Goal: Task Accomplishment & Management: Complete application form

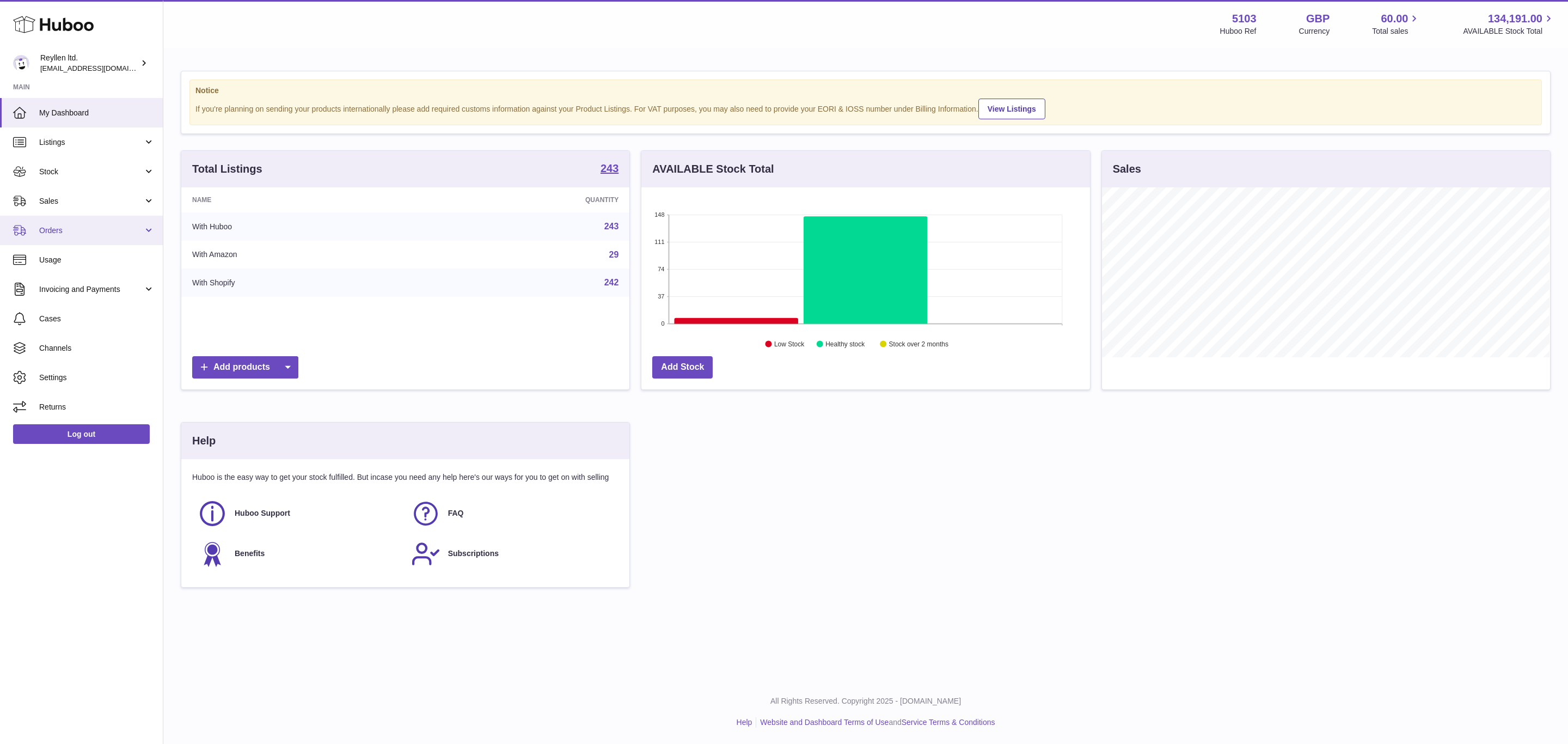
scroll to position [170, 448]
drag, startPoint x: 45, startPoint y: 195, endPoint x: 50, endPoint y: 199, distance: 6.4
click at [45, 195] on link "Sales" at bounding box center [81, 201] width 163 height 29
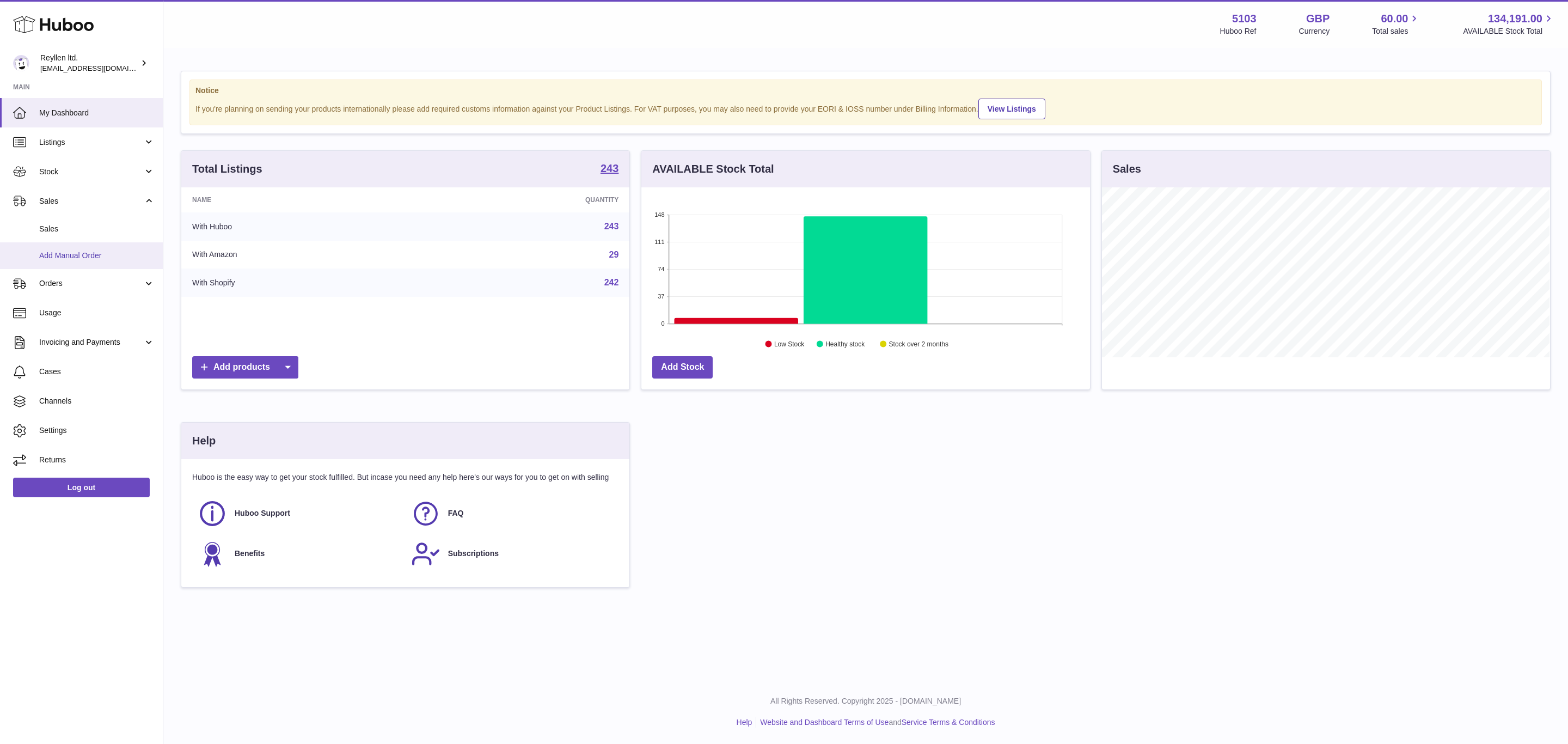
click at [84, 258] on span "Add Manual Order" at bounding box center [97, 256] width 115 height 10
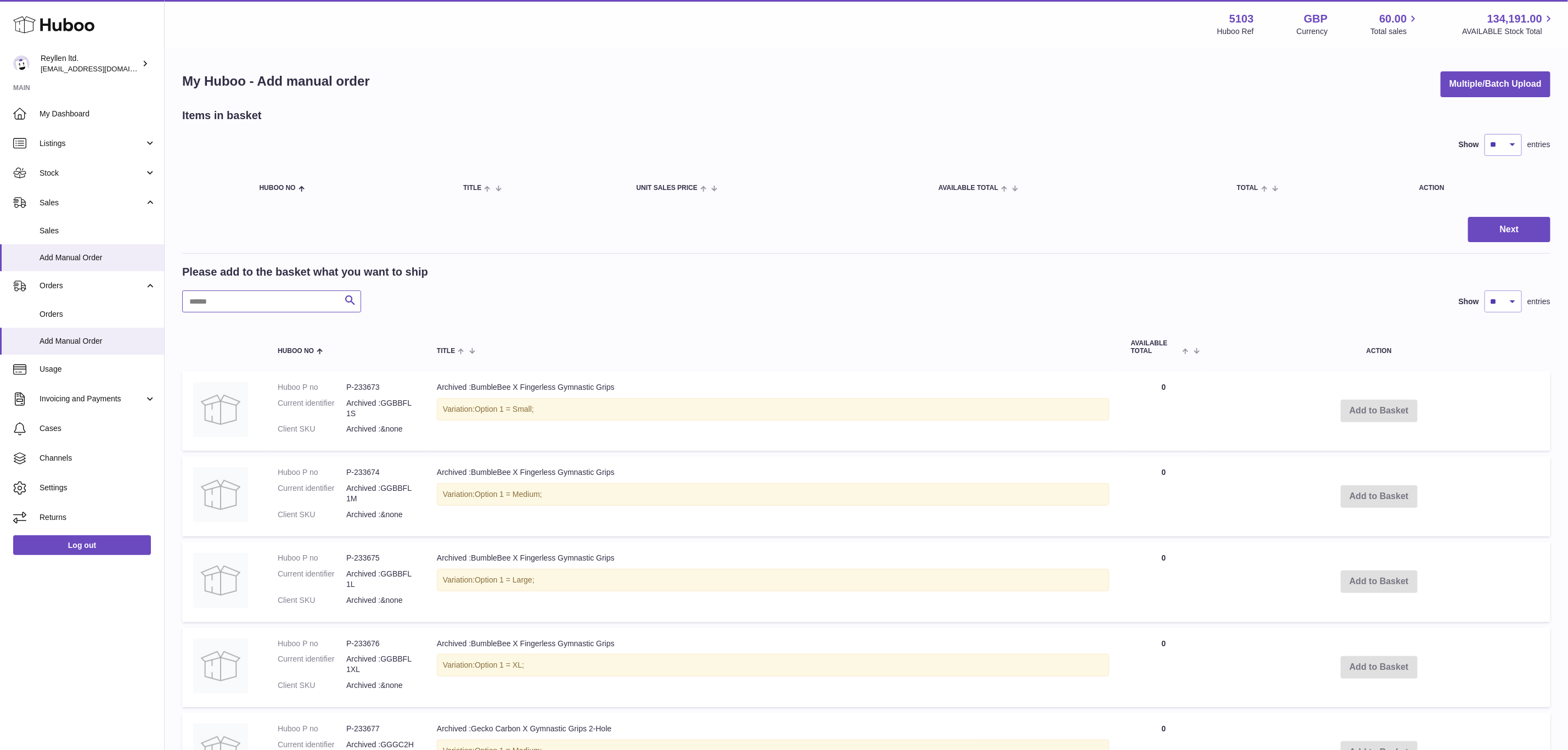
click at [202, 303] on input "text" at bounding box center [272, 301] width 179 height 22
paste input "*******"
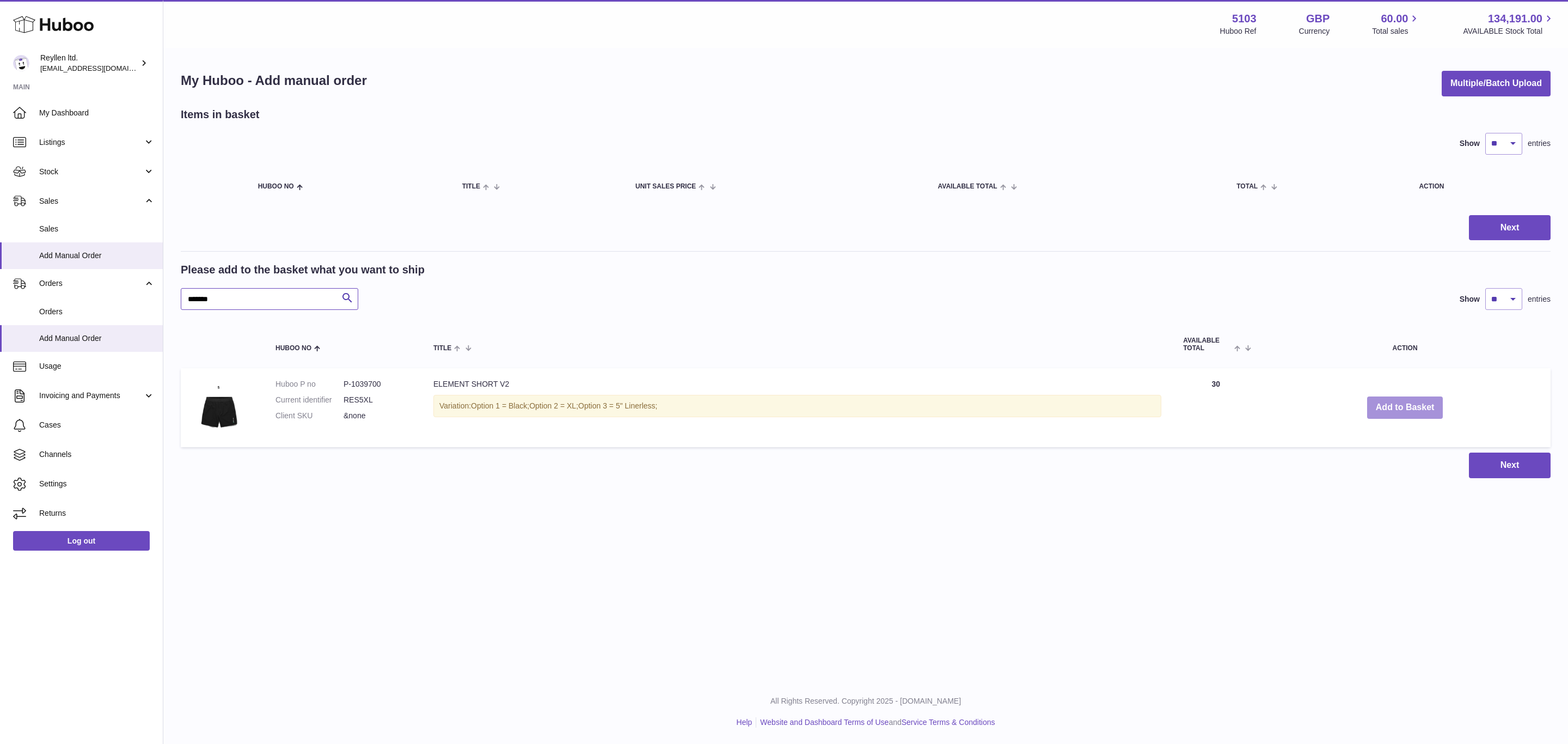
type input "*******"
click at [1416, 404] on button "Add to Basket" at bounding box center [1405, 407] width 77 height 22
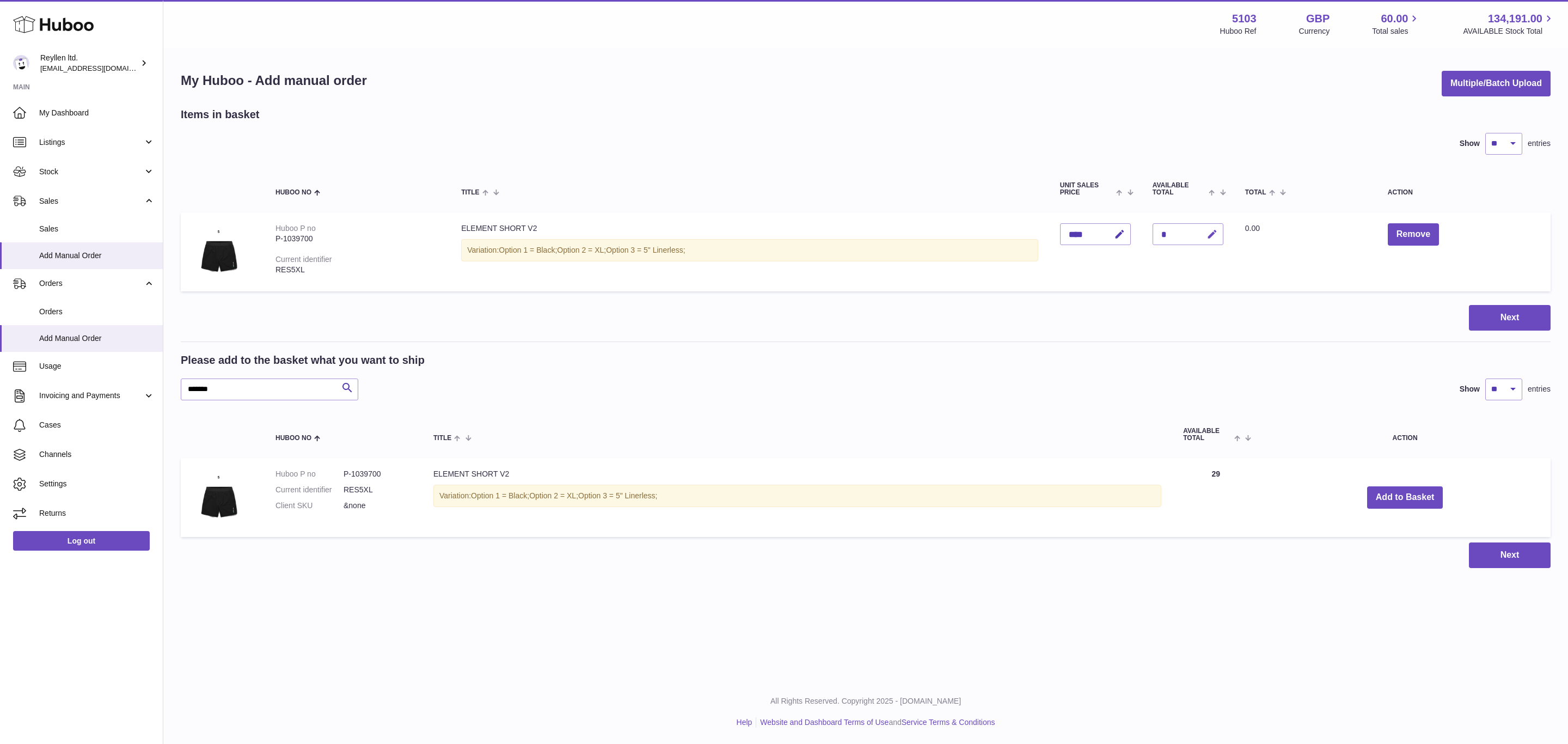
click at [1218, 239] on icon "button" at bounding box center [1212, 234] width 11 height 11
type input "*"
click at [1200, 226] on button "submit" at bounding box center [1211, 234] width 21 height 17
click at [1520, 319] on button "Next" at bounding box center [1509, 318] width 82 height 26
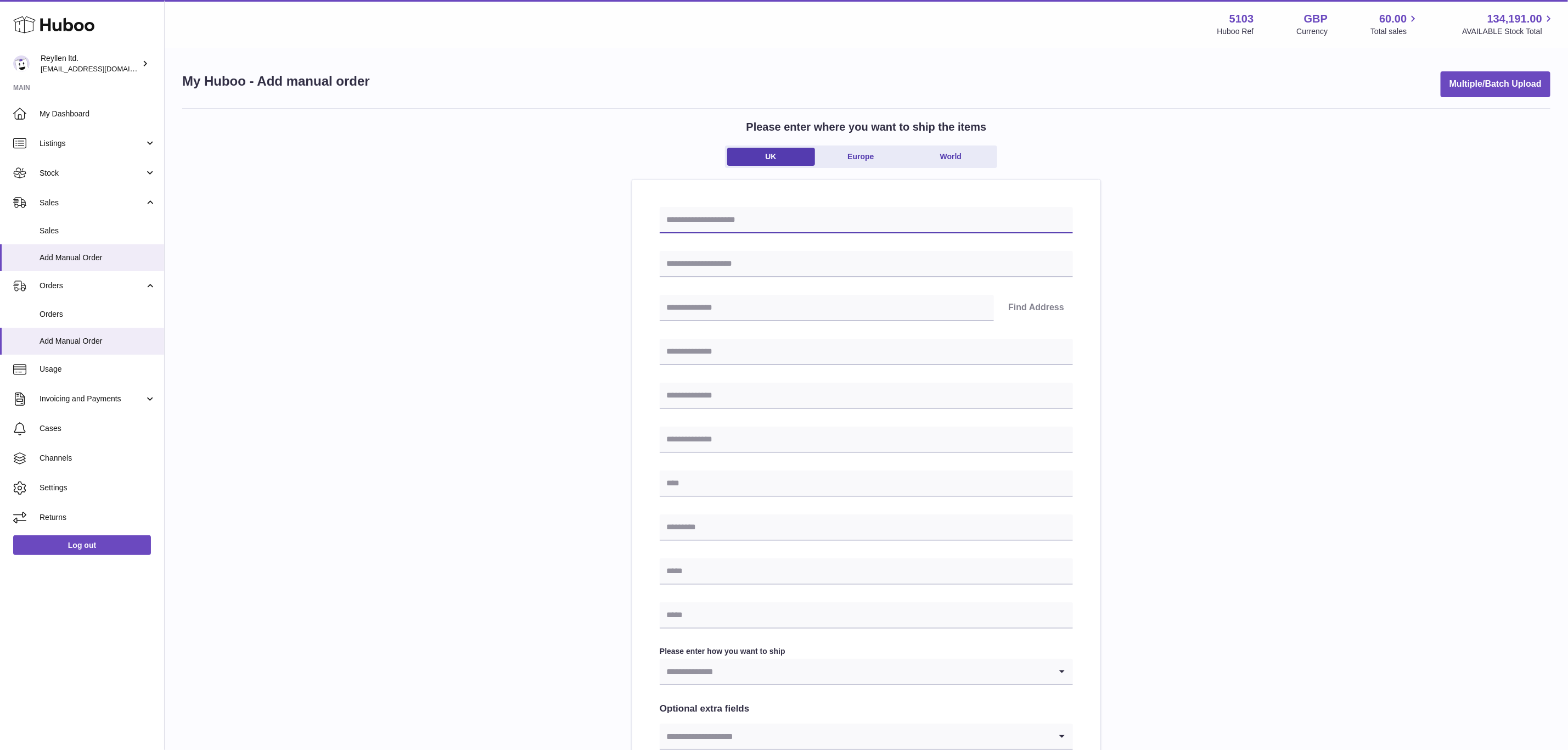
drag, startPoint x: 712, startPoint y: 227, endPoint x: 712, endPoint y: 240, distance: 13.0
click at [712, 227] on input "text" at bounding box center [866, 220] width 413 height 26
paste input "***"
type input "***"
click at [705, 253] on input "text" at bounding box center [866, 264] width 413 height 26
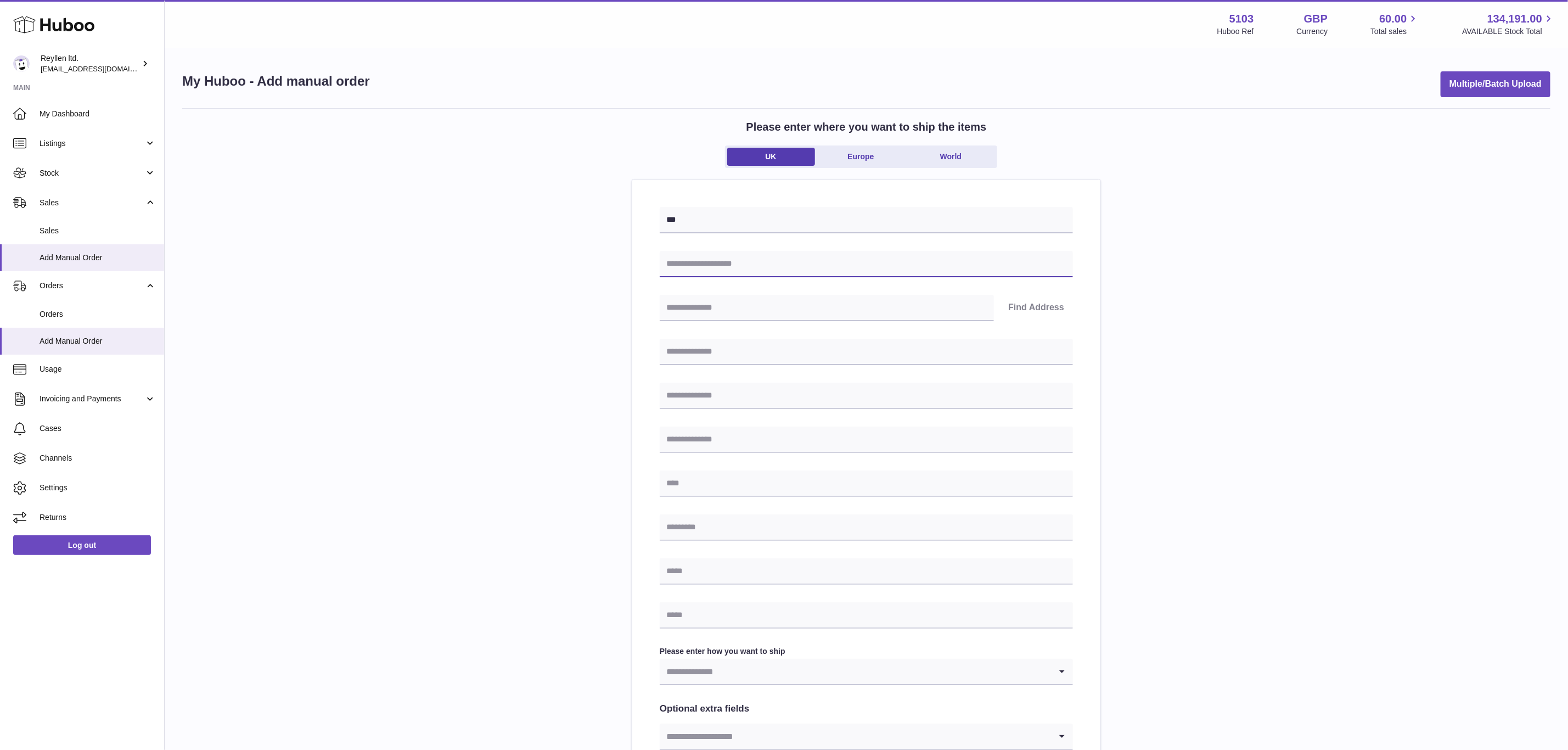
paste input "***"
type input "***"
drag, startPoint x: 705, startPoint y: 356, endPoint x: 705, endPoint y: 371, distance: 15.0
click at [705, 358] on input "text" at bounding box center [866, 352] width 413 height 26
paste input "***"
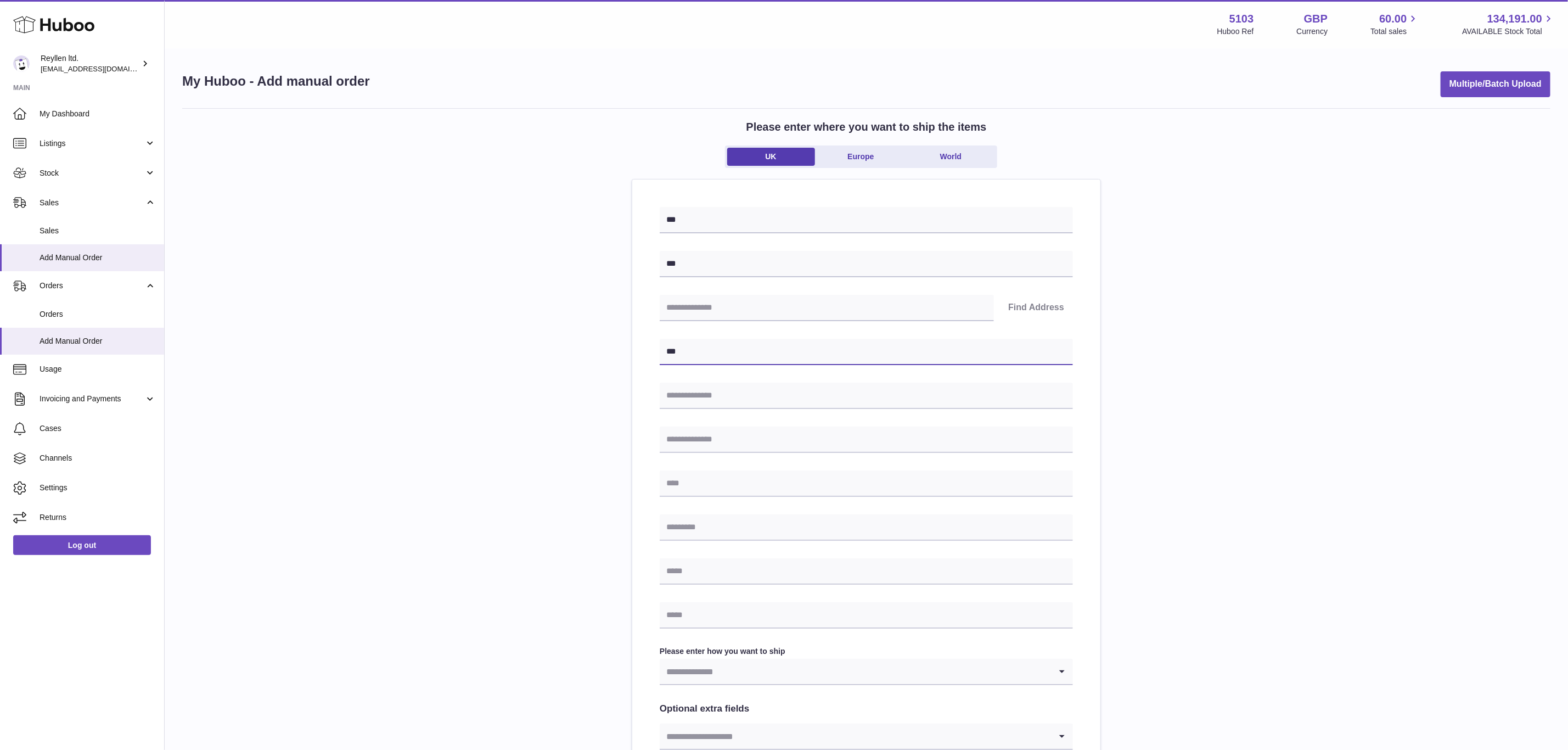
type input "***"
click at [700, 486] on input "text" at bounding box center [866, 484] width 413 height 26
paste input "***"
type input "***"
click at [700, 527] on input "text" at bounding box center [866, 528] width 413 height 26
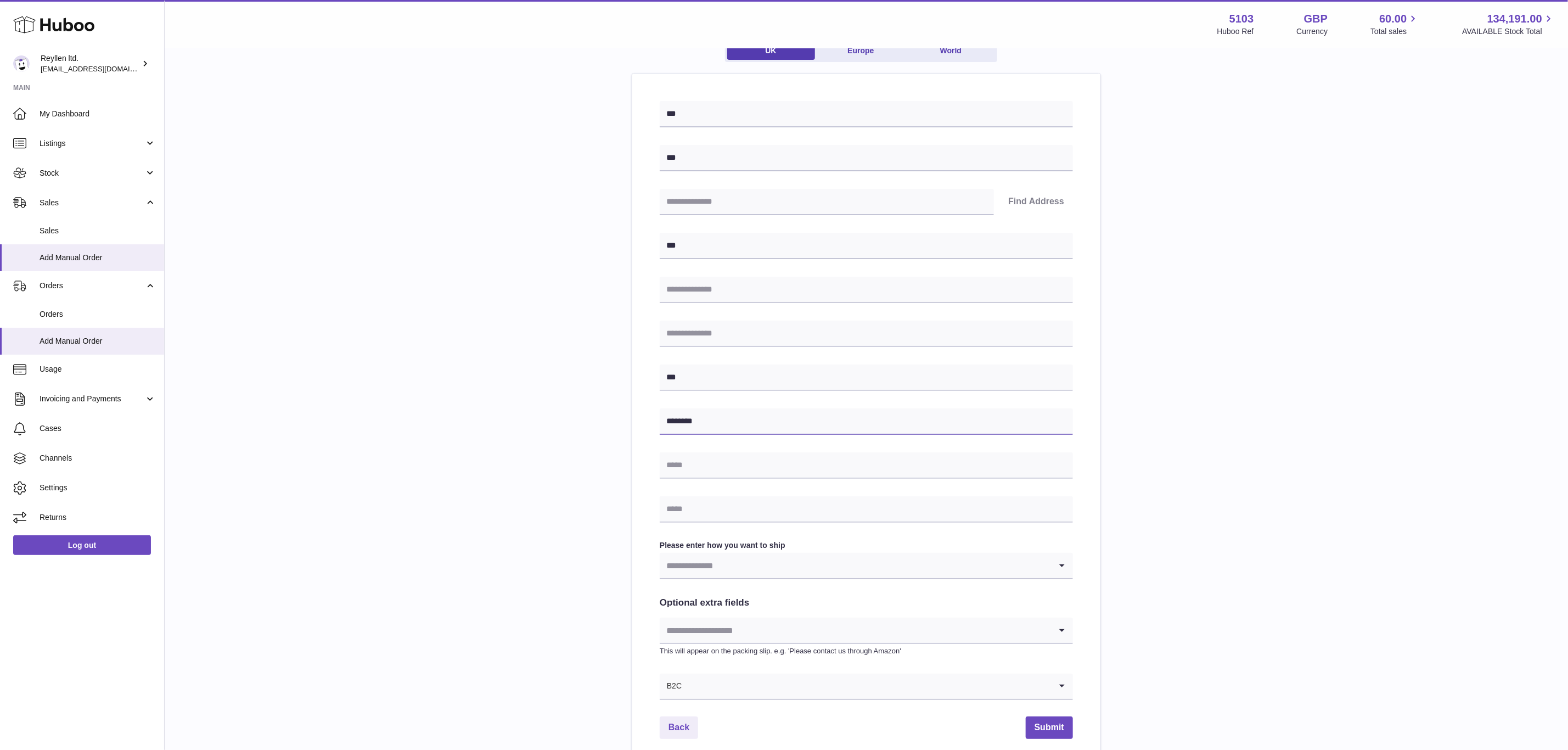
scroll to position [210, 0]
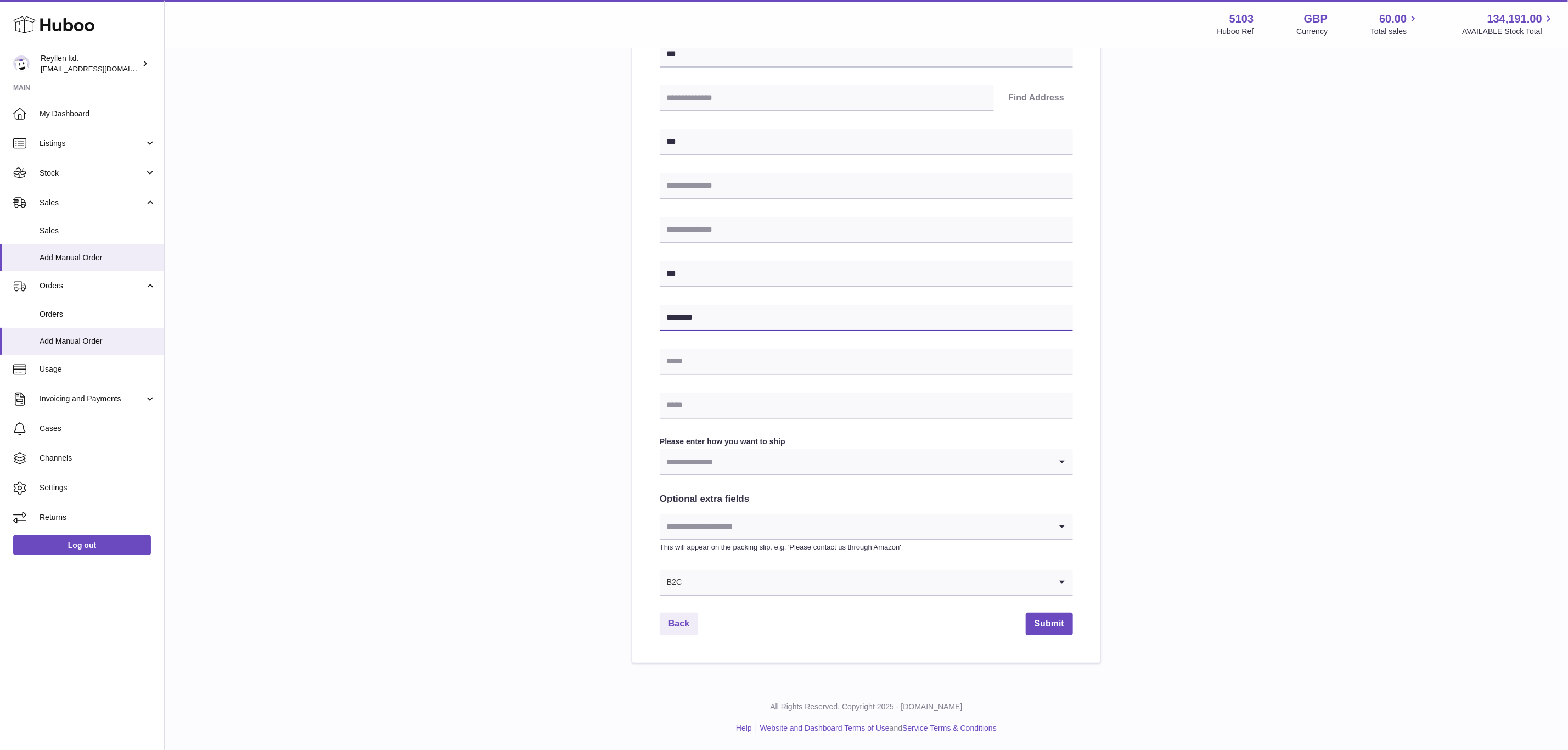
type input "********"
click at [692, 587] on input "Search for option" at bounding box center [866, 582] width 369 height 25
click at [680, 636] on li "B2B" at bounding box center [866, 634] width 412 height 22
click at [703, 470] on input "Search for option" at bounding box center [855, 461] width 391 height 25
click at [708, 515] on li "Business to Business" at bounding box center [866, 513] width 412 height 22
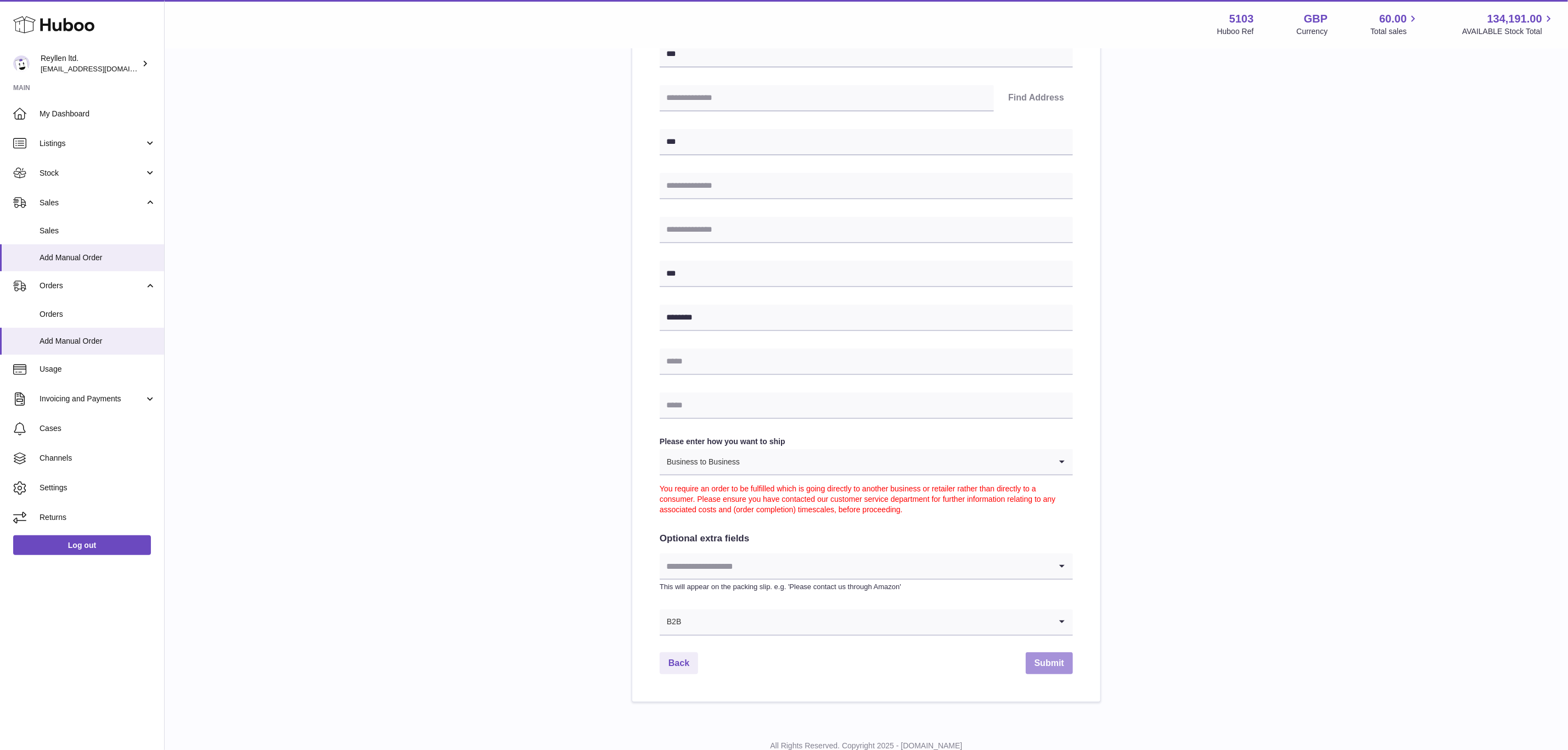
click at [1055, 669] on button "Submit" at bounding box center [1049, 663] width 47 height 23
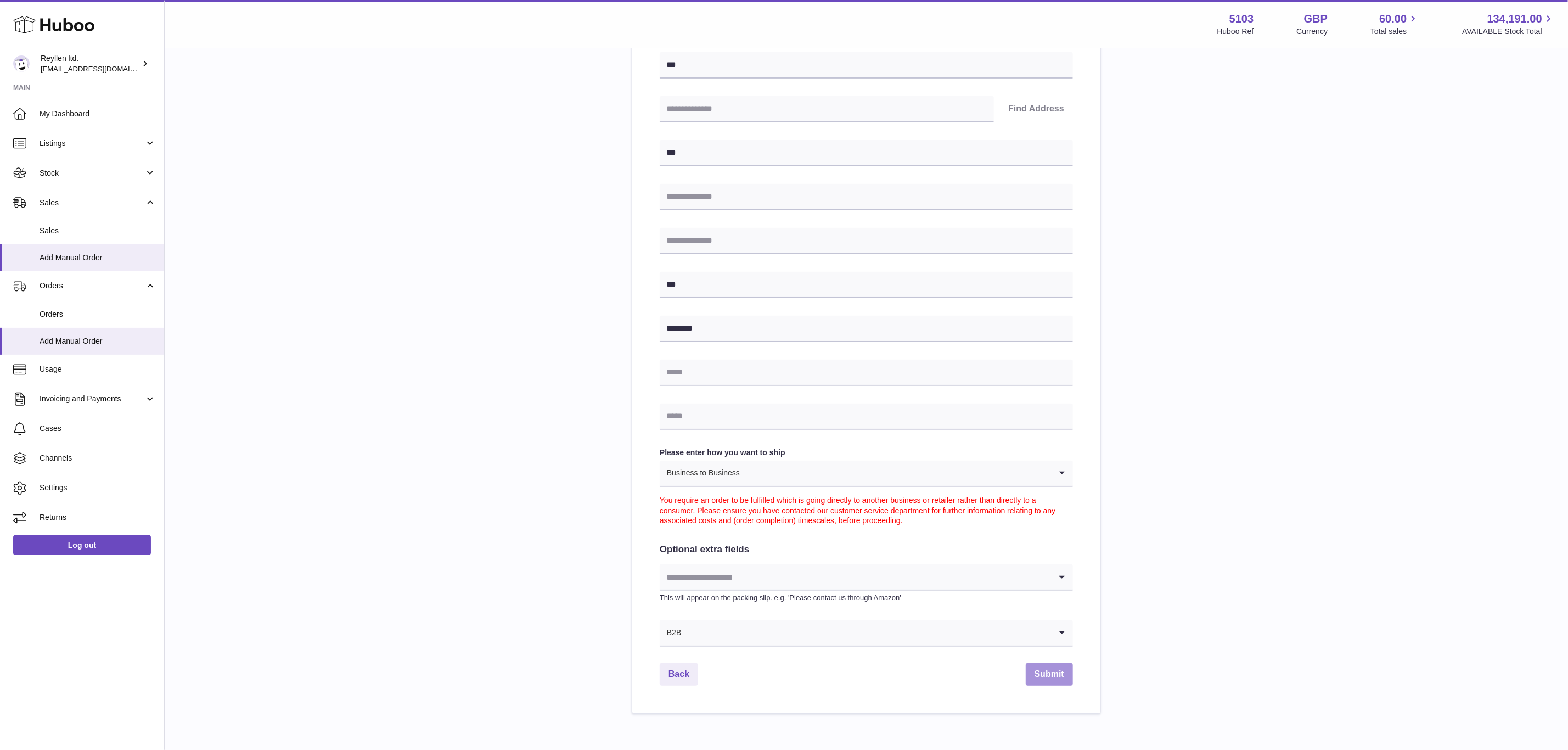
scroll to position [0, 0]
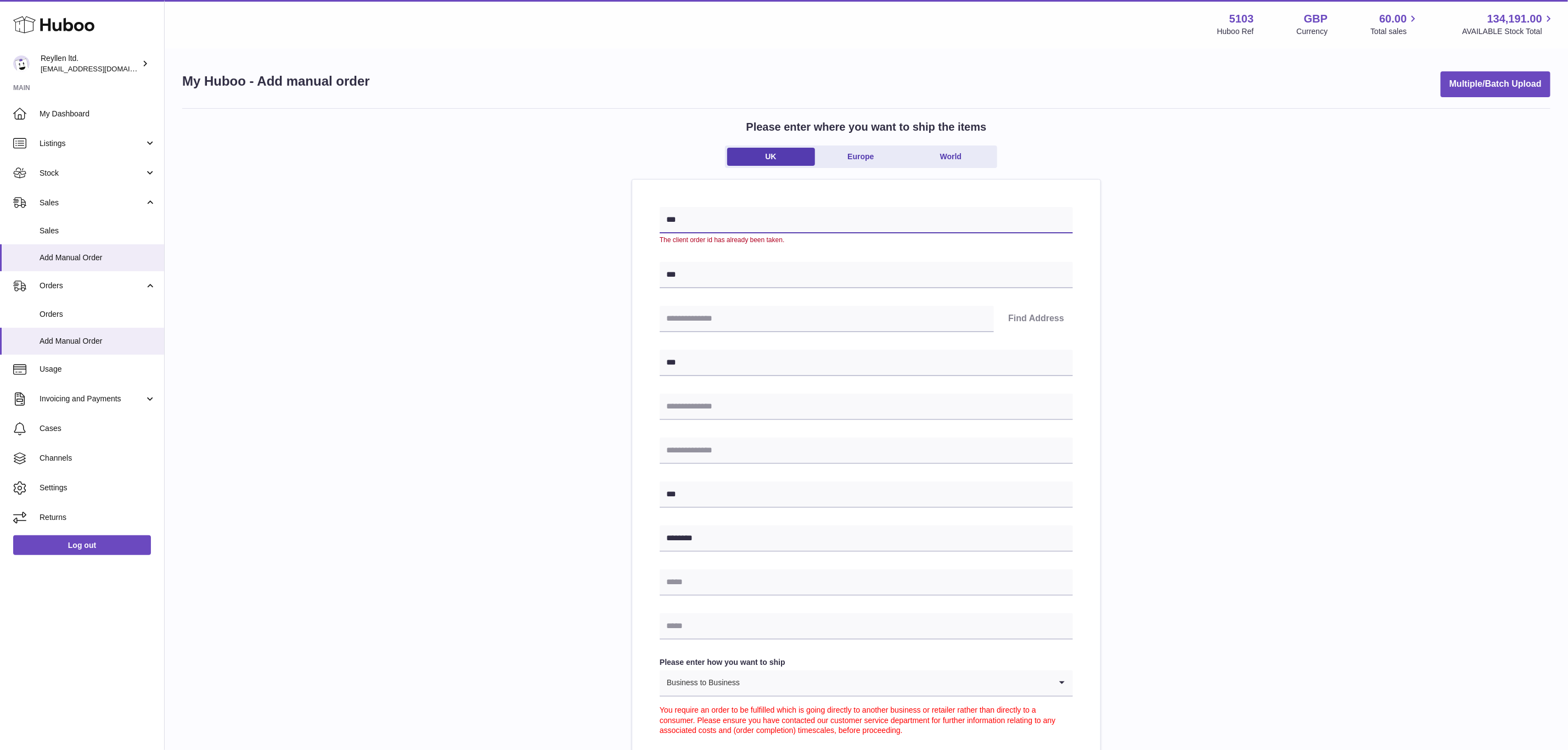
click at [726, 214] on input "***" at bounding box center [866, 220] width 413 height 26
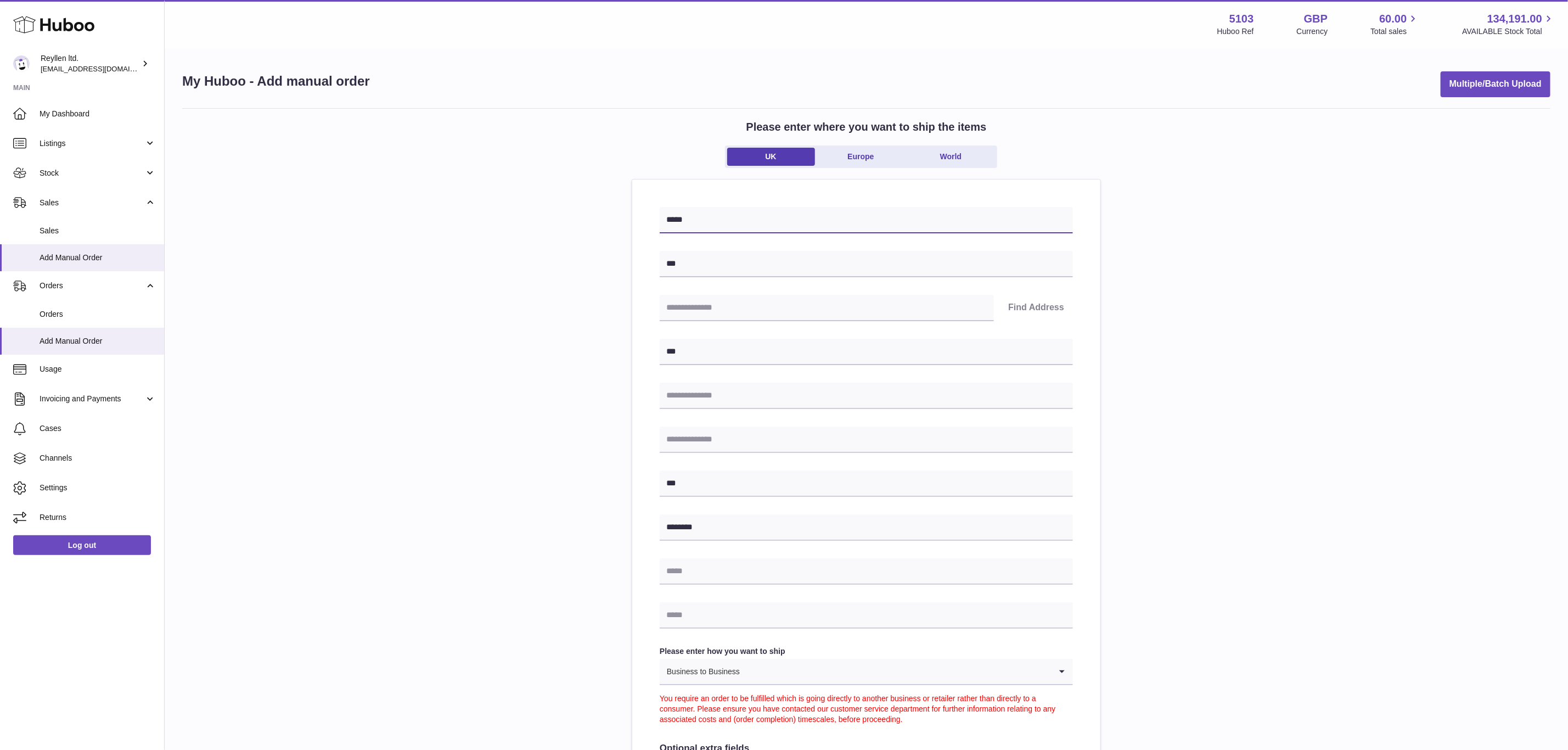
type input "*****"
drag, startPoint x: 1177, startPoint y: 486, endPoint x: 893, endPoint y: 386, distance: 301.1
click at [1170, 481] on div "Please enter where you want to ship the items UK Europe World ***** *** Find Ad…" at bounding box center [866, 510] width 1368 height 804
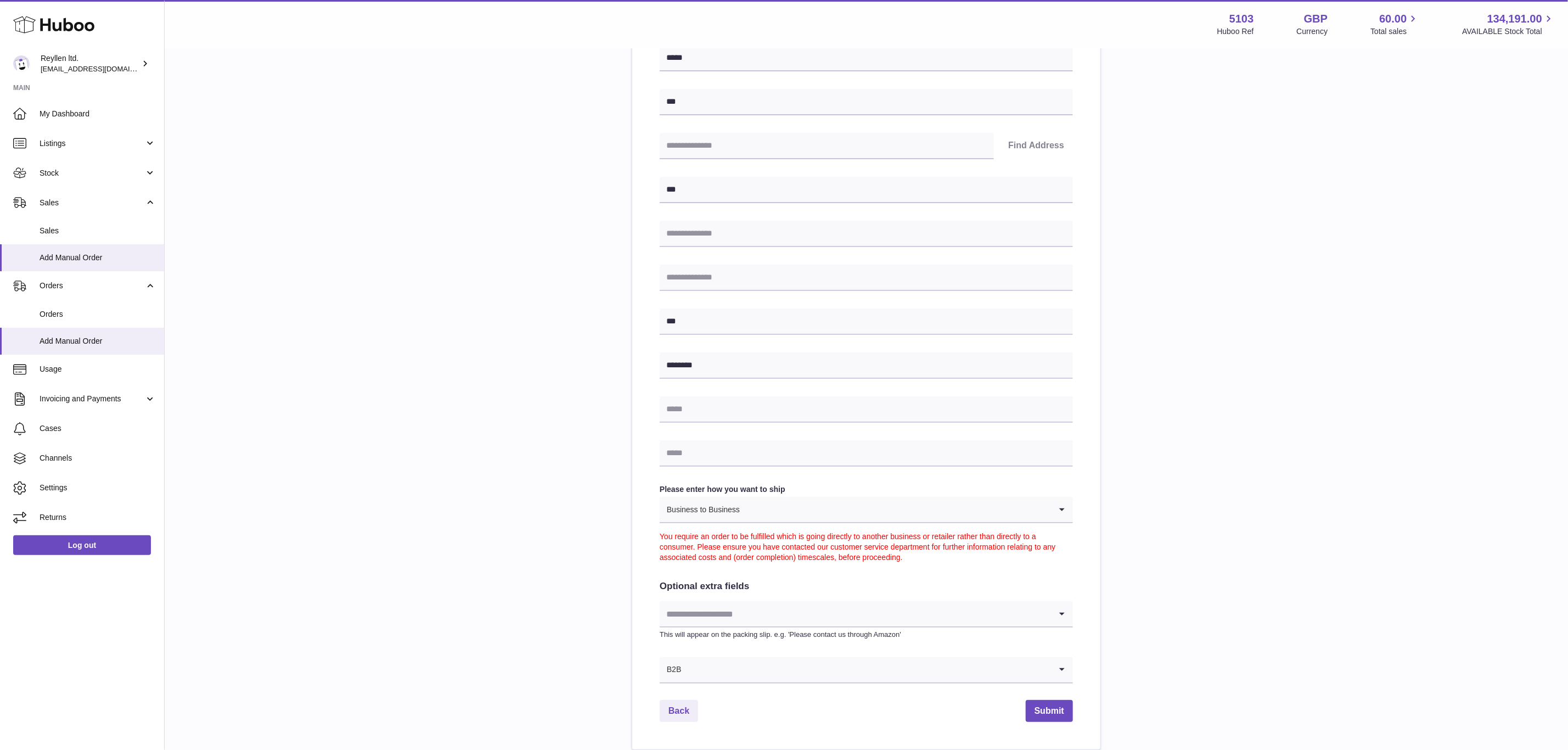
scroll to position [248, 0]
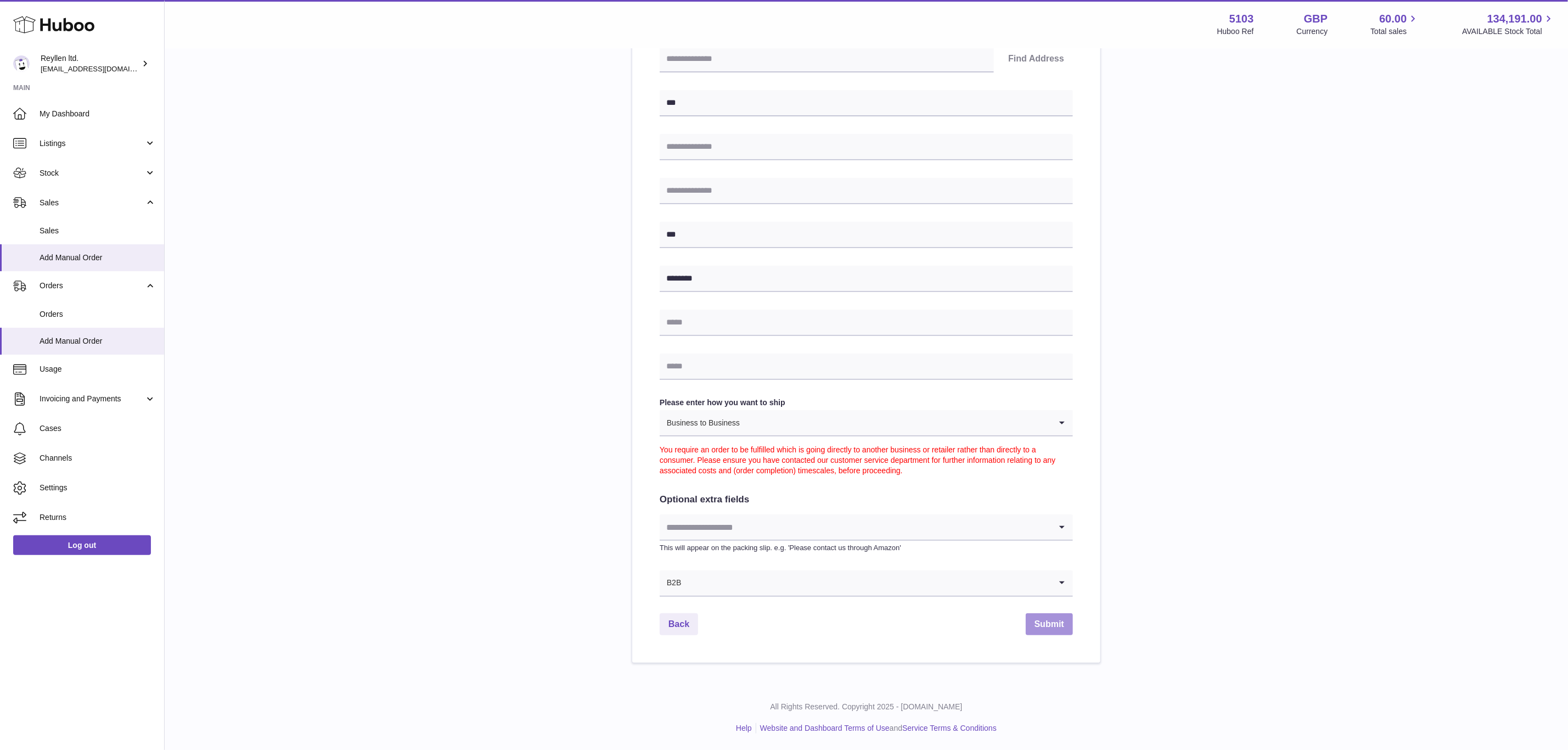
click at [1053, 635] on button "Submit" at bounding box center [1049, 624] width 47 height 23
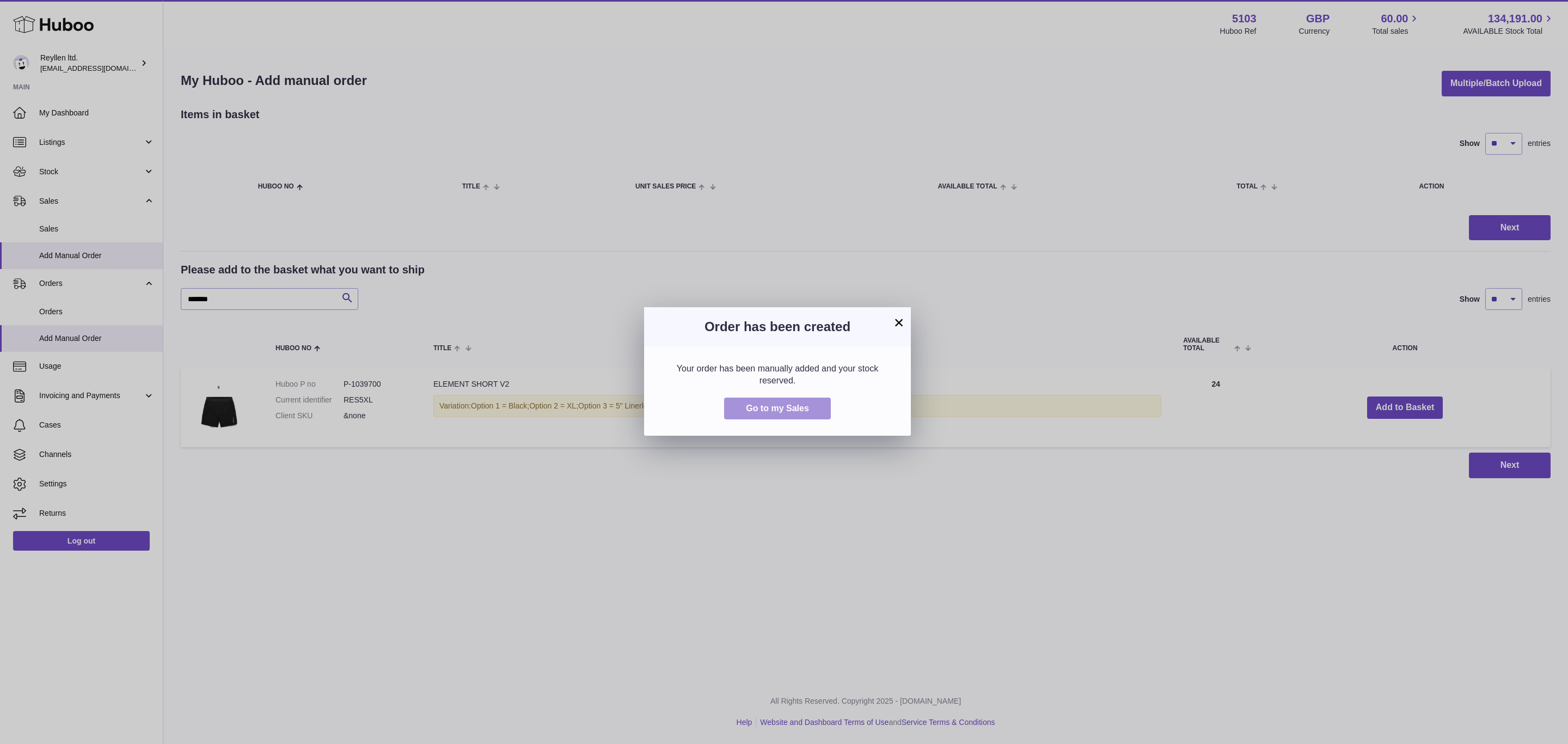
click at [775, 406] on span "Go to my Sales" at bounding box center [777, 408] width 63 height 9
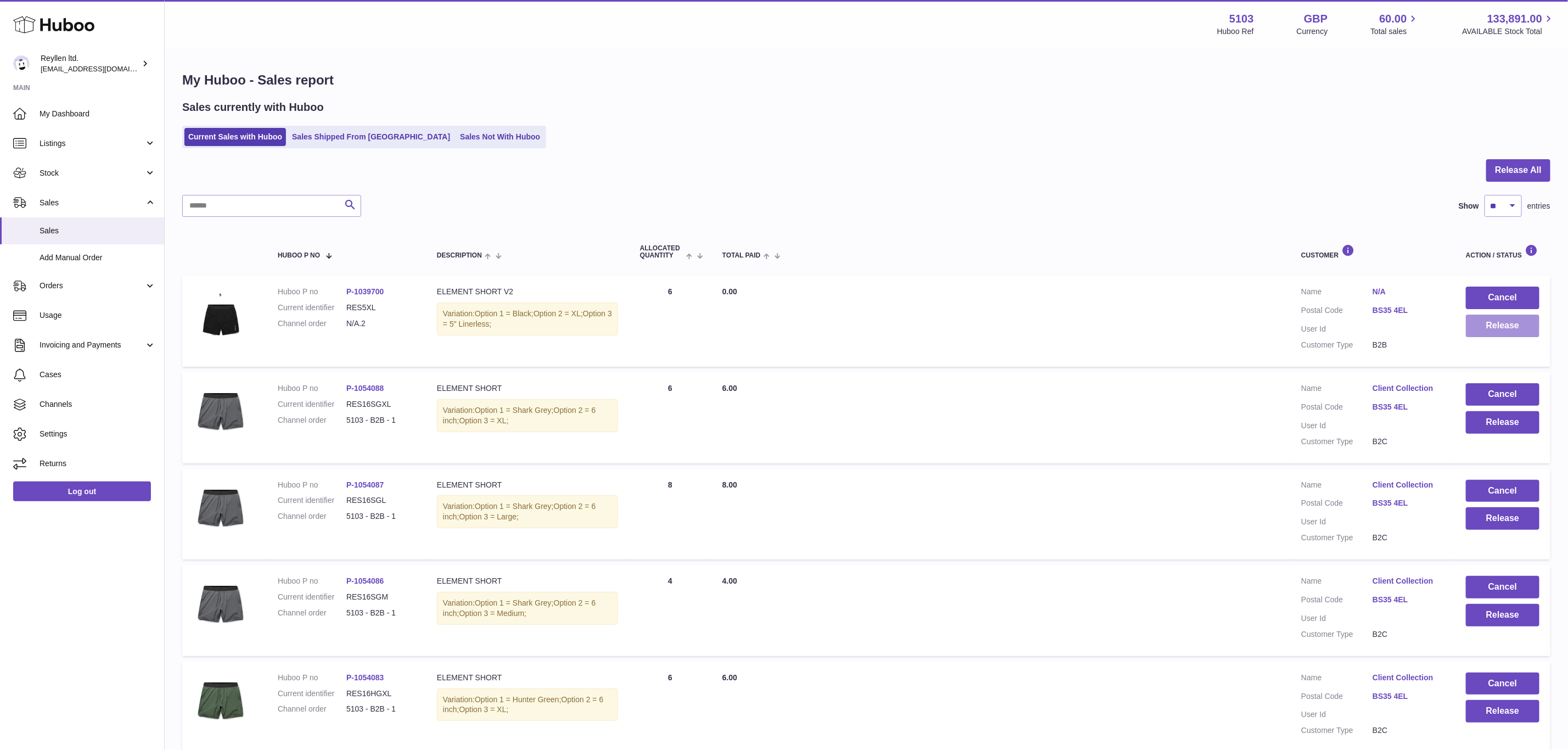
click at [1506, 326] on button "Release" at bounding box center [1502, 326] width 74 height 23
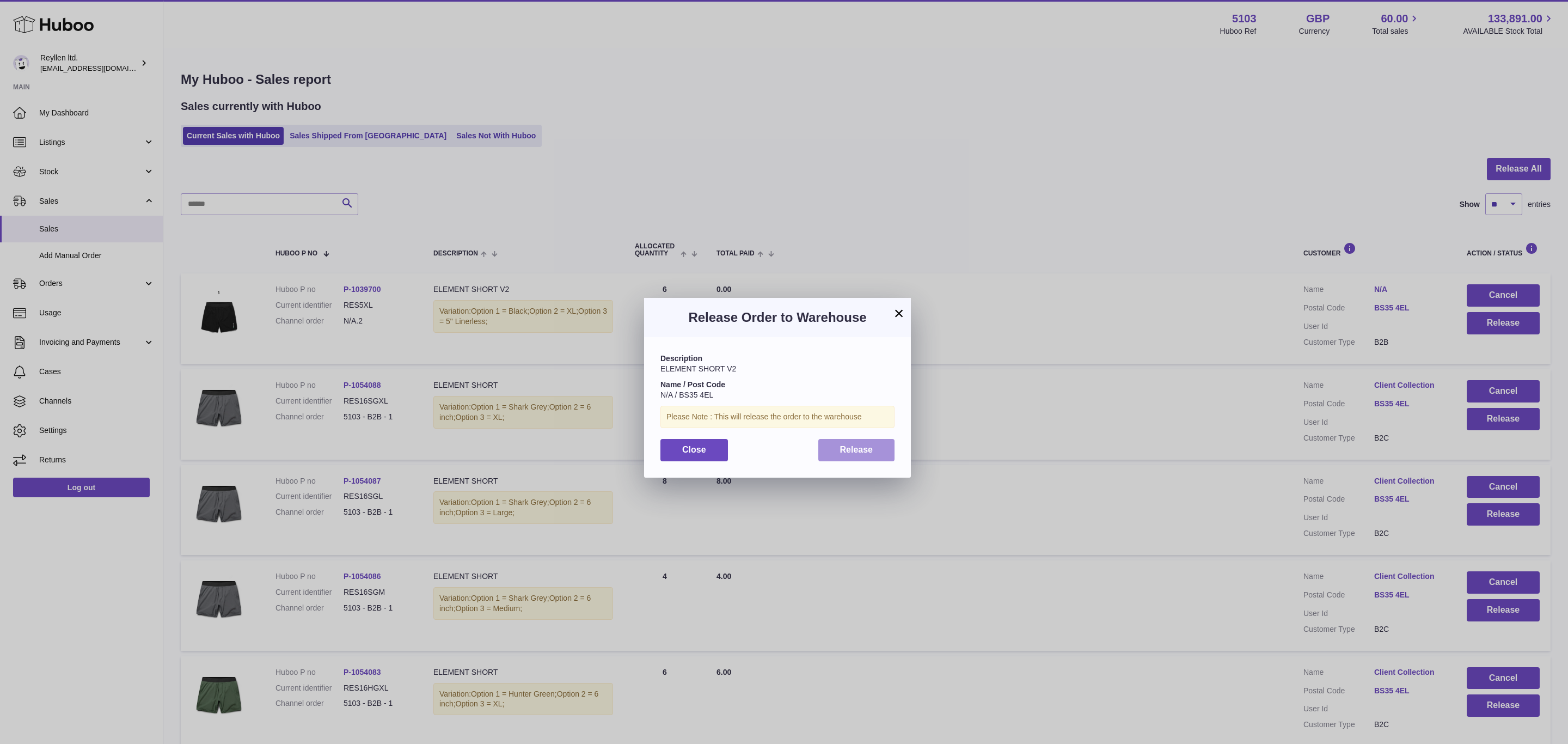
click at [834, 451] on button "Release" at bounding box center [856, 450] width 77 height 22
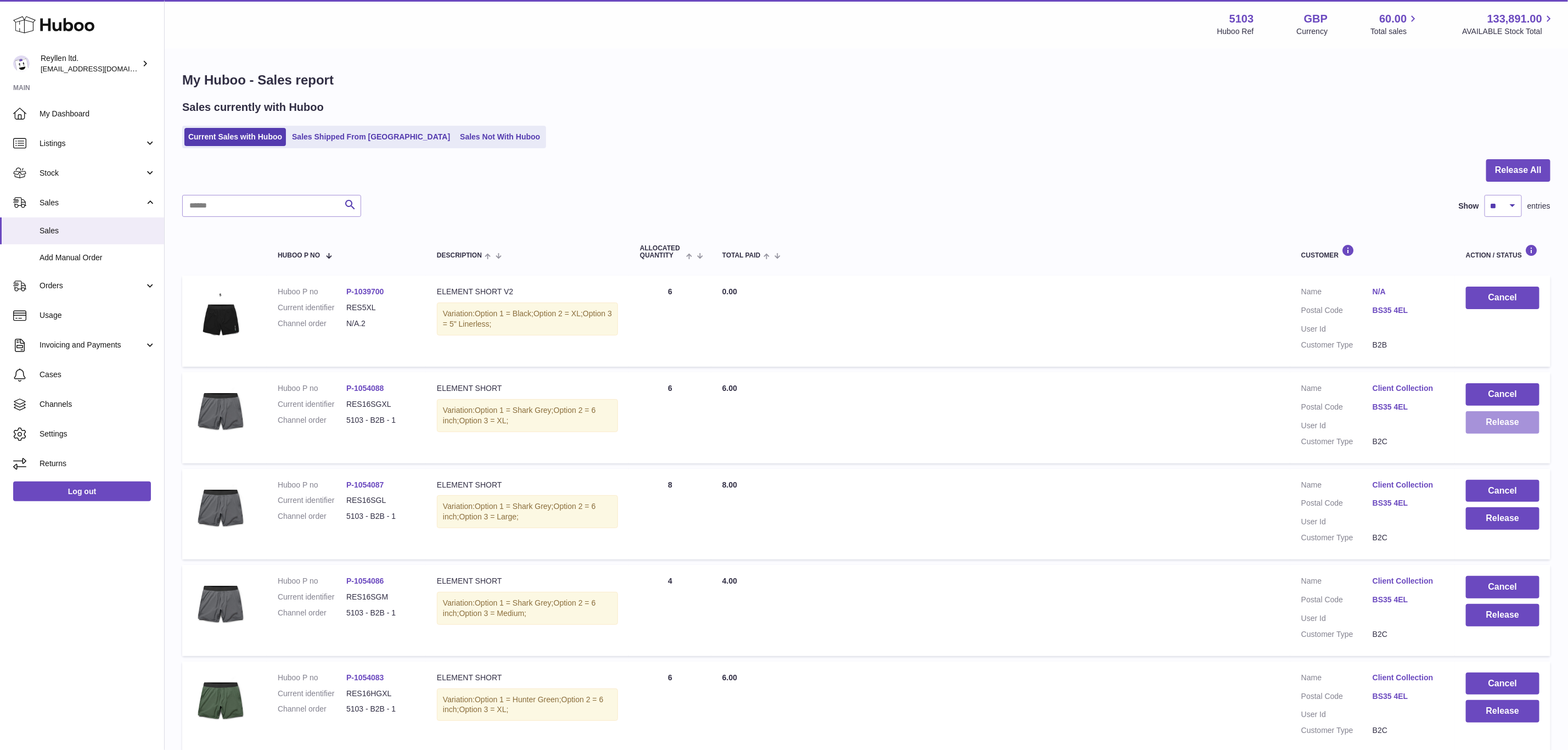
click at [1489, 424] on button "Release" at bounding box center [1502, 423] width 74 height 23
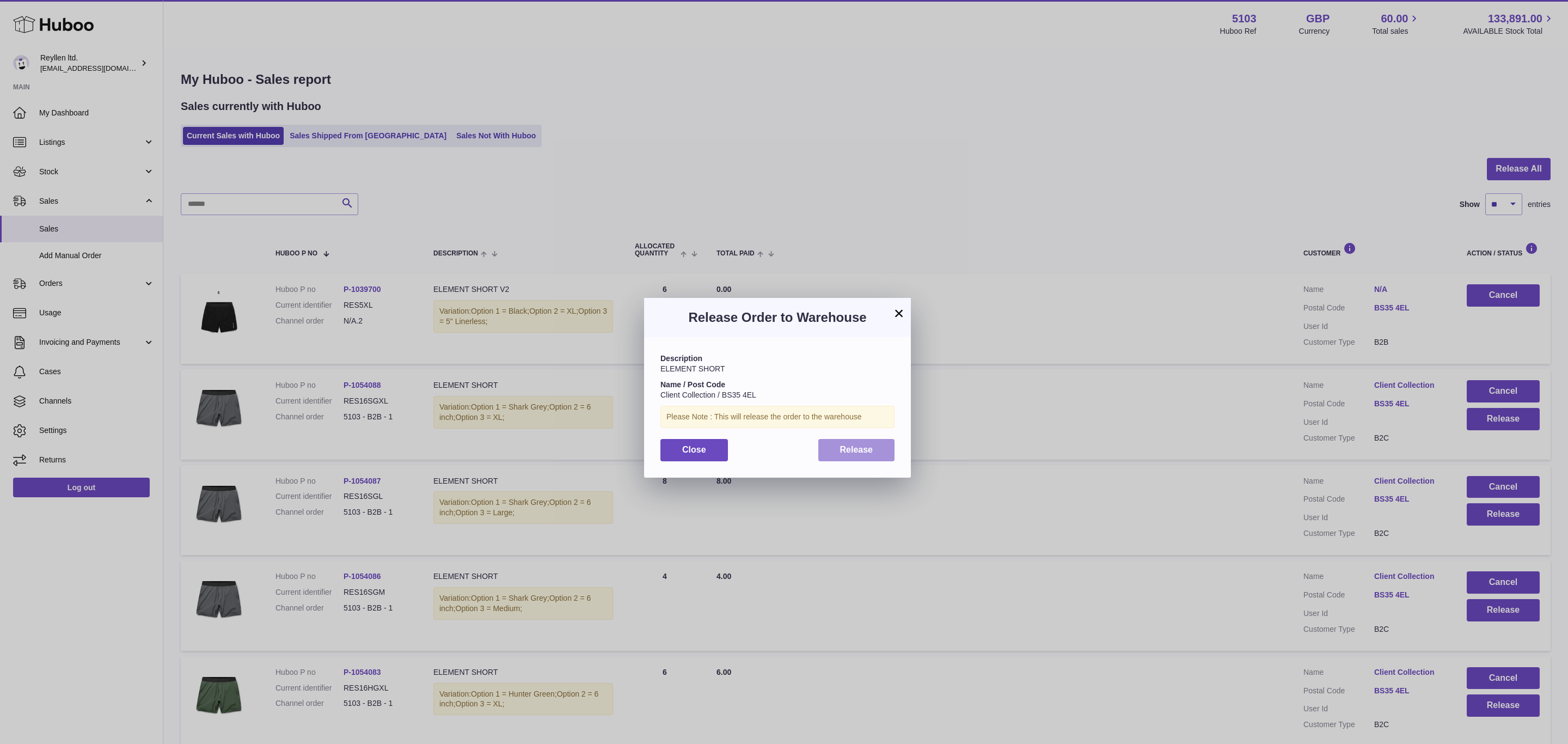
click at [840, 451] on span "Release" at bounding box center [857, 450] width 34 height 9
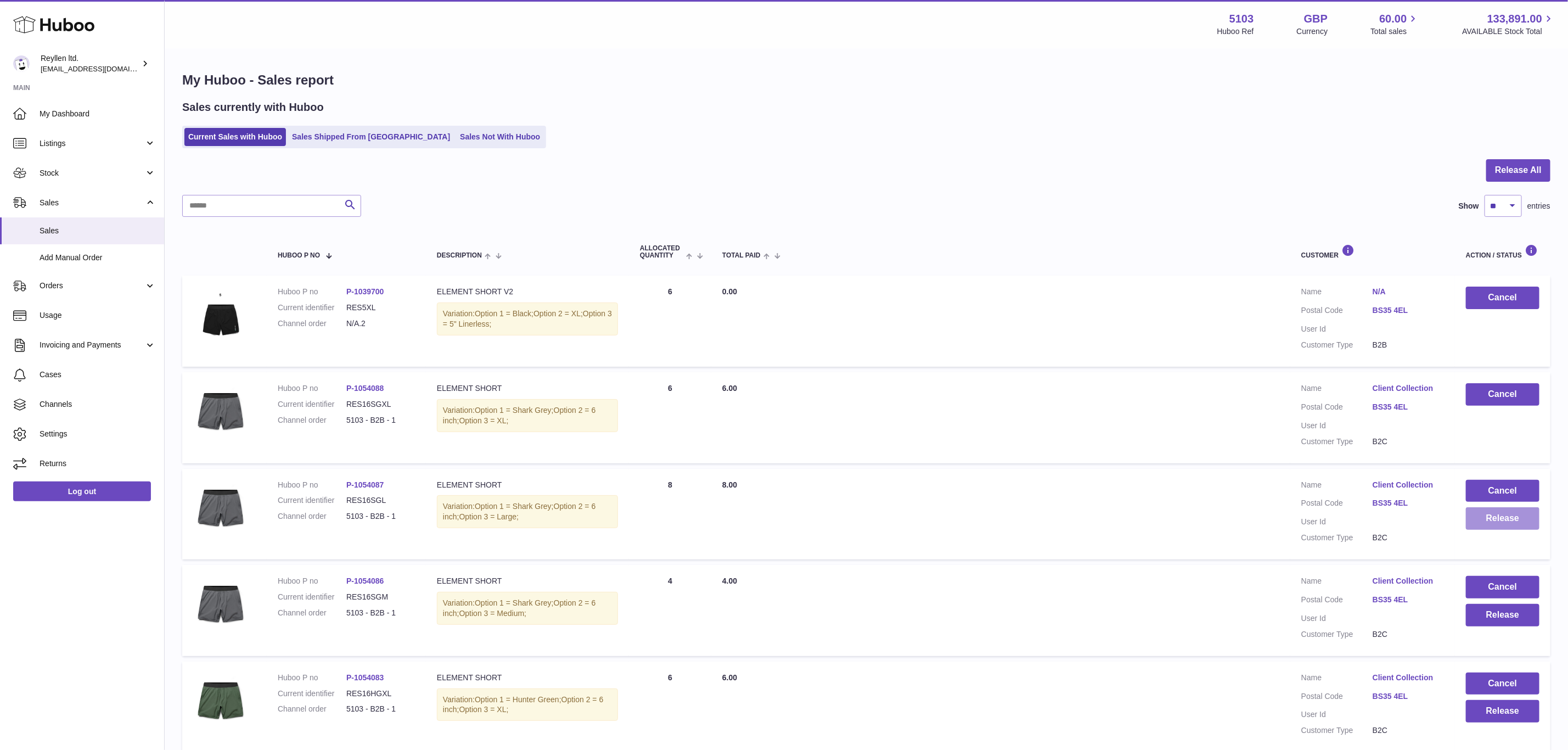
click at [1495, 519] on button "Release" at bounding box center [1502, 518] width 74 height 23
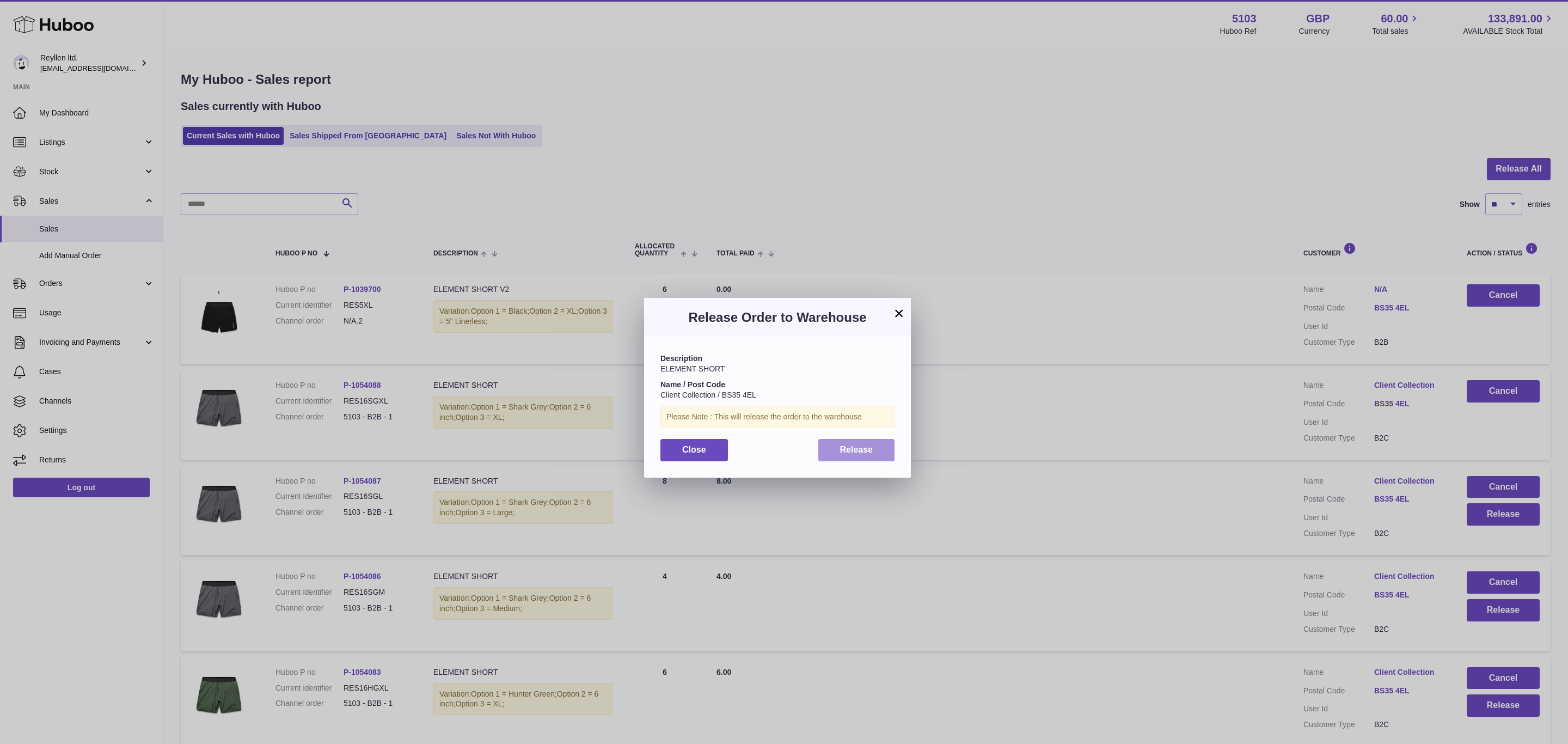
click at [846, 450] on span "Release" at bounding box center [857, 450] width 34 height 9
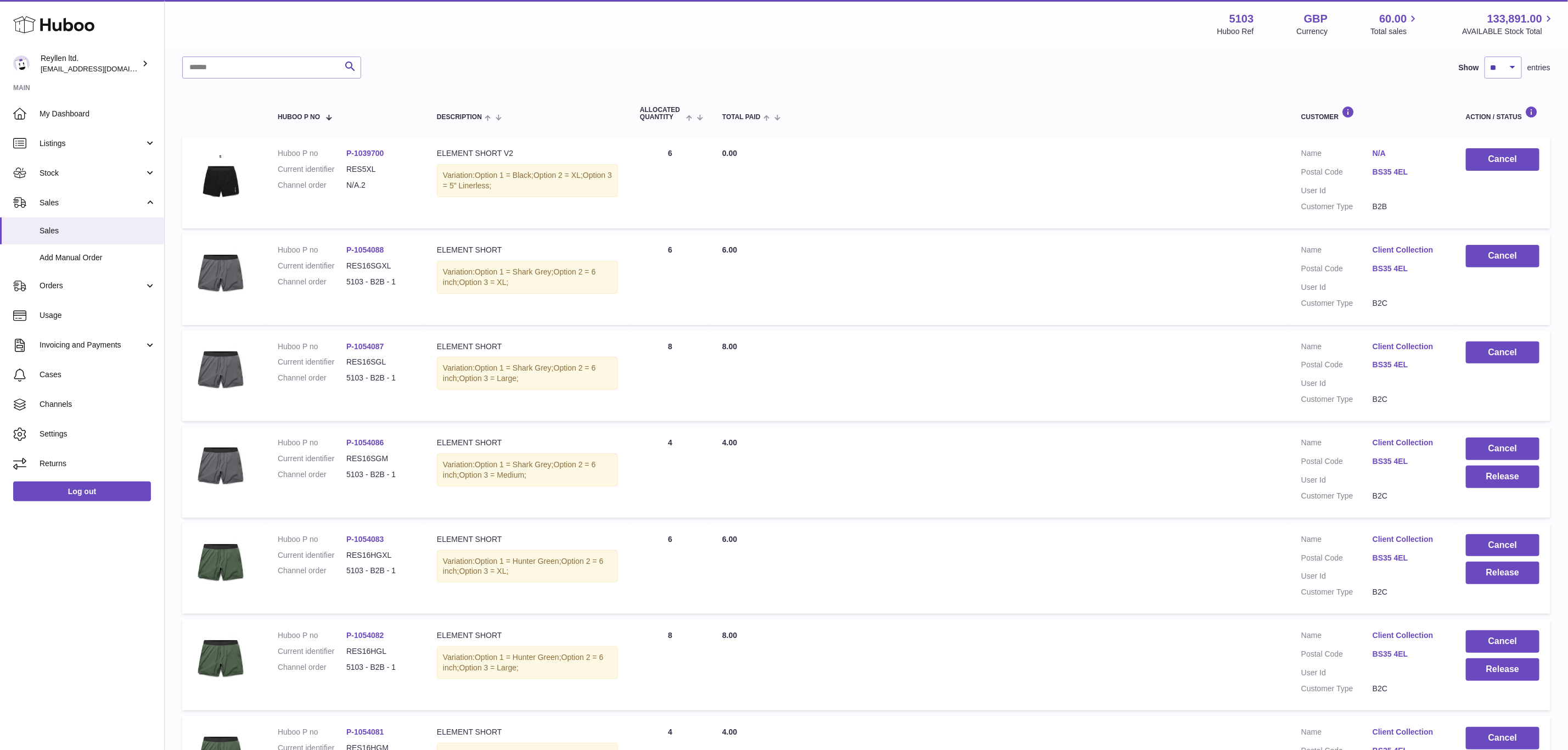
scroll to position [165, 0]
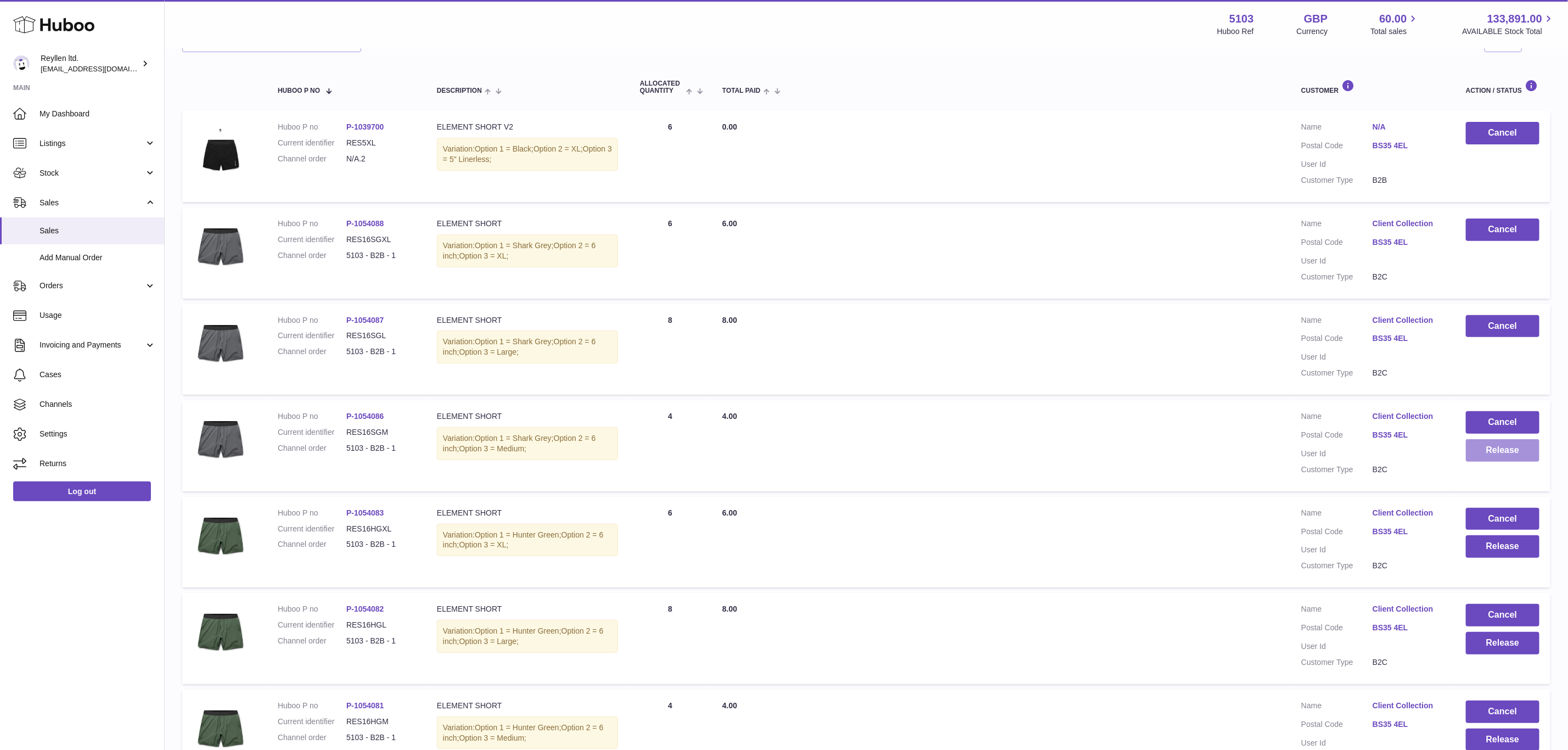
click at [1505, 457] on button "Release" at bounding box center [1502, 451] width 74 height 23
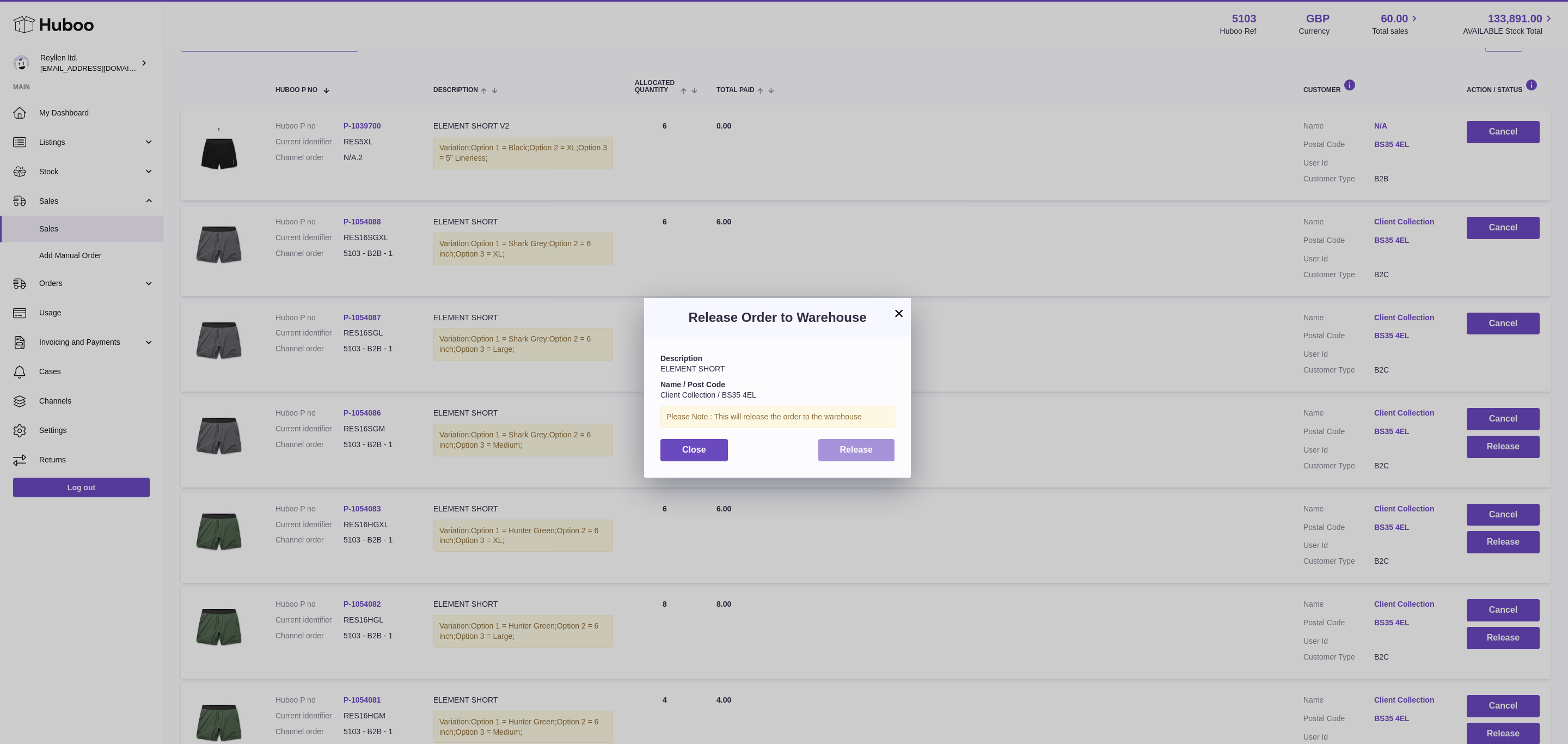
click at [848, 447] on span "Release" at bounding box center [857, 450] width 34 height 9
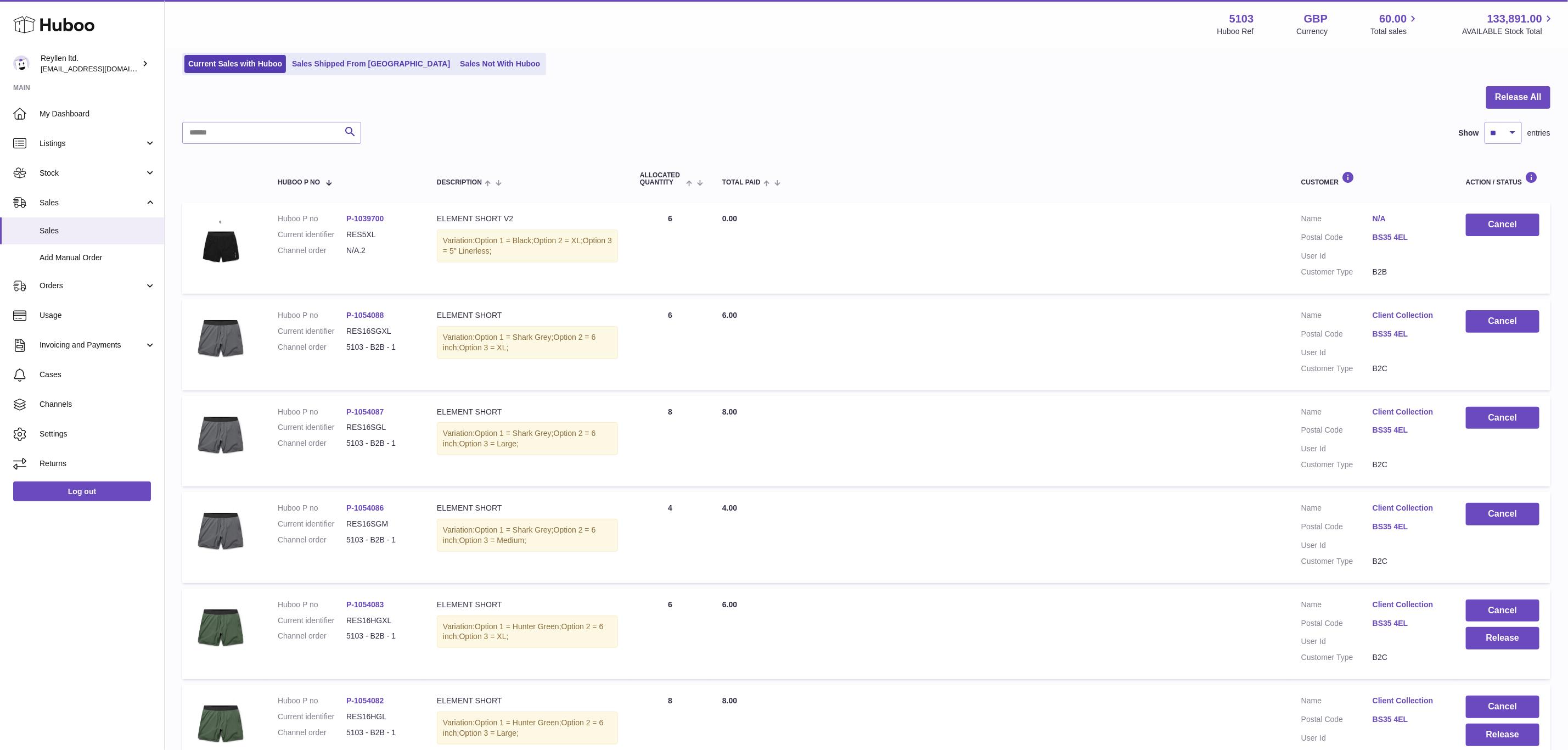
scroll to position [0, 0]
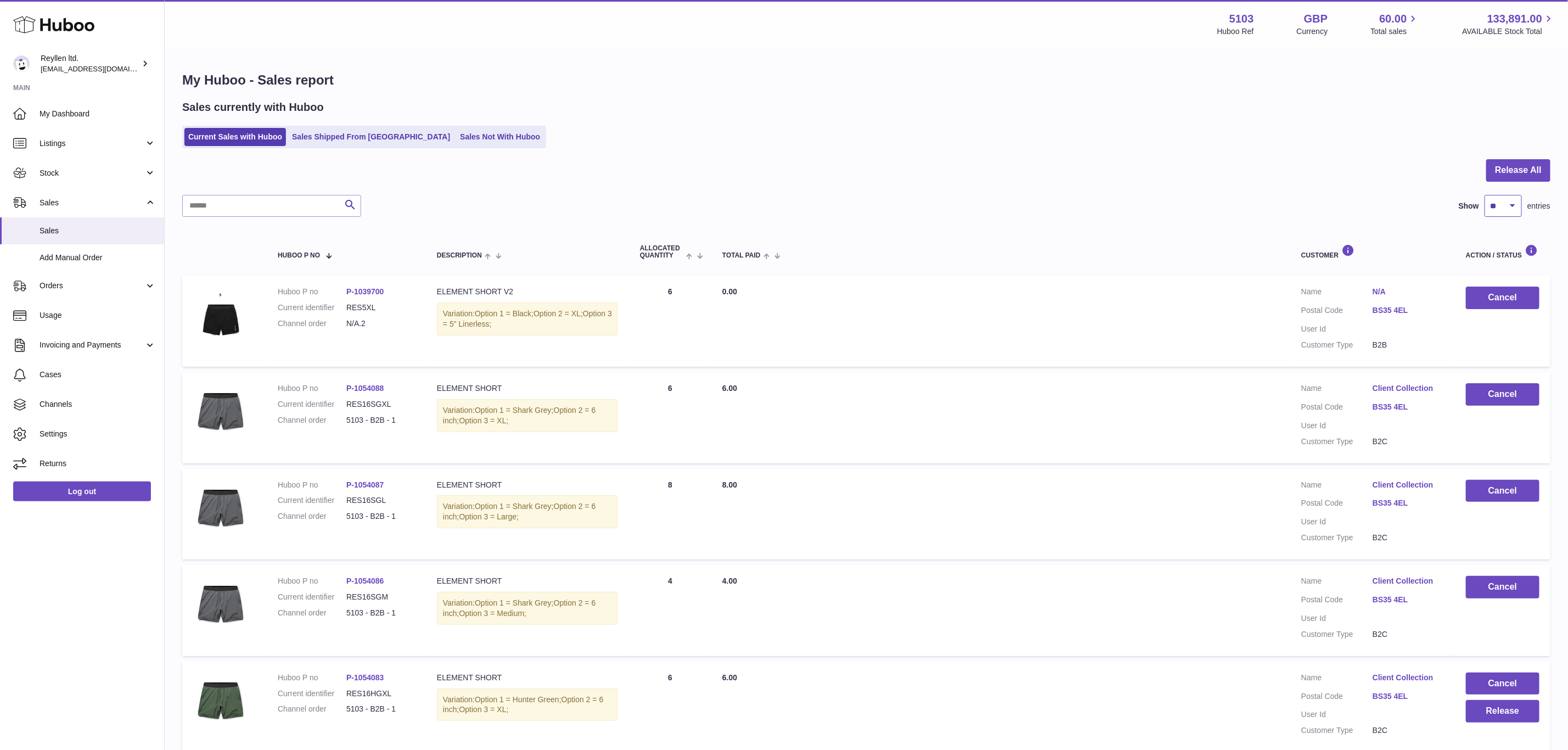
click at [1512, 211] on select "** ** ** ***" at bounding box center [1503, 206] width 37 height 22
select select "**"
click at [1485, 195] on select "** ** ** ***" at bounding box center [1503, 206] width 37 height 22
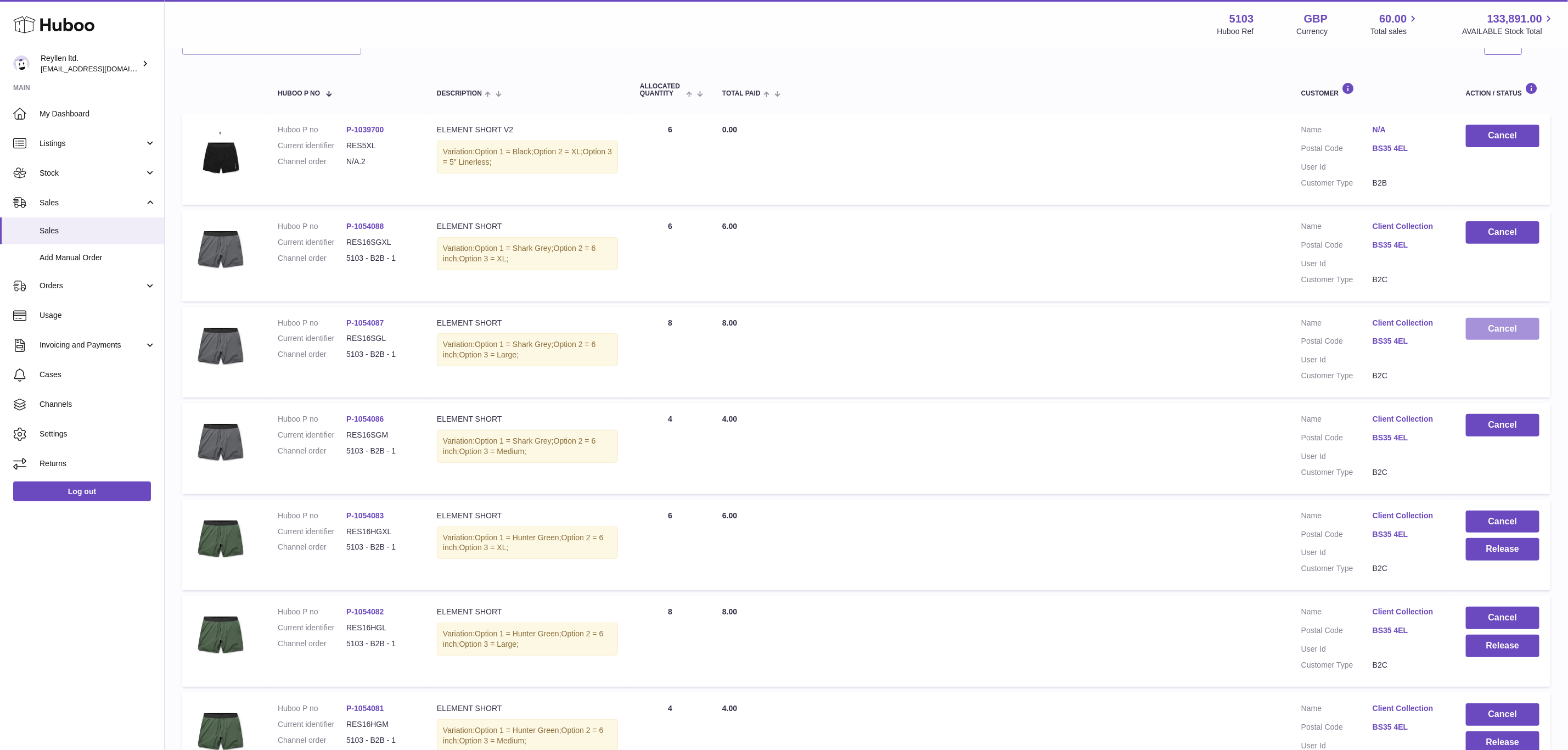
scroll to position [329, 0]
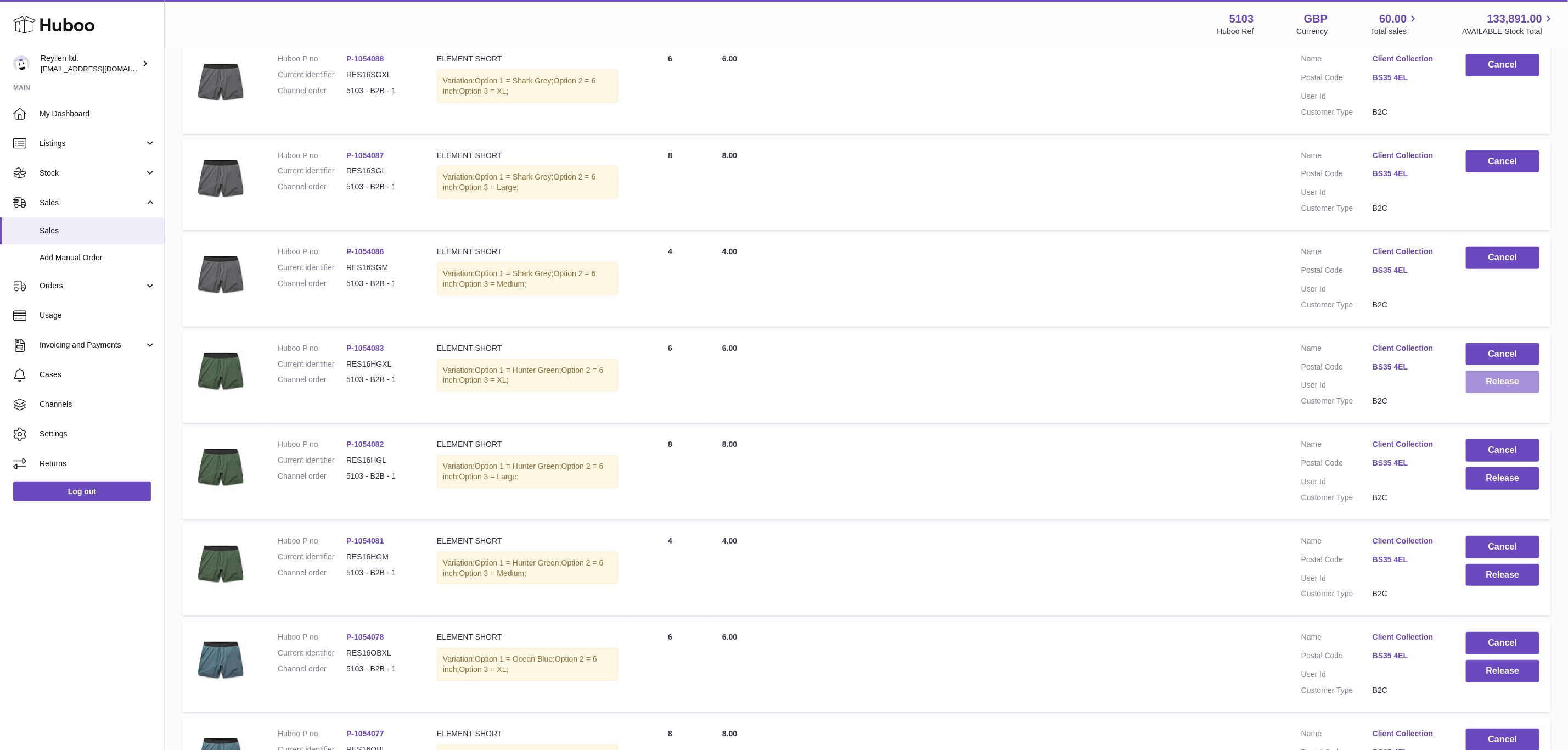
click at [1504, 377] on button "Release" at bounding box center [1502, 382] width 74 height 23
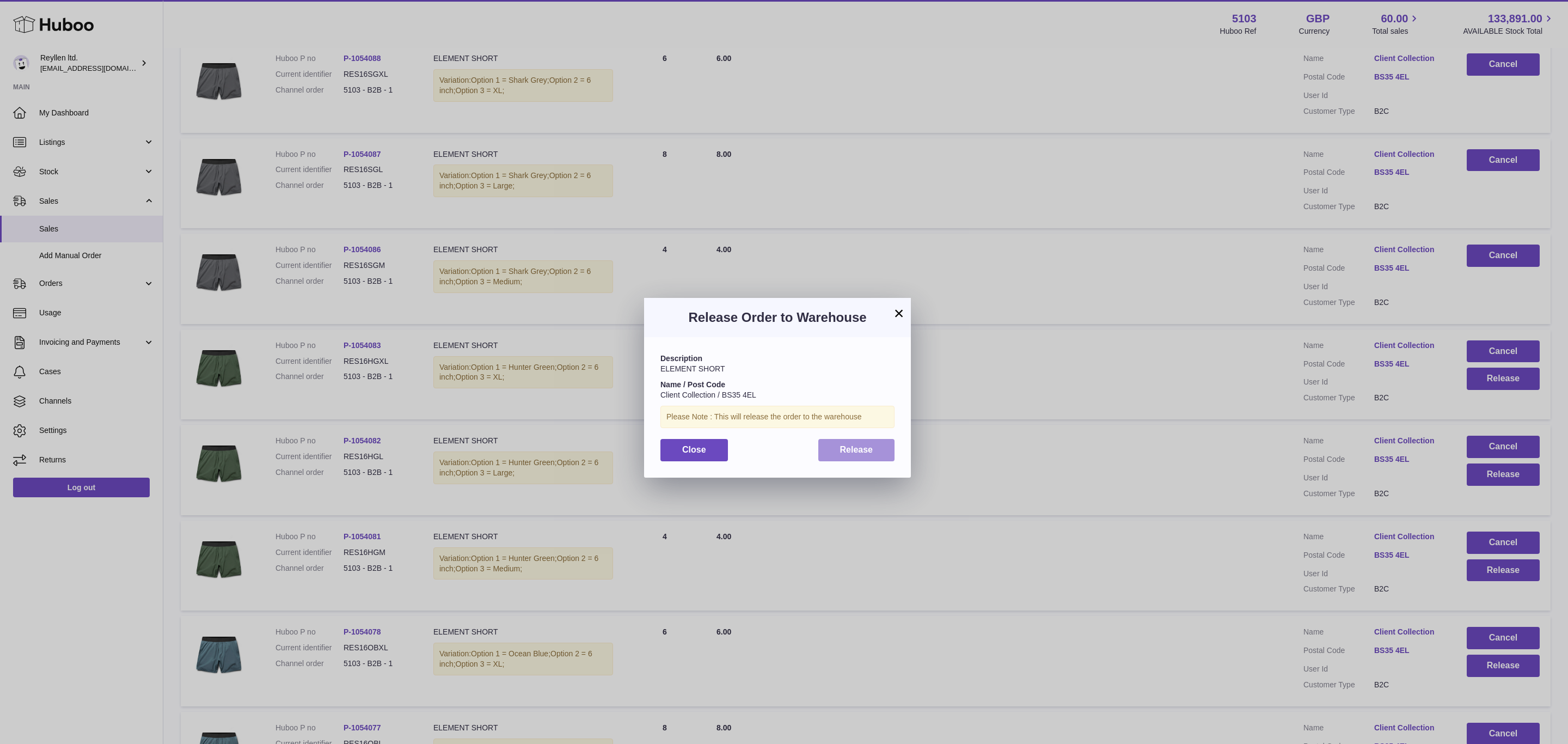
drag, startPoint x: 866, startPoint y: 451, endPoint x: 904, endPoint y: 464, distance: 40.2
click at [866, 453] on span "Release" at bounding box center [857, 450] width 34 height 9
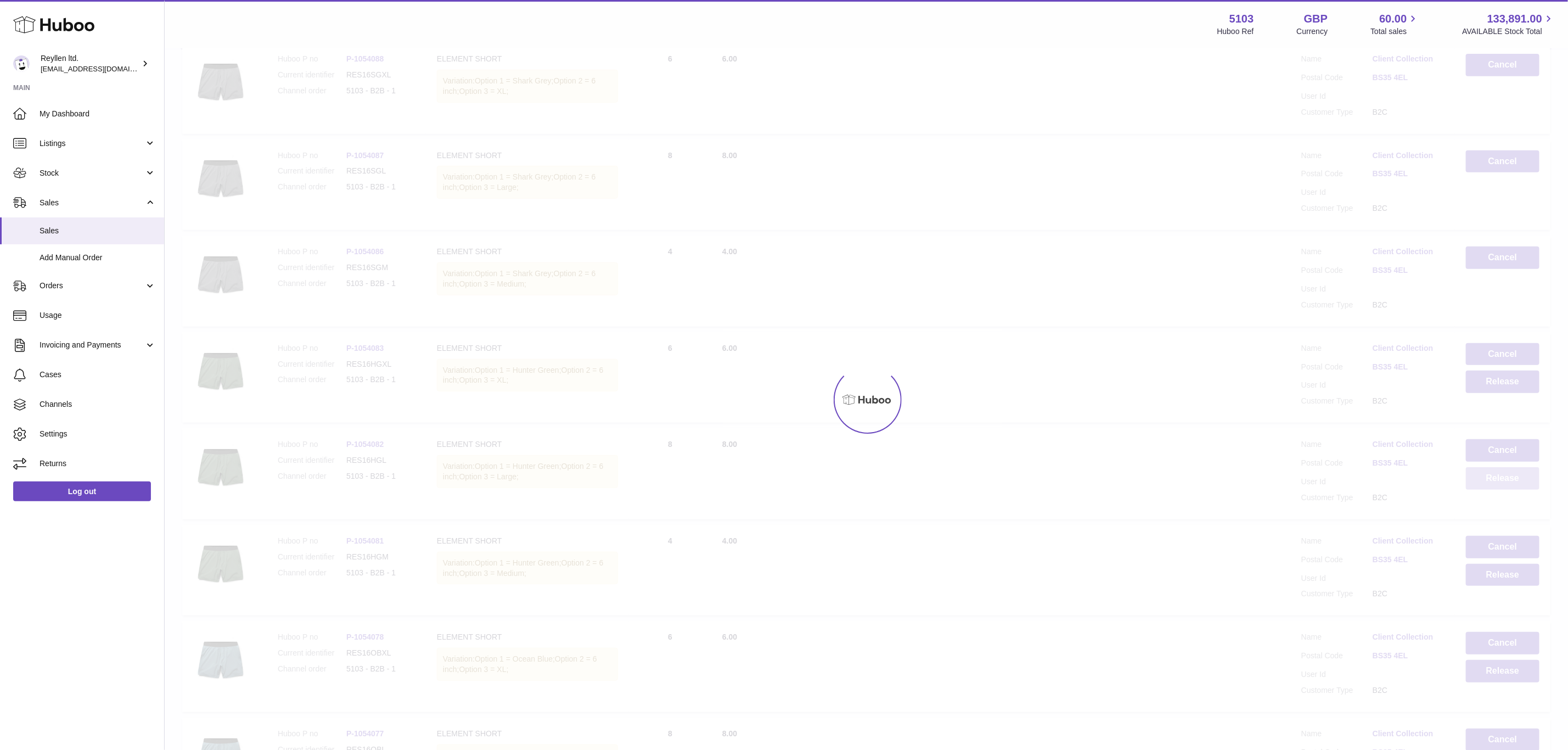
click at [1501, 475] on button "Release" at bounding box center [1502, 478] width 74 height 23
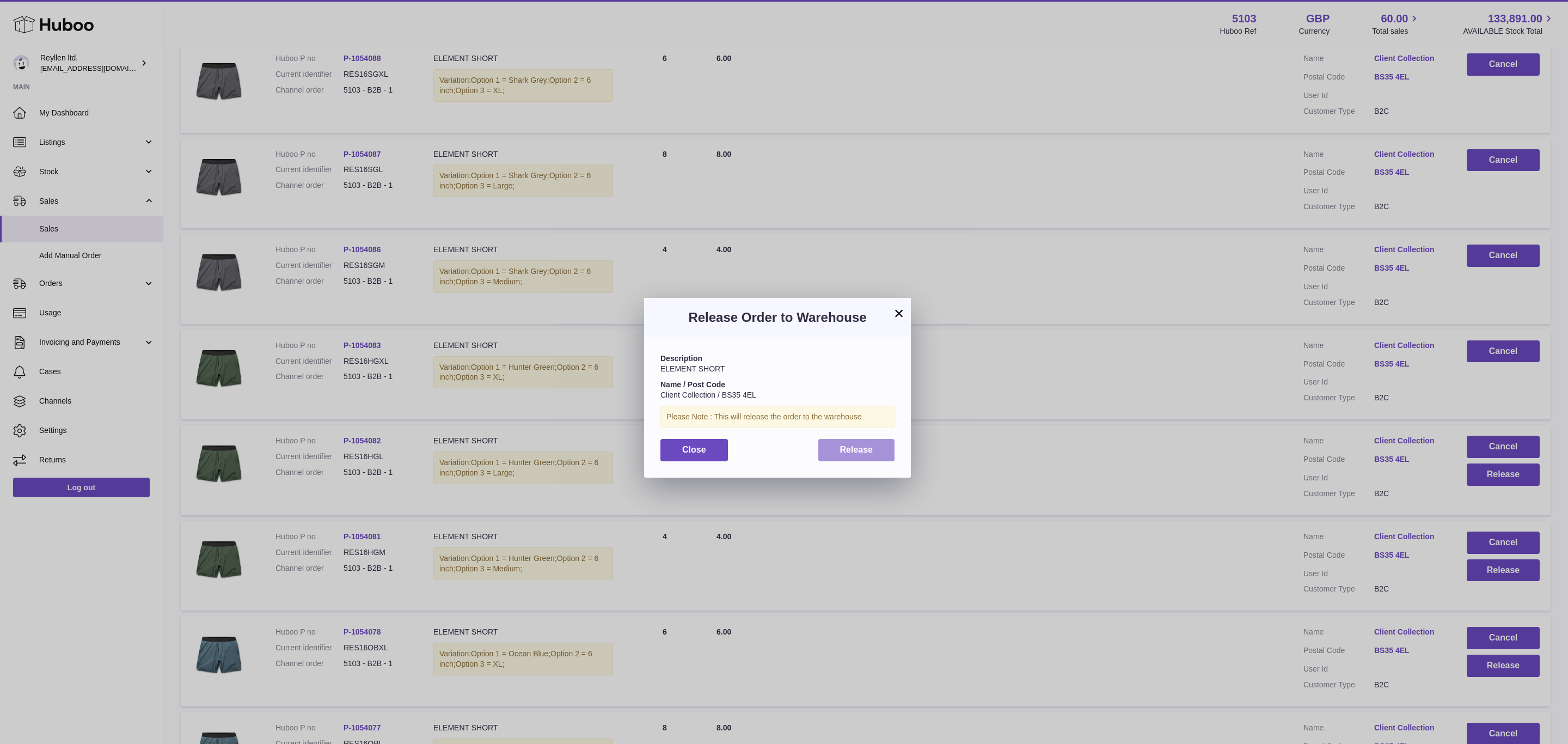
click at [855, 454] on span "Release" at bounding box center [857, 450] width 34 height 9
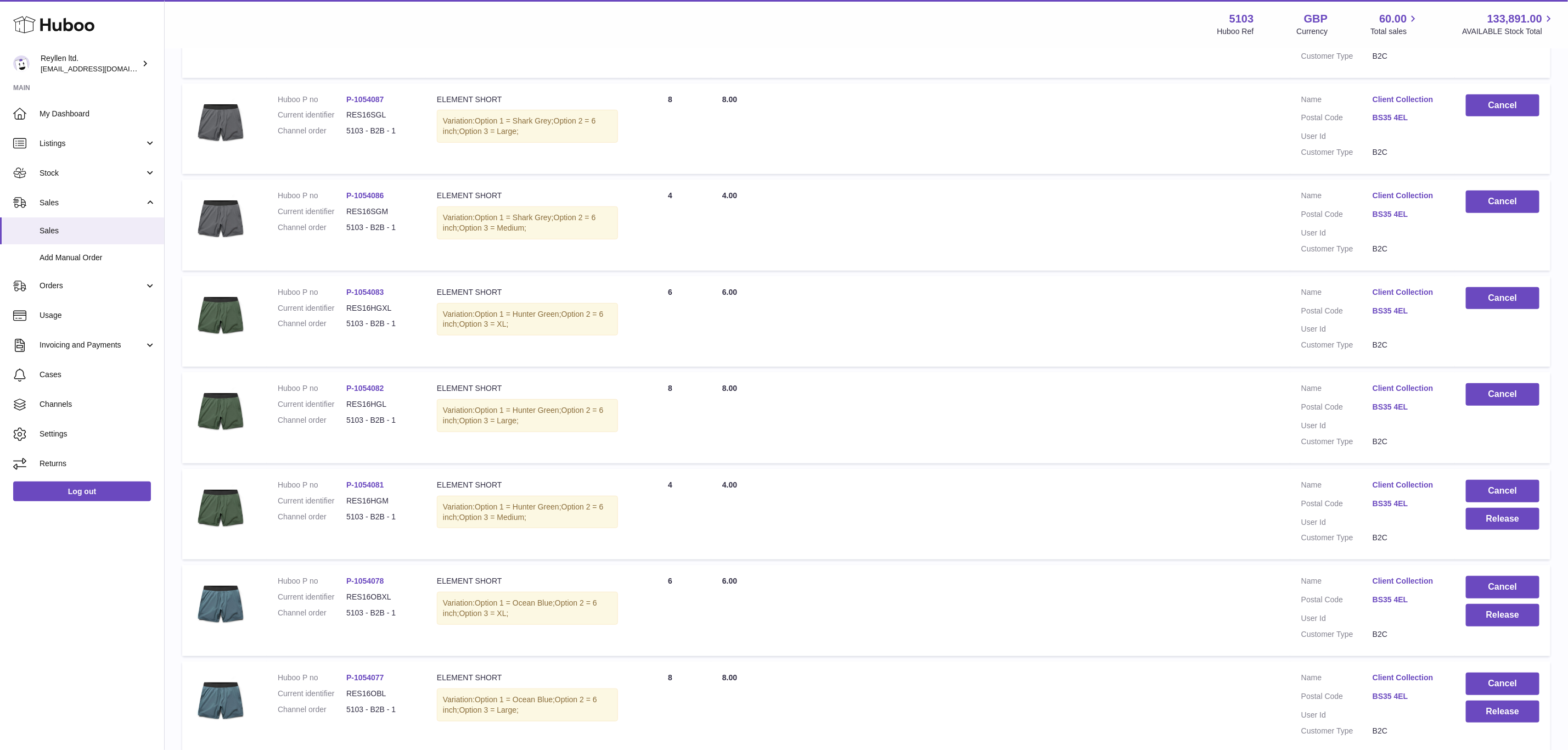
scroll to position [494, 0]
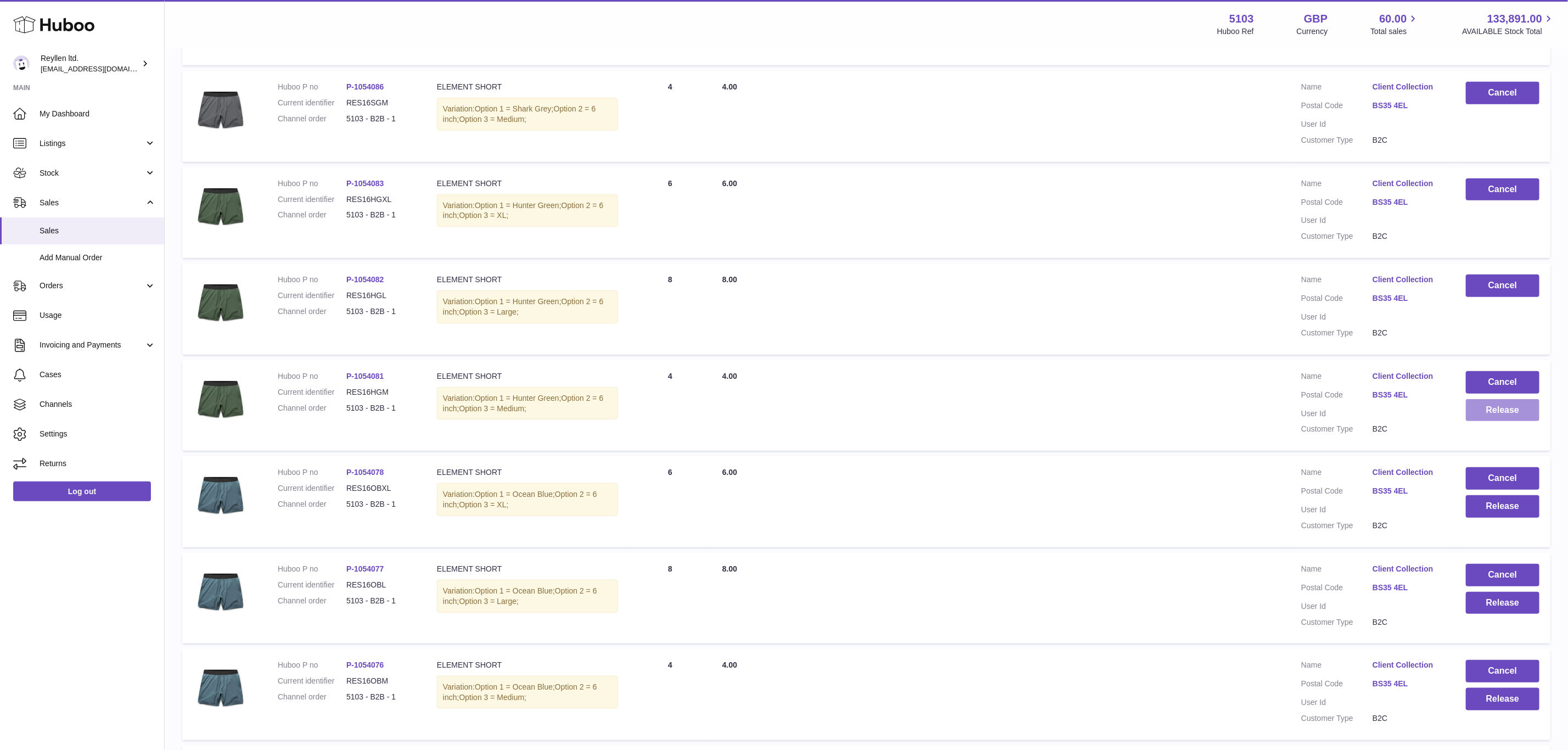
click at [1512, 411] on button "Release" at bounding box center [1502, 411] width 74 height 23
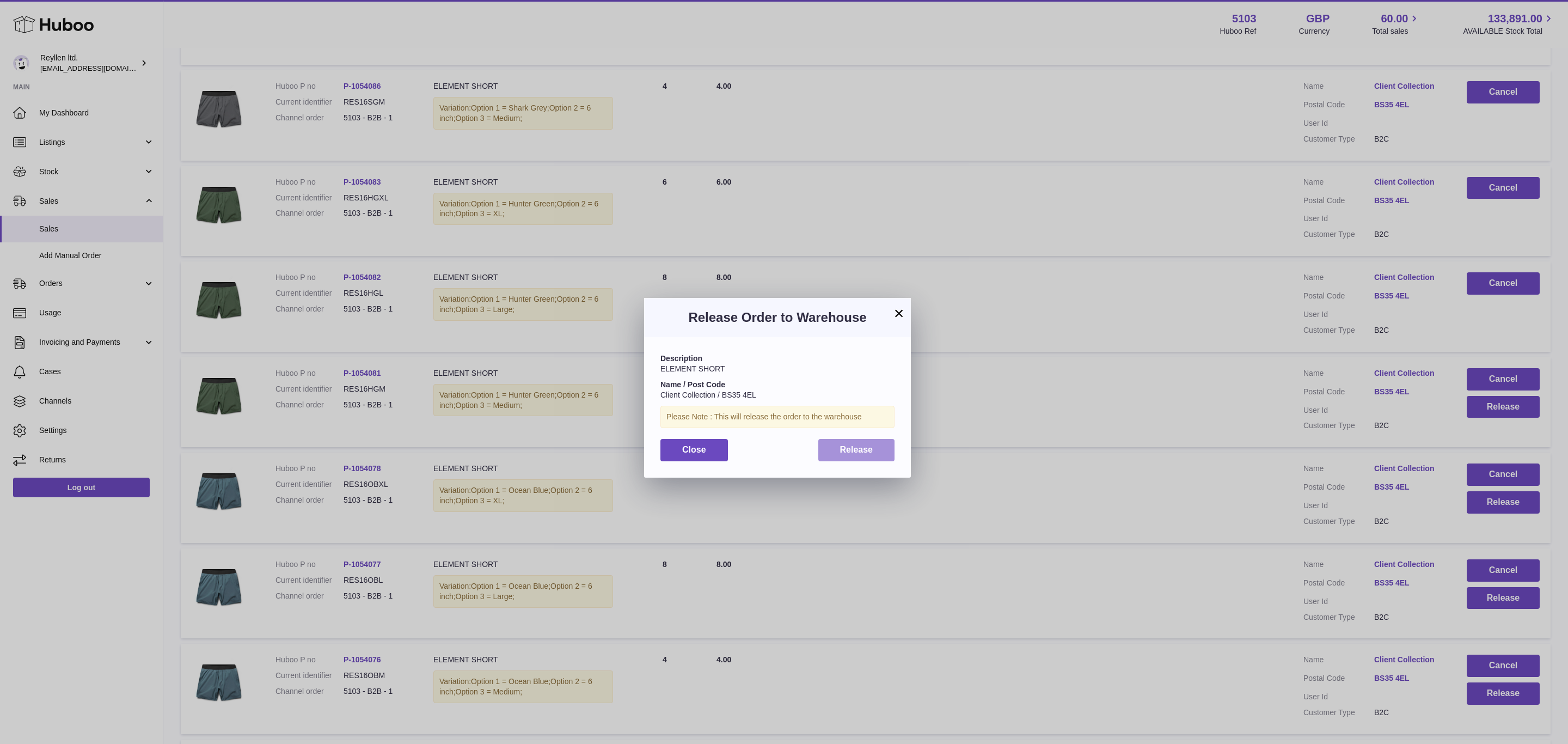
click at [840, 453] on span "Release" at bounding box center [857, 450] width 34 height 9
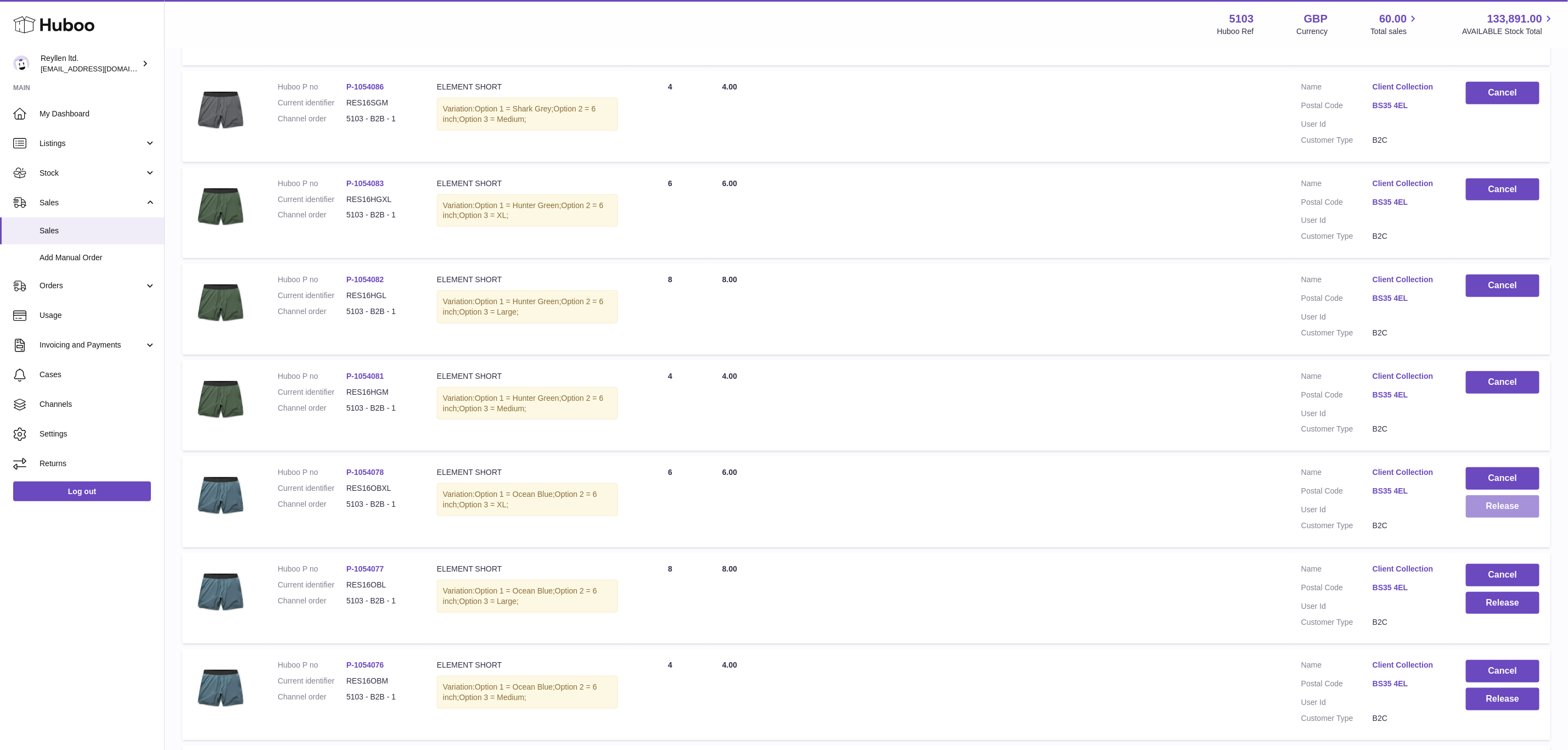
click at [1512, 503] on button "Release" at bounding box center [1502, 506] width 74 height 23
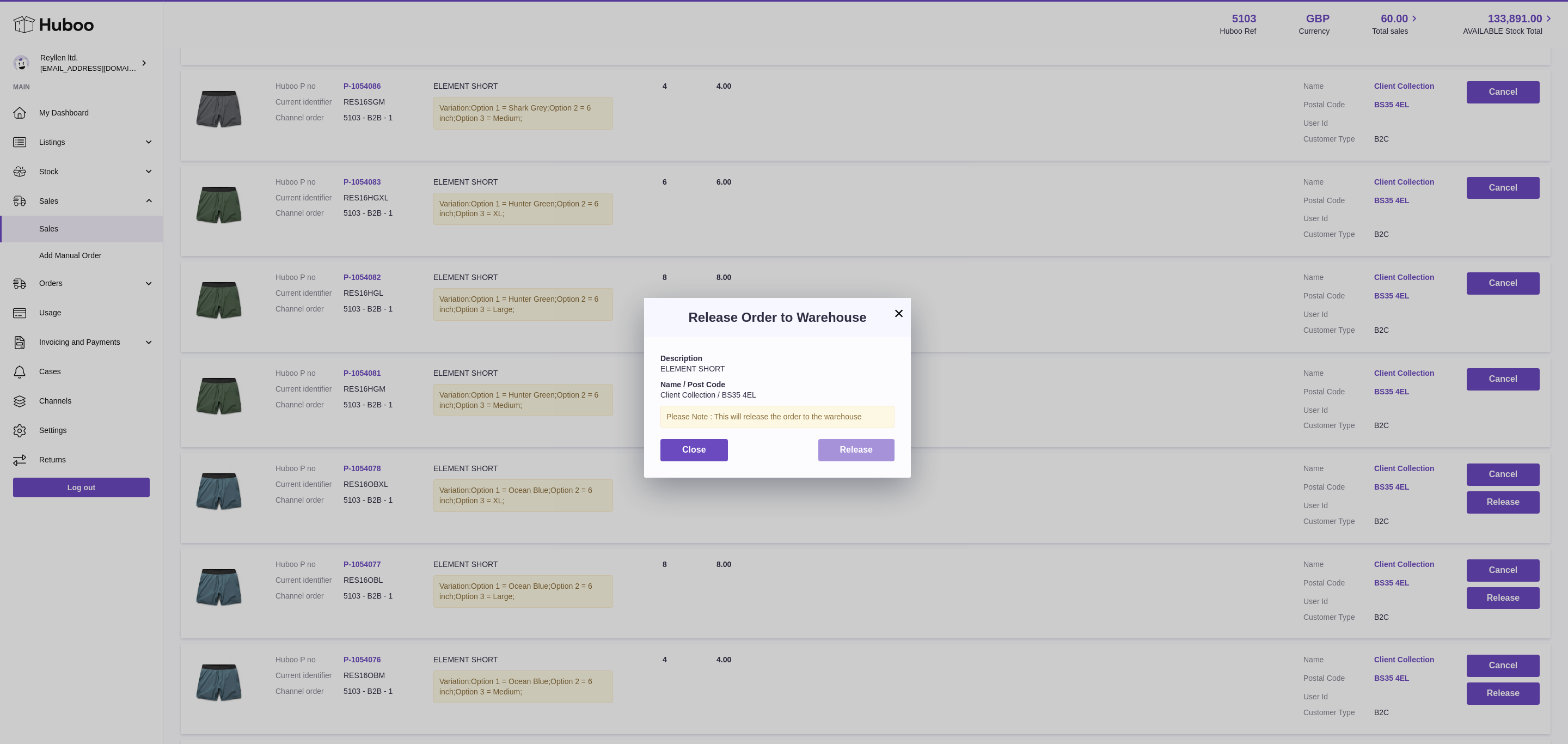
click at [863, 443] on button "Release" at bounding box center [856, 450] width 77 height 22
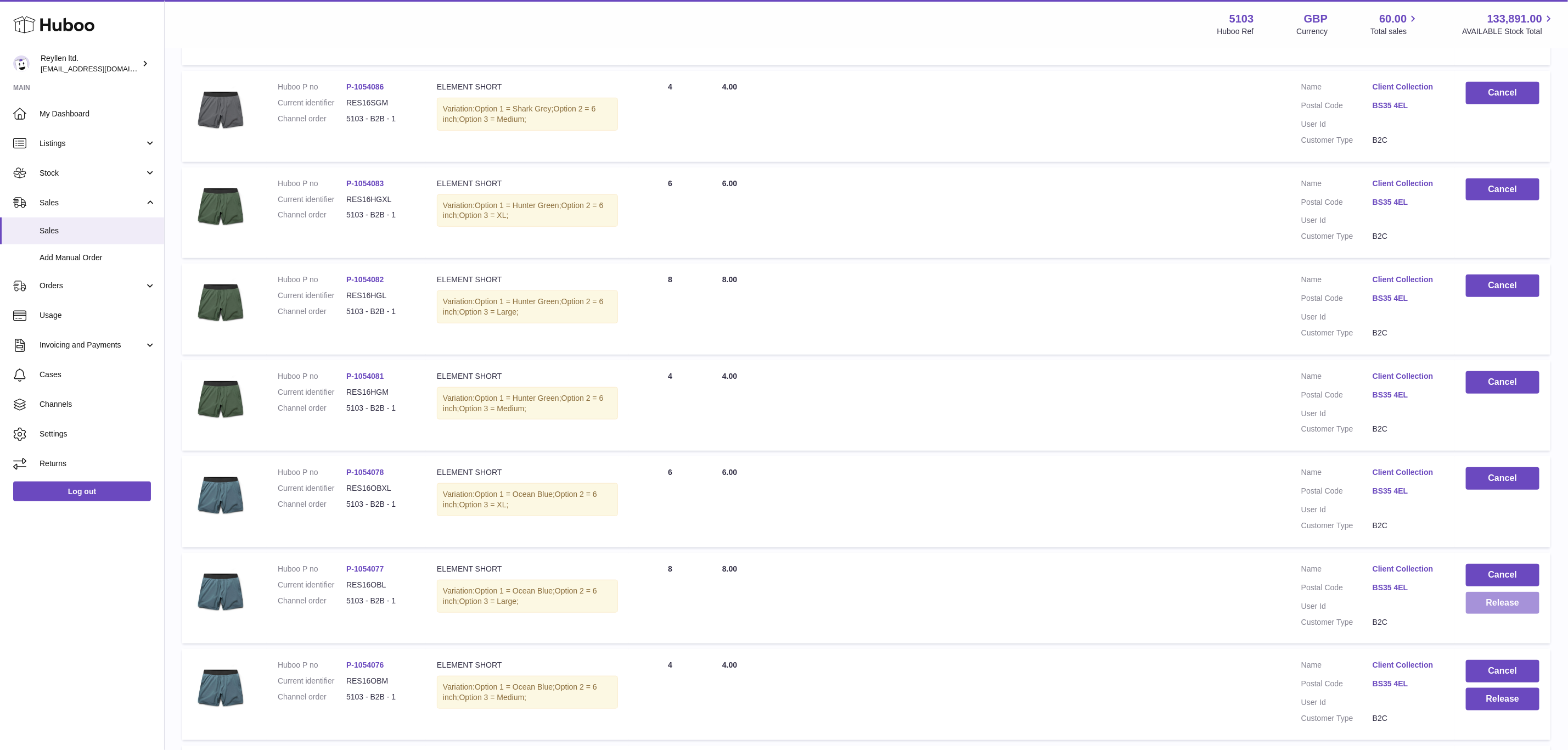
click at [1501, 592] on button "Release" at bounding box center [1502, 603] width 74 height 23
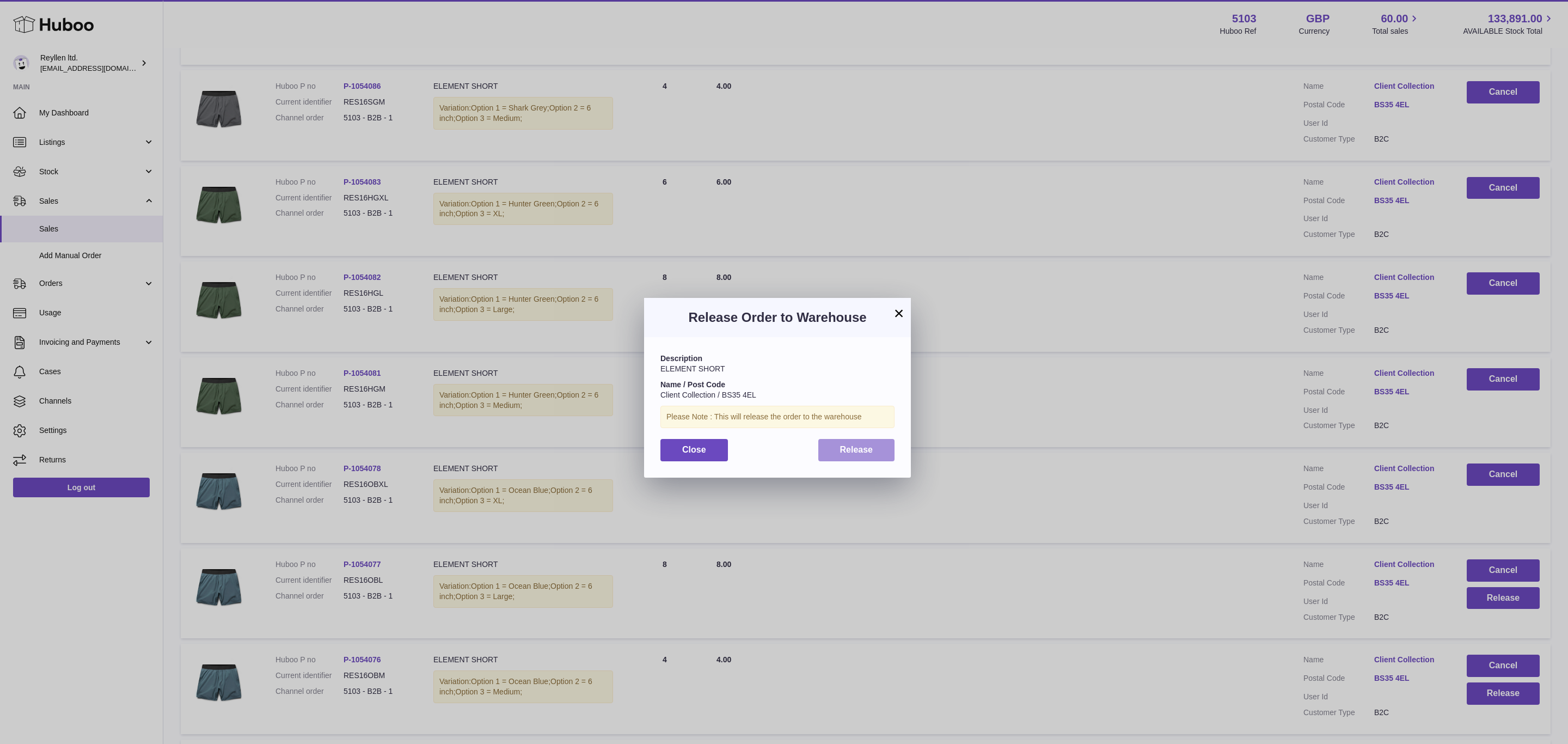
click at [858, 448] on span "Release" at bounding box center [857, 450] width 34 height 9
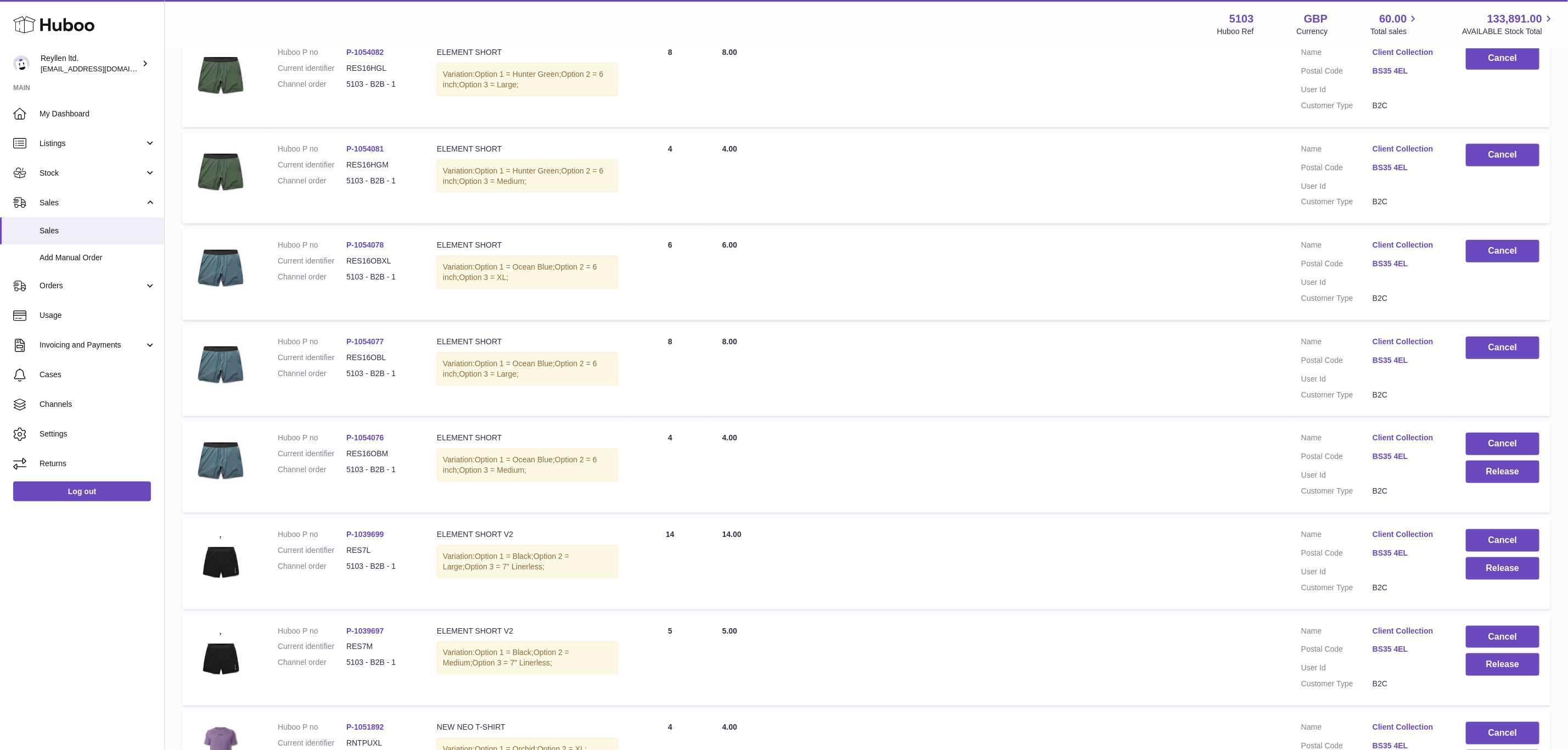
scroll to position [741, 0]
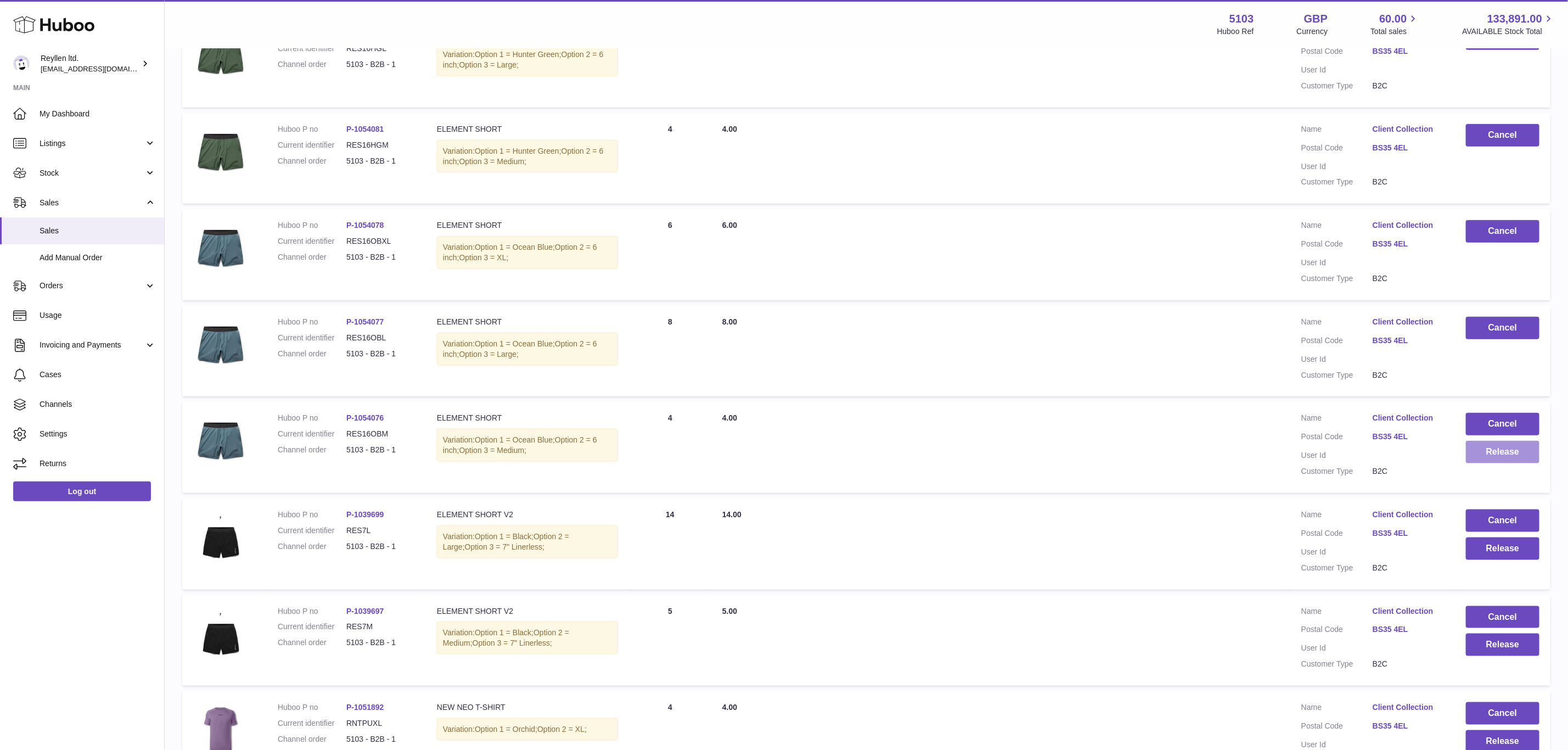
click at [1506, 446] on button "Release" at bounding box center [1502, 452] width 74 height 23
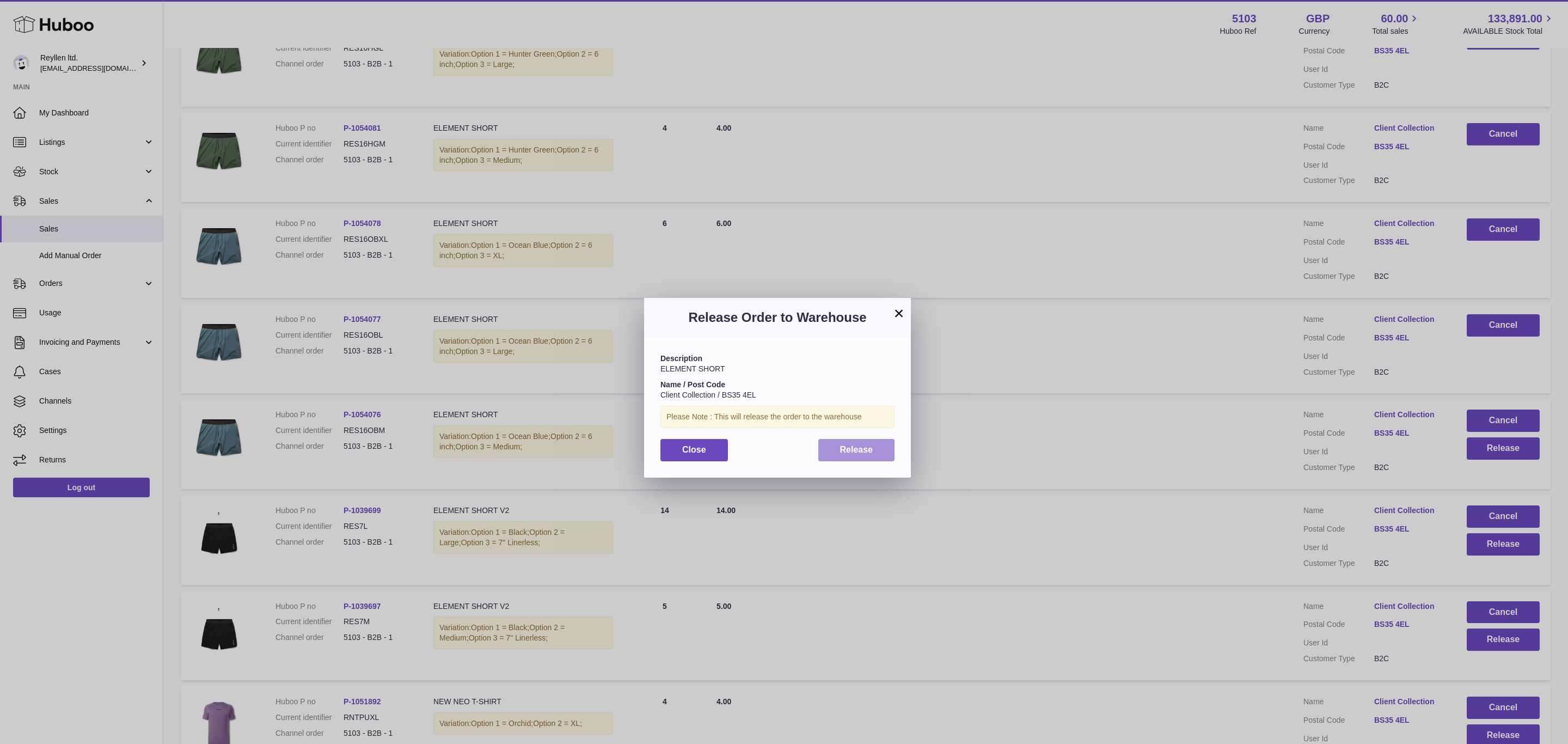
click at [821, 458] on button "Release" at bounding box center [856, 450] width 77 height 22
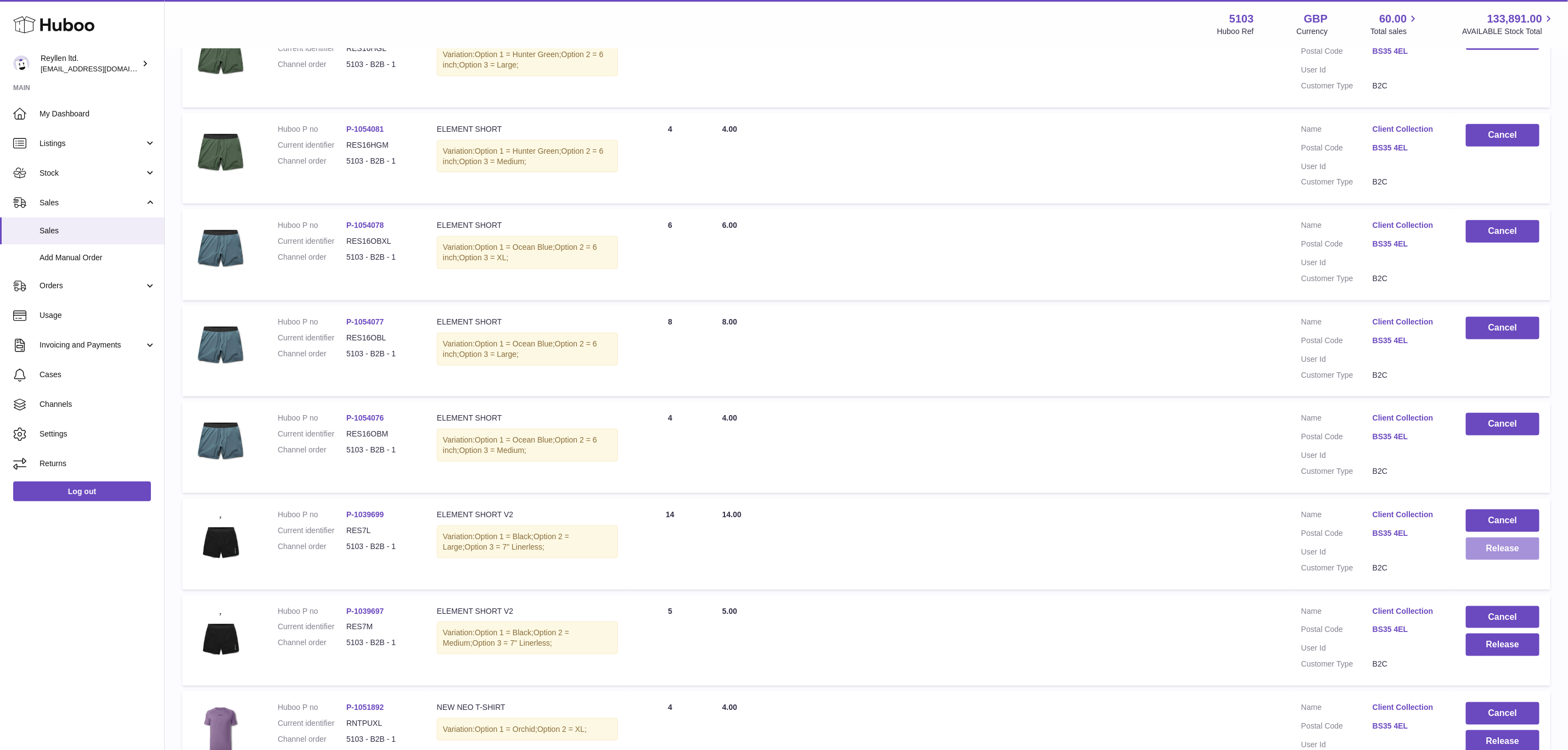
click at [1519, 540] on button "Release" at bounding box center [1502, 549] width 74 height 23
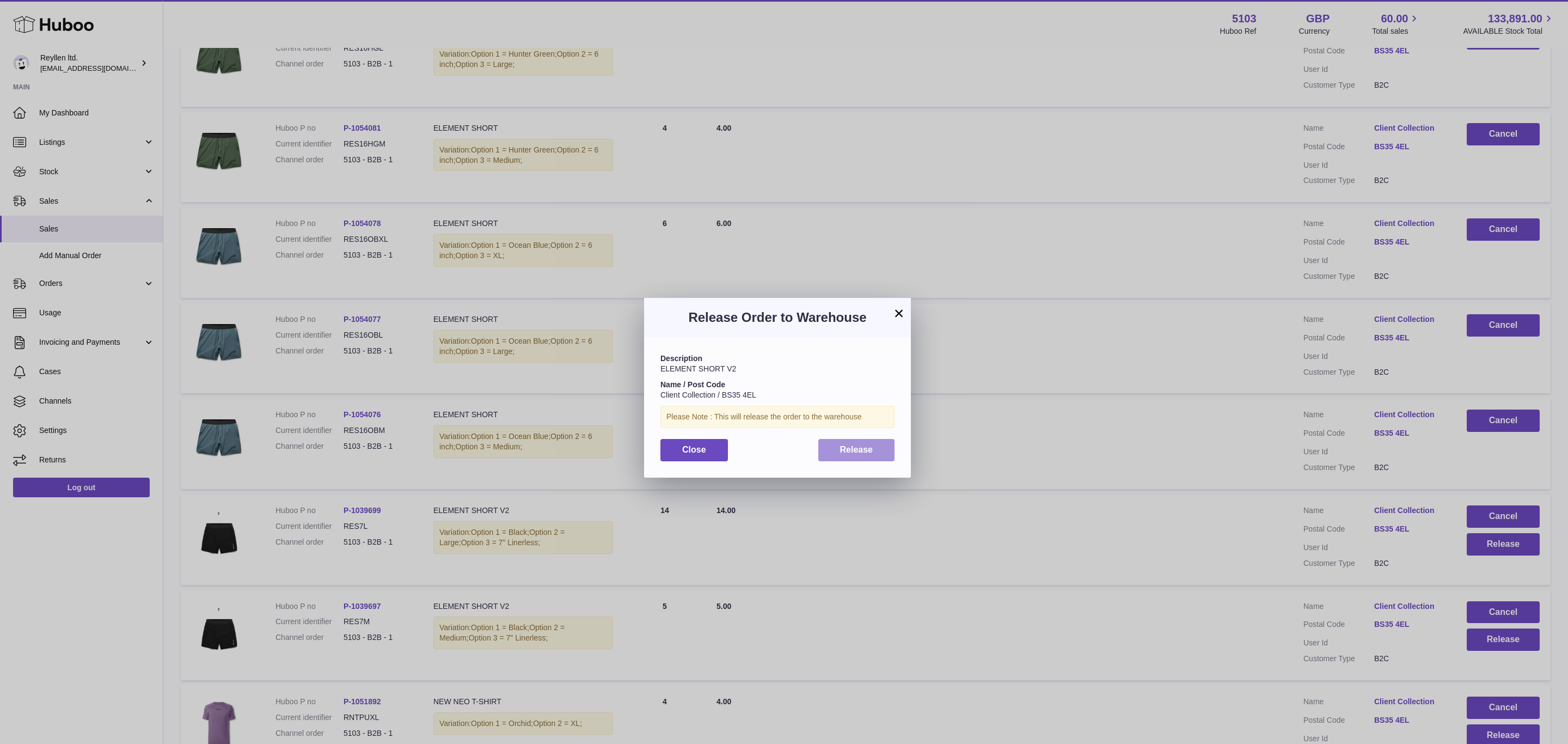
click at [846, 451] on span "Release" at bounding box center [857, 450] width 34 height 9
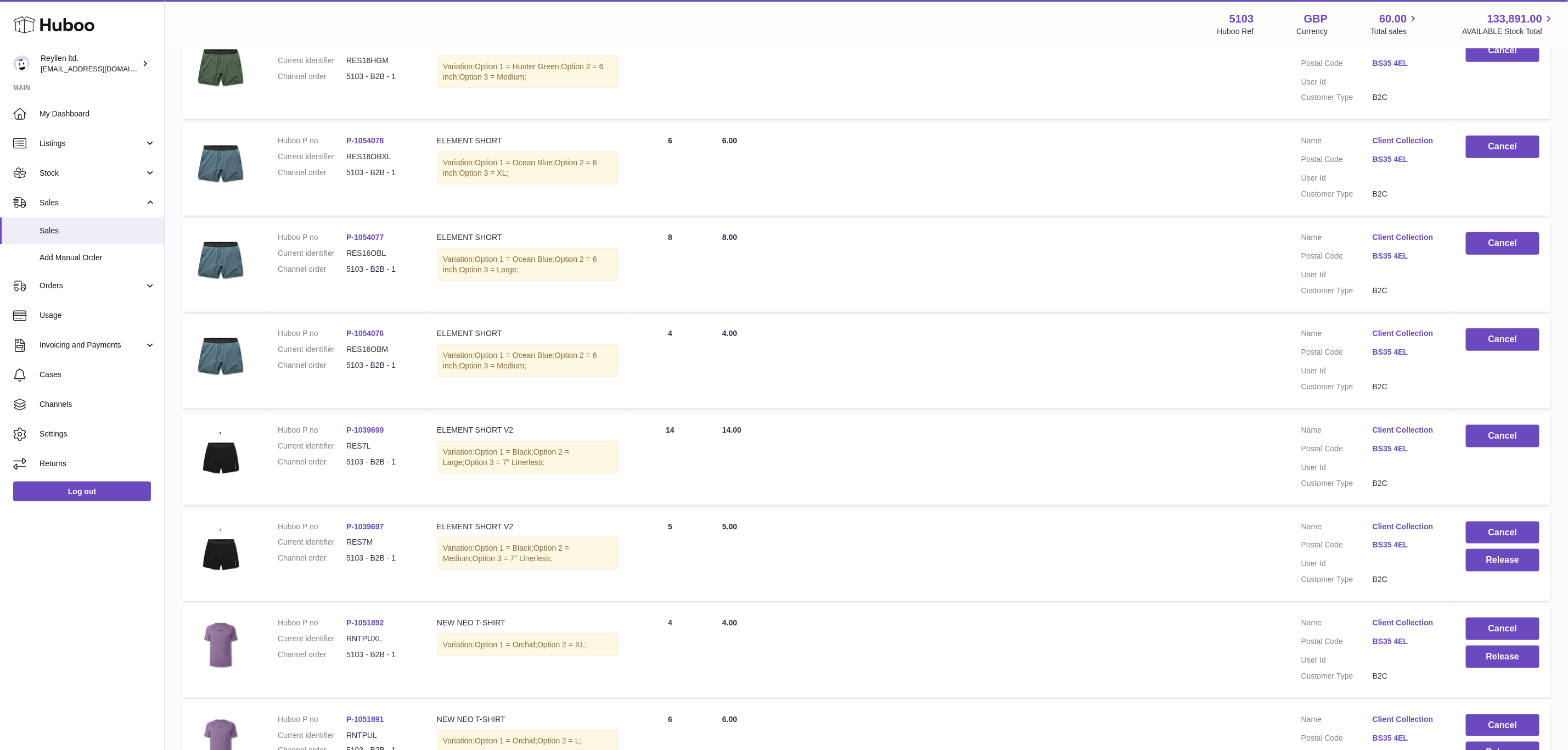
scroll to position [905, 0]
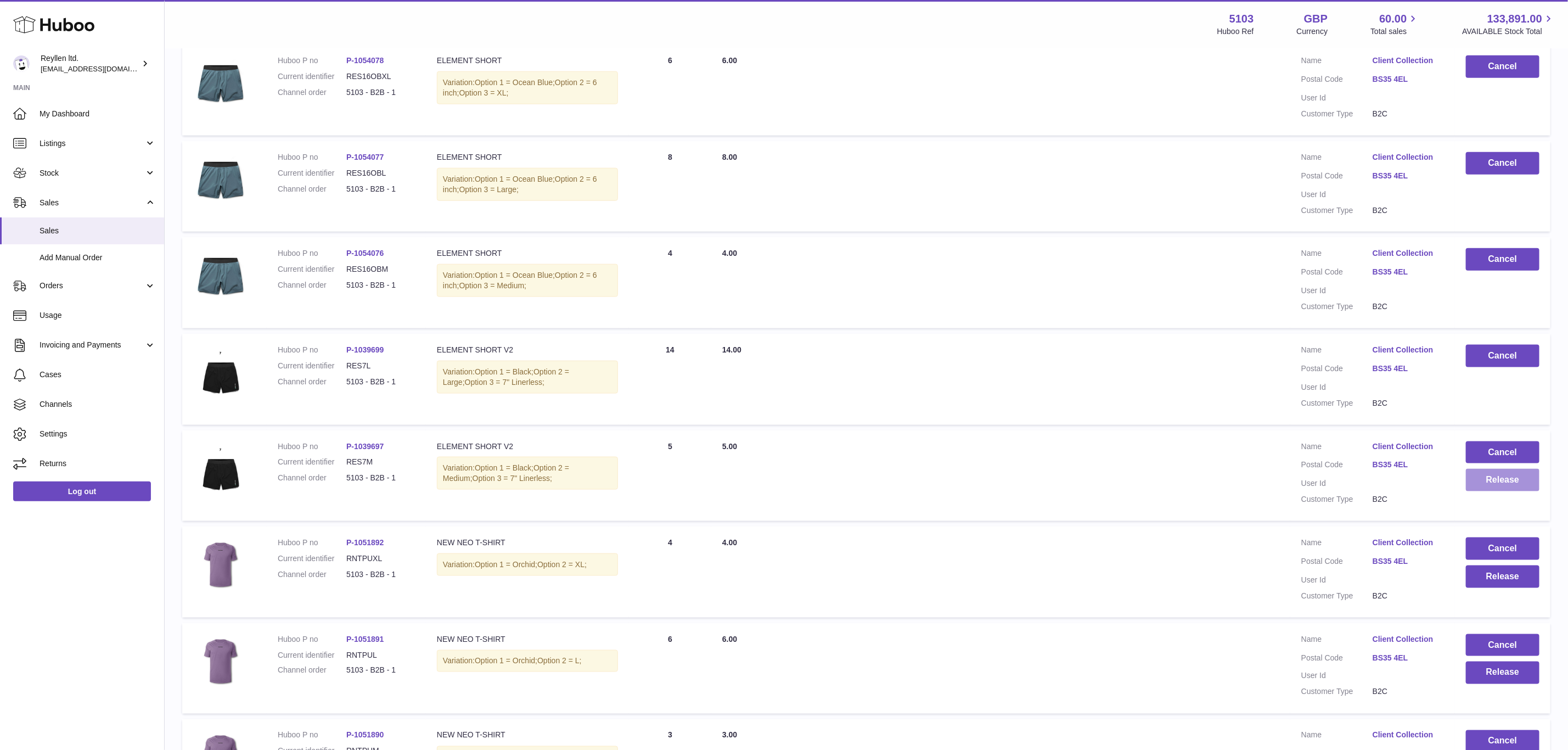
click at [1502, 477] on button "Release" at bounding box center [1502, 480] width 74 height 23
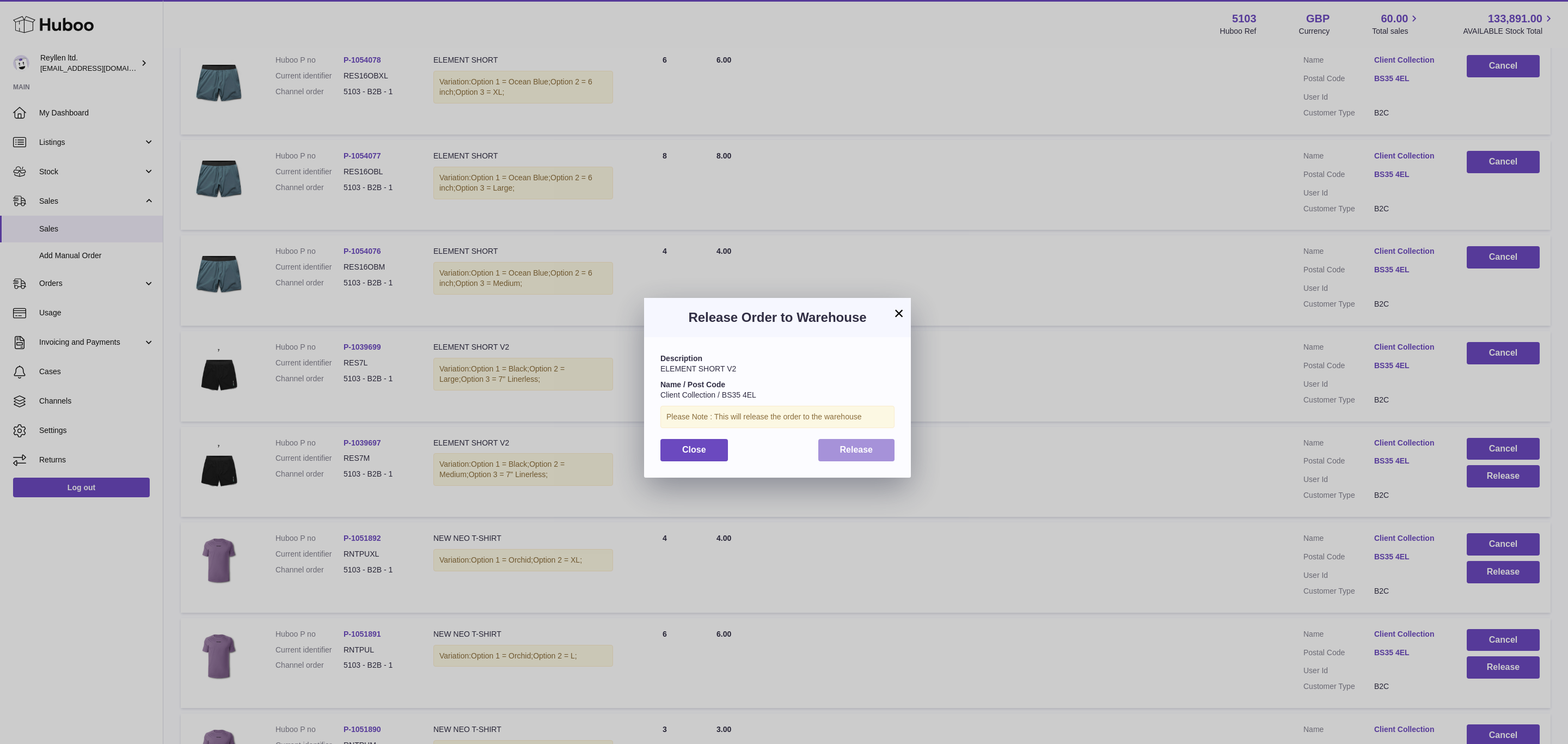
click at [867, 453] on span "Release" at bounding box center [857, 450] width 34 height 9
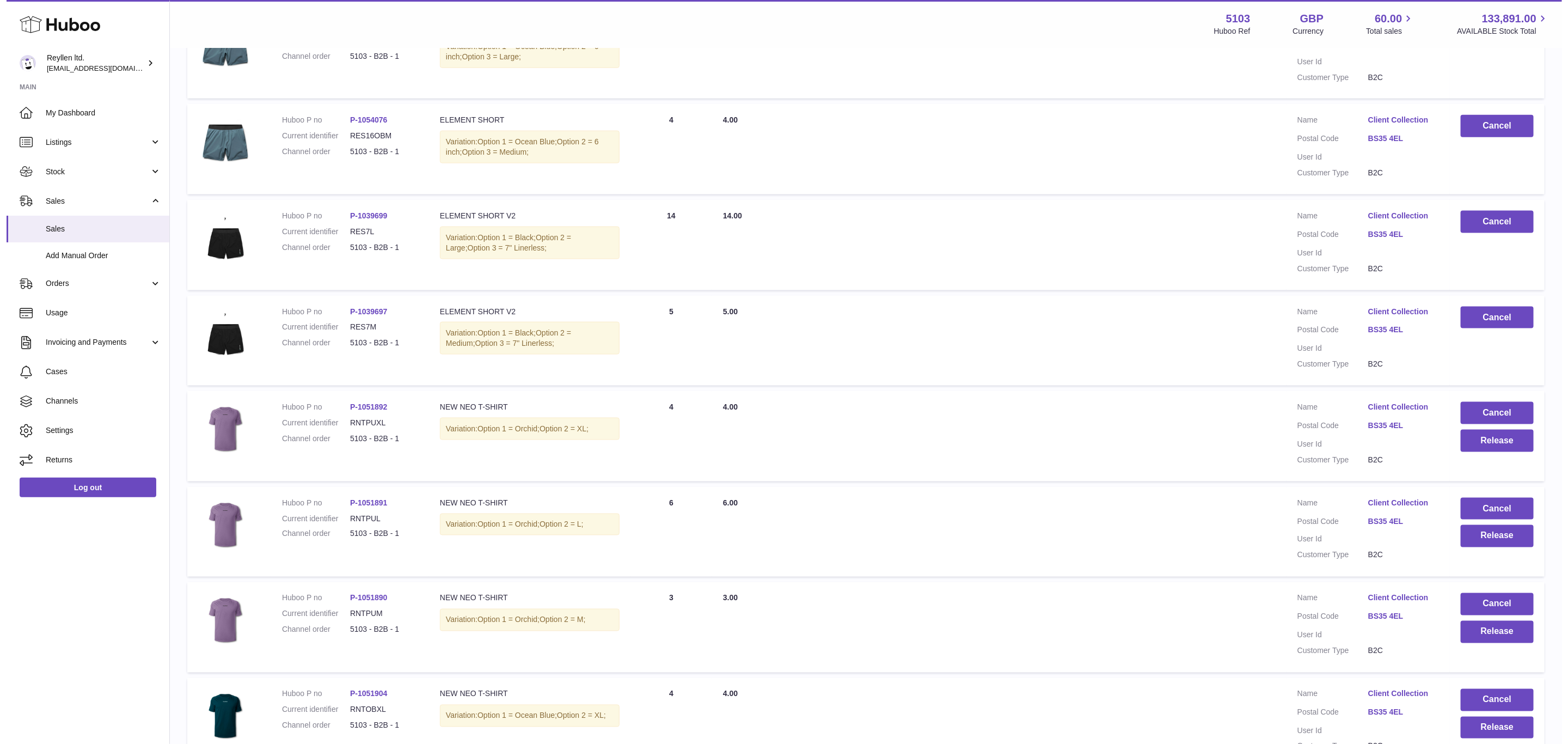
scroll to position [1062, 0]
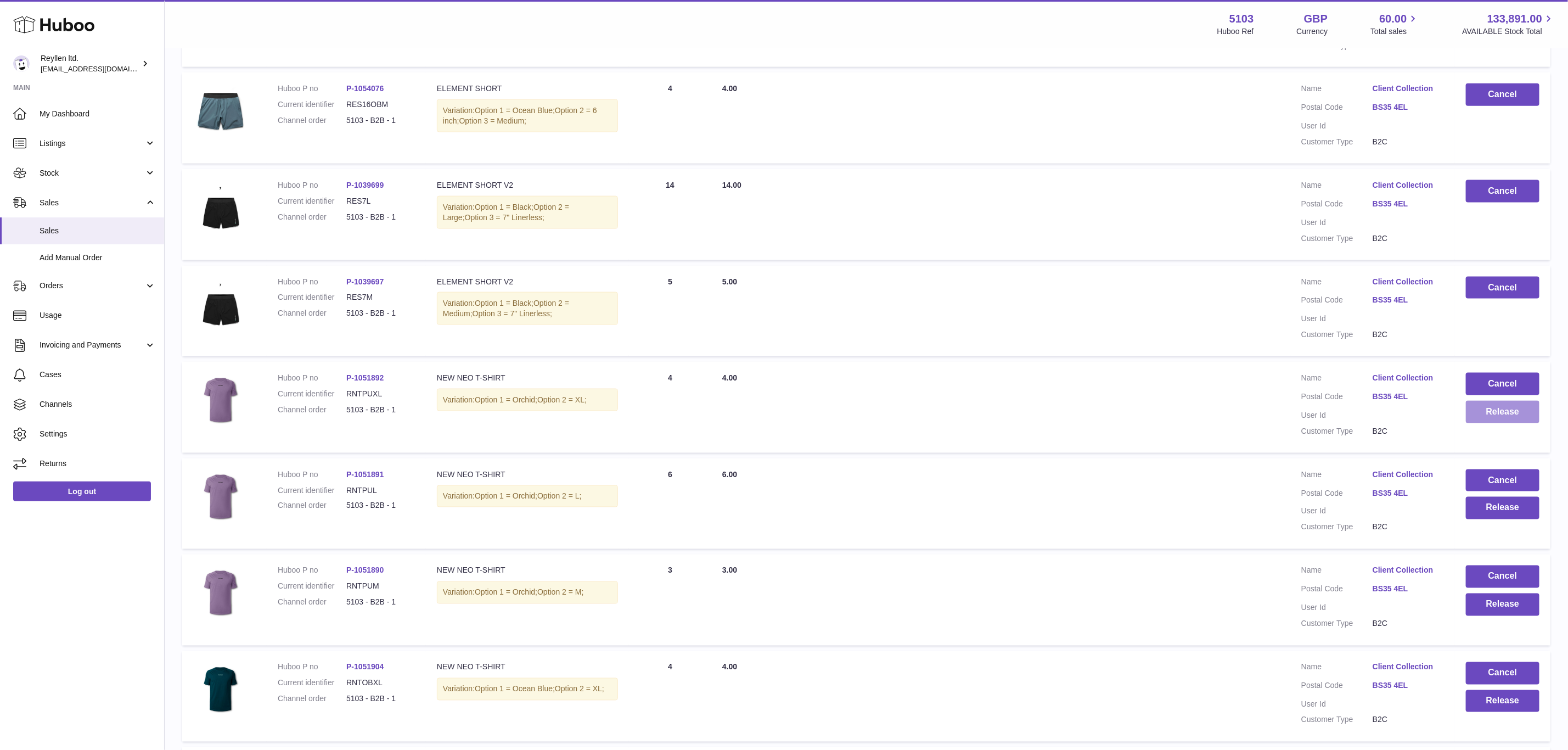
click at [1493, 414] on button "Release" at bounding box center [1502, 412] width 74 height 23
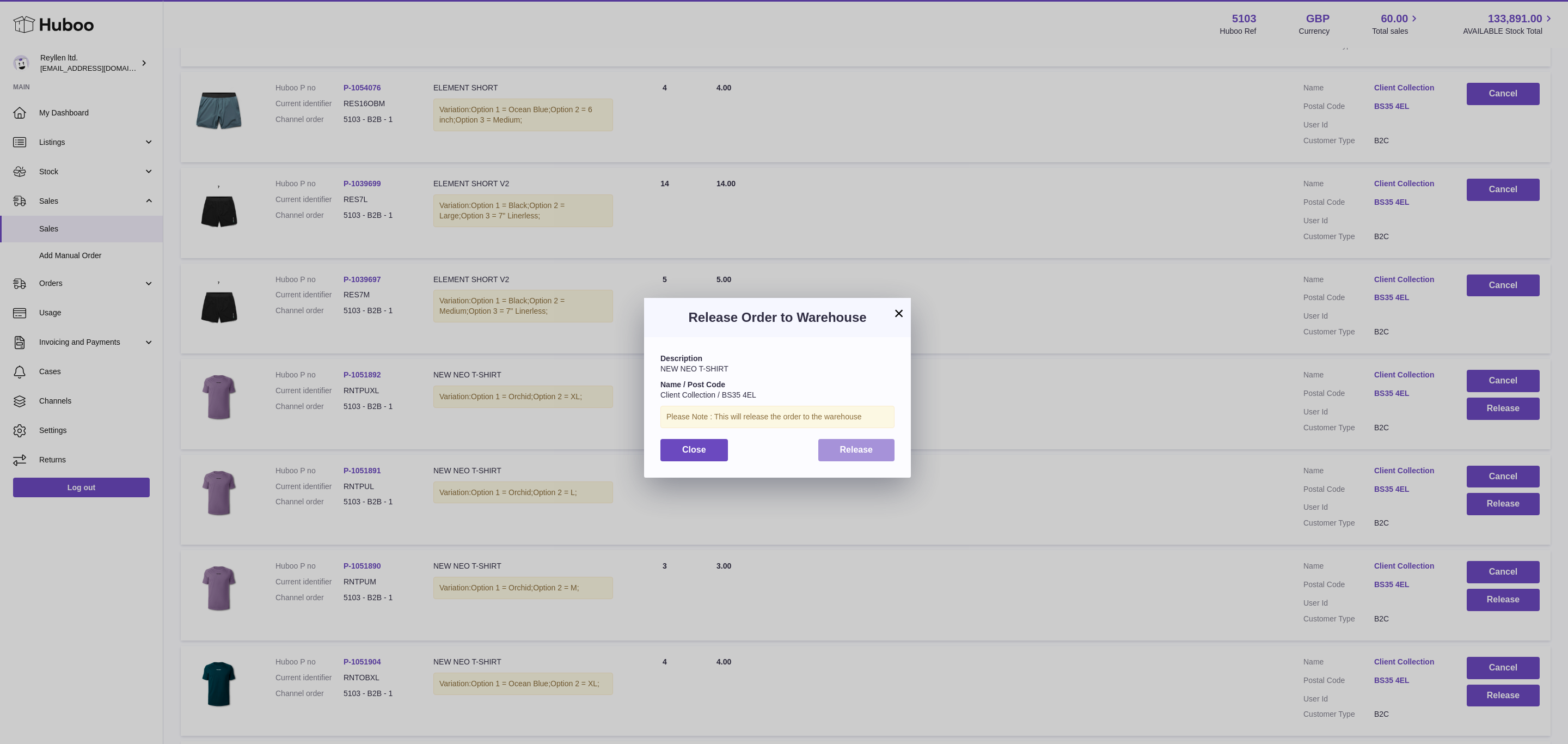
click at [859, 453] on span "Release" at bounding box center [857, 450] width 34 height 9
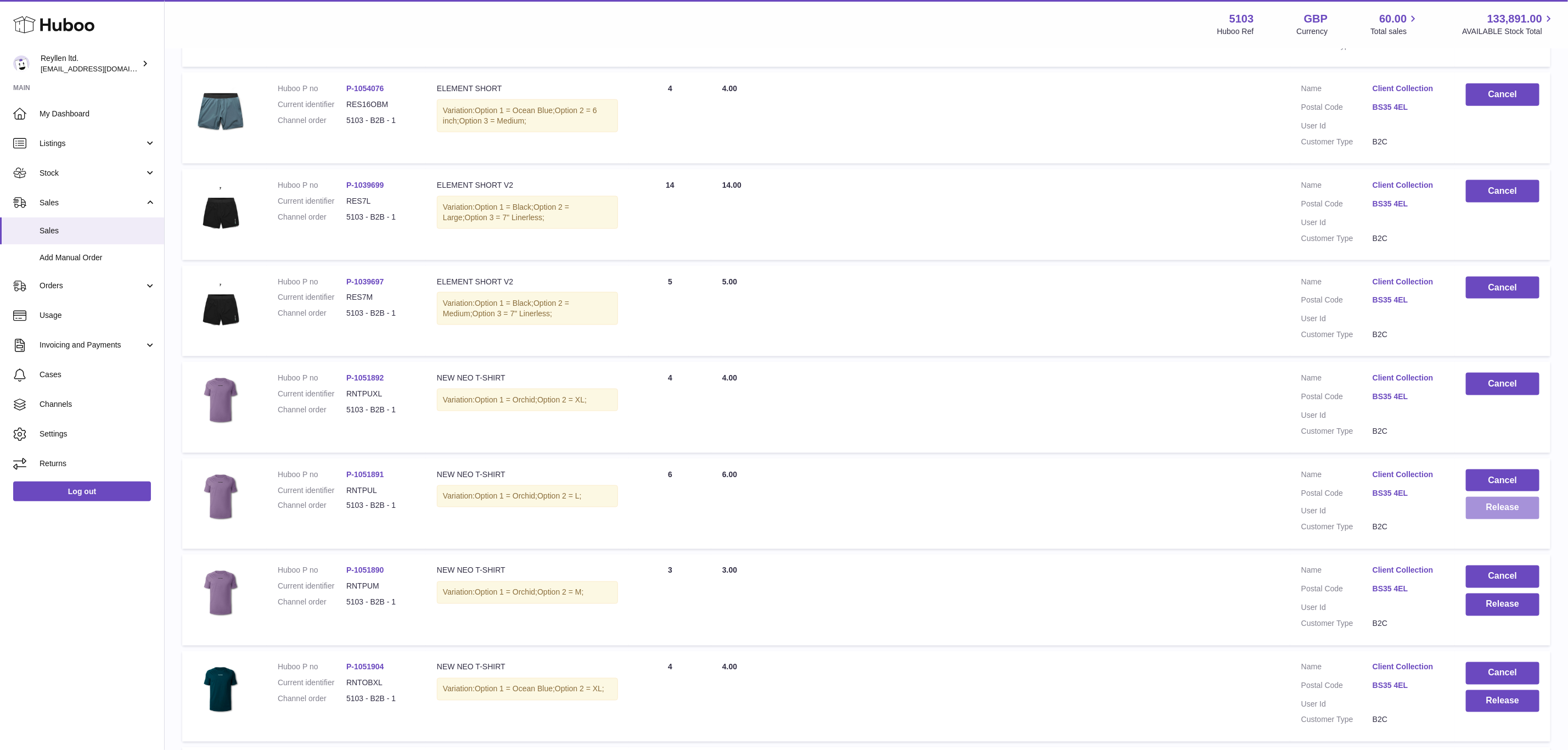
click at [1486, 497] on button "Release" at bounding box center [1502, 508] width 74 height 23
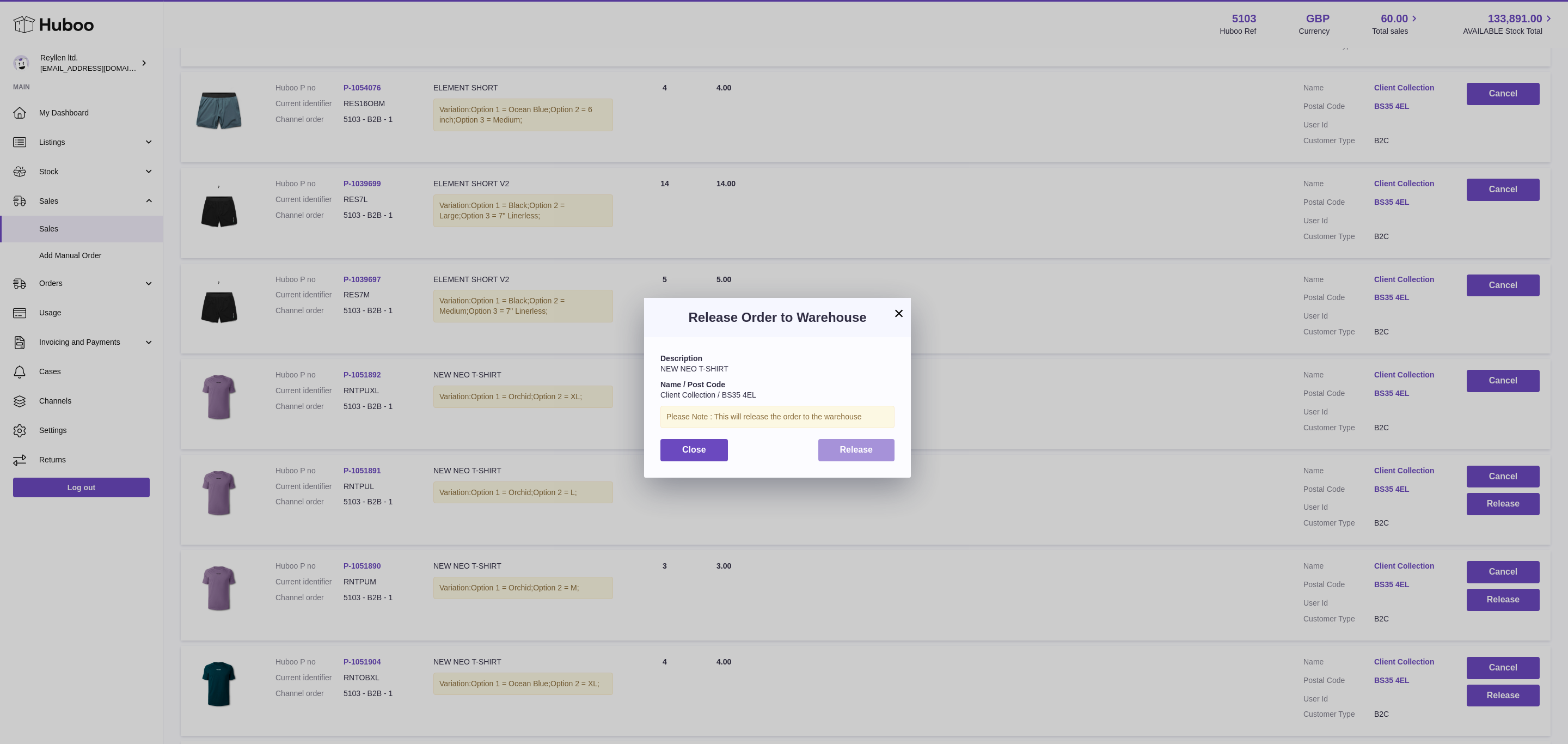
click at [871, 453] on span "Release" at bounding box center [857, 450] width 34 height 9
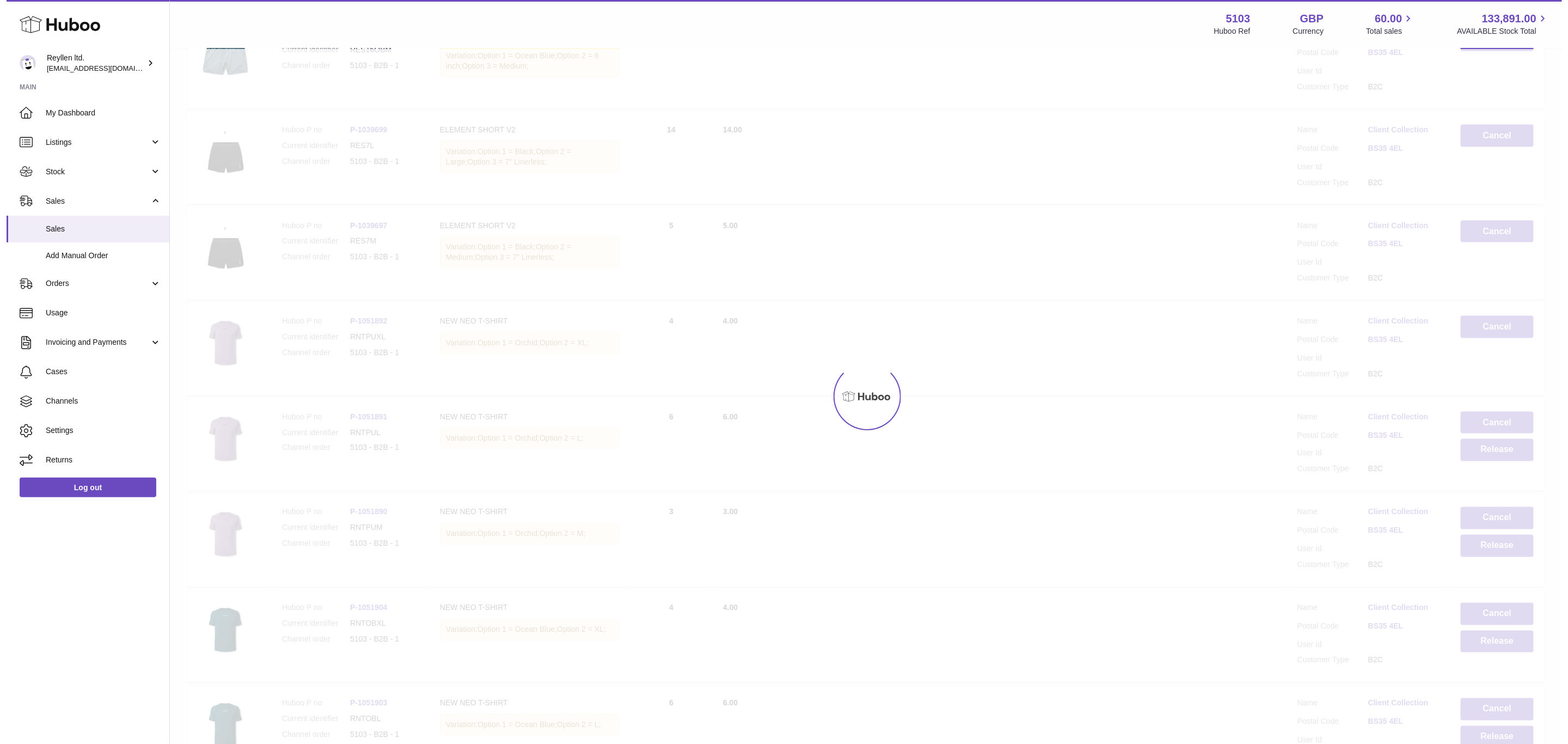
scroll to position [1225, 0]
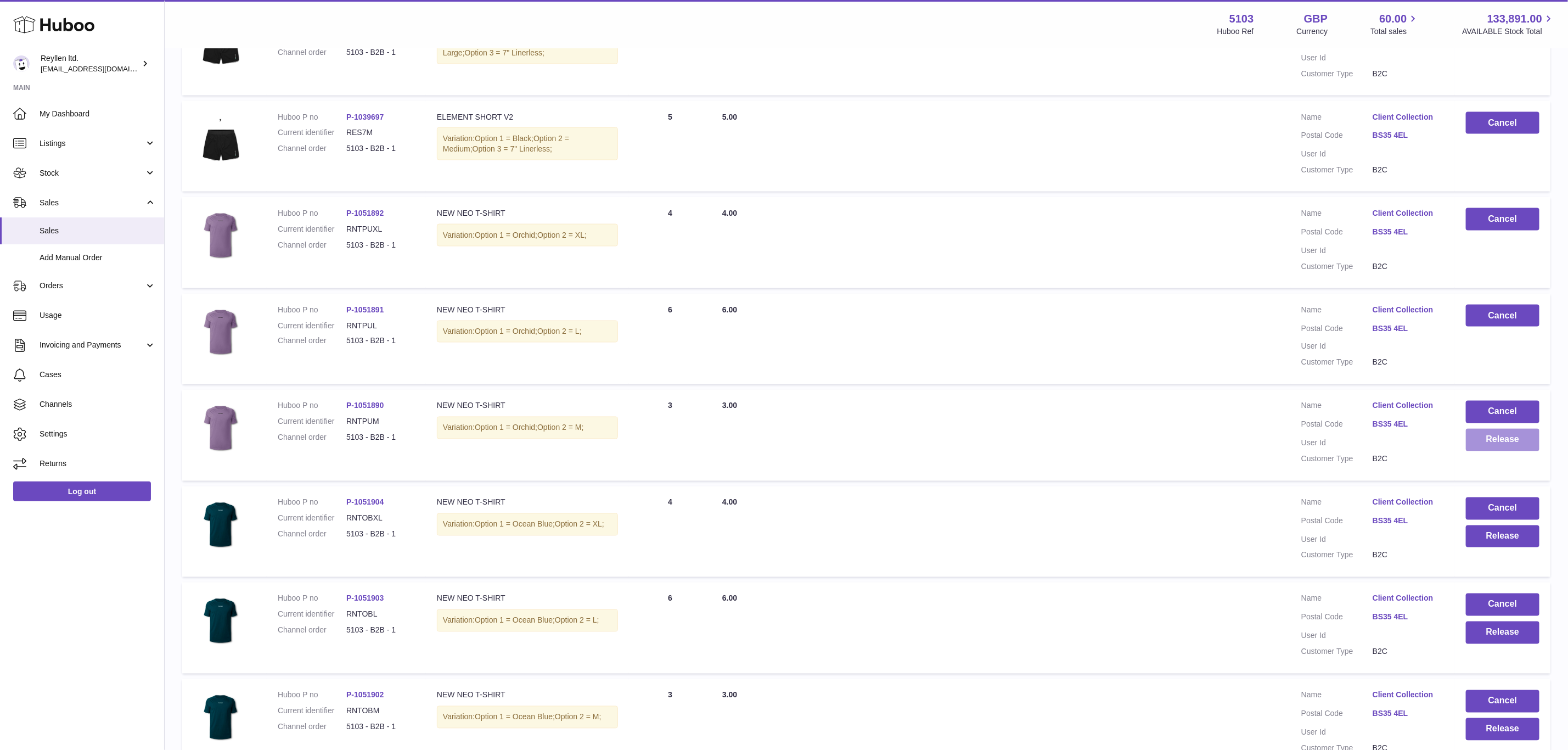
click at [1501, 429] on button "Release" at bounding box center [1502, 440] width 74 height 23
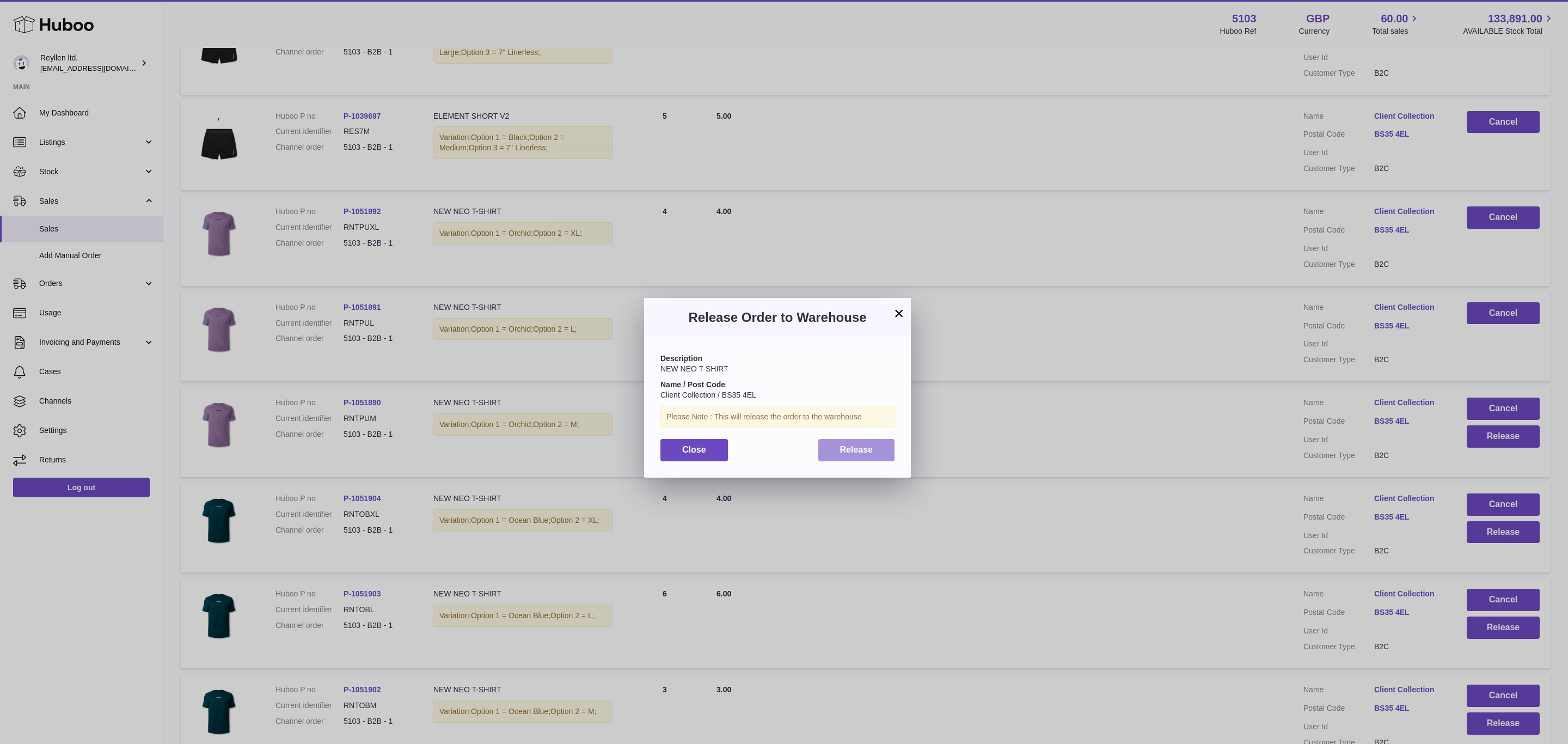
drag, startPoint x: 827, startPoint y: 450, endPoint x: 1162, endPoint y: 475, distance: 335.9
click at [827, 450] on button "Release" at bounding box center [856, 450] width 77 height 22
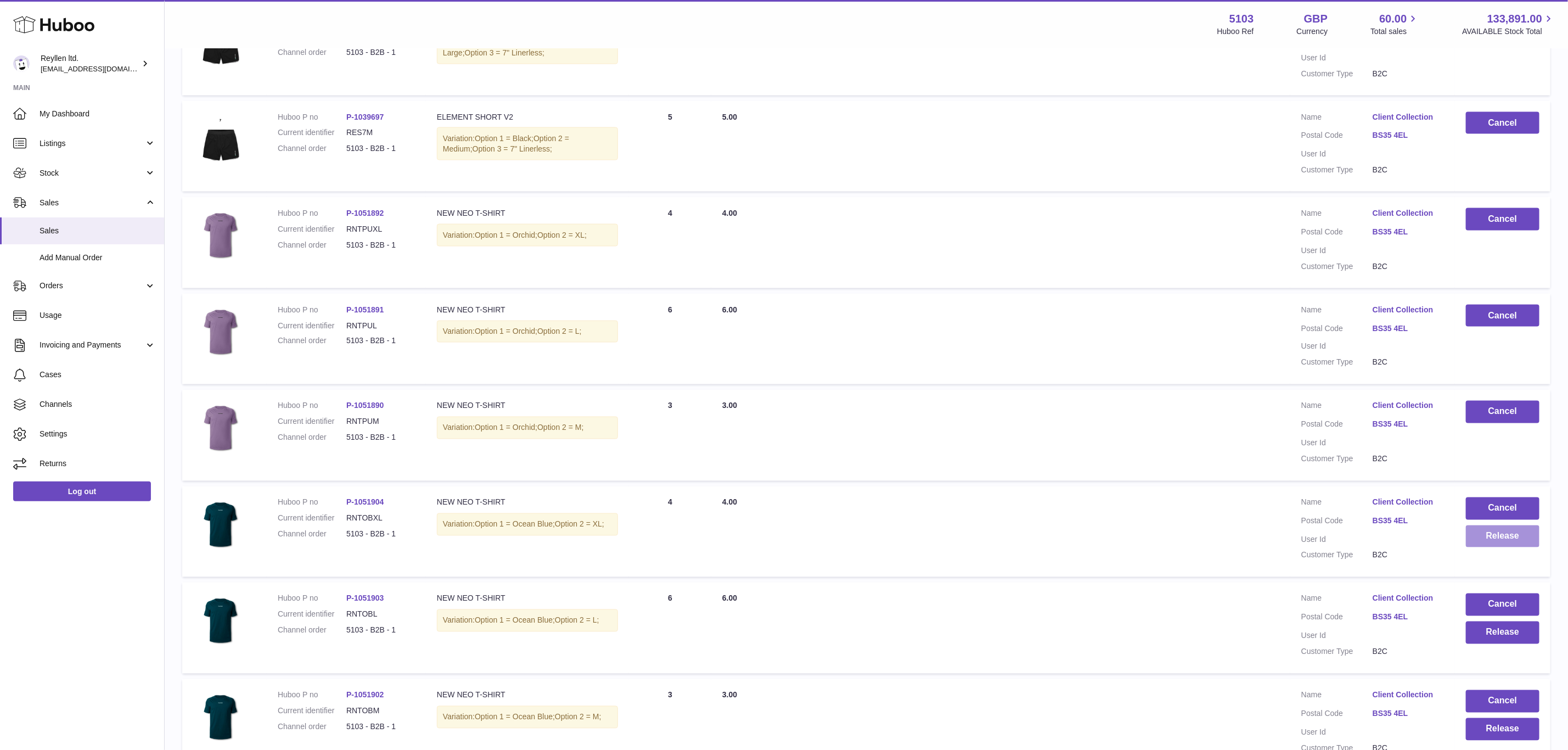
click at [1514, 525] on button "Release" at bounding box center [1502, 536] width 74 height 23
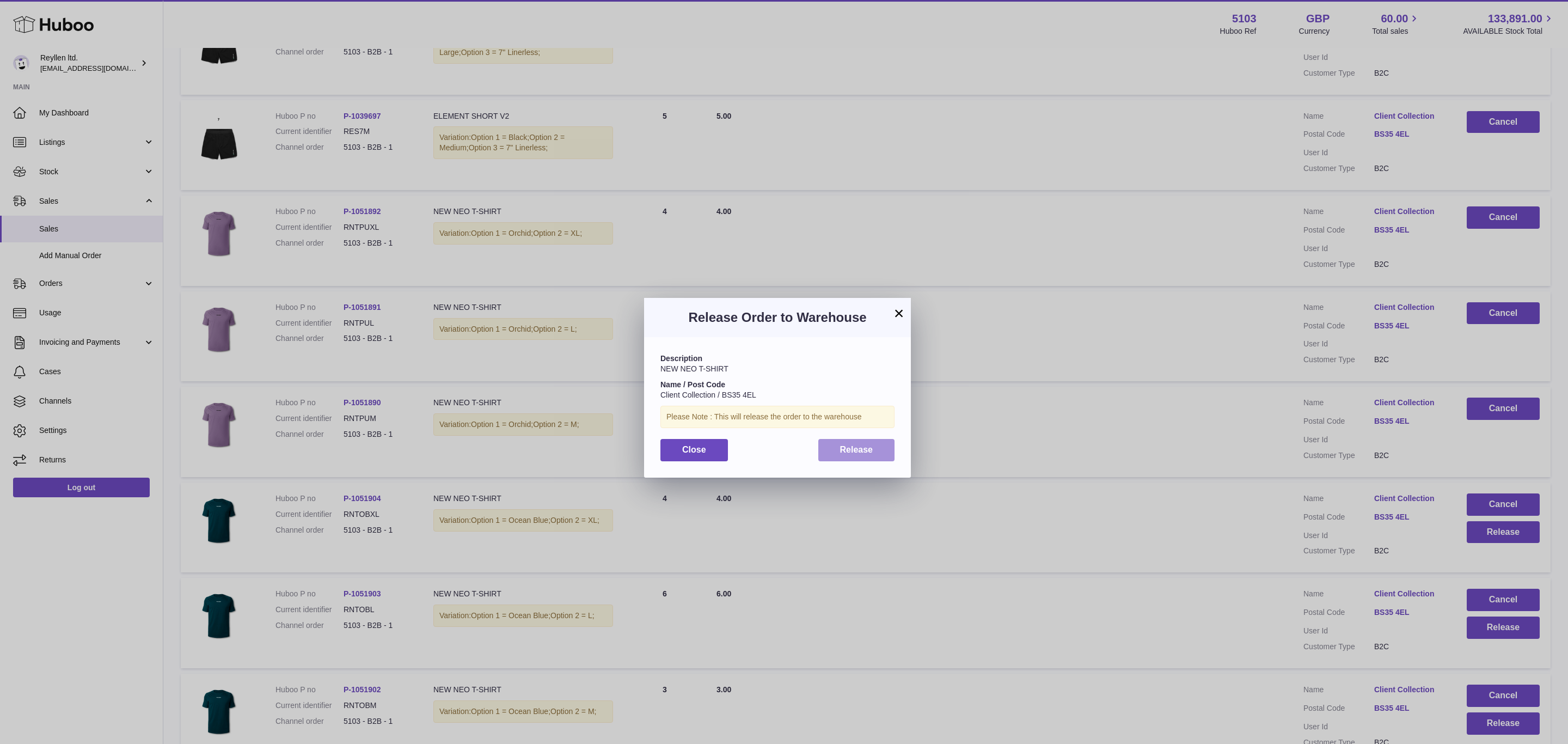
click at [818, 461] on button "Release" at bounding box center [856, 450] width 77 height 22
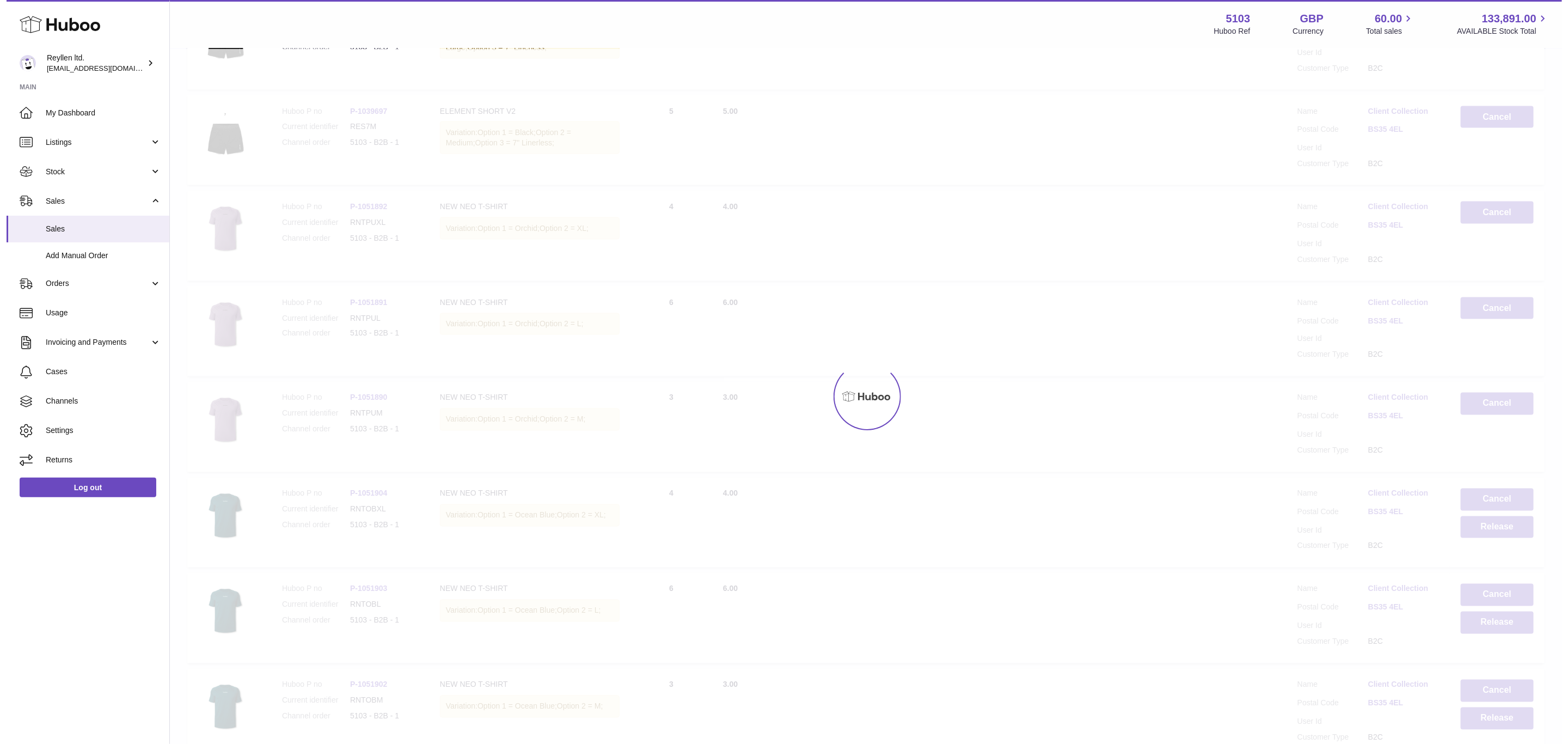
scroll to position [1307, 0]
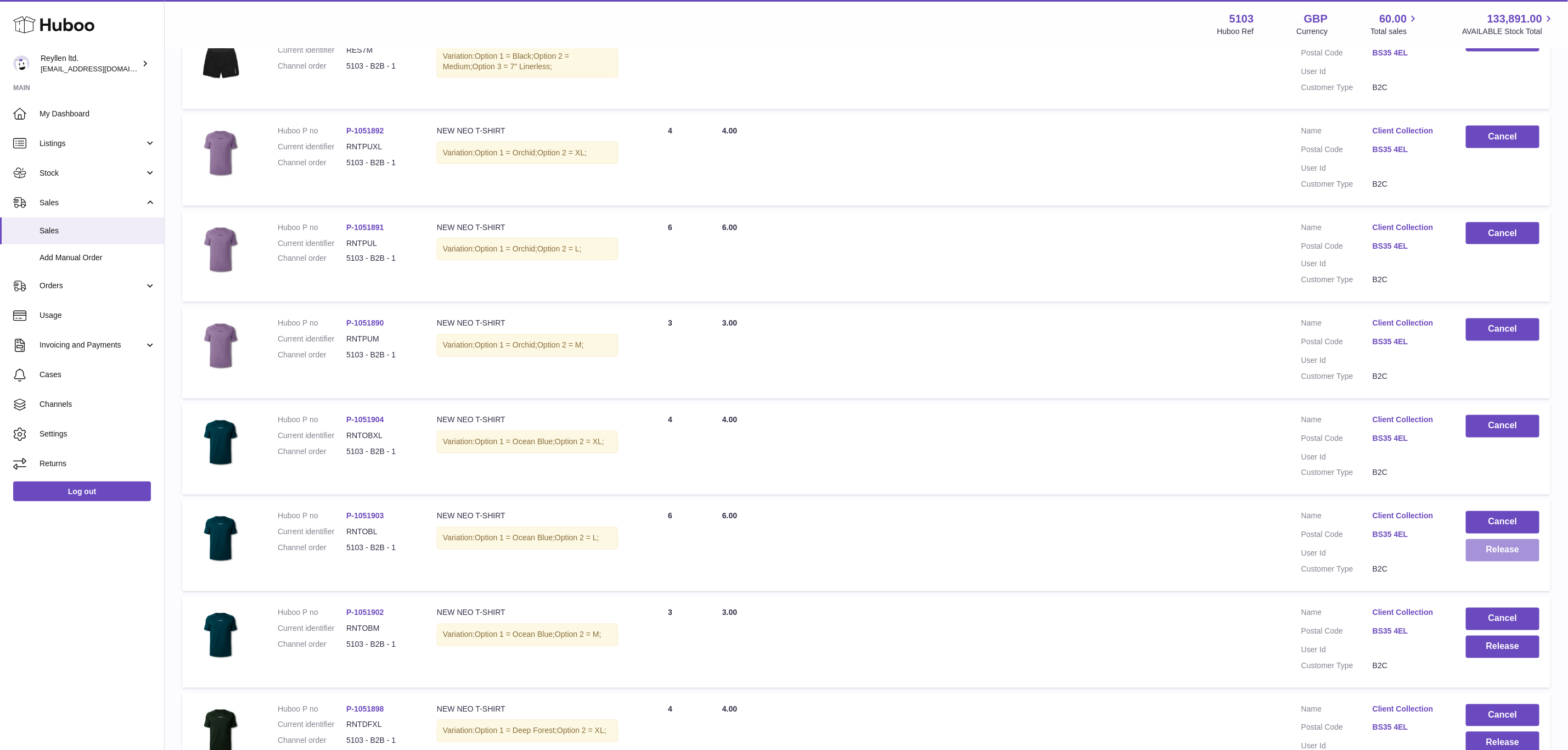
click at [1502, 541] on button "Release" at bounding box center [1502, 550] width 74 height 23
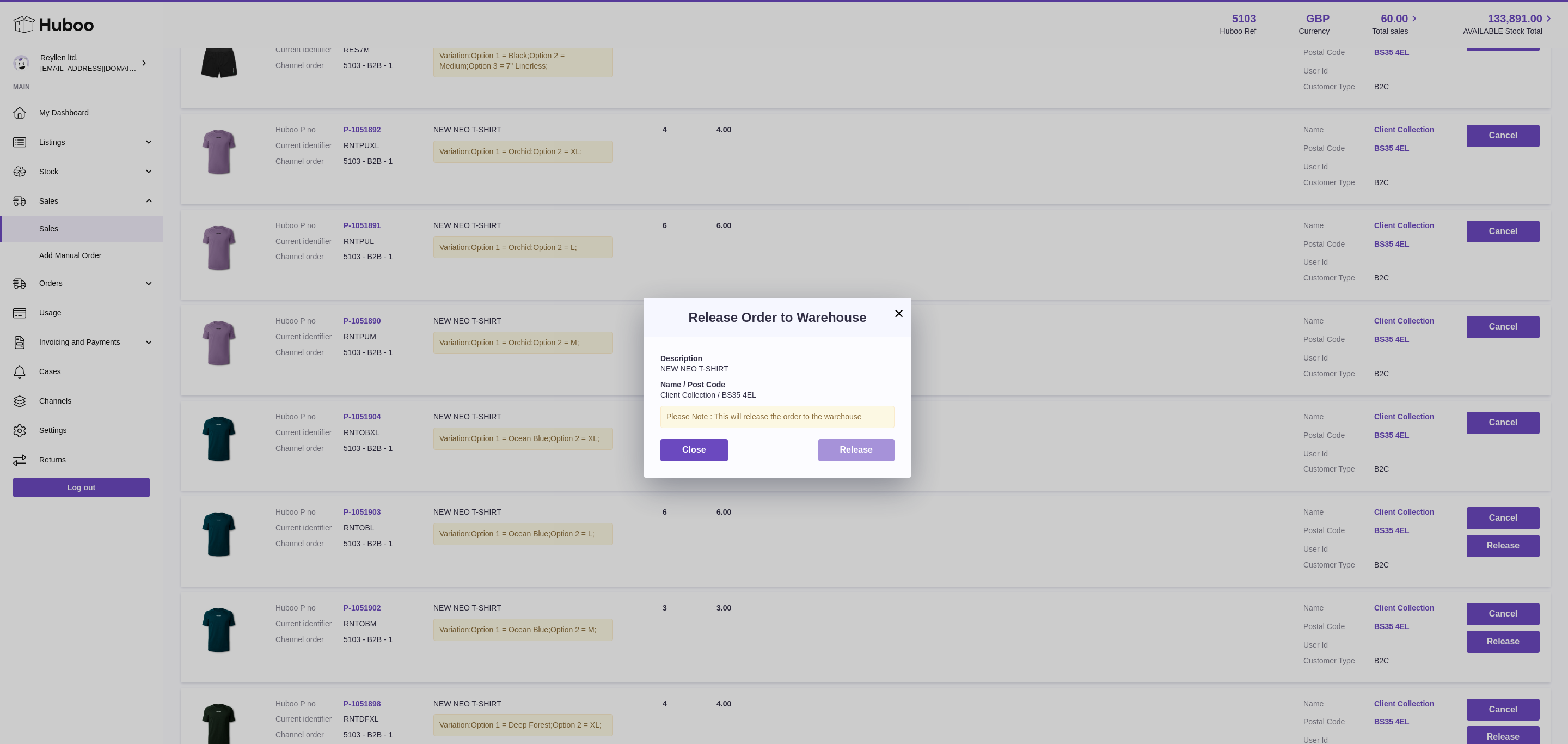
click at [845, 451] on span "Release" at bounding box center [857, 450] width 34 height 9
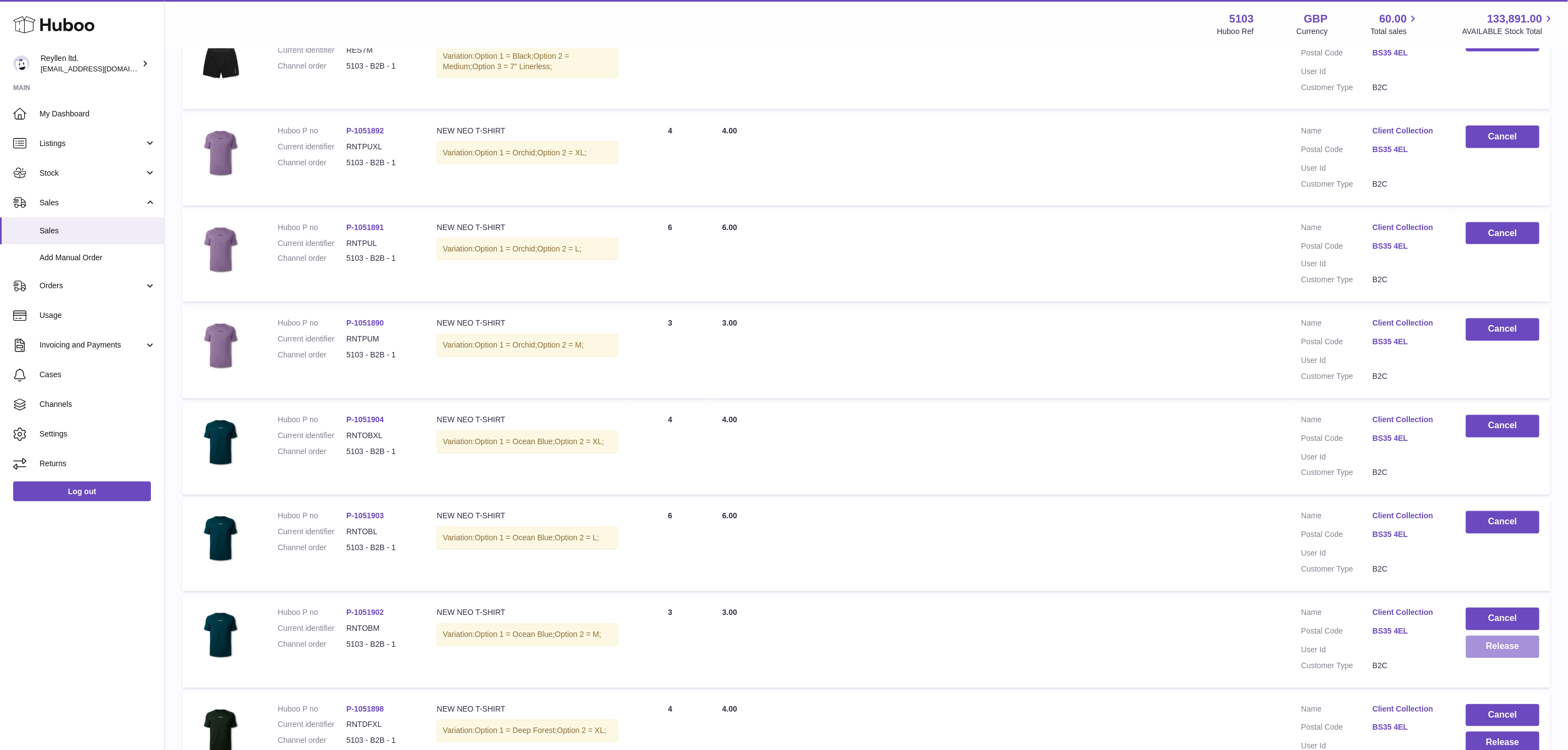
click at [1503, 635] on button "Release" at bounding box center [1502, 647] width 74 height 23
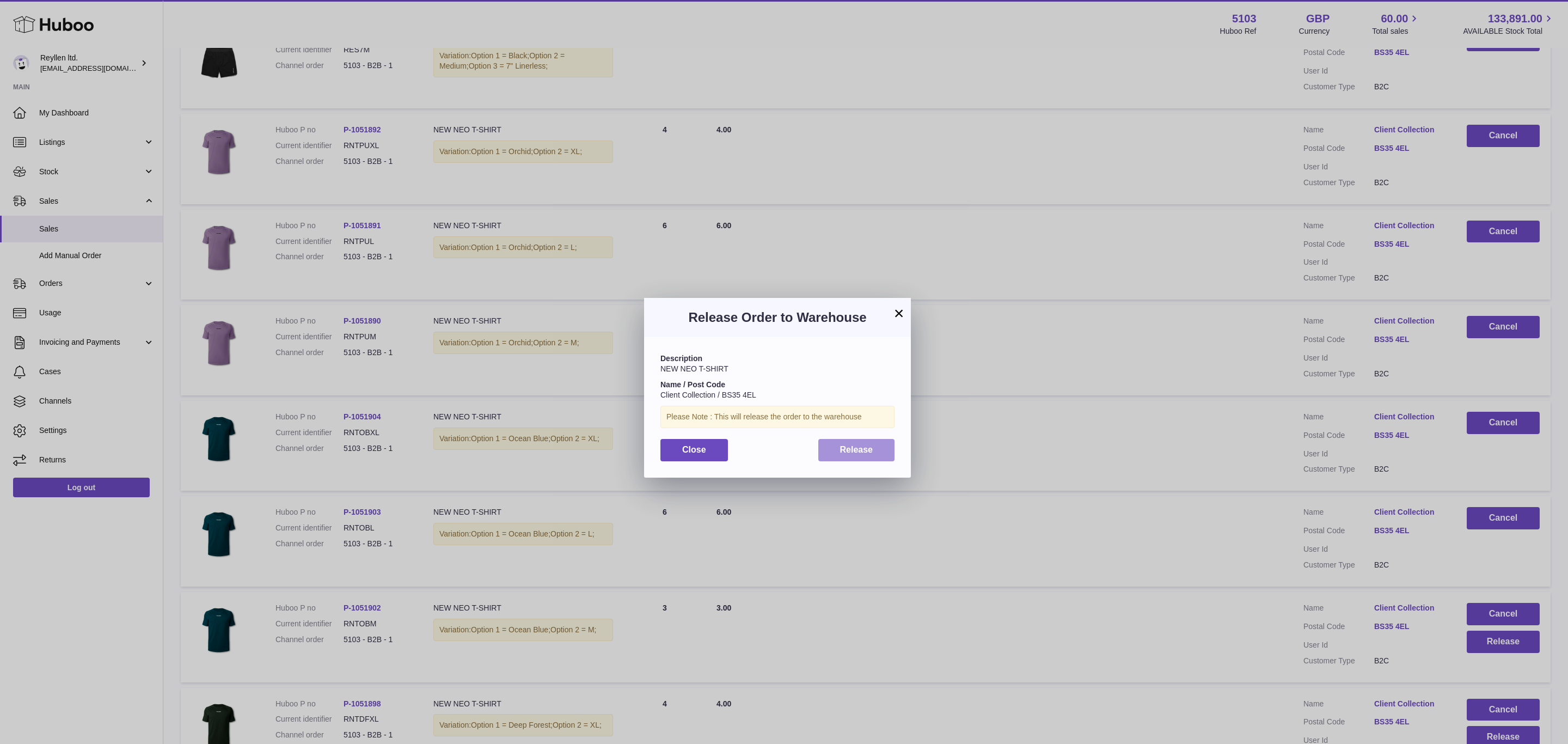
click at [855, 447] on span "Release" at bounding box center [857, 450] width 34 height 9
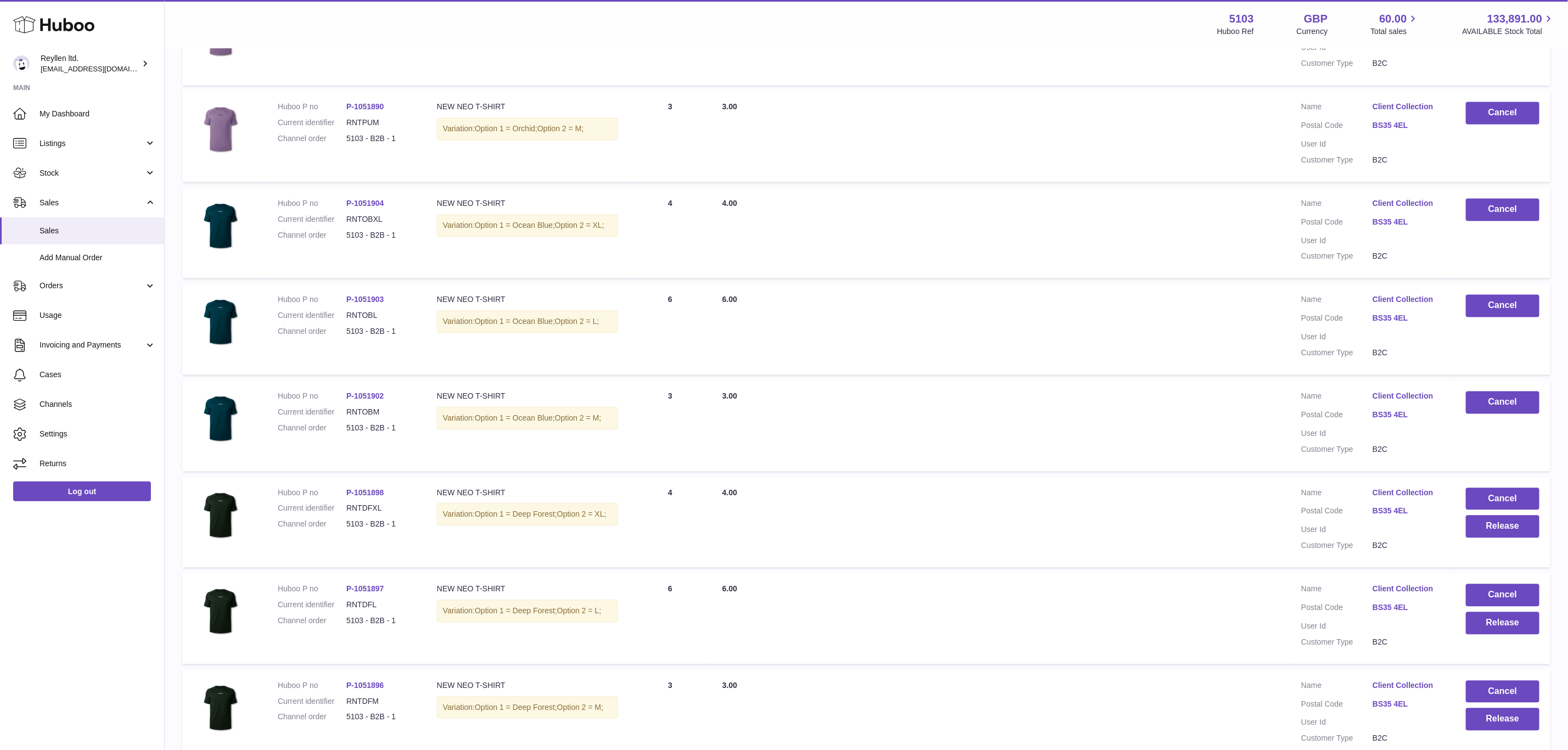
scroll to position [1647, 0]
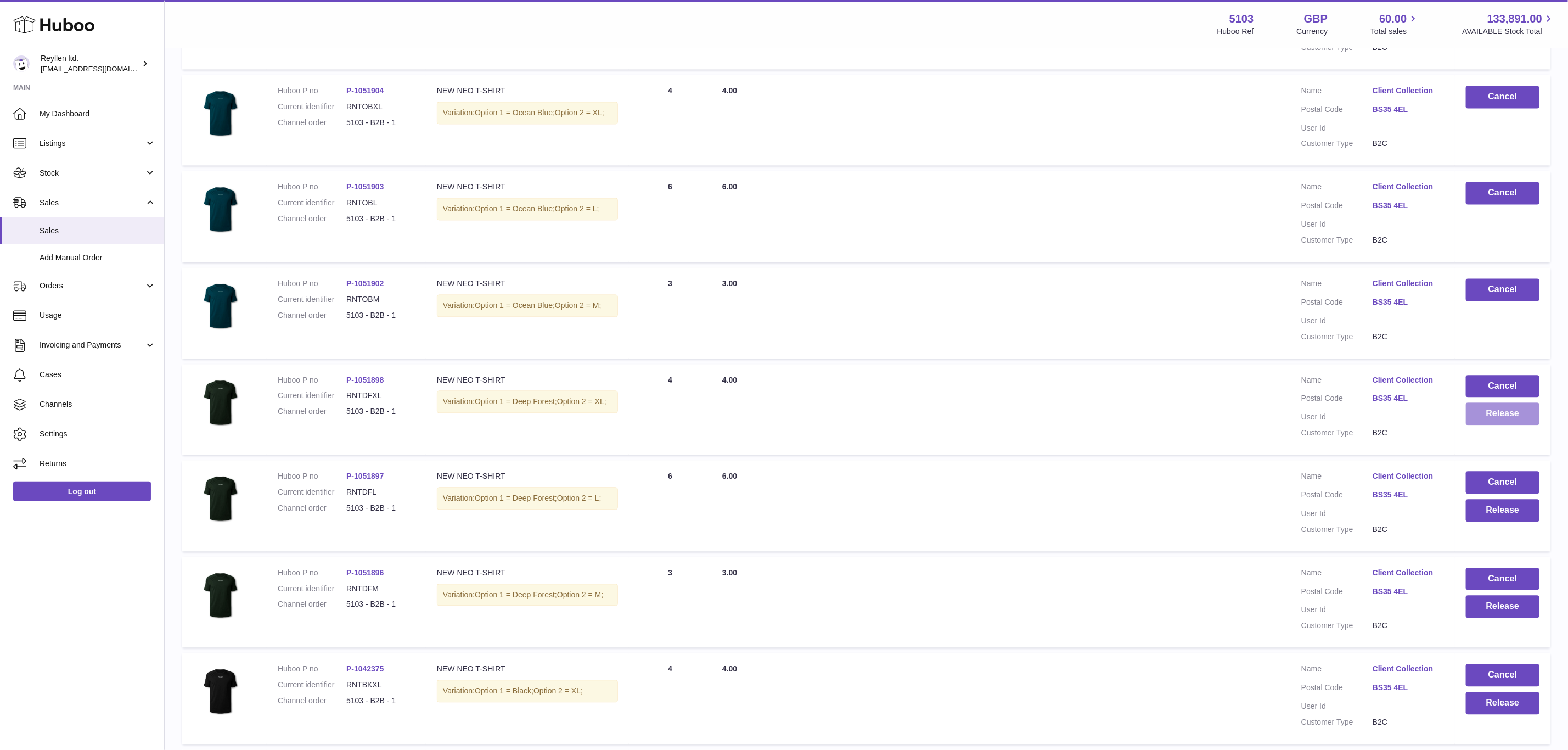
click at [1513, 407] on button "Release" at bounding box center [1502, 414] width 74 height 23
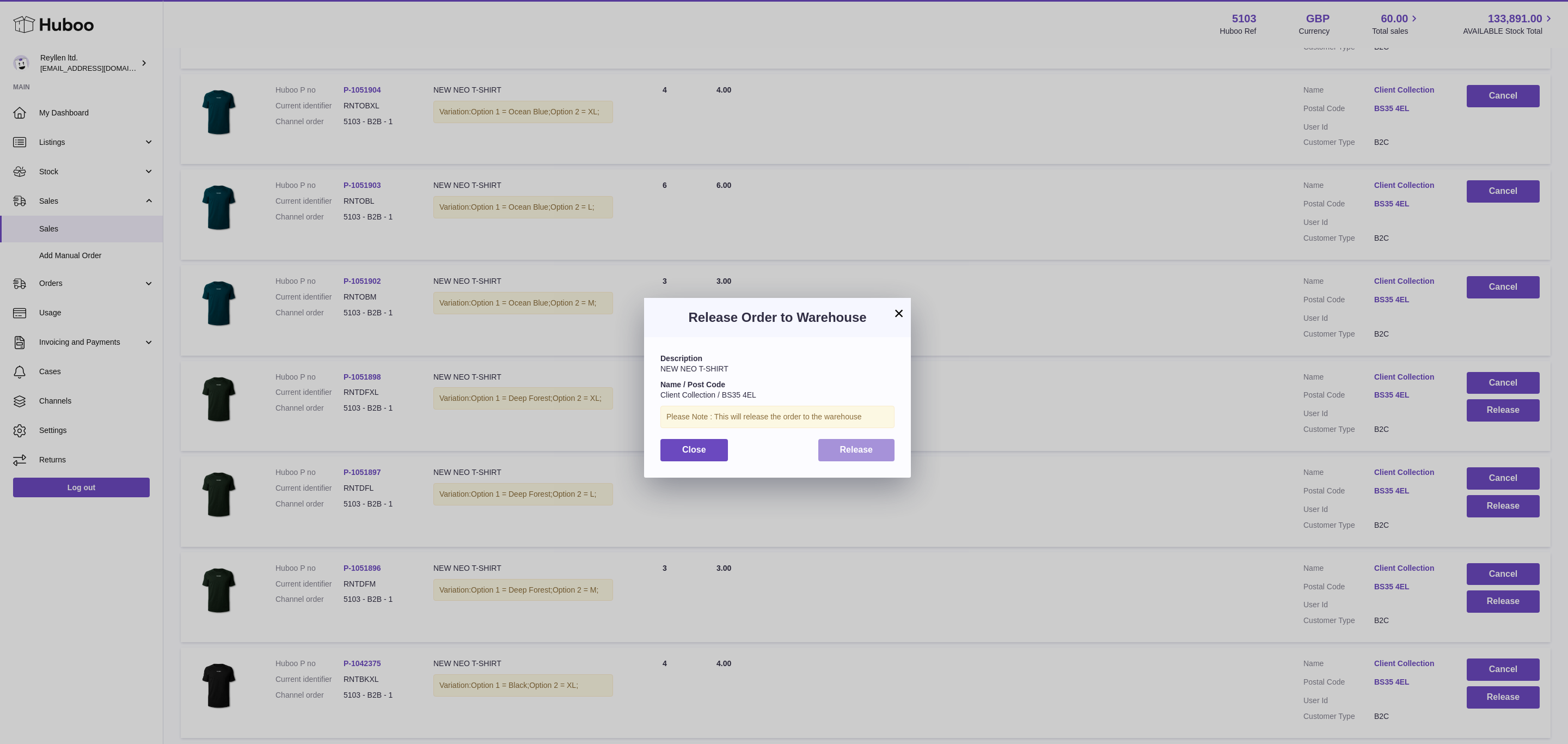
click at [846, 451] on span "Release" at bounding box center [857, 450] width 34 height 9
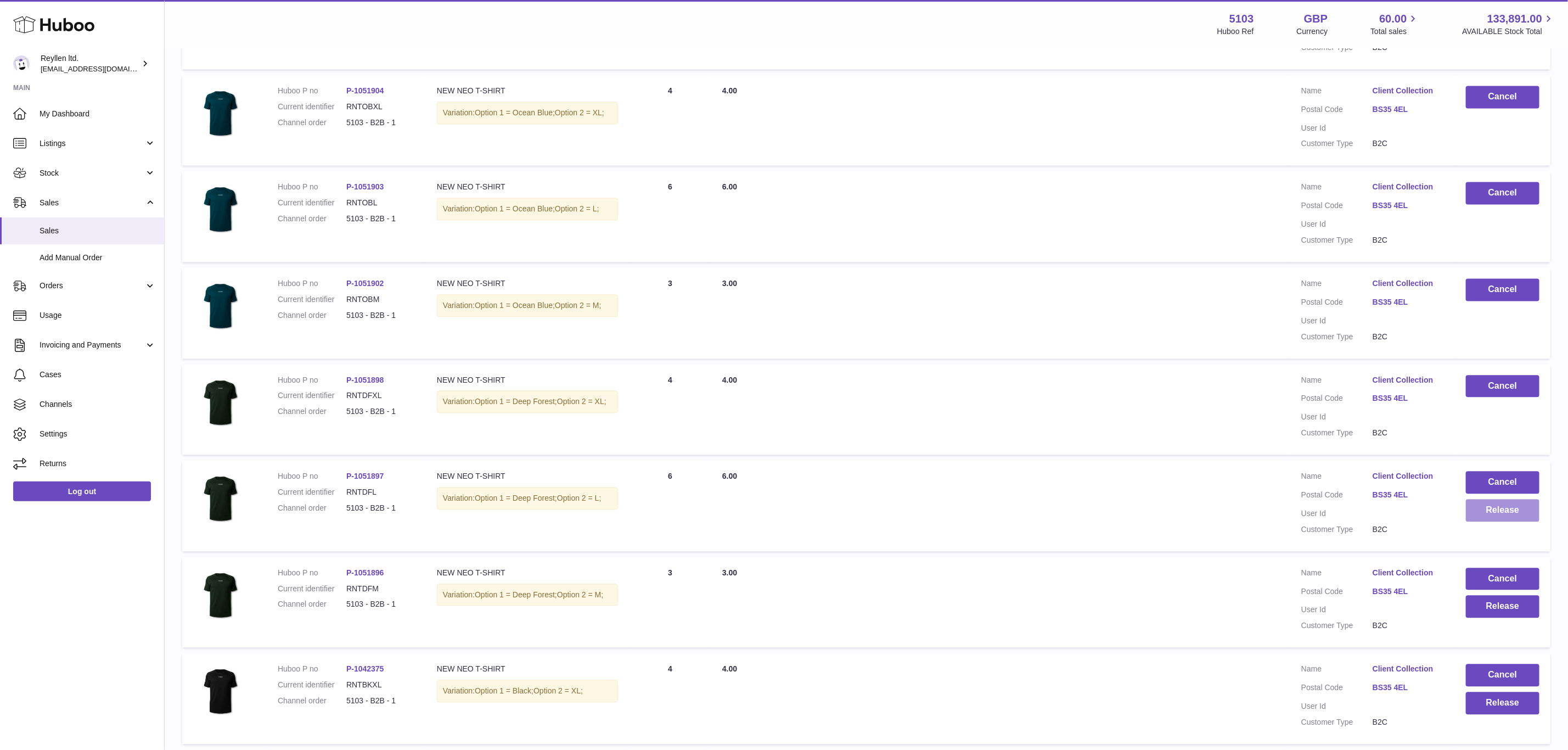
click at [1502, 499] on button "Release" at bounding box center [1502, 510] width 74 height 23
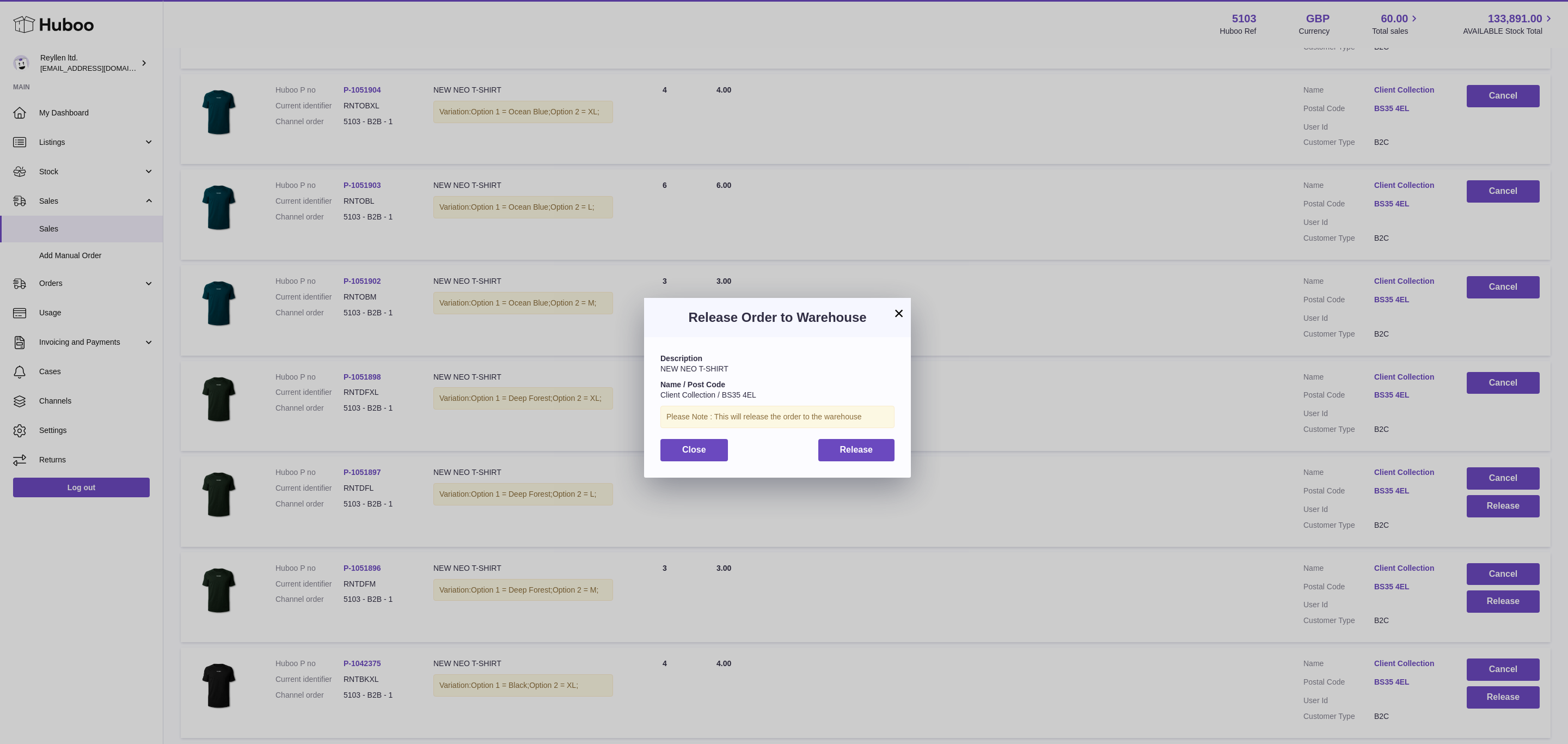
click at [858, 466] on div "Description NEW NEO T-SHIRT Name / Post Code Client Collection / BS35 4EL Pleas…" at bounding box center [778, 406] width 267 height 140
click at [859, 454] on span "Release" at bounding box center [857, 450] width 34 height 9
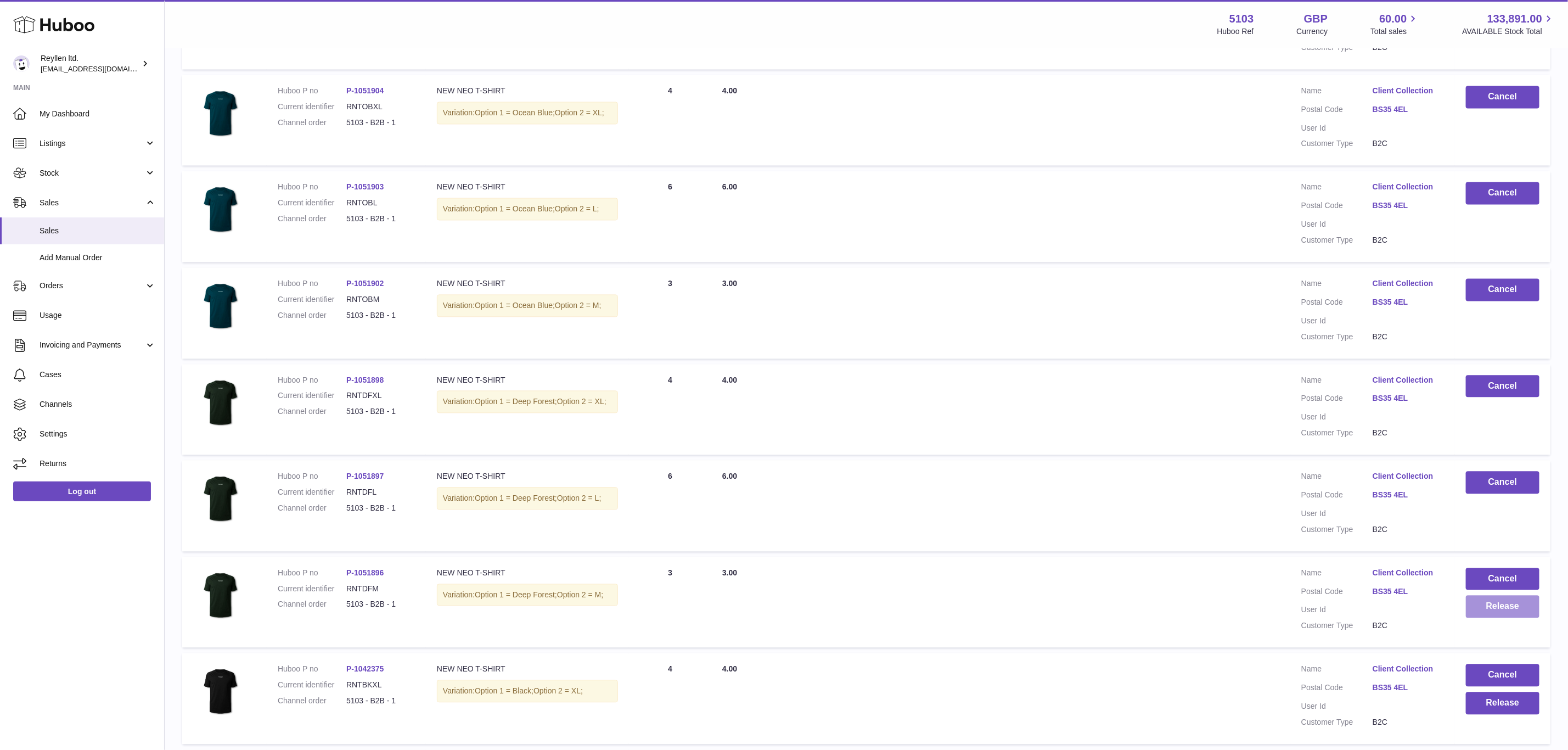
click at [1508, 595] on button "Release" at bounding box center [1502, 607] width 74 height 23
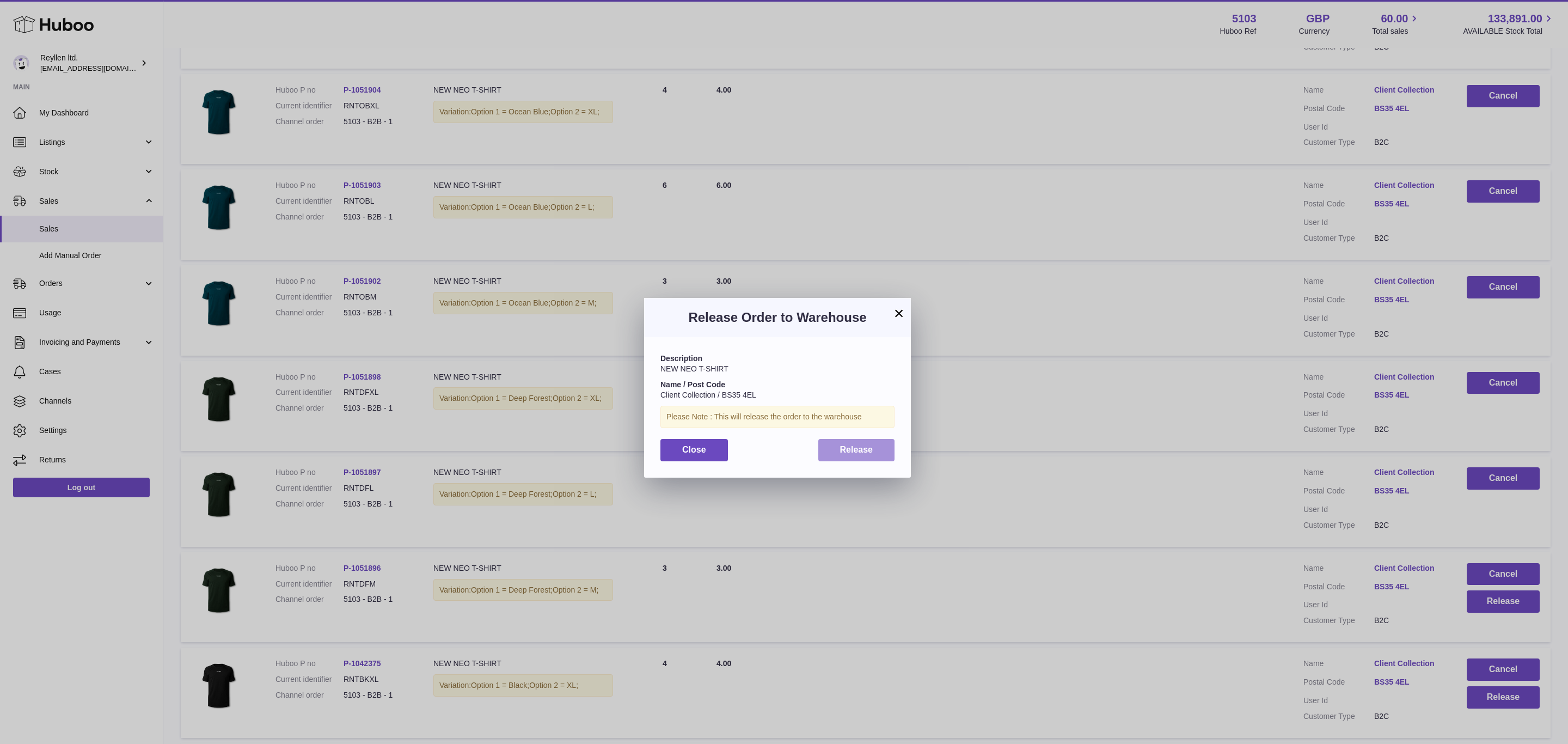
click at [834, 451] on button "Release" at bounding box center [856, 450] width 77 height 22
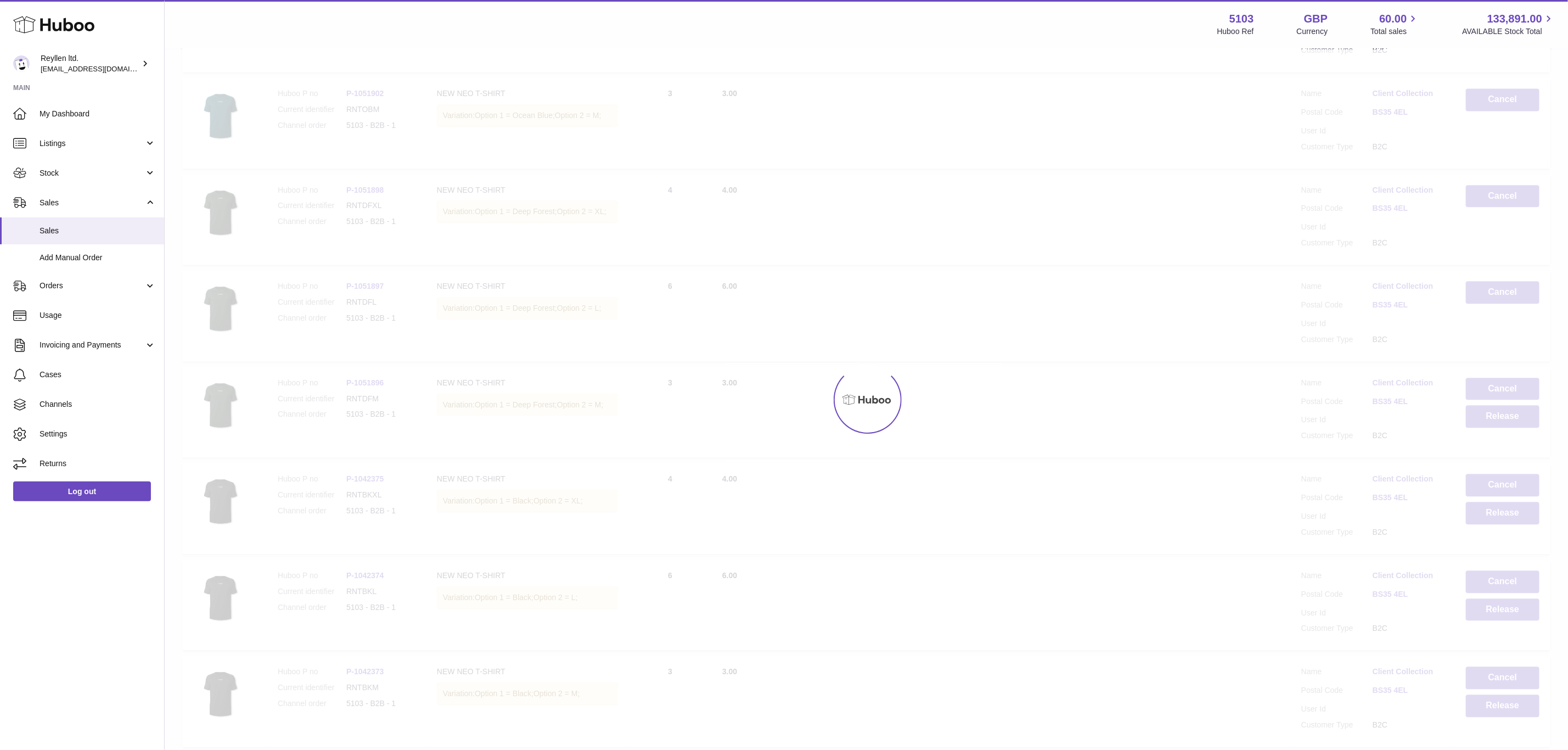
scroll to position [1894, 0]
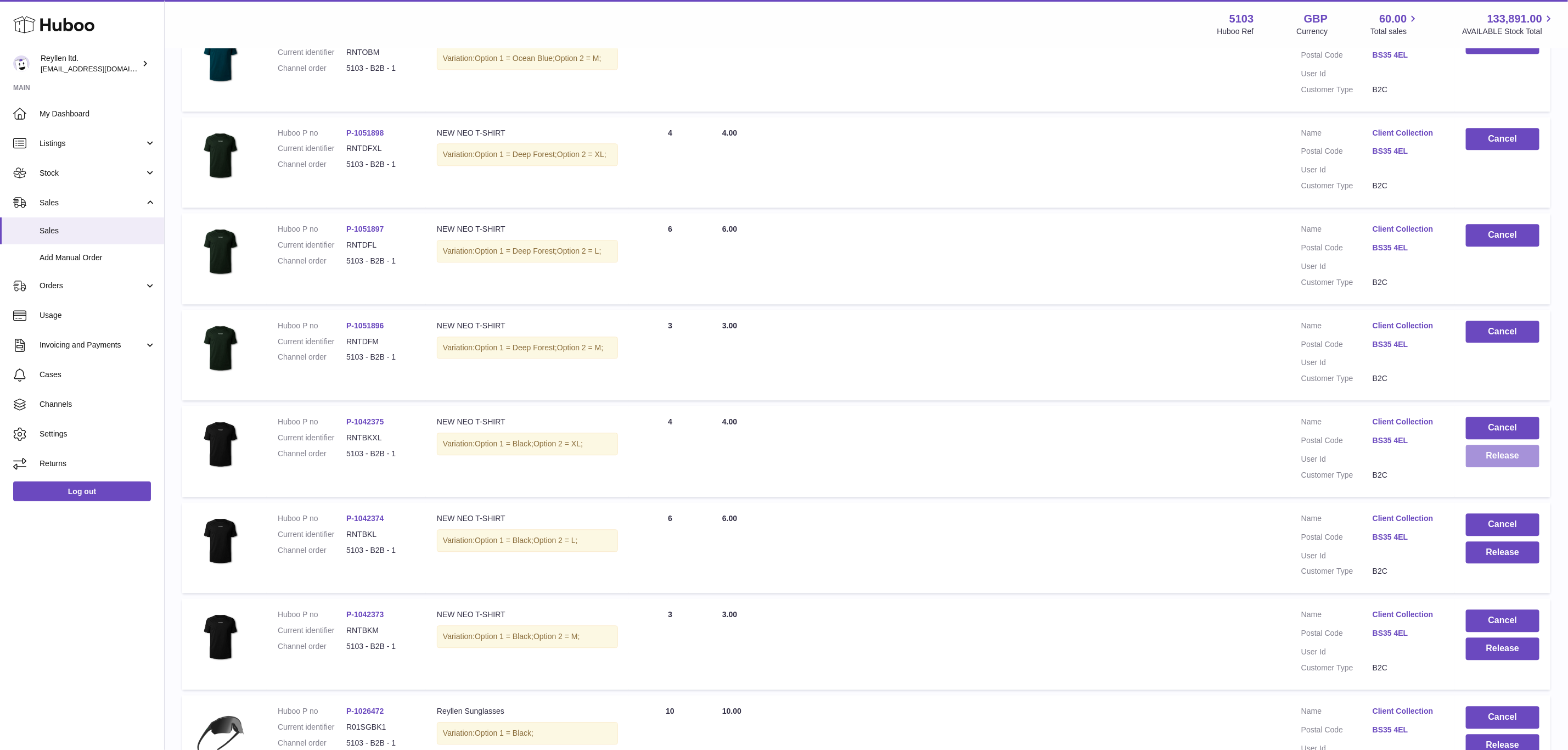
click at [1503, 444] on button "Release" at bounding box center [1502, 456] width 74 height 23
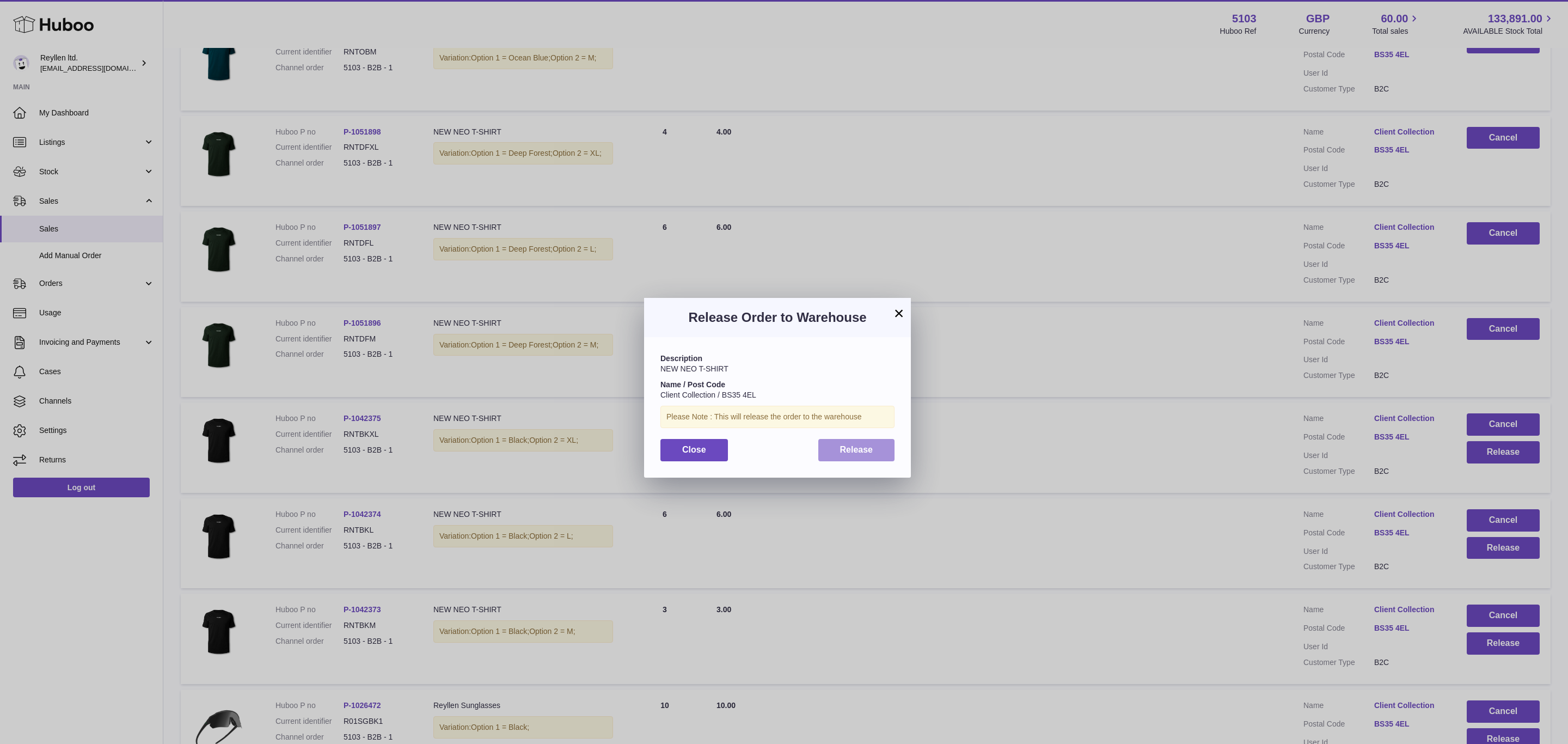
click at [846, 453] on span "Release" at bounding box center [857, 450] width 34 height 9
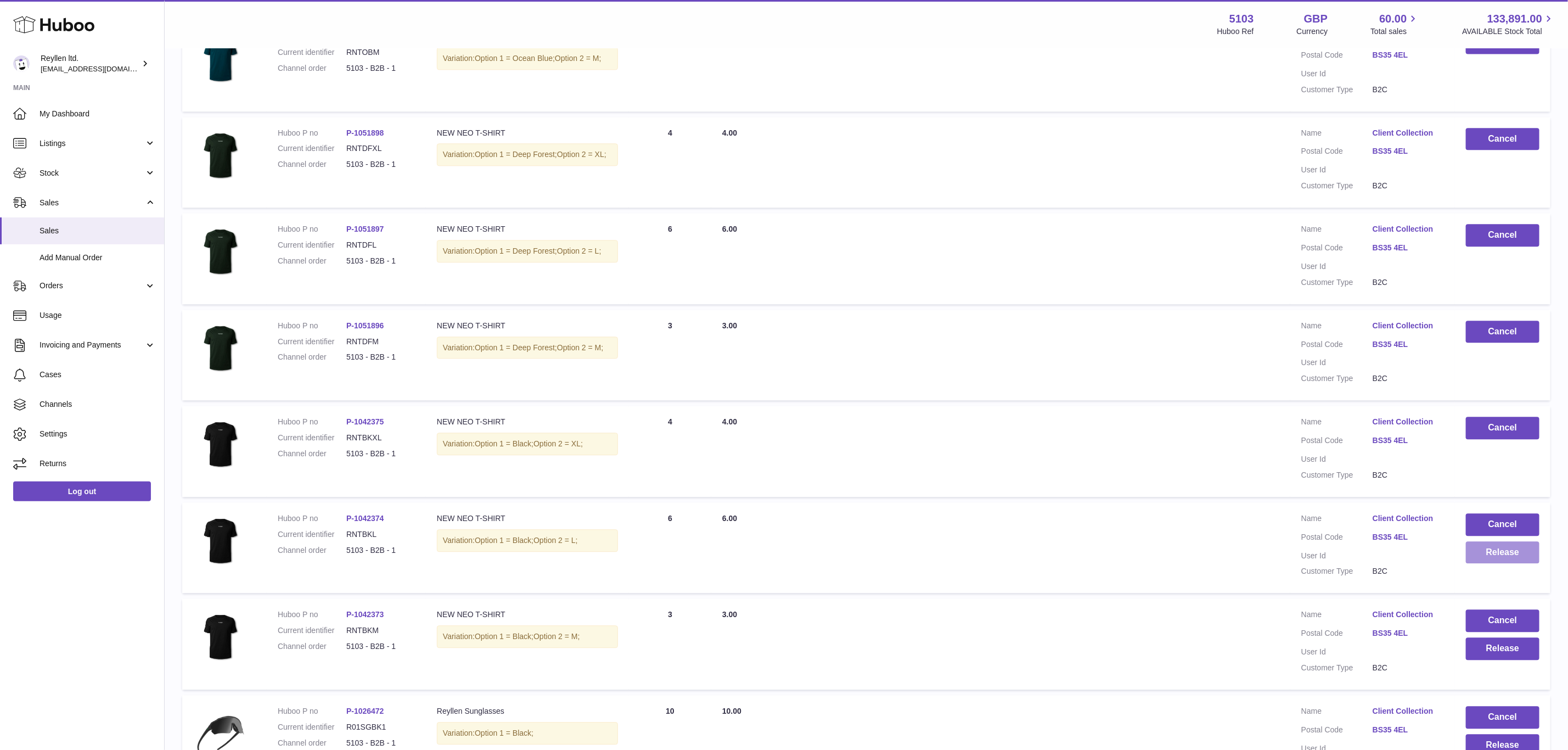
click at [1505, 542] on button "Release" at bounding box center [1502, 553] width 74 height 23
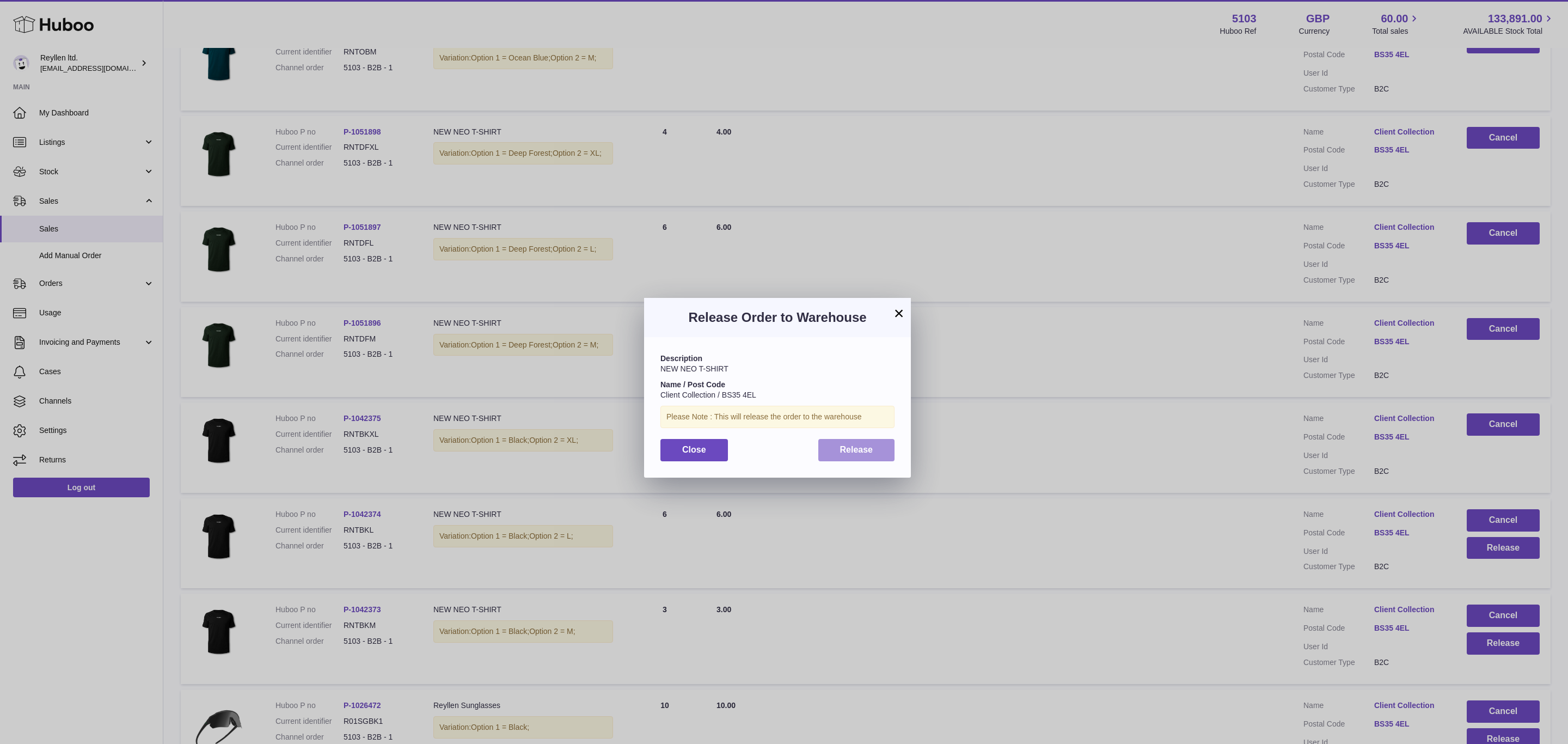
click at [852, 450] on span "Release" at bounding box center [857, 450] width 34 height 9
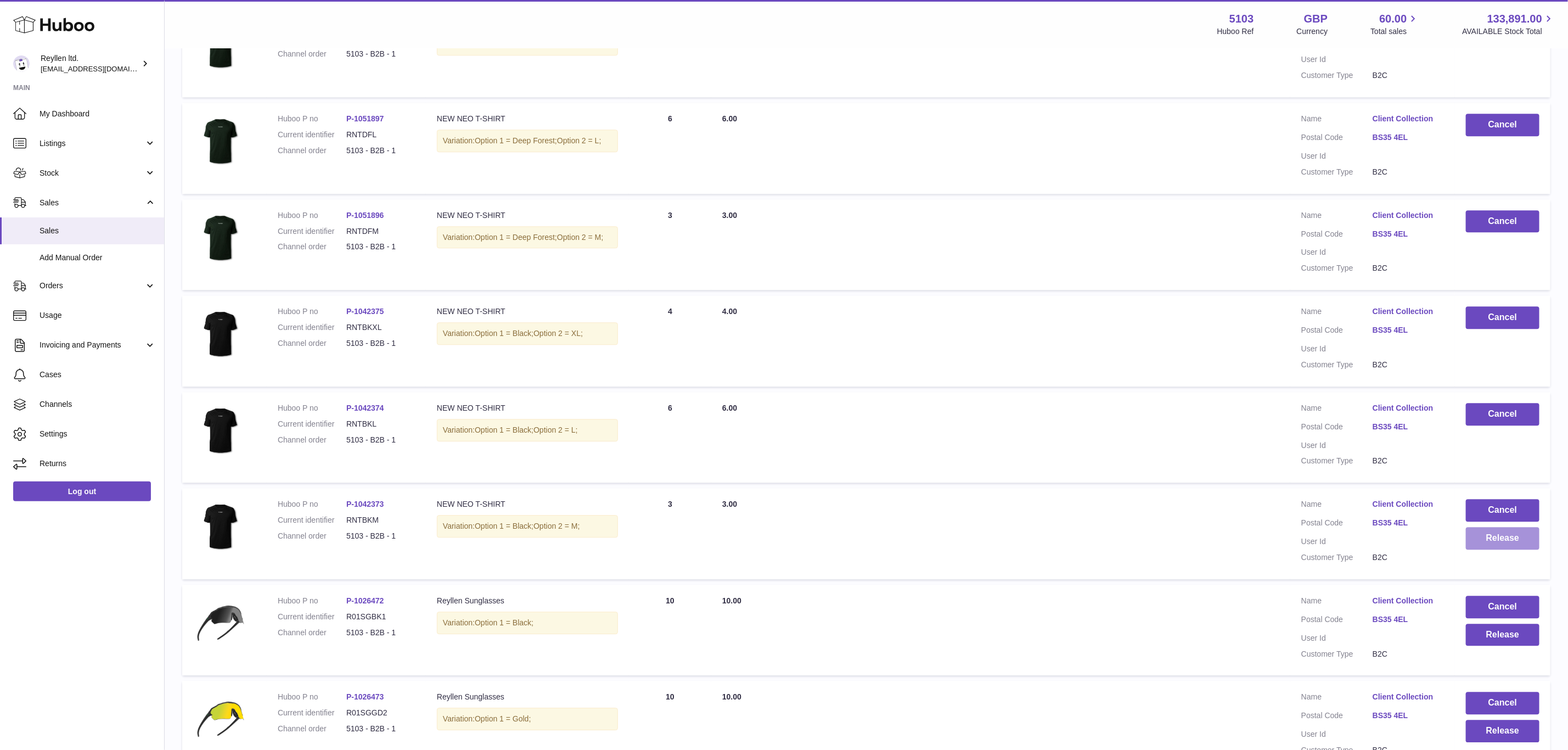
scroll to position [2058, 0]
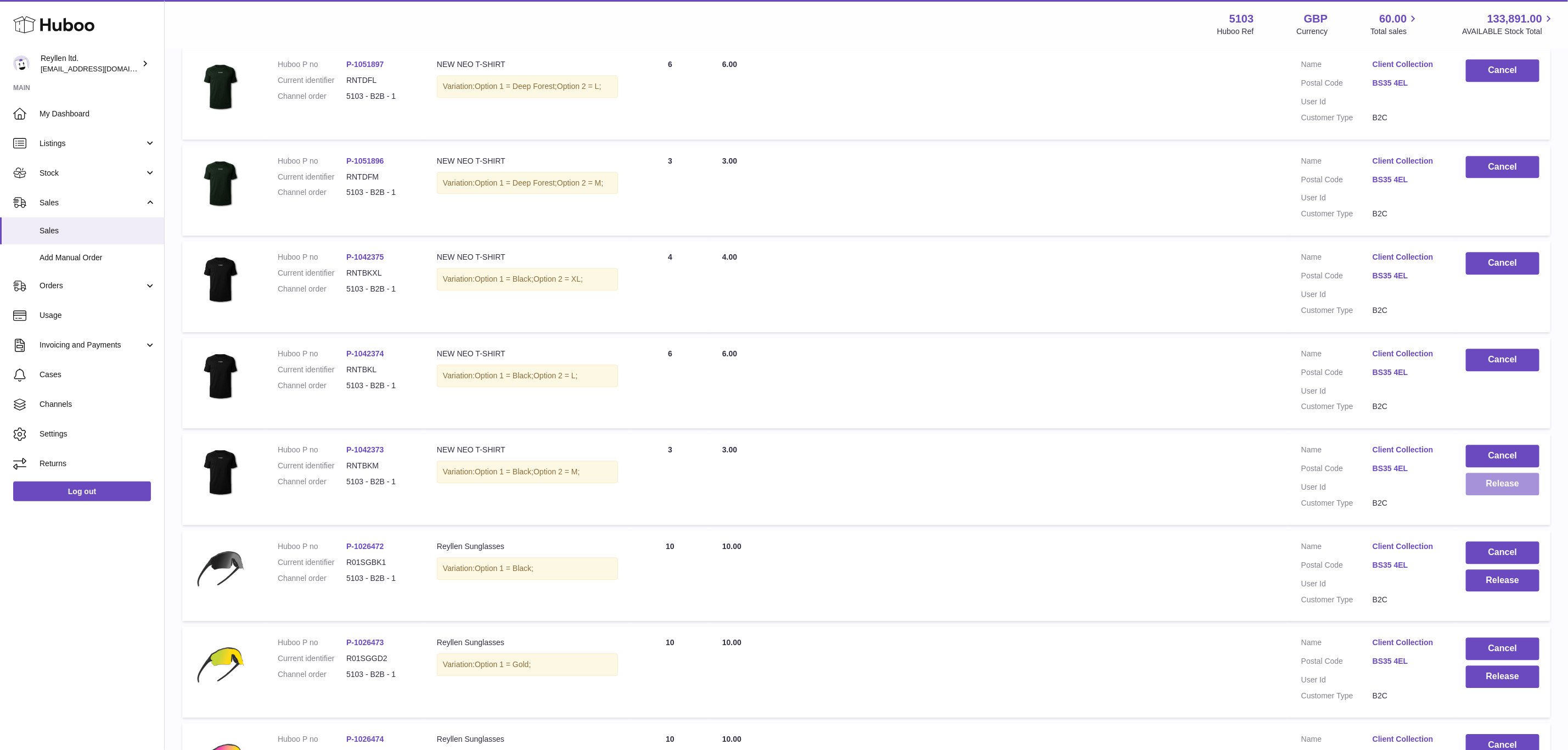
click at [1516, 477] on button "Release" at bounding box center [1502, 484] width 74 height 23
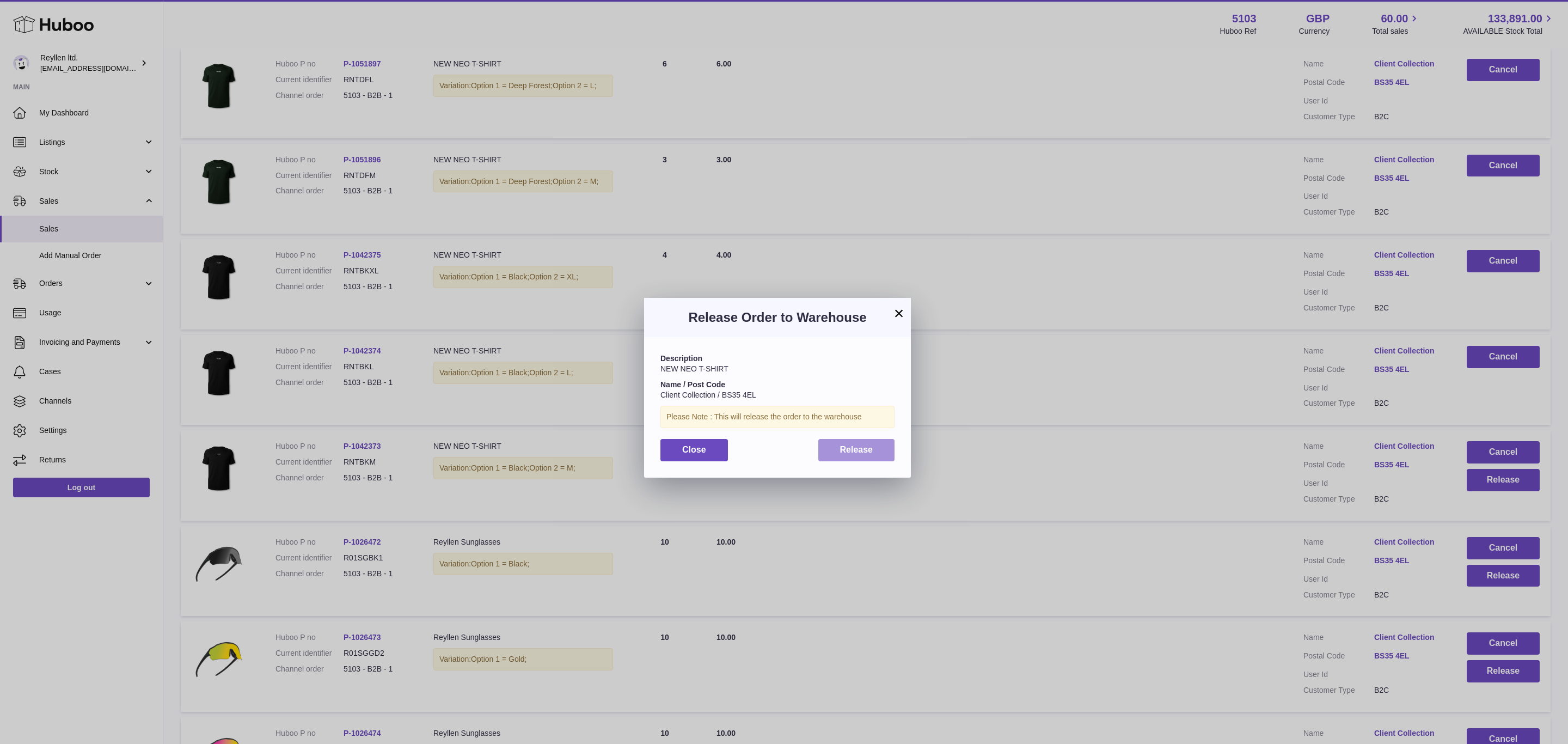
click at [839, 441] on button "Release" at bounding box center [856, 450] width 77 height 22
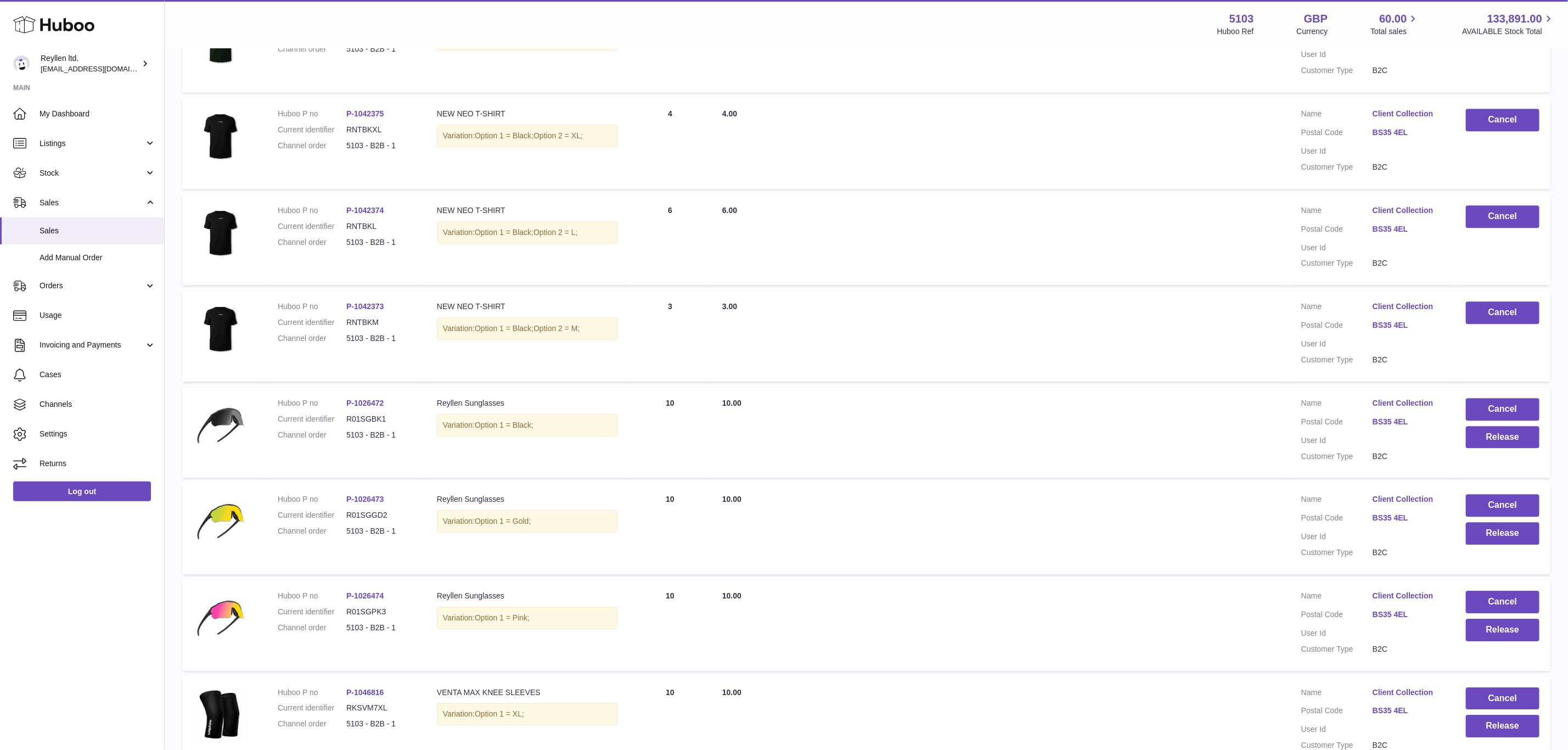
scroll to position [2223, 0]
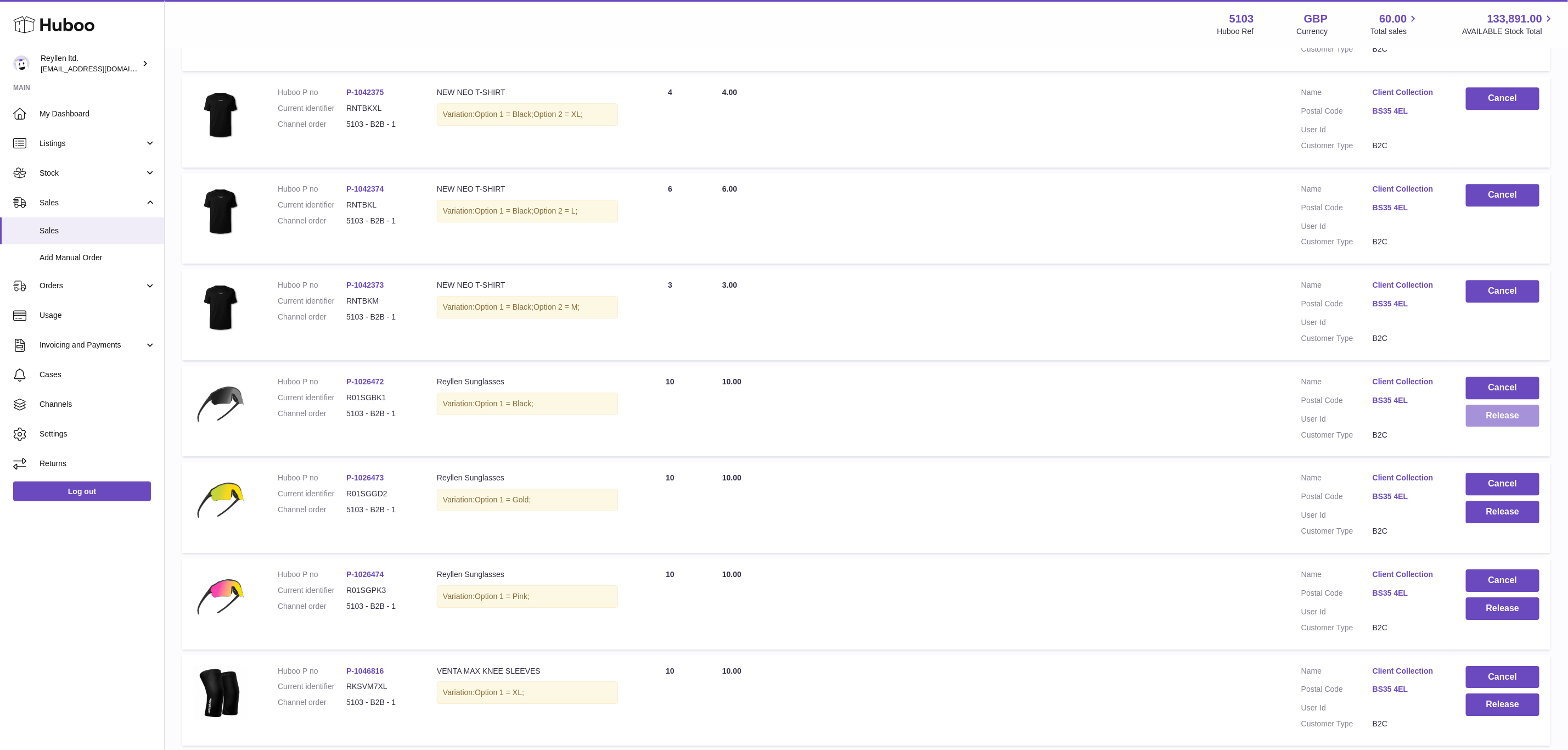
click at [1490, 405] on button "Release" at bounding box center [1502, 416] width 74 height 23
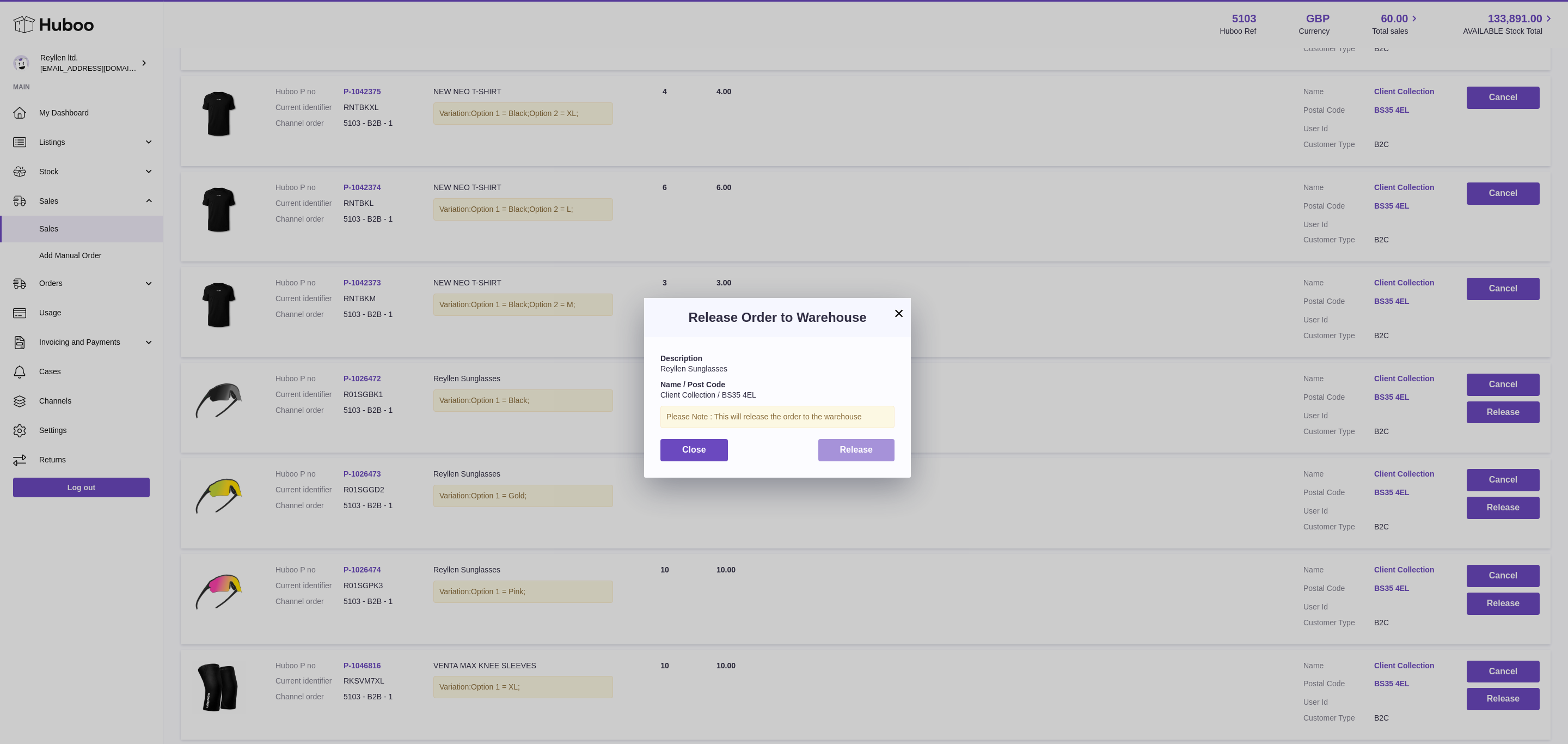
click at [881, 453] on button "Release" at bounding box center [856, 450] width 77 height 22
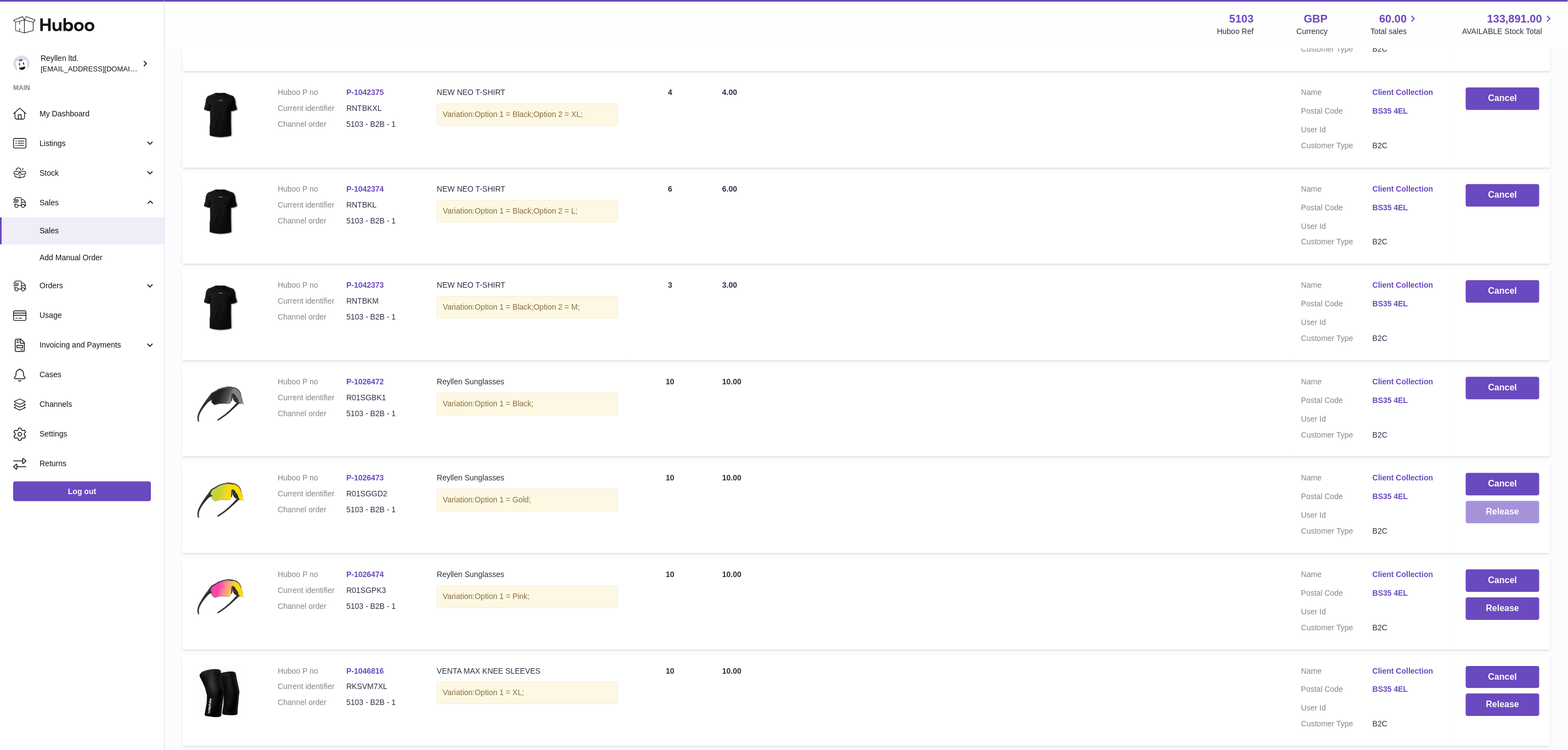
click at [1505, 501] on button "Release" at bounding box center [1502, 512] width 74 height 23
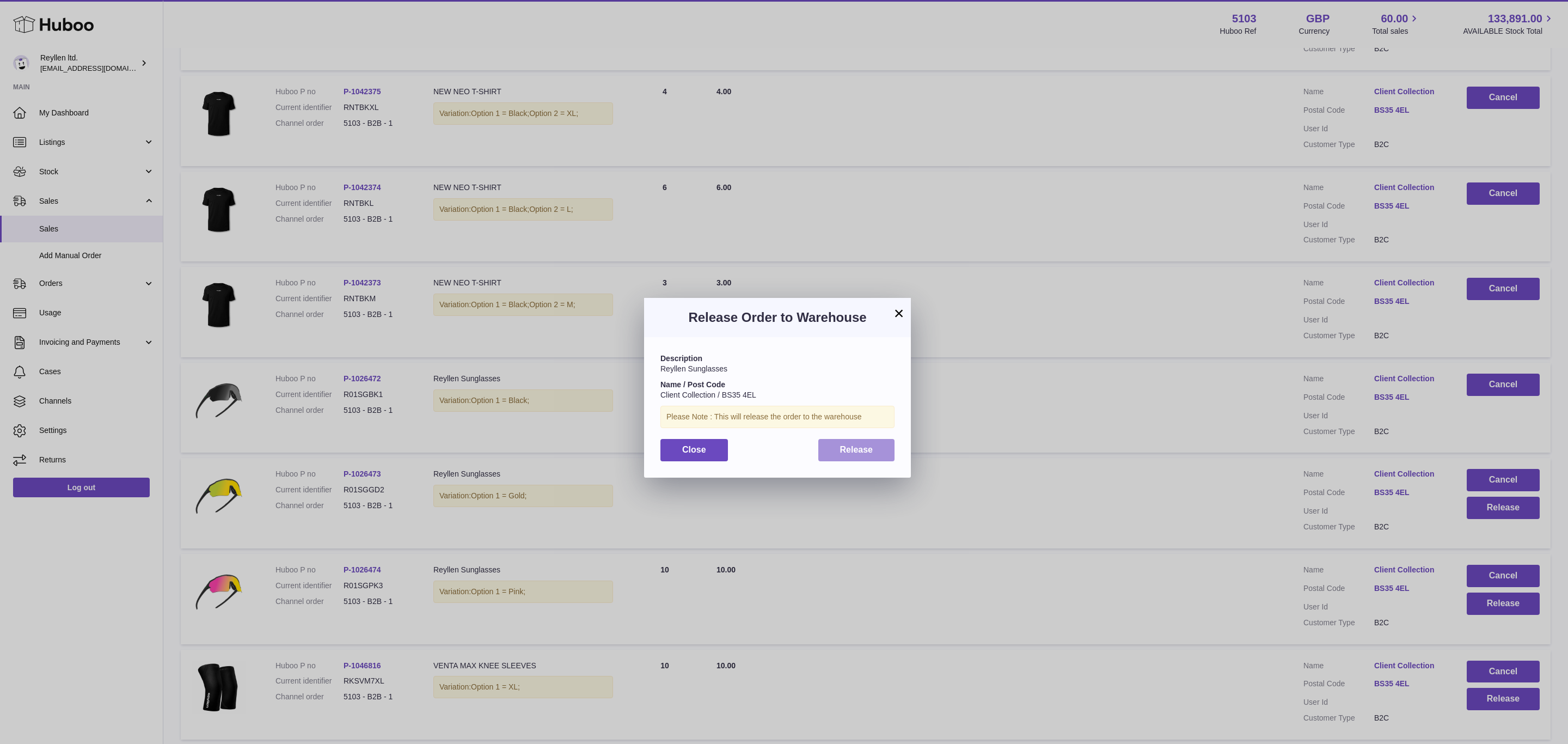
click at [874, 448] on button "Release" at bounding box center [856, 450] width 77 height 22
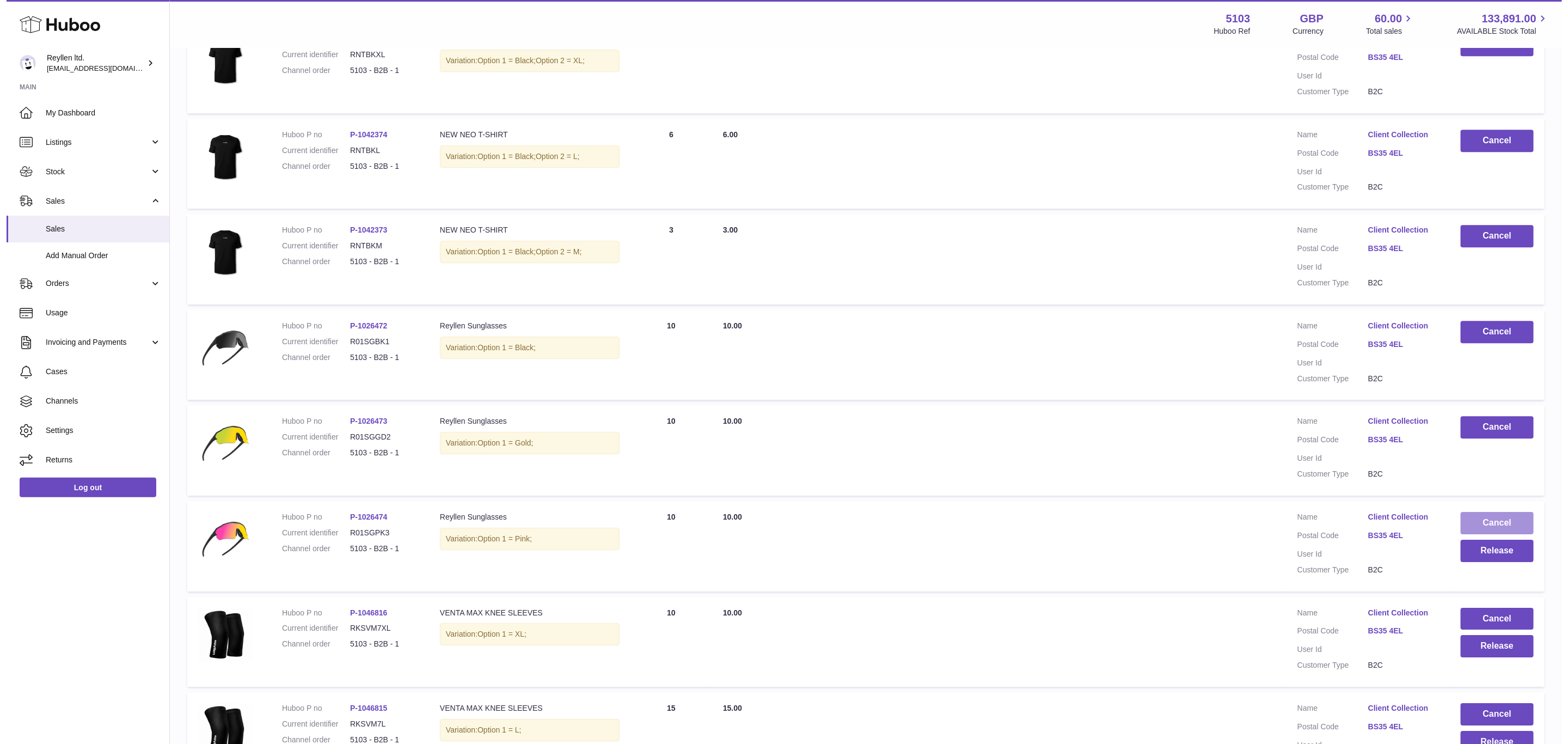
scroll to position [2287, 0]
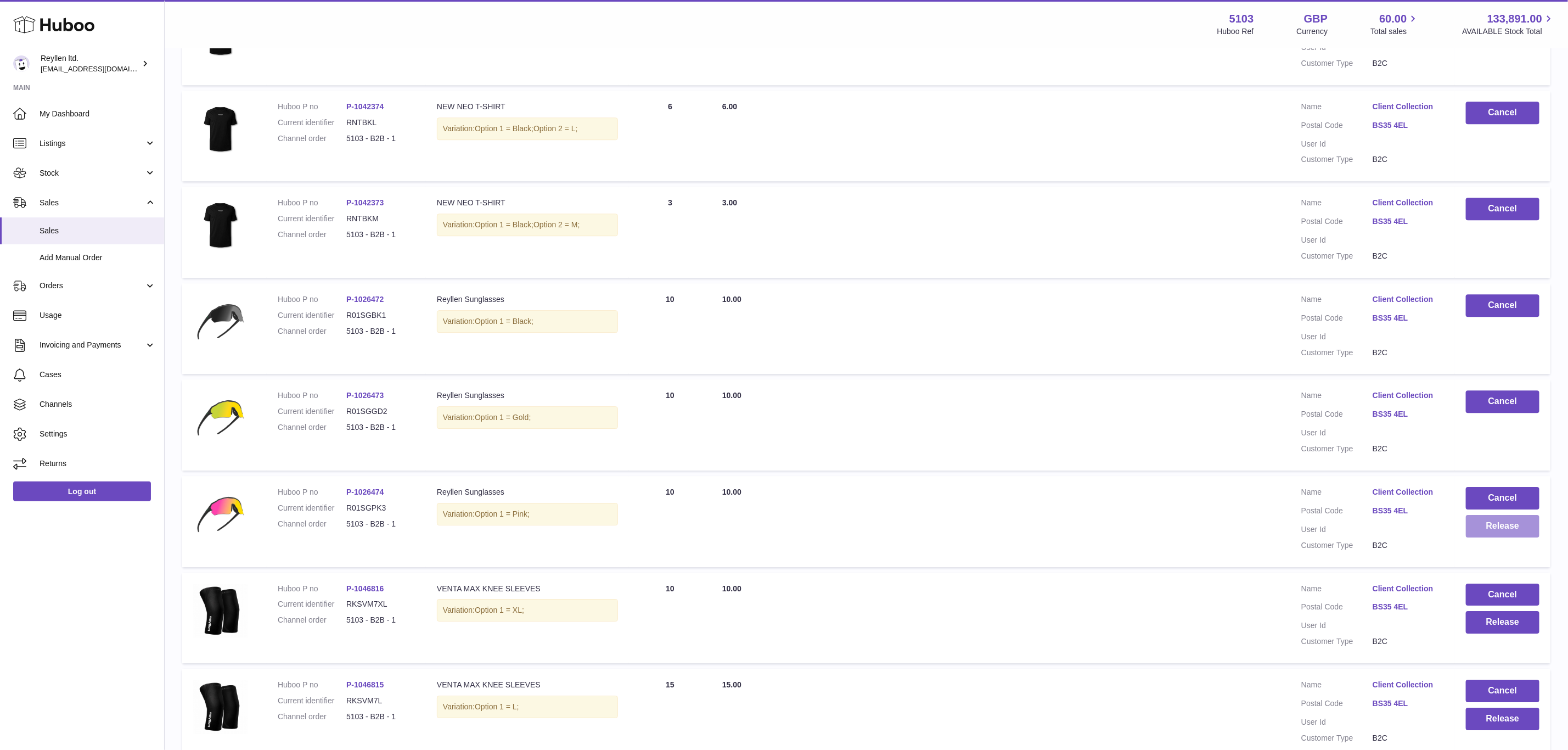
click at [1502, 515] on button "Release" at bounding box center [1502, 526] width 74 height 23
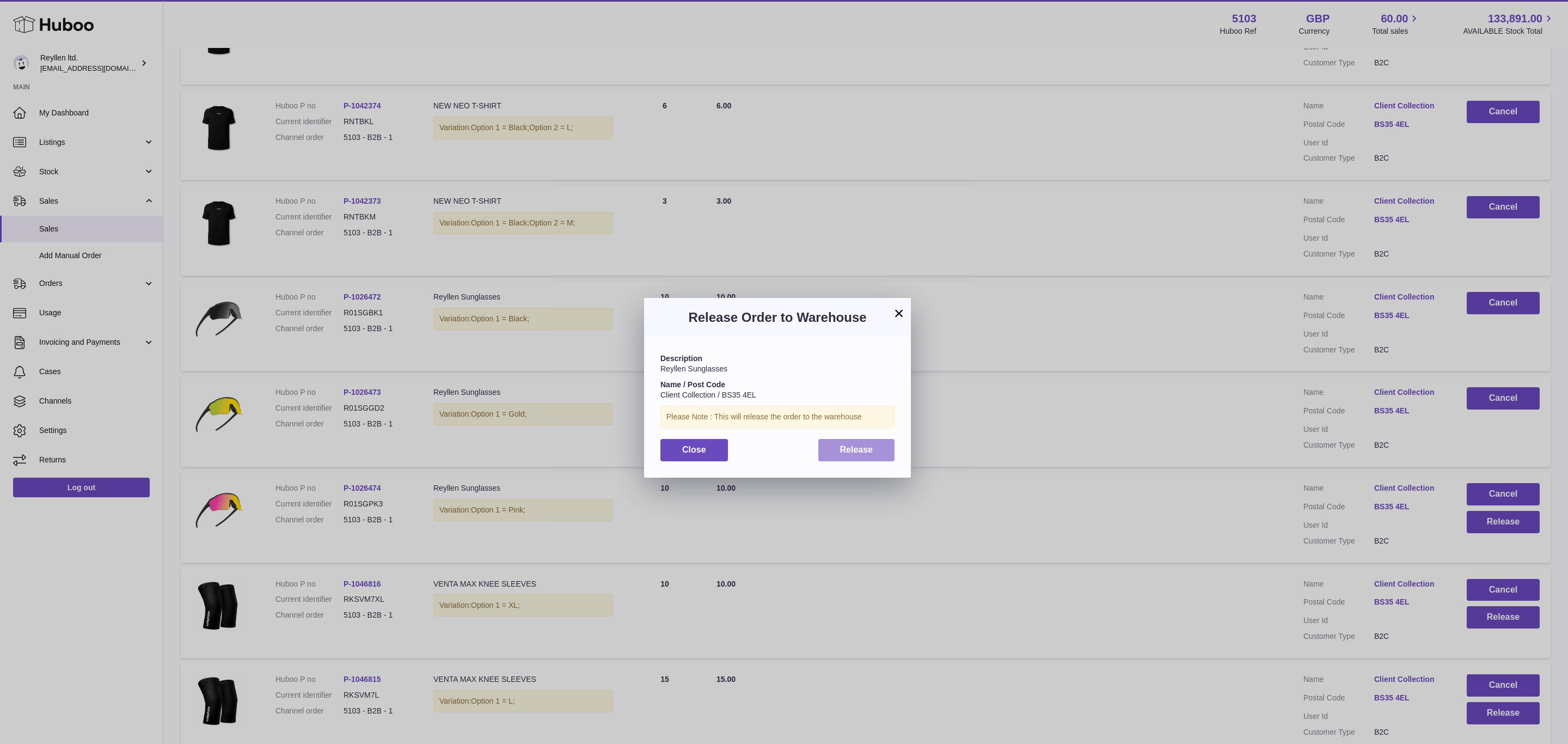
click at [846, 453] on span "Release" at bounding box center [857, 450] width 34 height 9
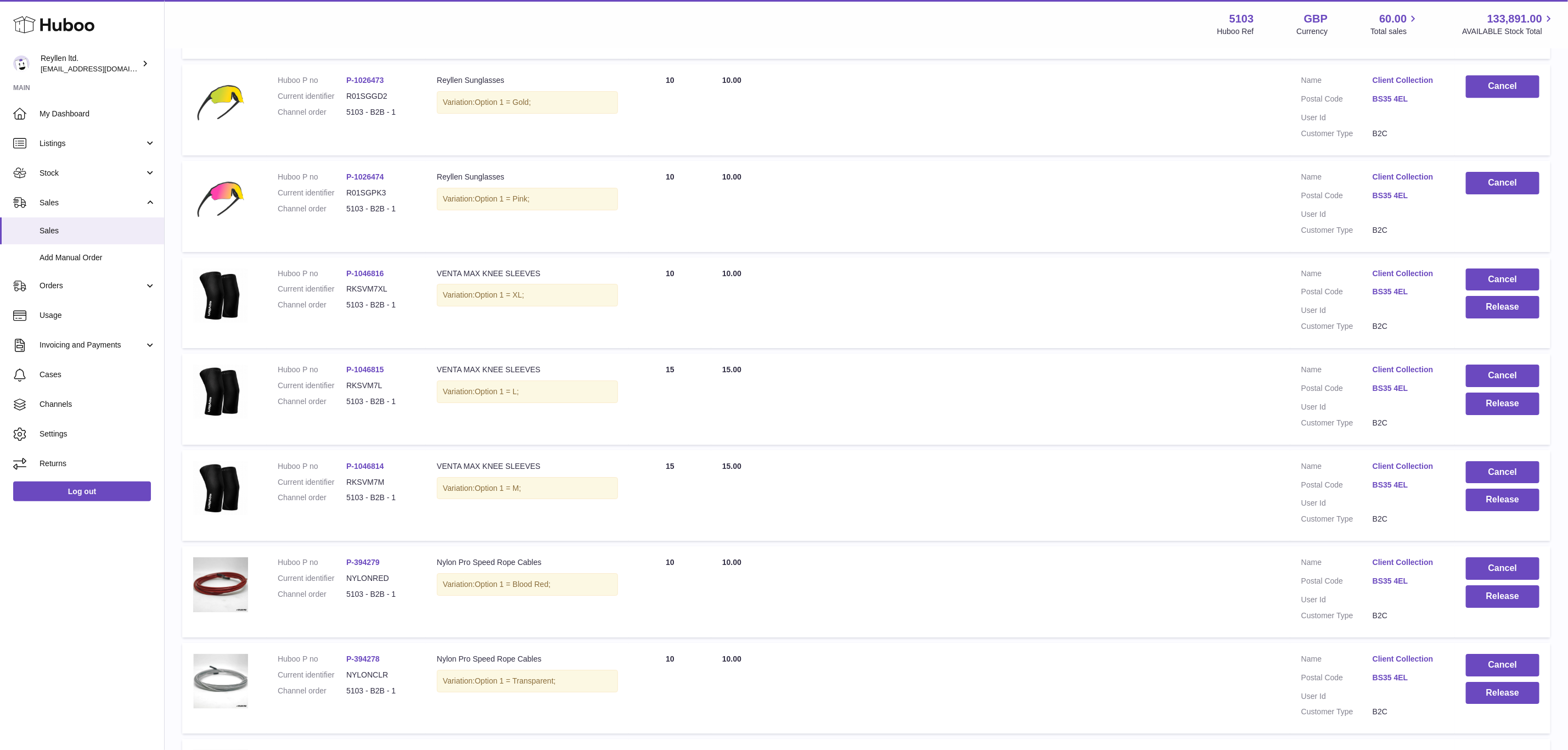
scroll to position [2635, 0]
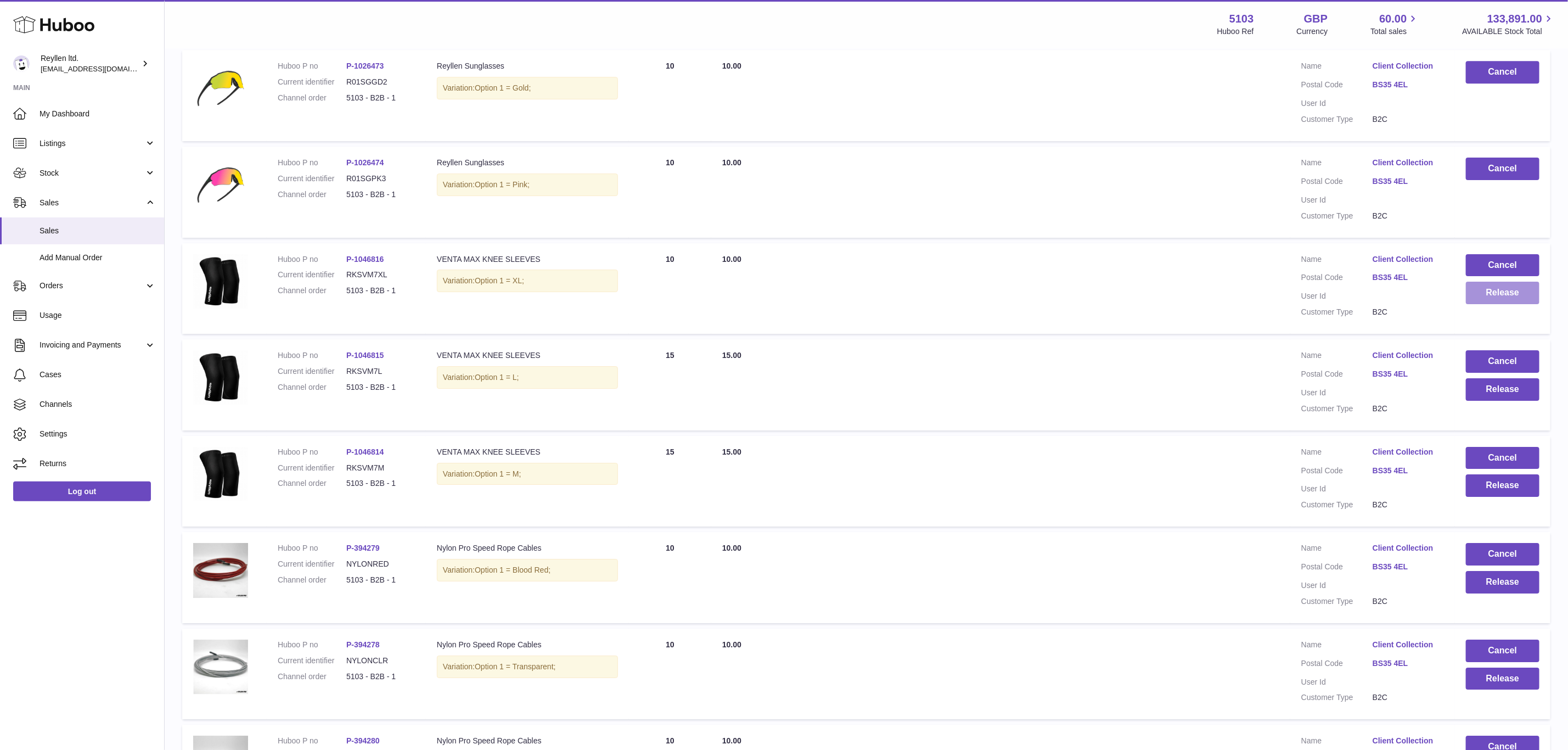
click at [1493, 281] on button "Release" at bounding box center [1502, 293] width 74 height 23
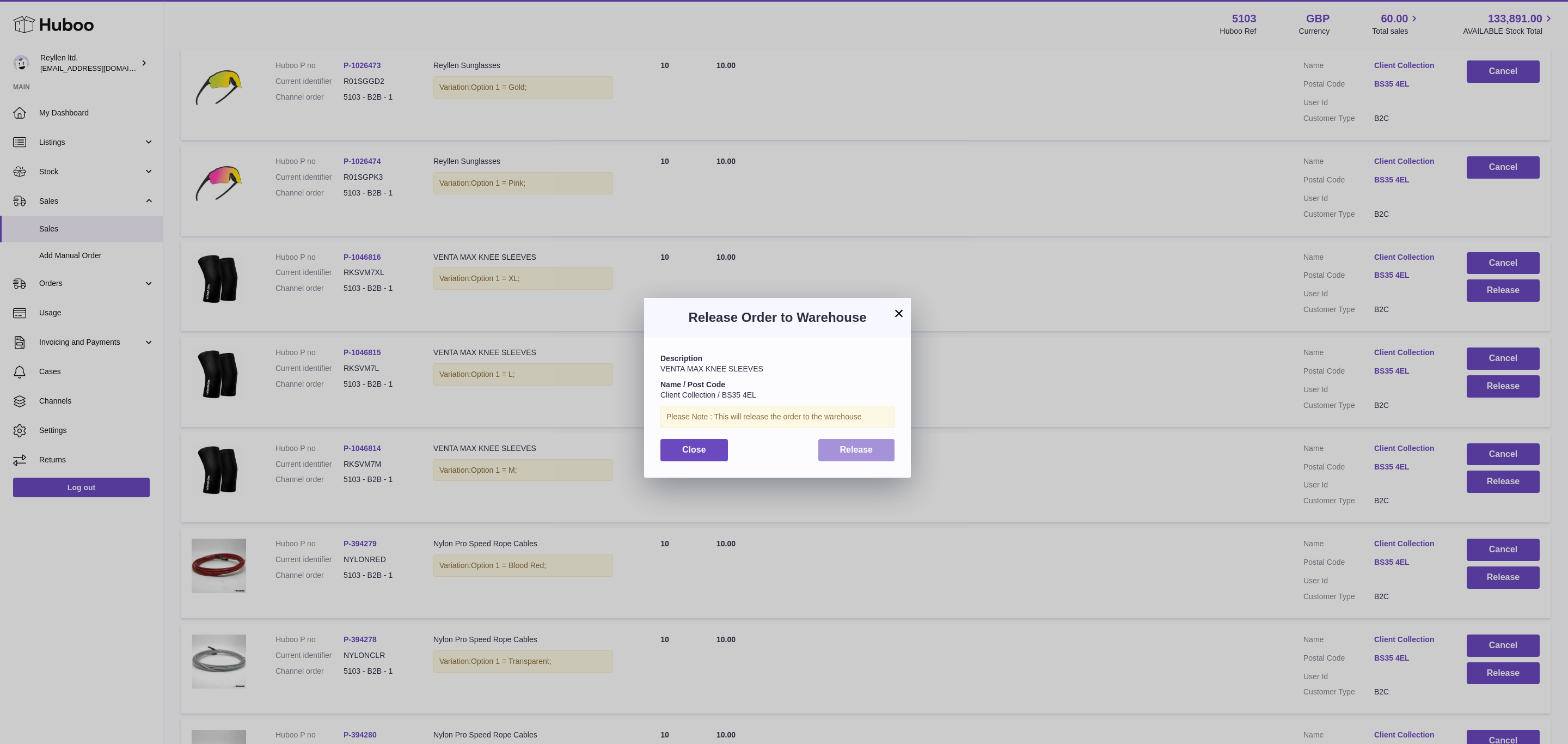
click at [858, 448] on span "Release" at bounding box center [857, 450] width 34 height 9
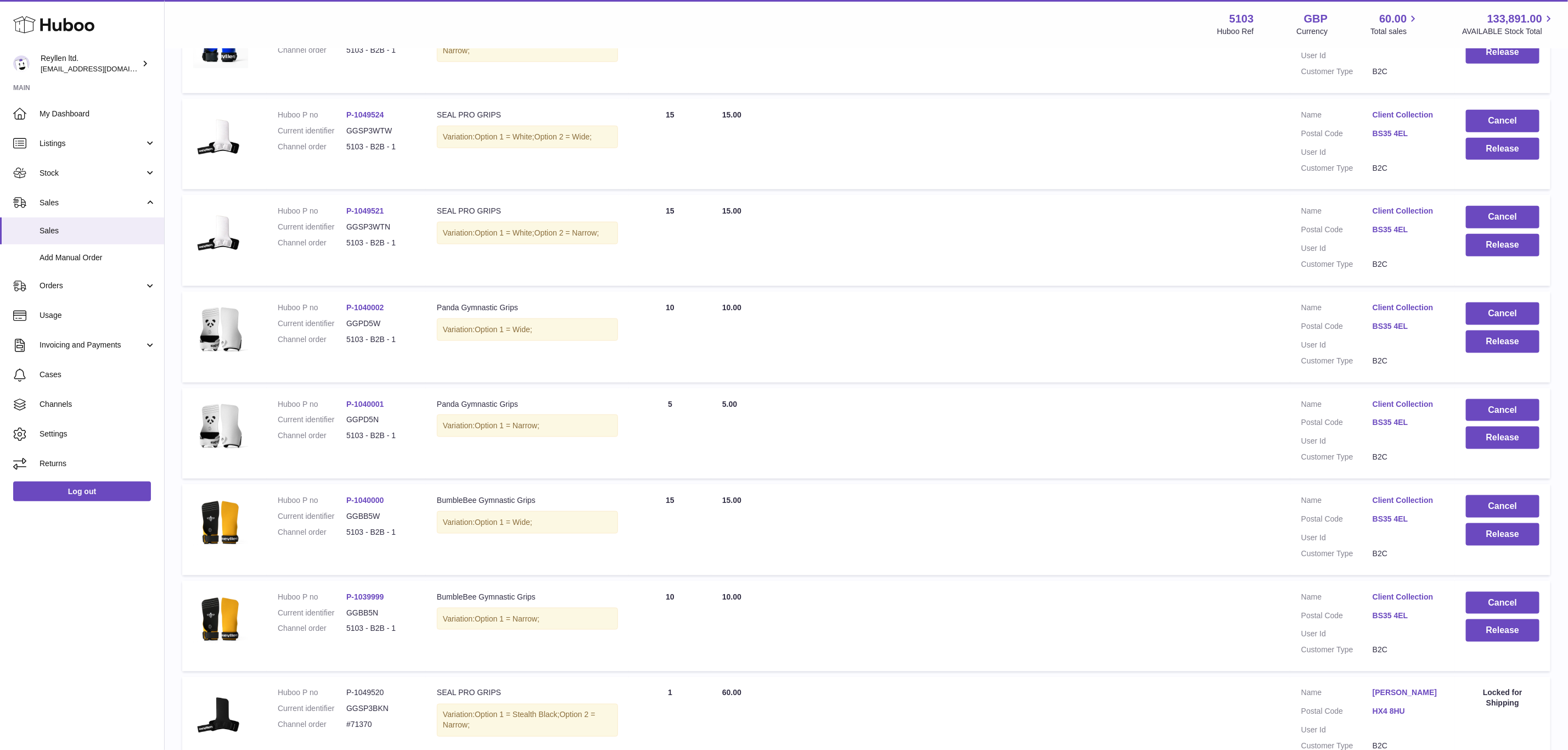
scroll to position [4110, 0]
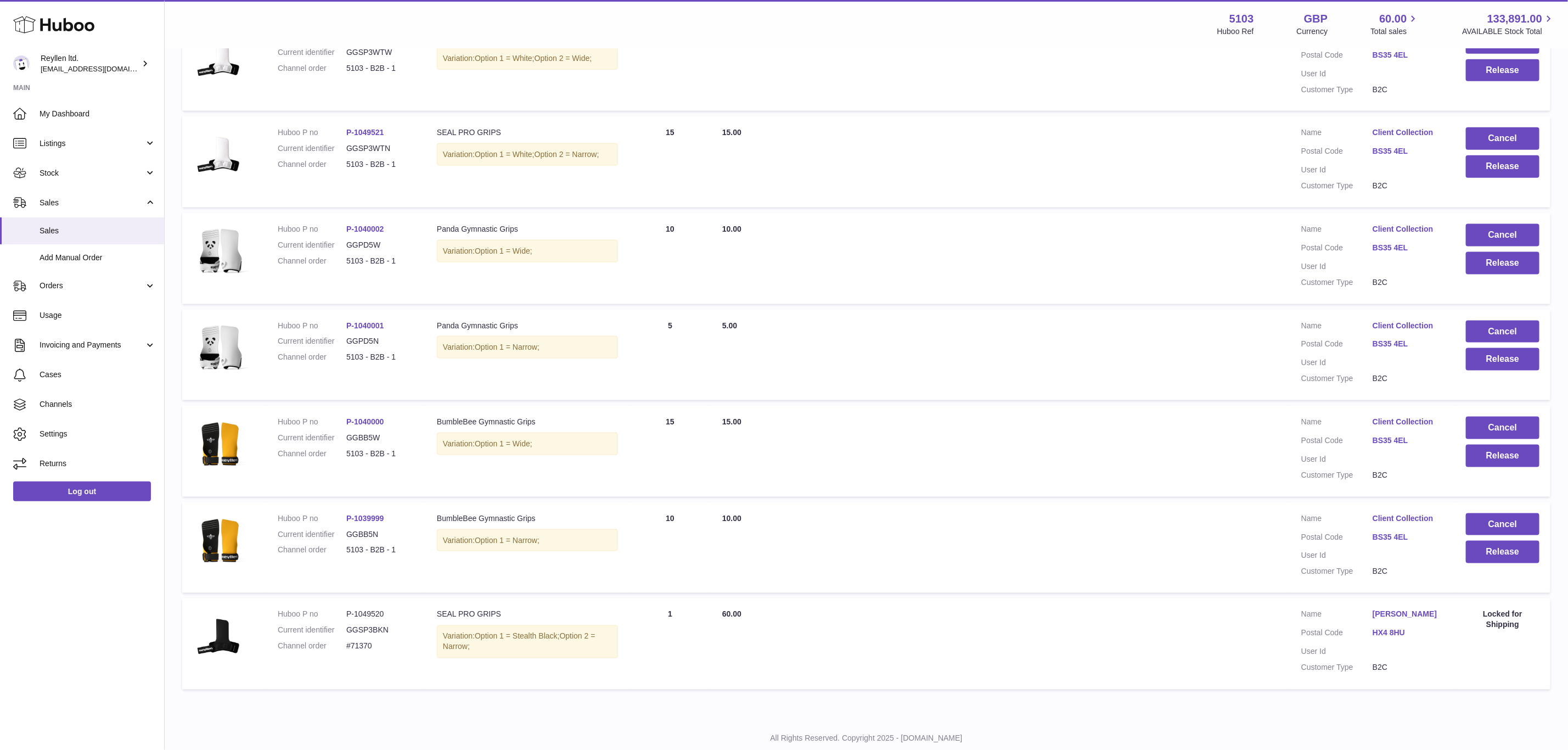
click at [1508, 510] on td "Cancel Release" at bounding box center [1502, 548] width 95 height 91
click at [1490, 541] on button "Release" at bounding box center [1502, 552] width 74 height 23
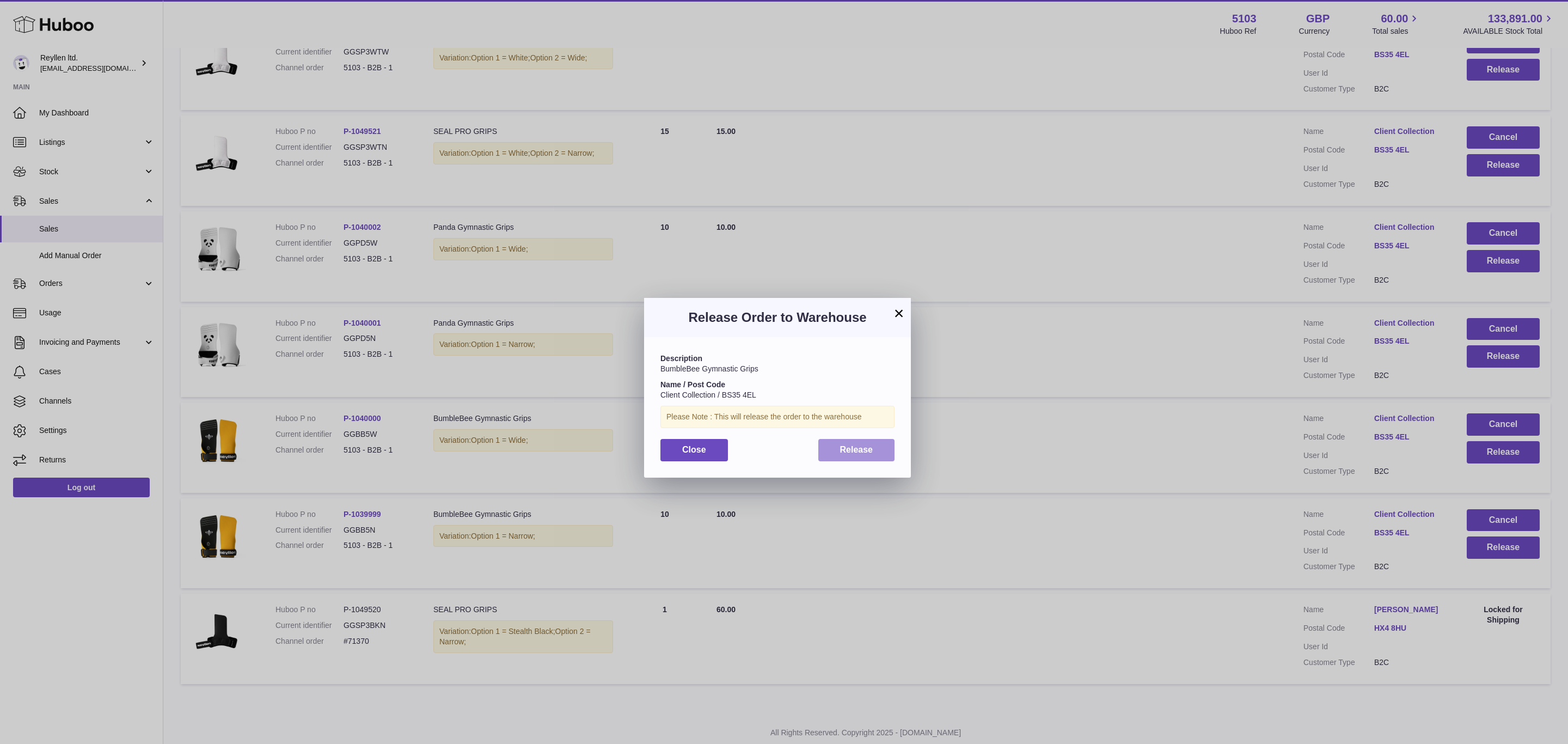
click at [868, 451] on span "Release" at bounding box center [857, 450] width 34 height 9
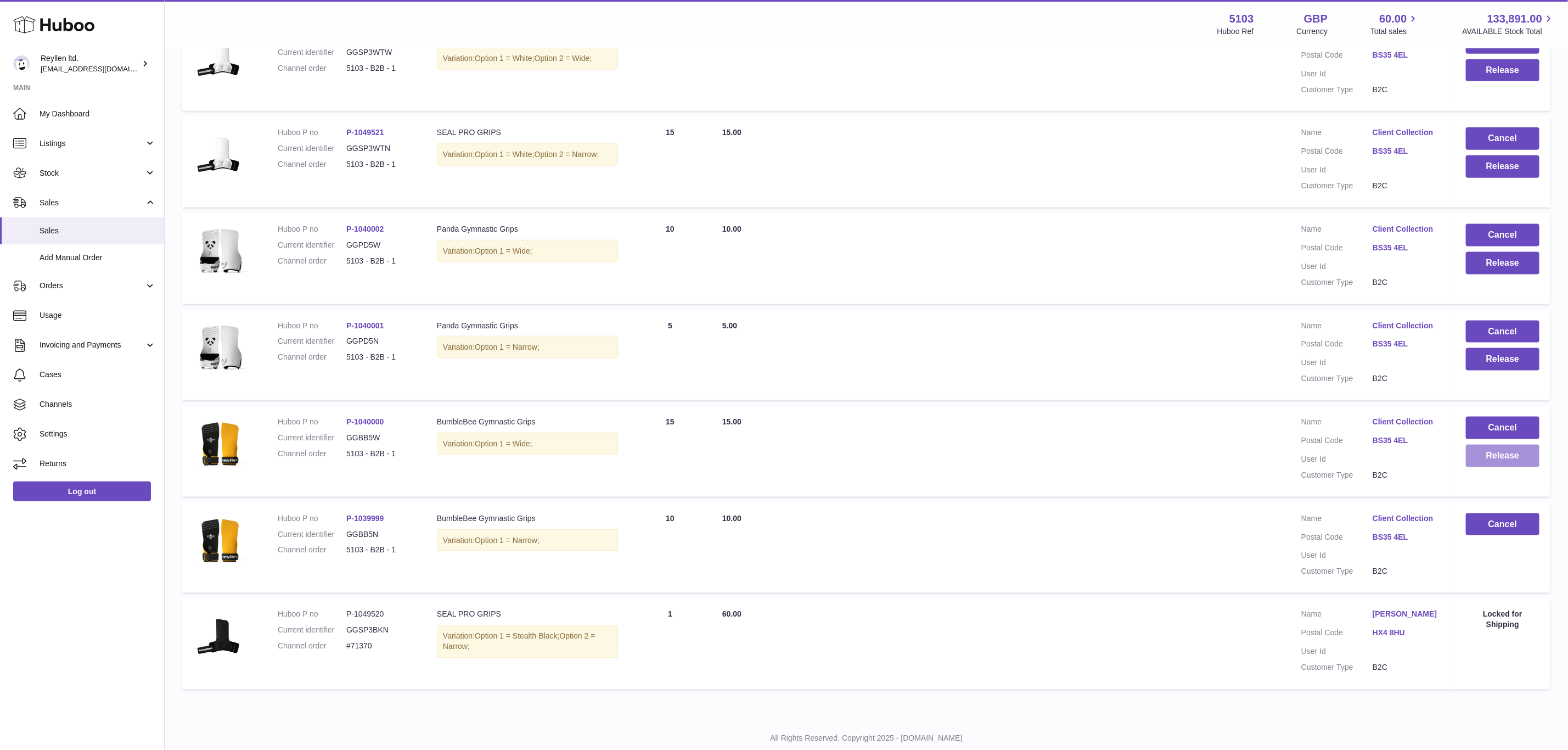
click at [1506, 444] on button "Release" at bounding box center [1502, 456] width 74 height 23
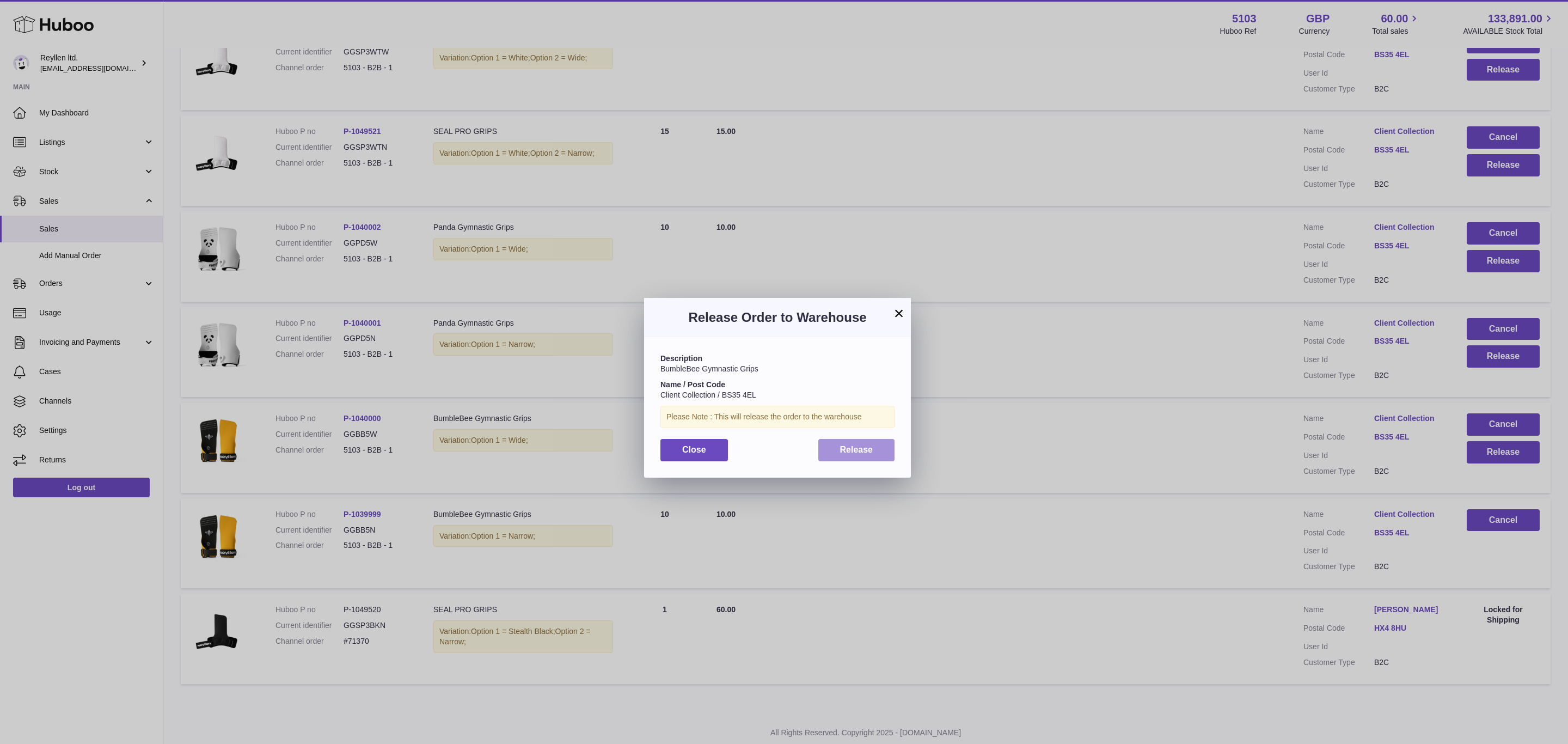
click at [861, 445] on span "Release" at bounding box center [857, 450] width 34 height 9
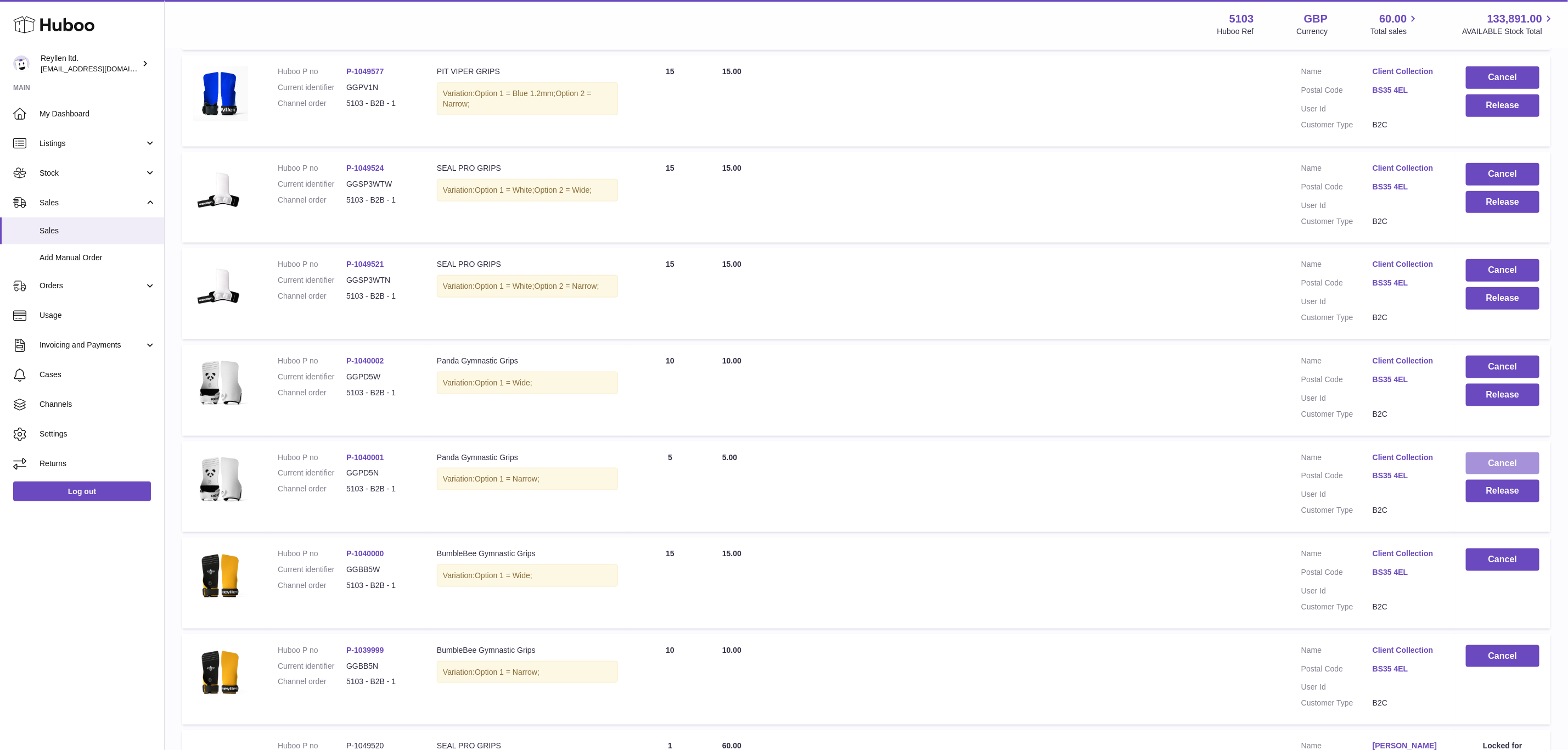
scroll to position [3946, 0]
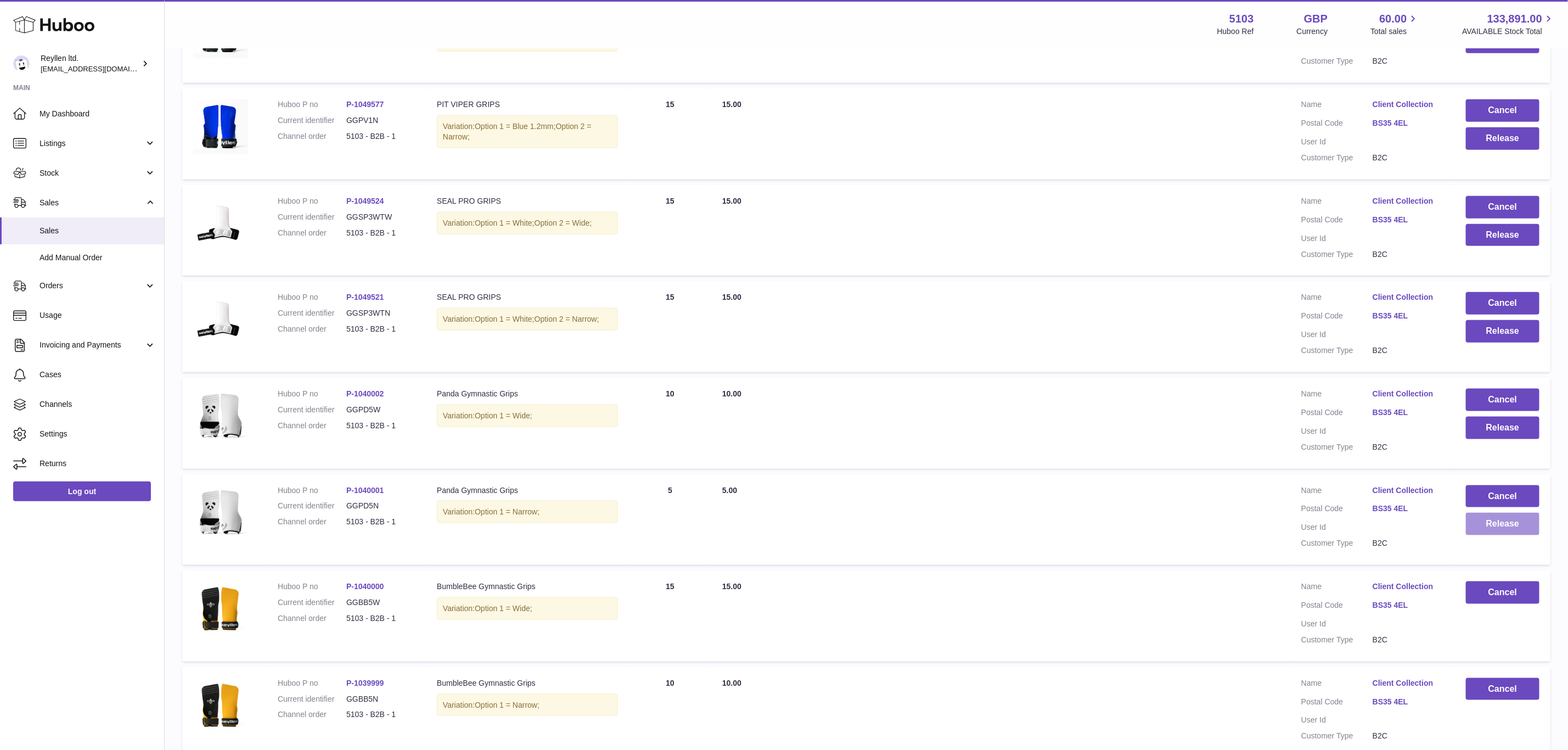
click at [1504, 513] on button "Release" at bounding box center [1502, 524] width 74 height 23
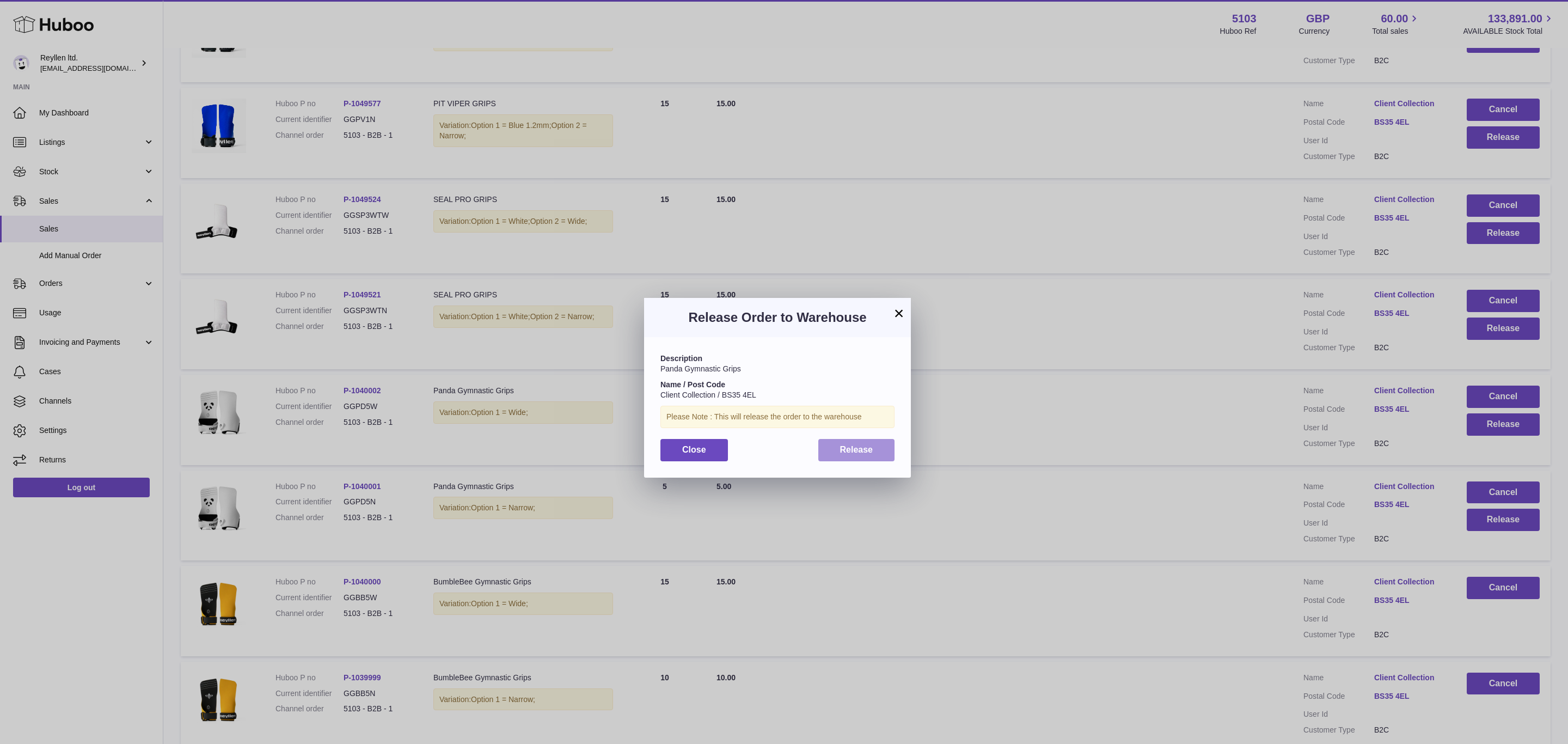
click at [867, 445] on span "Release" at bounding box center [857, 450] width 34 height 9
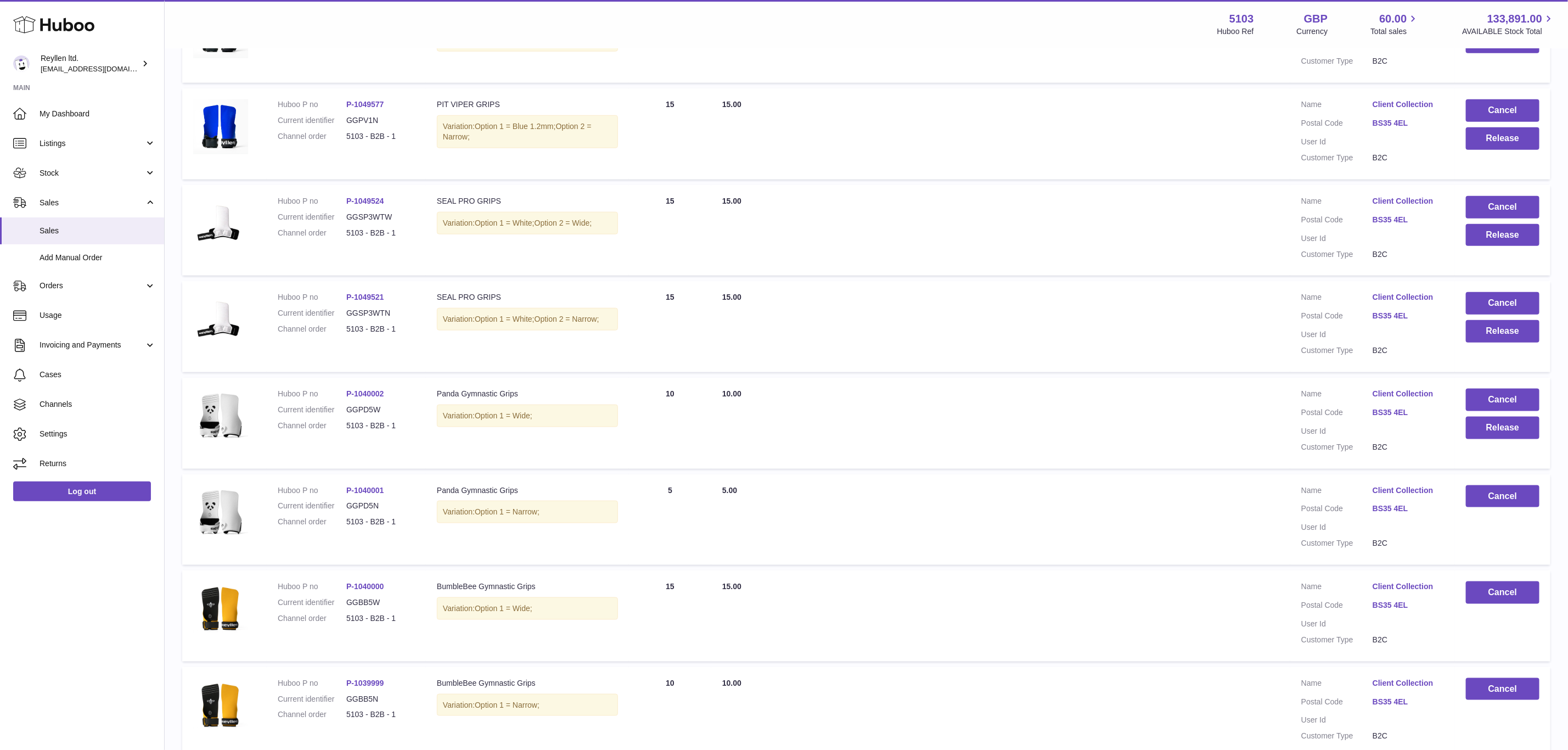
click at [1499, 412] on td "Cancel Release" at bounding box center [1502, 423] width 95 height 91
click at [1502, 417] on button "Release" at bounding box center [1502, 428] width 74 height 23
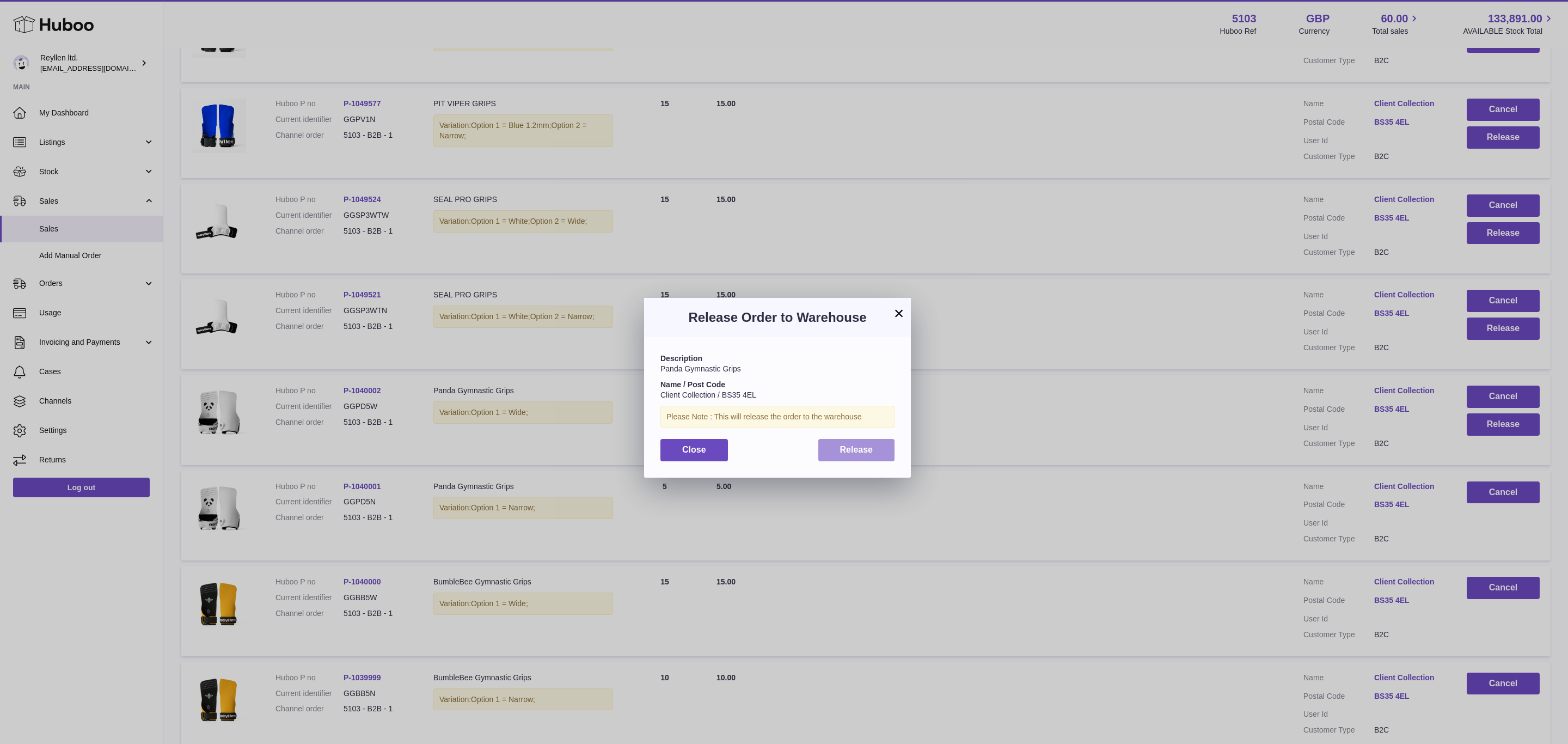
click at [840, 453] on span "Release" at bounding box center [857, 450] width 34 height 9
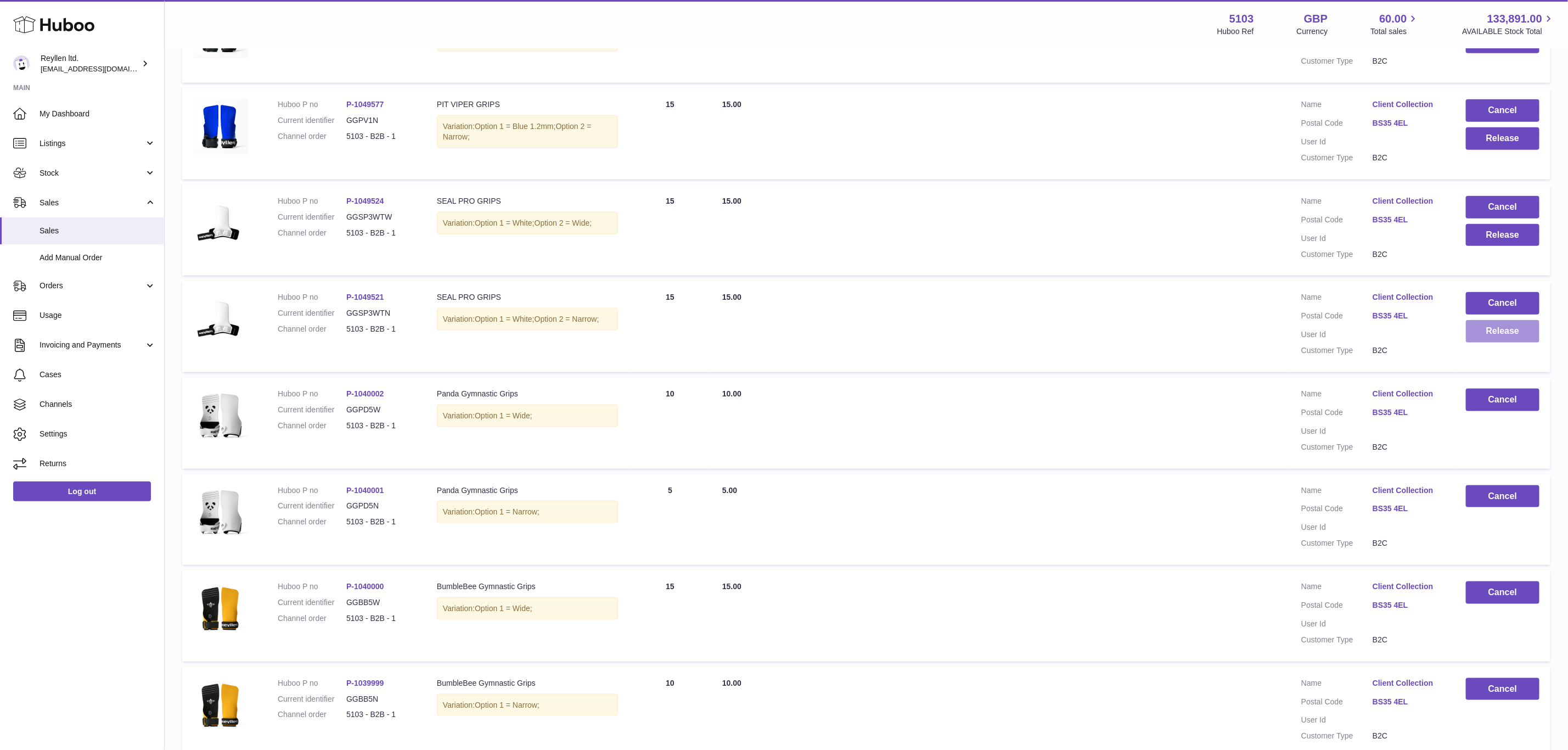
click at [1497, 320] on button "Release" at bounding box center [1502, 332] width 74 height 23
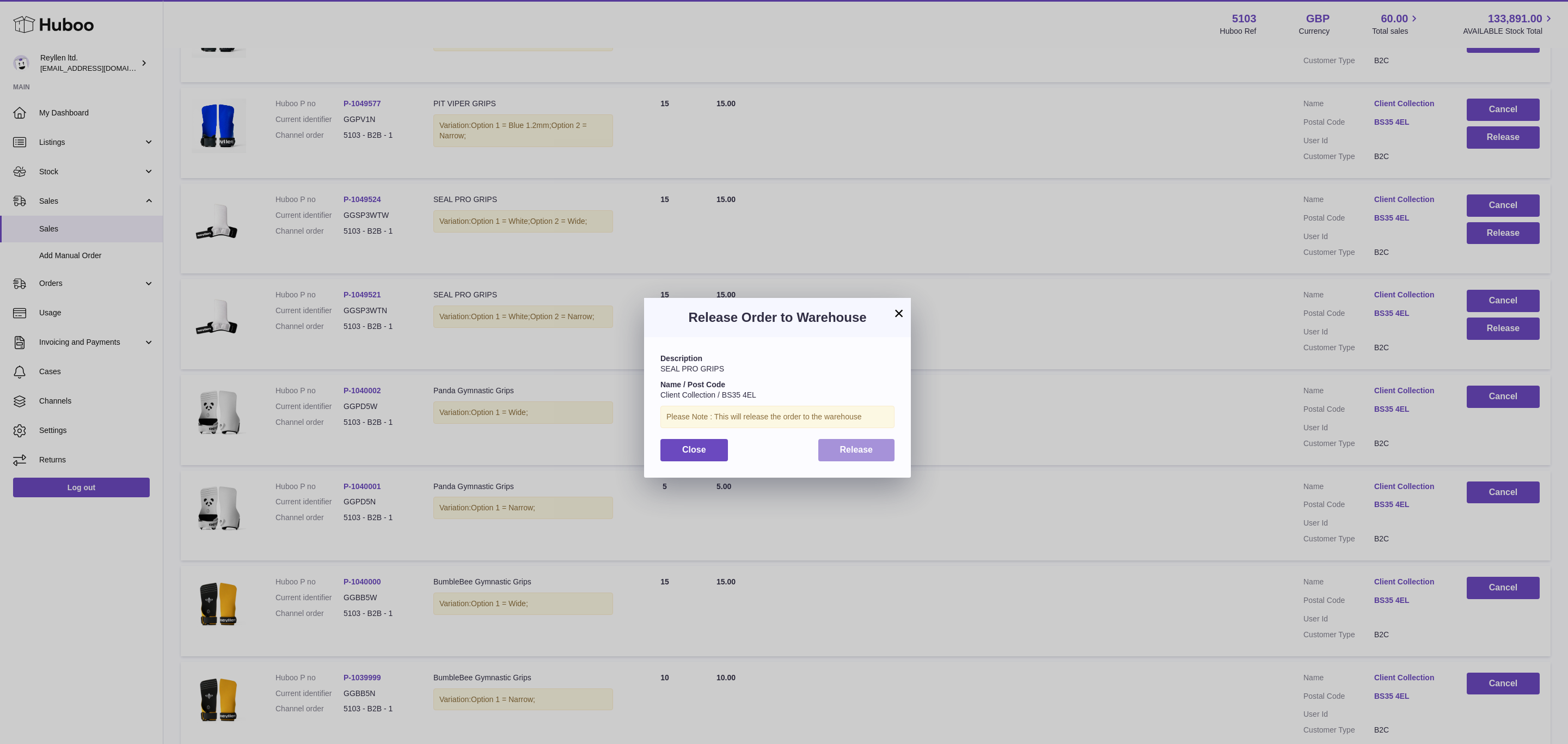
click at [871, 447] on span "Release" at bounding box center [857, 450] width 34 height 9
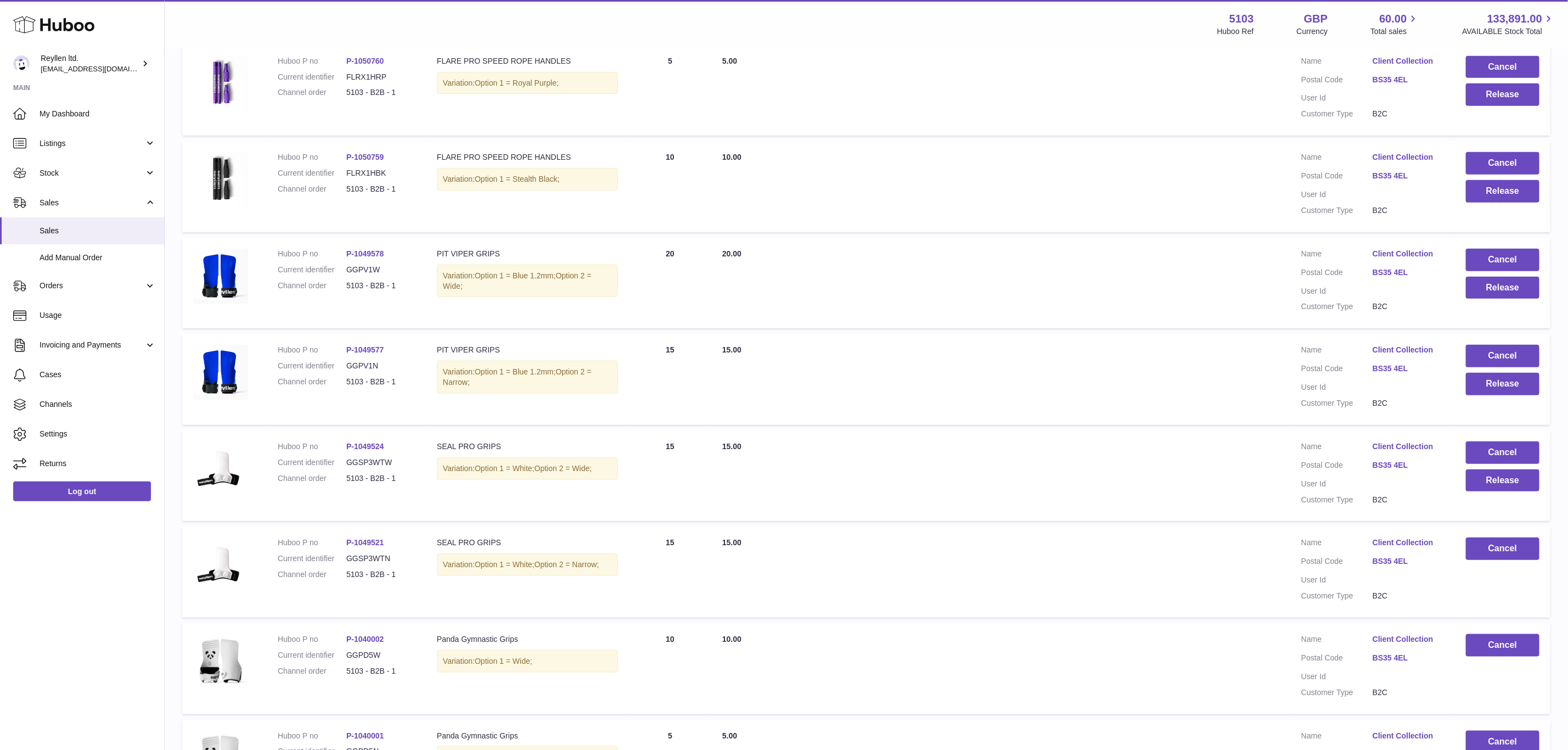
scroll to position [3699, 0]
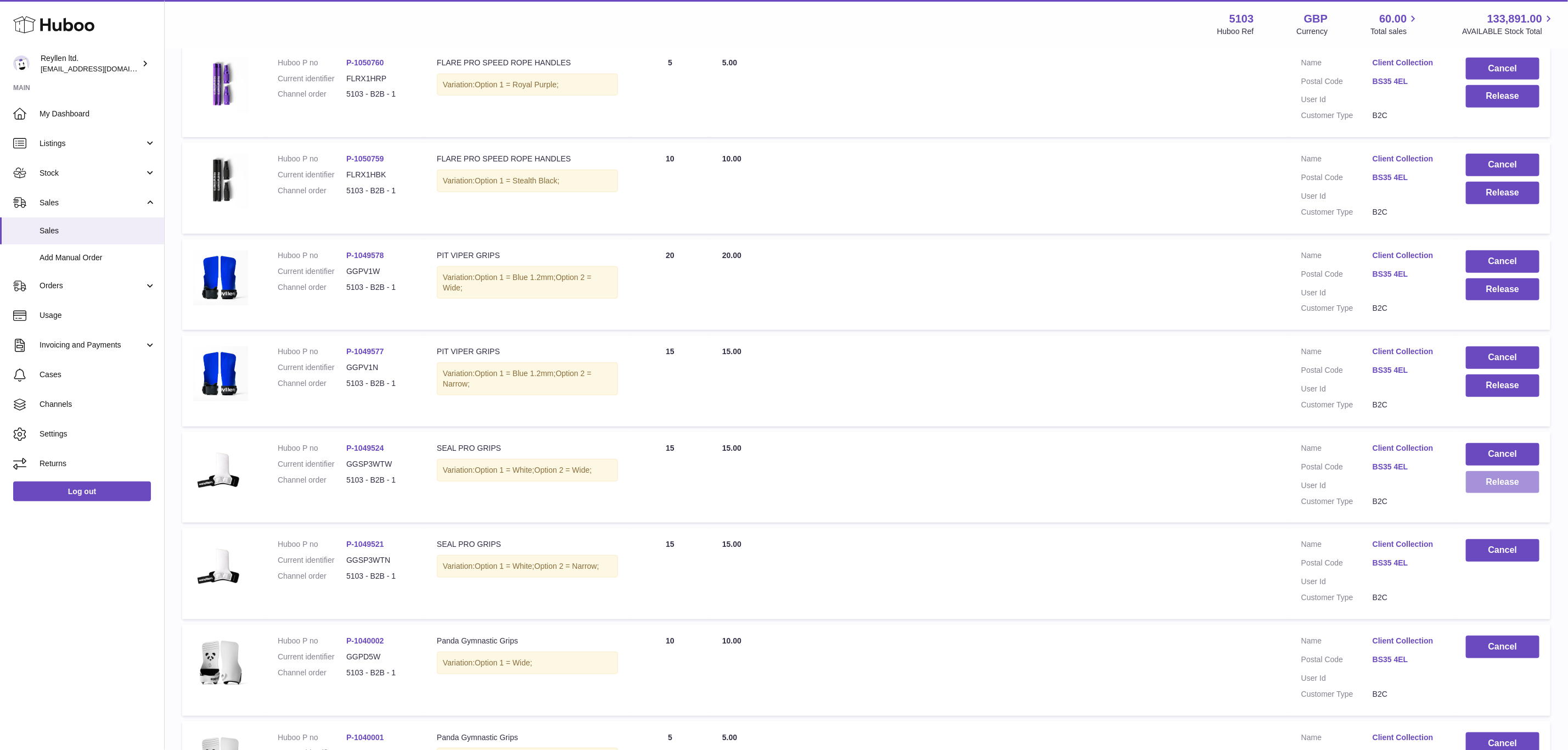
click at [1492, 471] on button "Release" at bounding box center [1502, 483] width 74 height 23
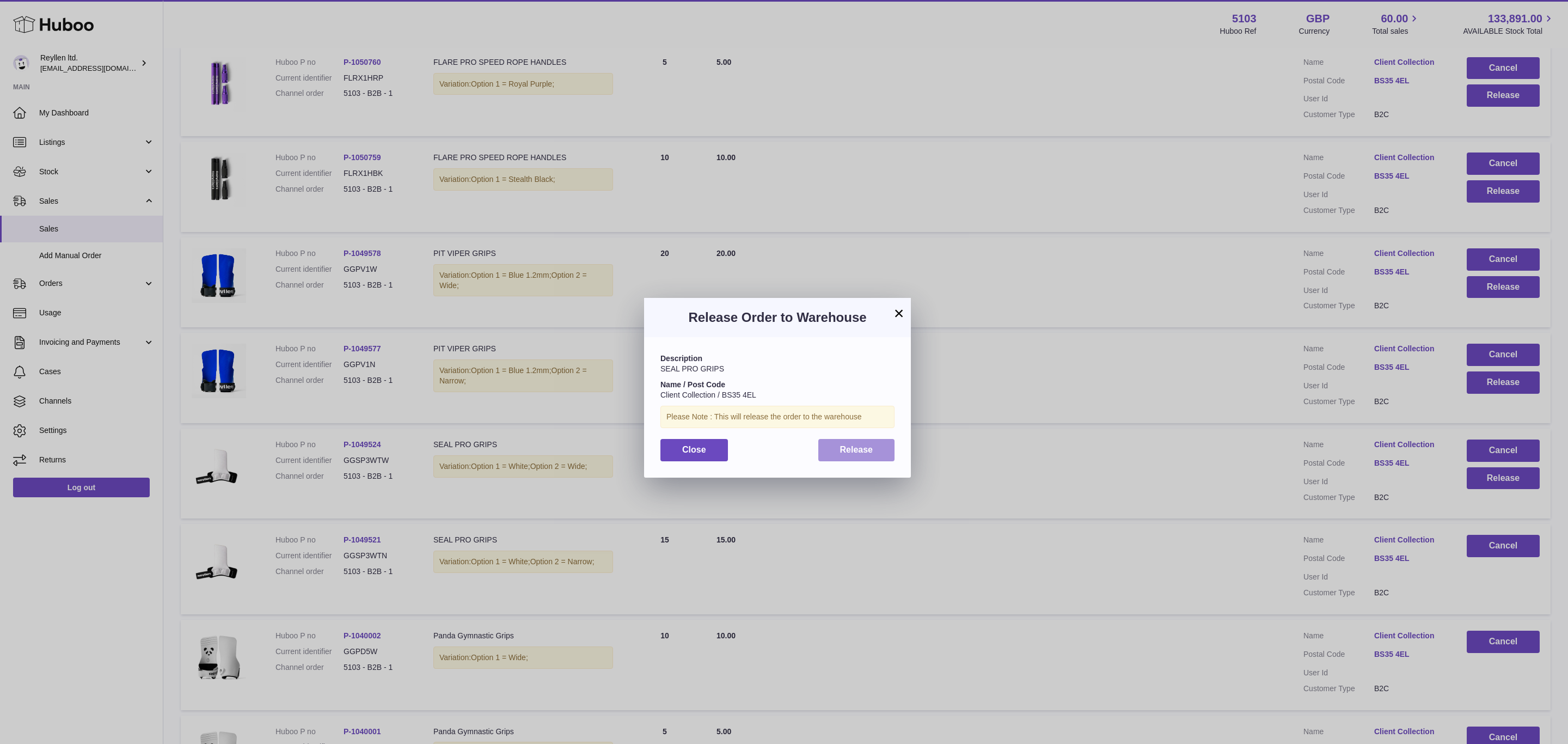
click at [858, 453] on span "Release" at bounding box center [857, 450] width 34 height 9
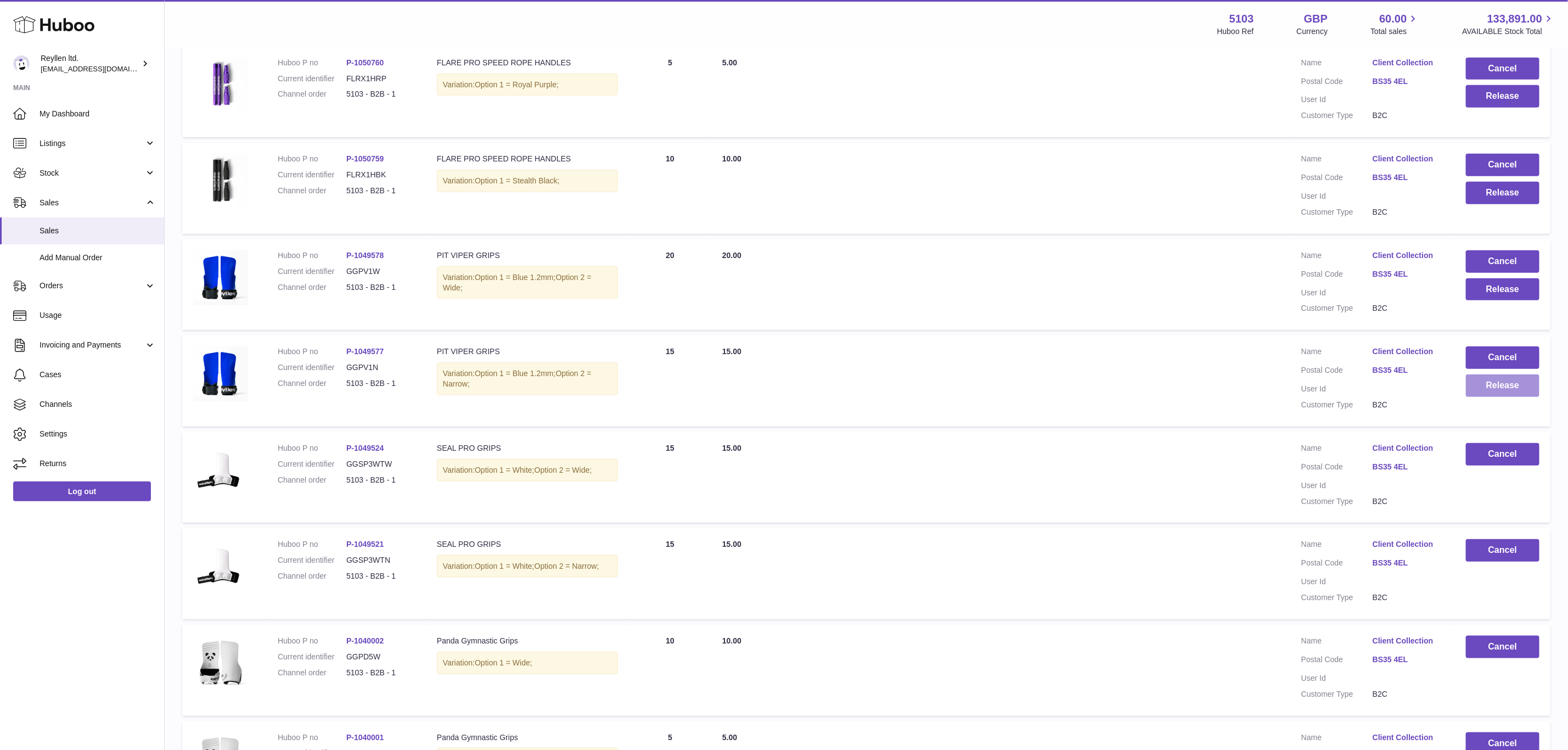
click at [1495, 374] on button "Release" at bounding box center [1502, 385] width 74 height 23
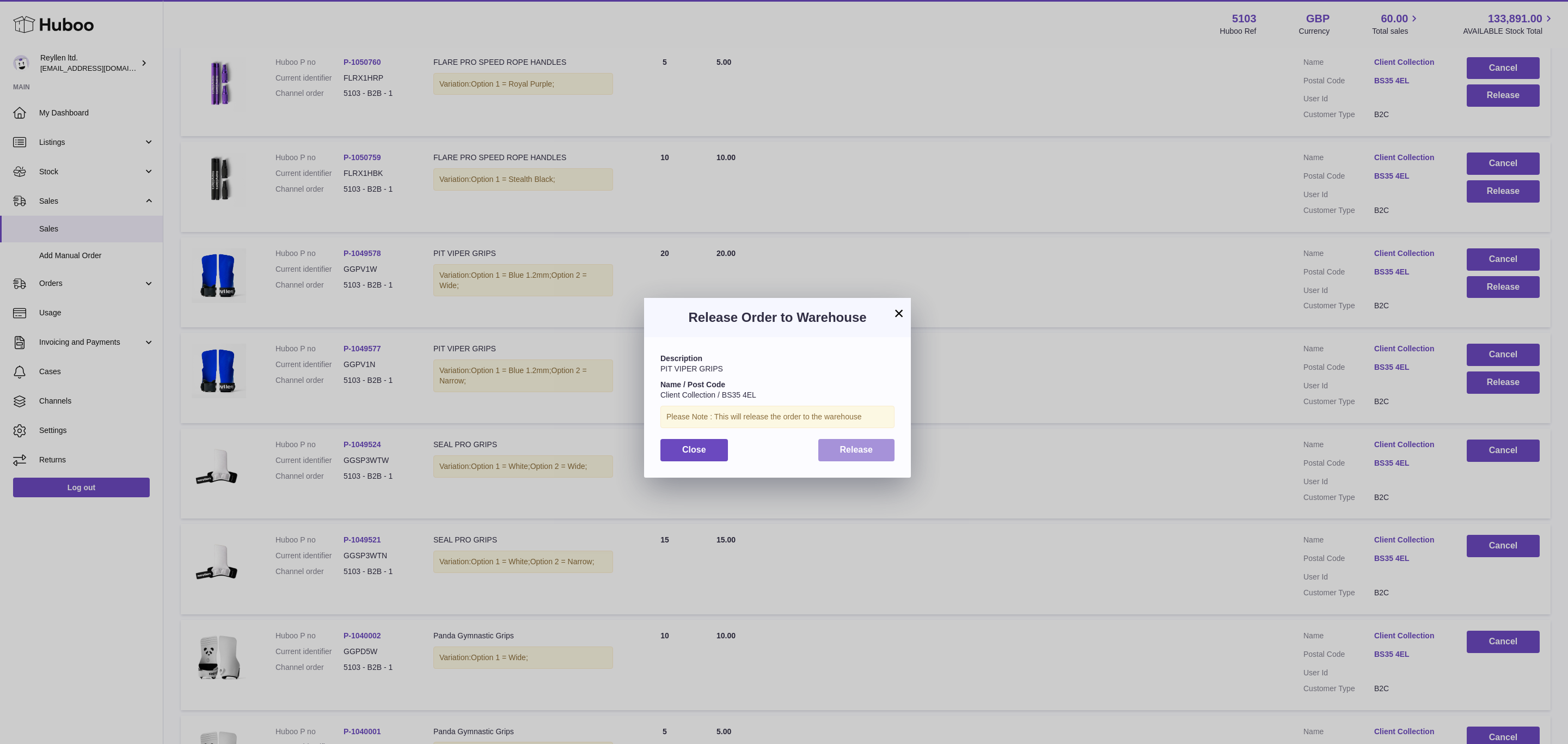
click at [863, 454] on span "Release" at bounding box center [857, 450] width 34 height 9
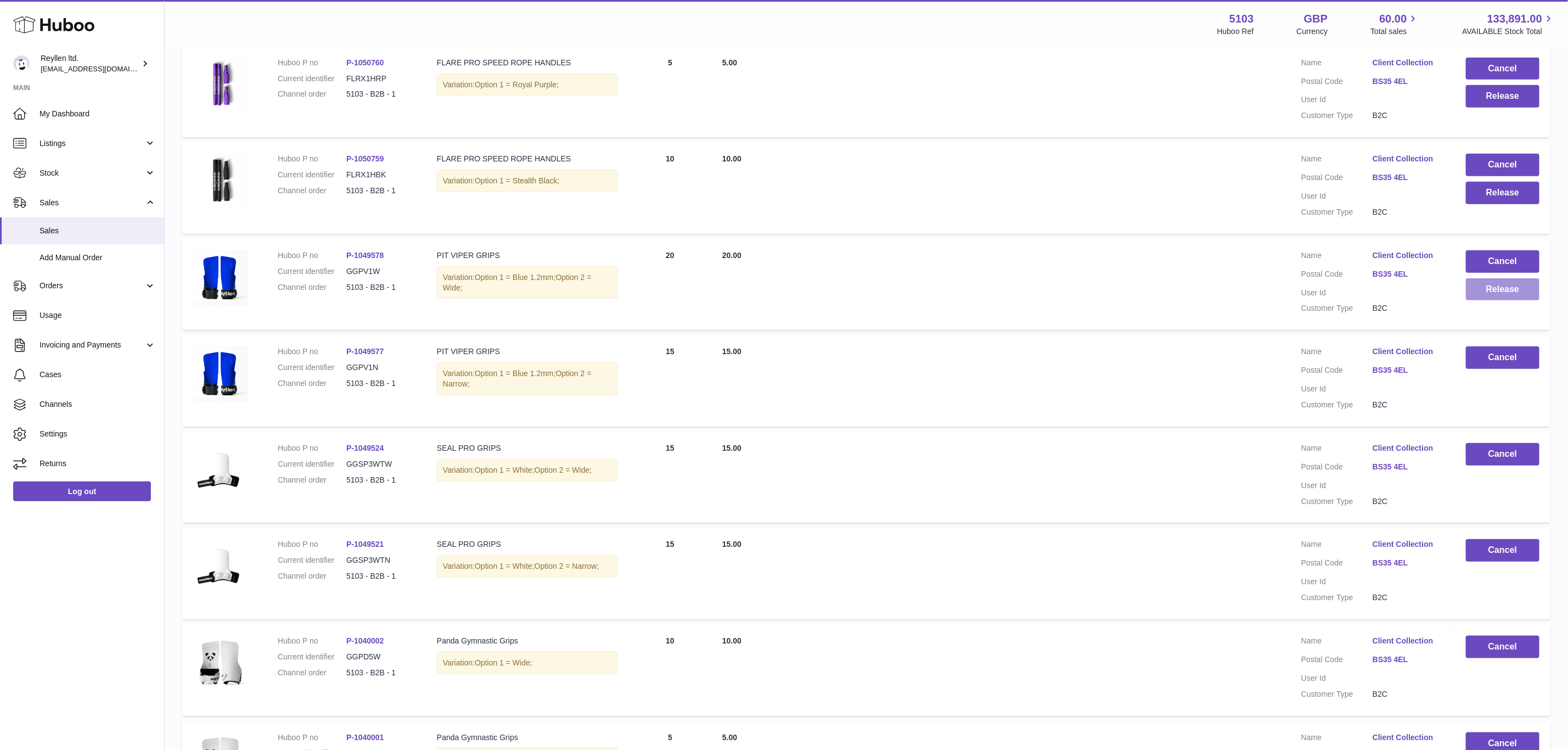
click at [1492, 279] on button "Release" at bounding box center [1502, 290] width 74 height 23
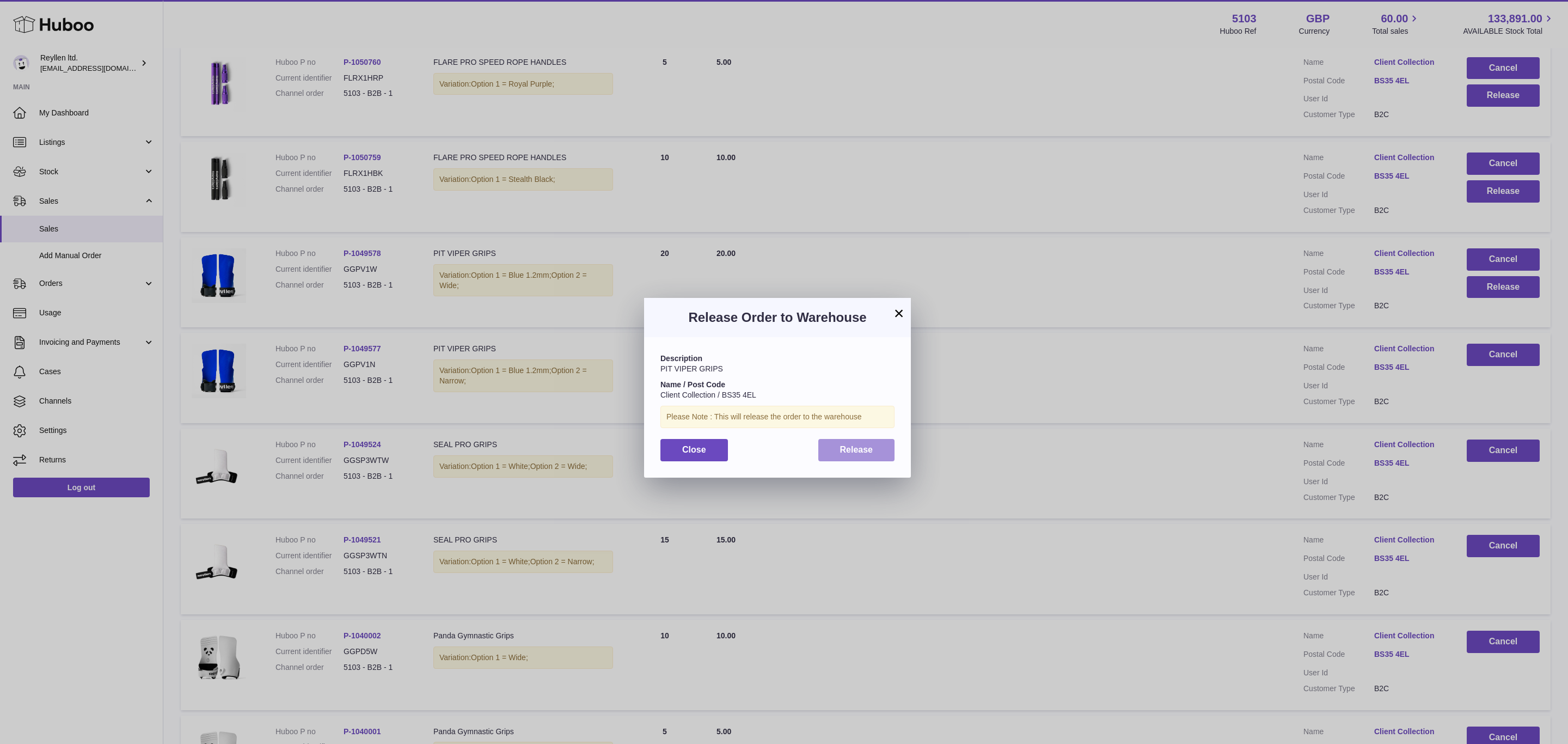
click at [851, 447] on span "Release" at bounding box center [857, 450] width 34 height 9
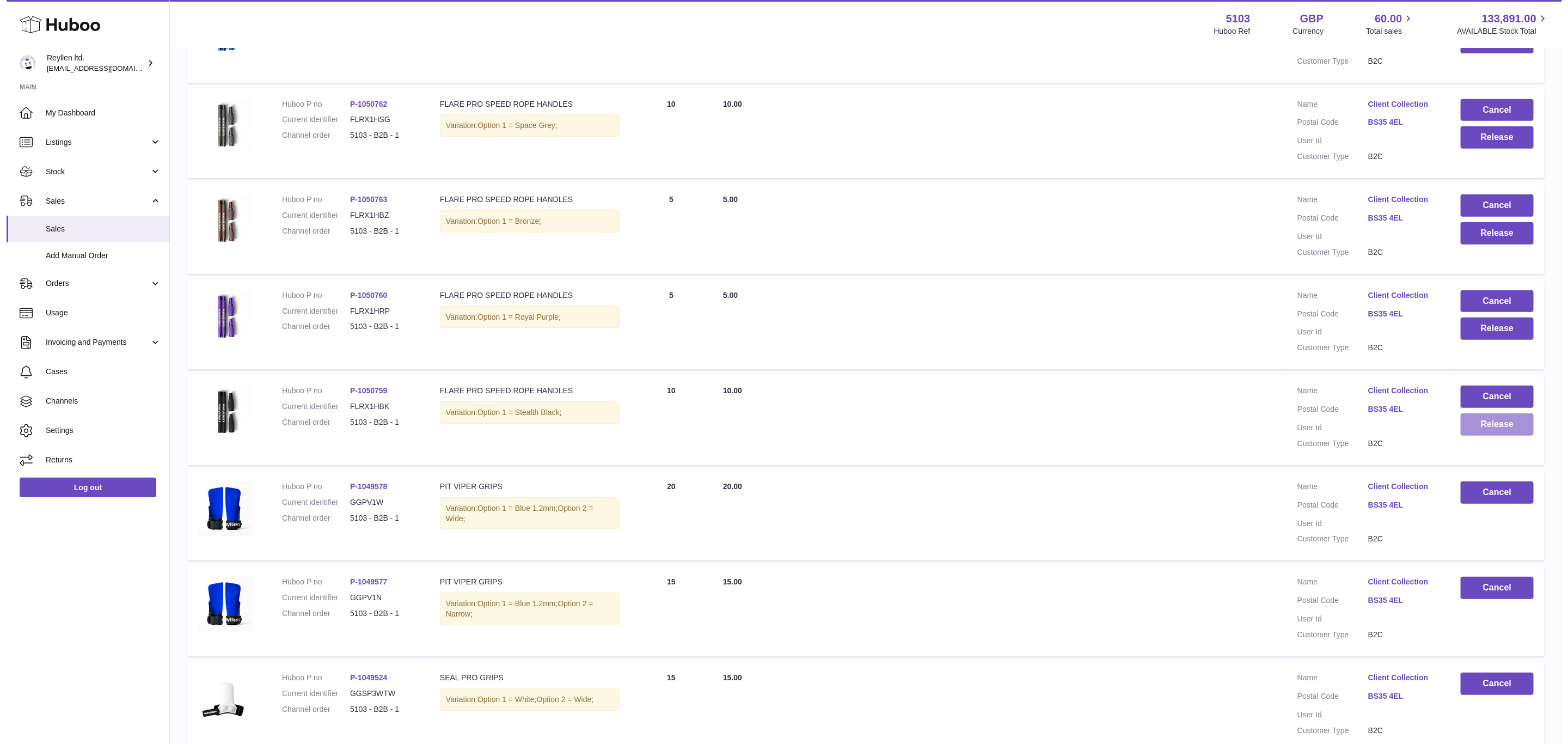
scroll to position [3425, 0]
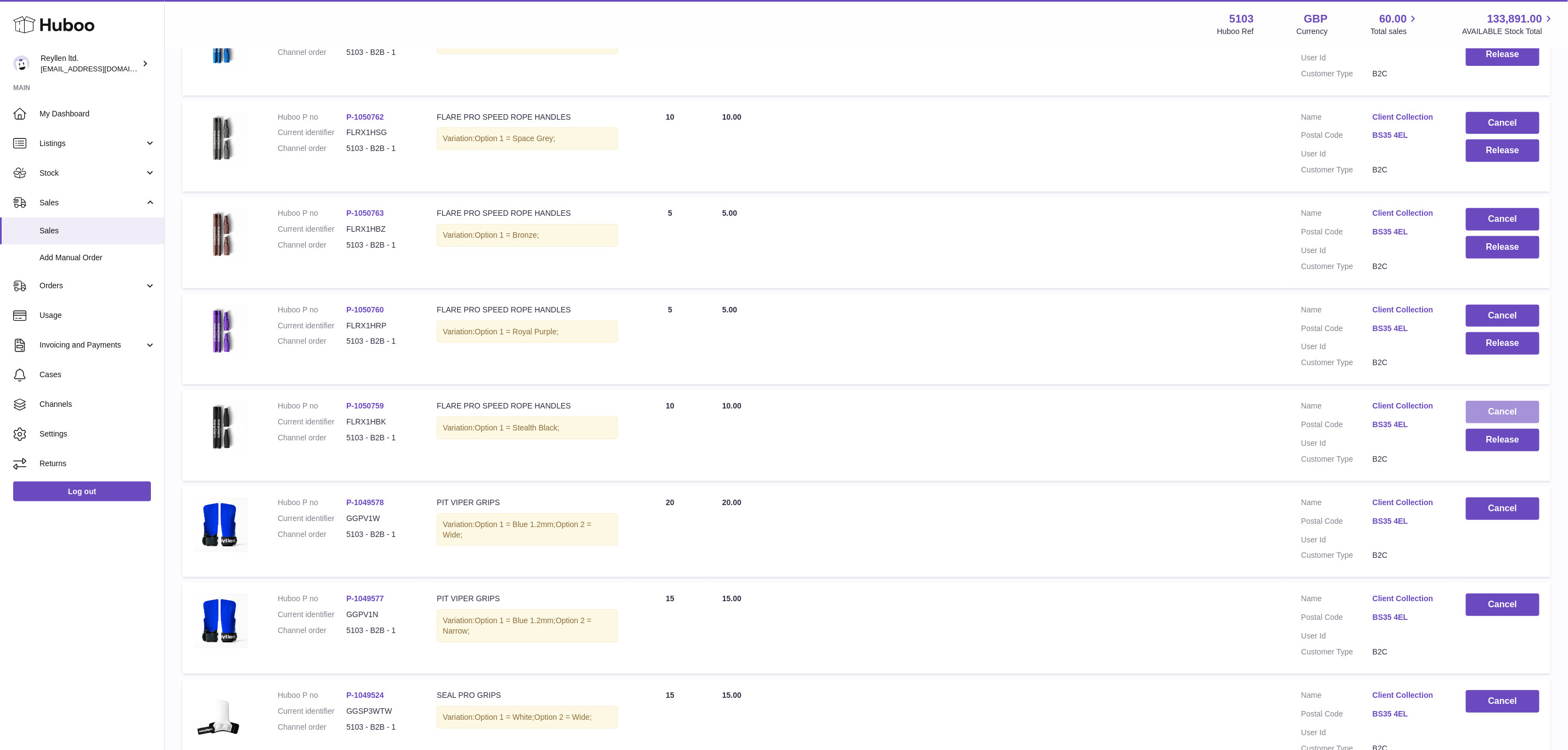
click at [1510, 401] on button "Cancel" at bounding box center [1502, 412] width 74 height 23
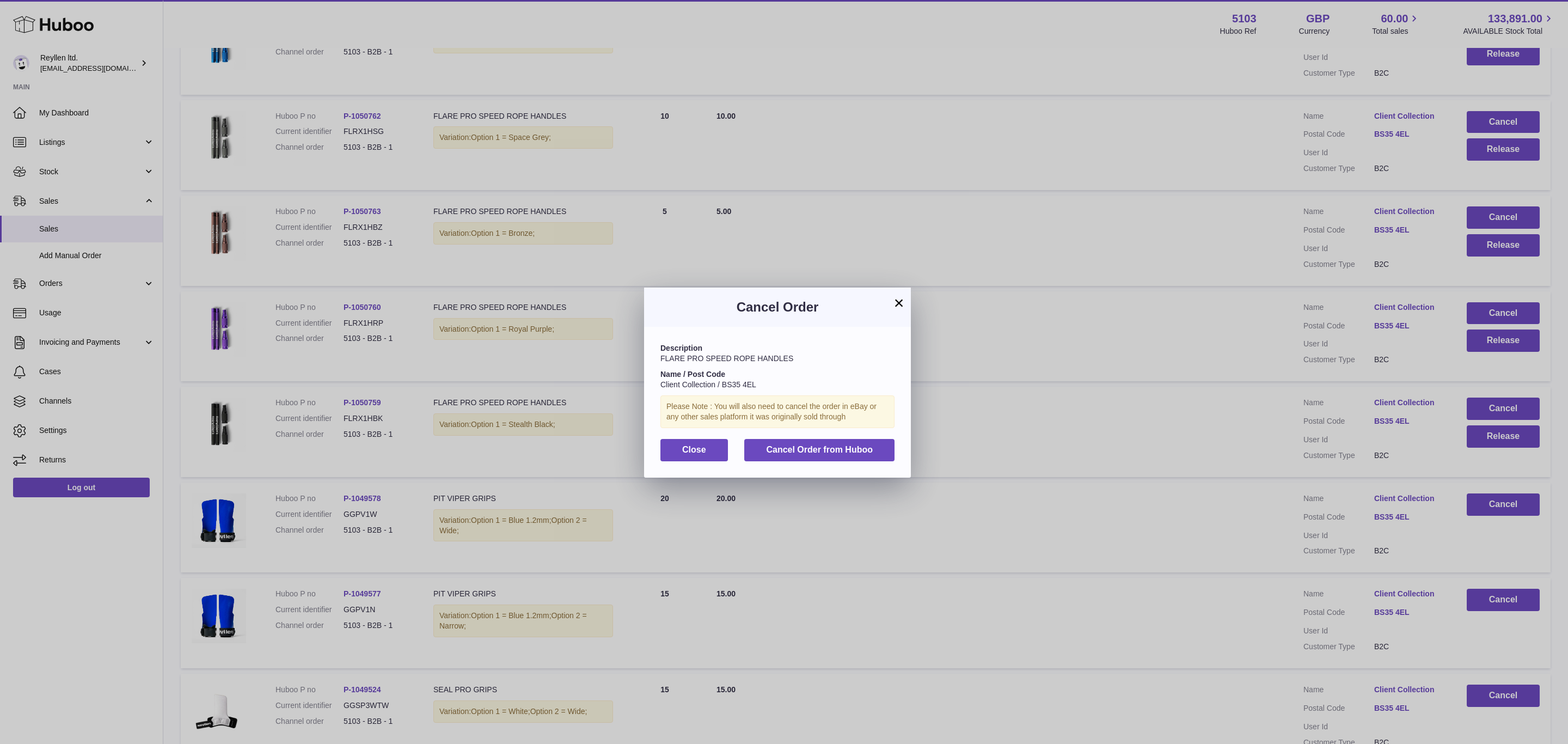
drag, startPoint x: 1284, startPoint y: 425, endPoint x: 1005, endPoint y: 382, distance: 282.3
click at [1283, 425] on div "× Cancel Order Description FLARE PRO SPEED ROPE HANDLES Name / Post Code Client…" at bounding box center [784, 388] width 1568 height 744
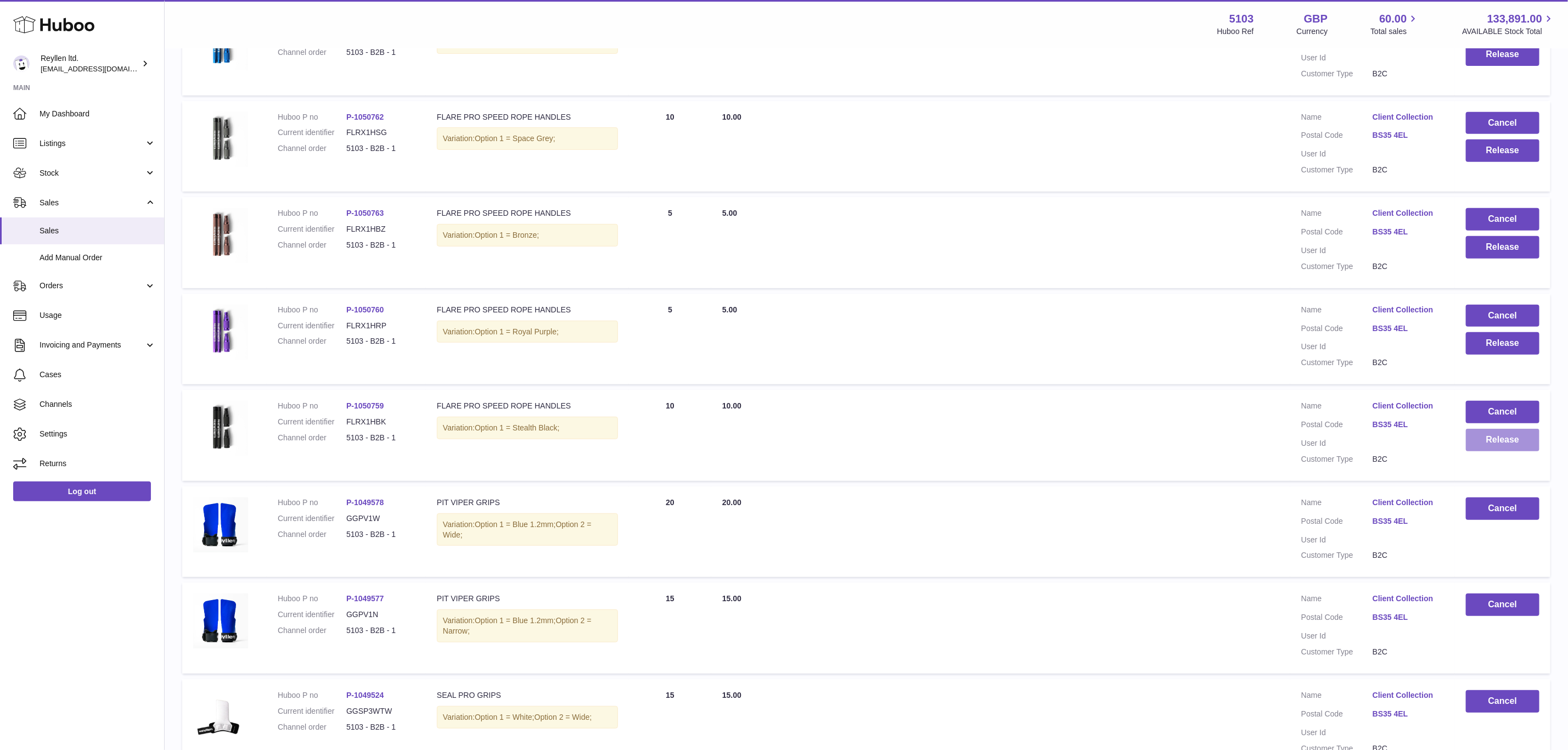
click at [1524, 429] on button "Release" at bounding box center [1502, 440] width 74 height 23
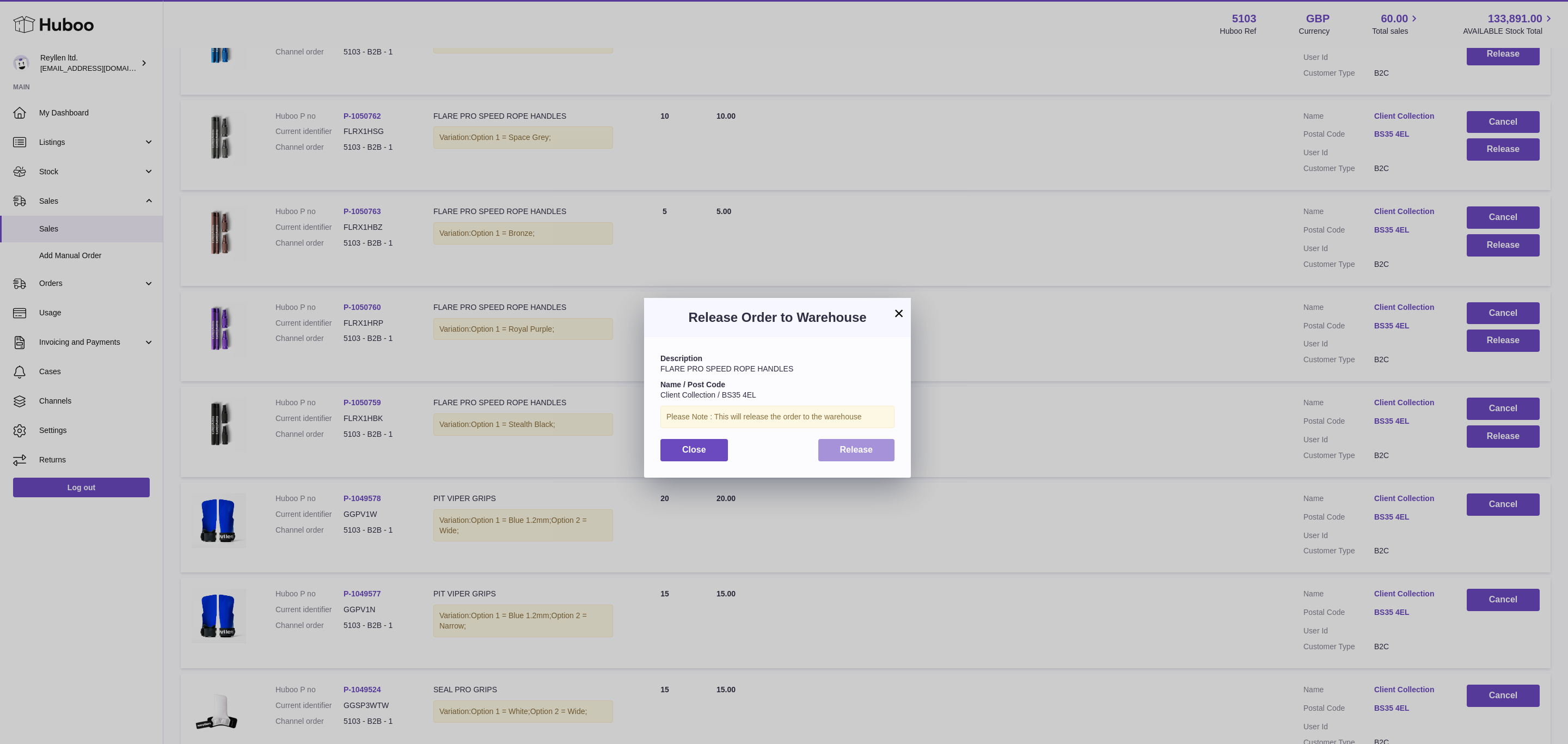
click at [843, 448] on span "Release" at bounding box center [857, 450] width 34 height 9
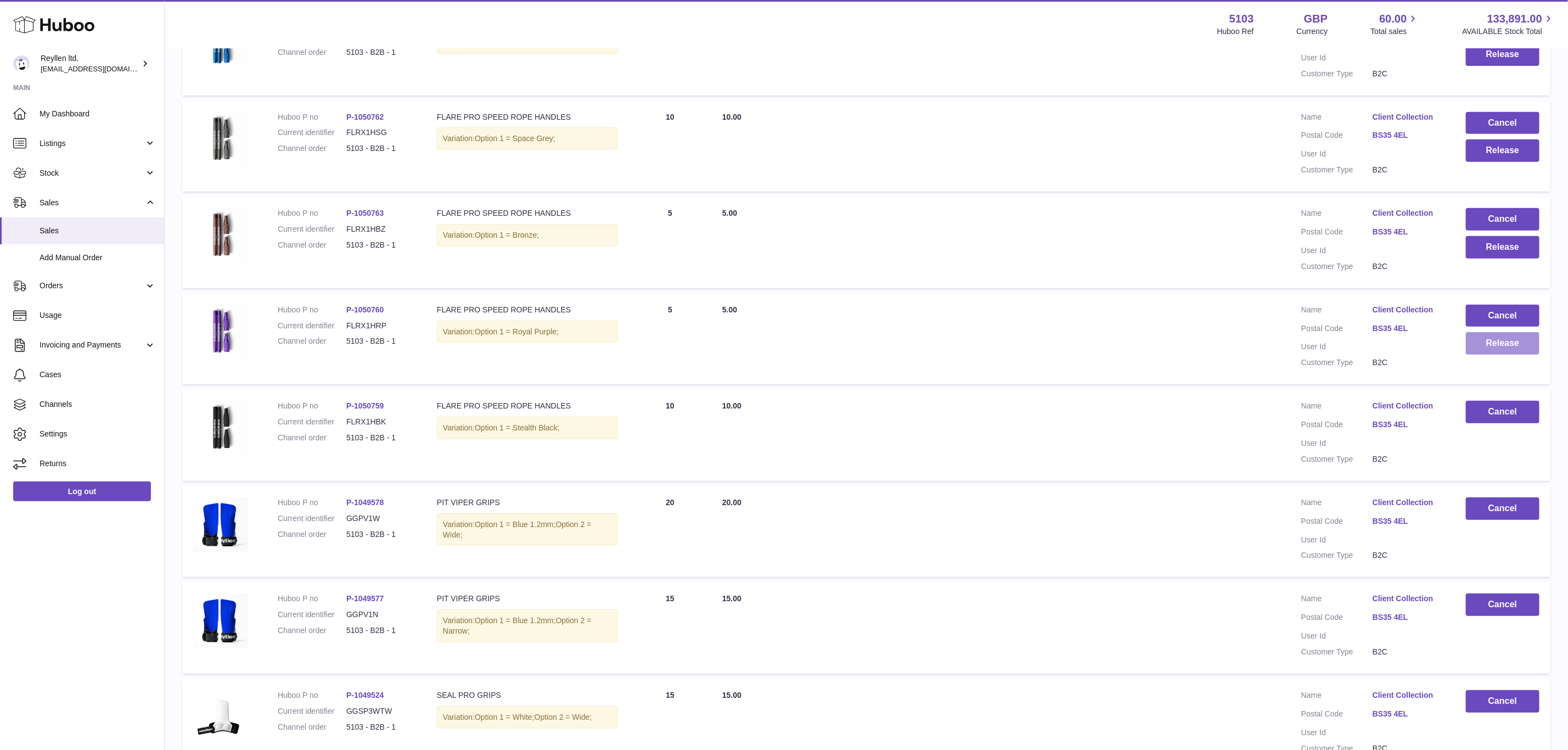
click at [1498, 332] on button "Release" at bounding box center [1502, 344] width 74 height 23
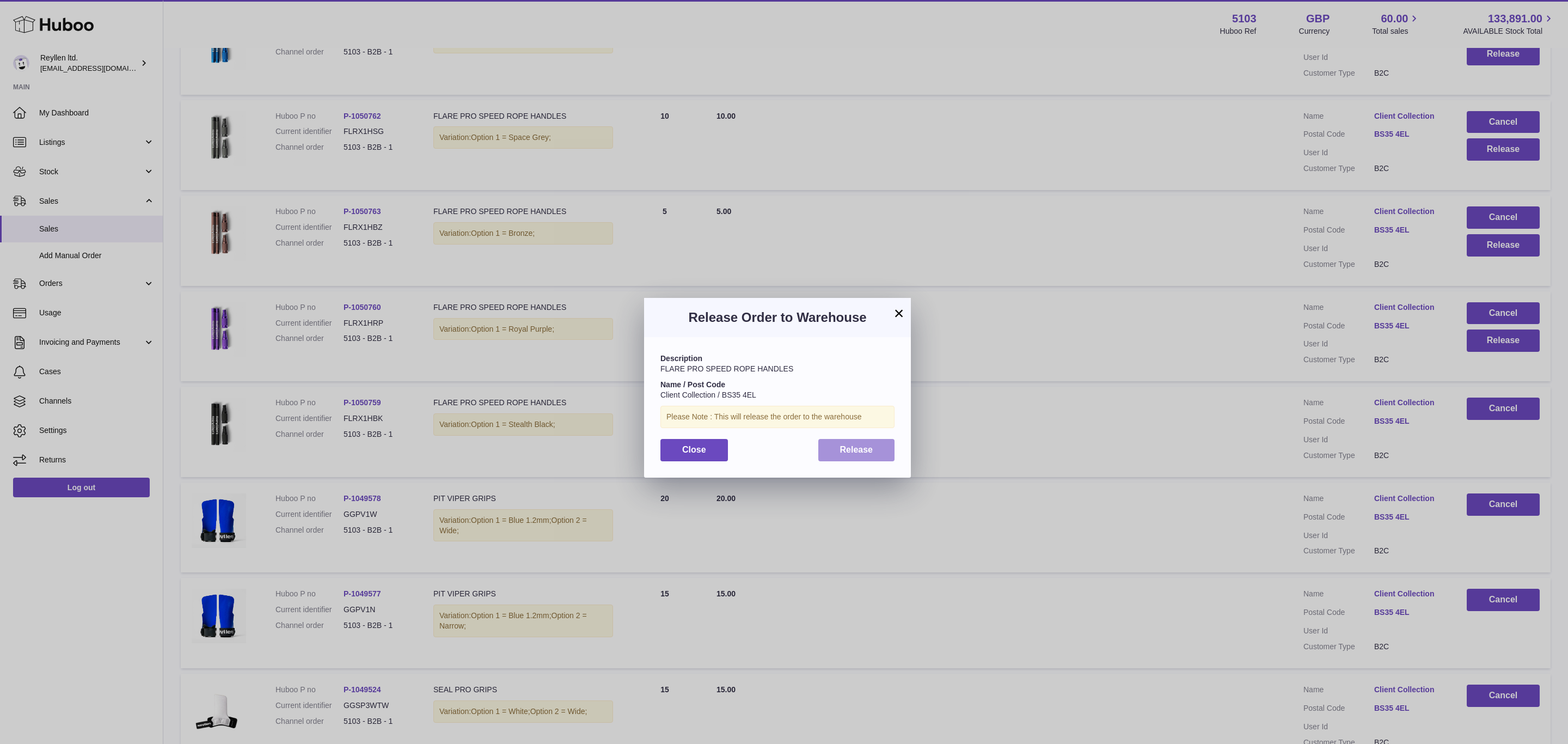
click at [852, 439] on button "Release" at bounding box center [856, 450] width 77 height 22
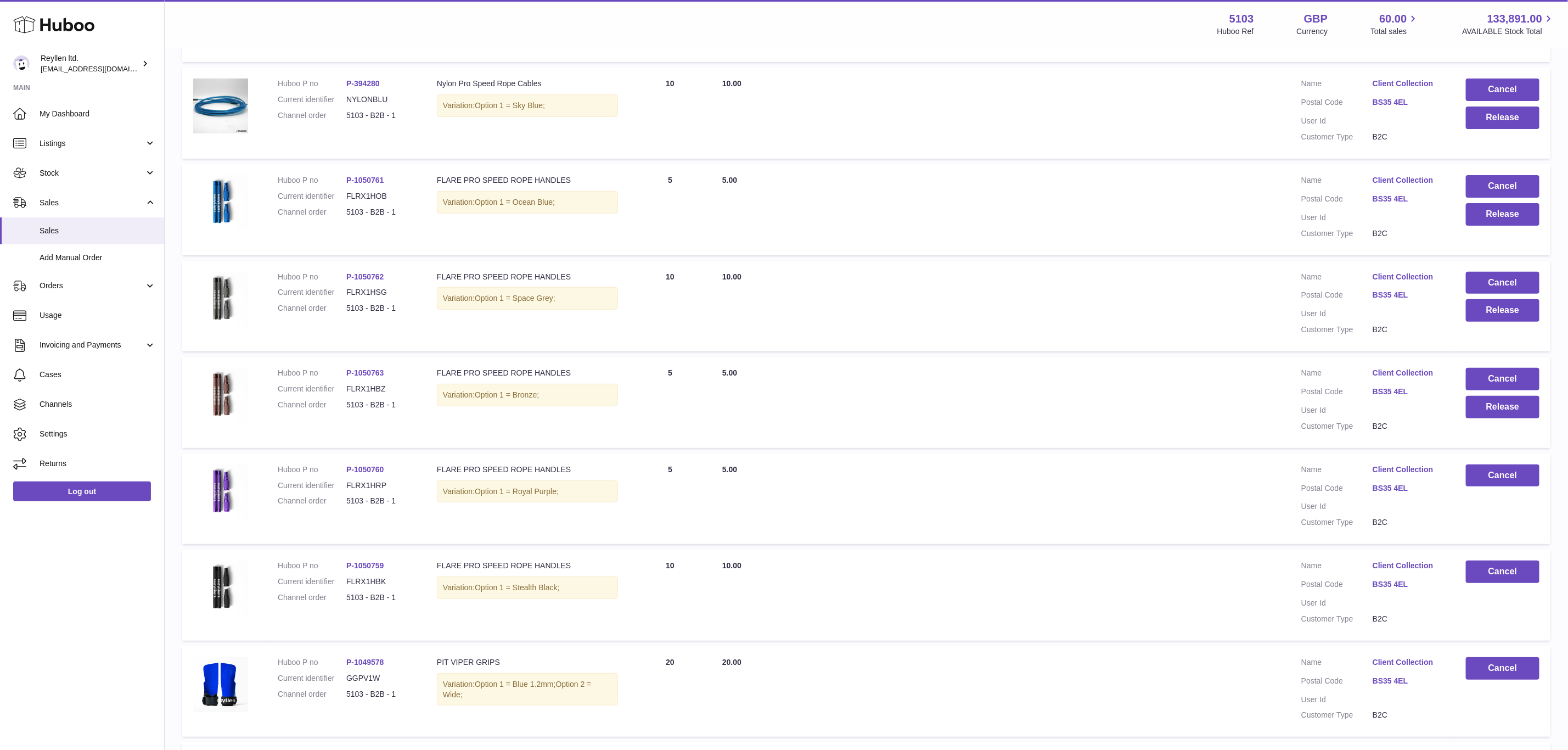
scroll to position [3287, 0]
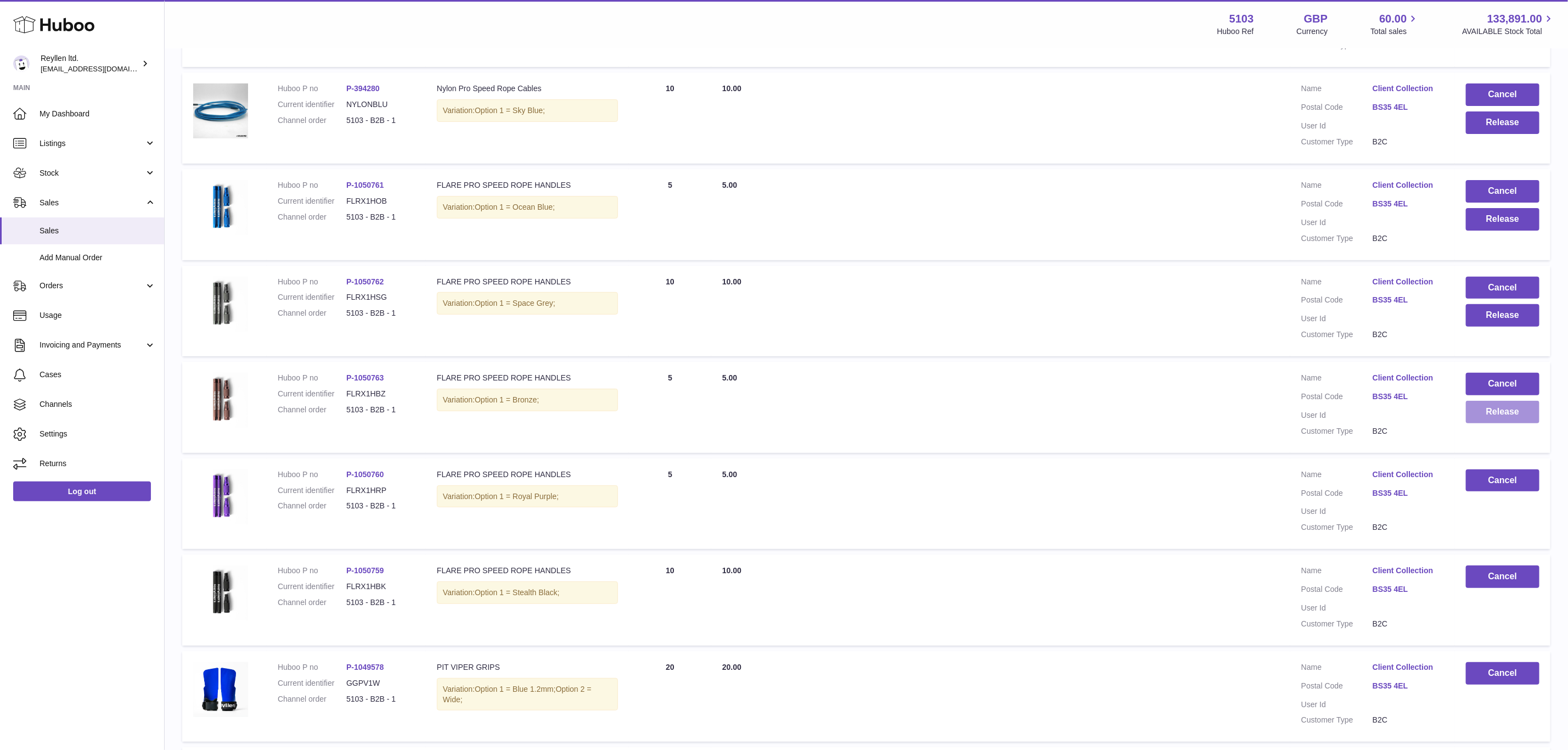
click at [1507, 401] on button "Release" at bounding box center [1502, 412] width 74 height 23
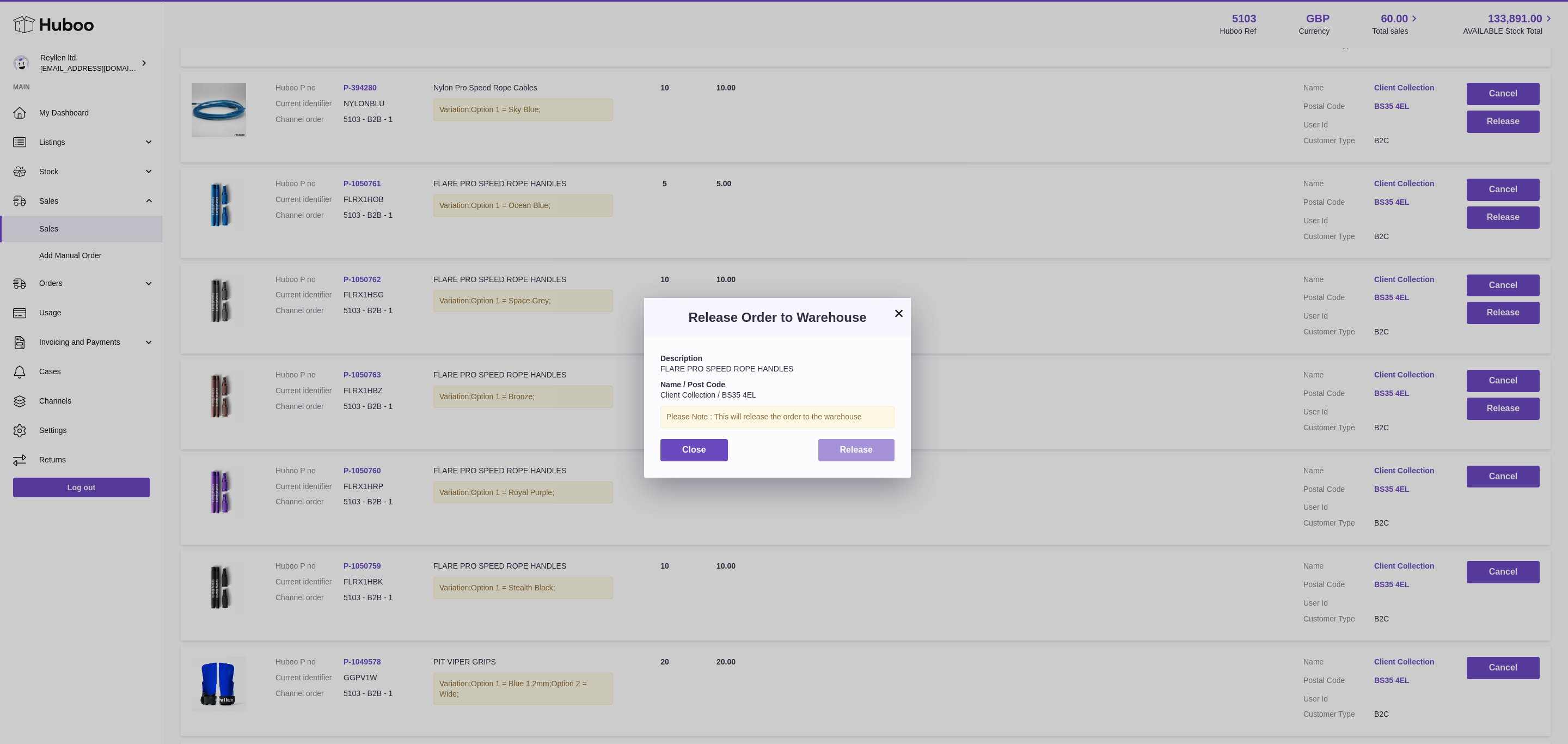
click at [840, 456] on button "Release" at bounding box center [856, 450] width 77 height 22
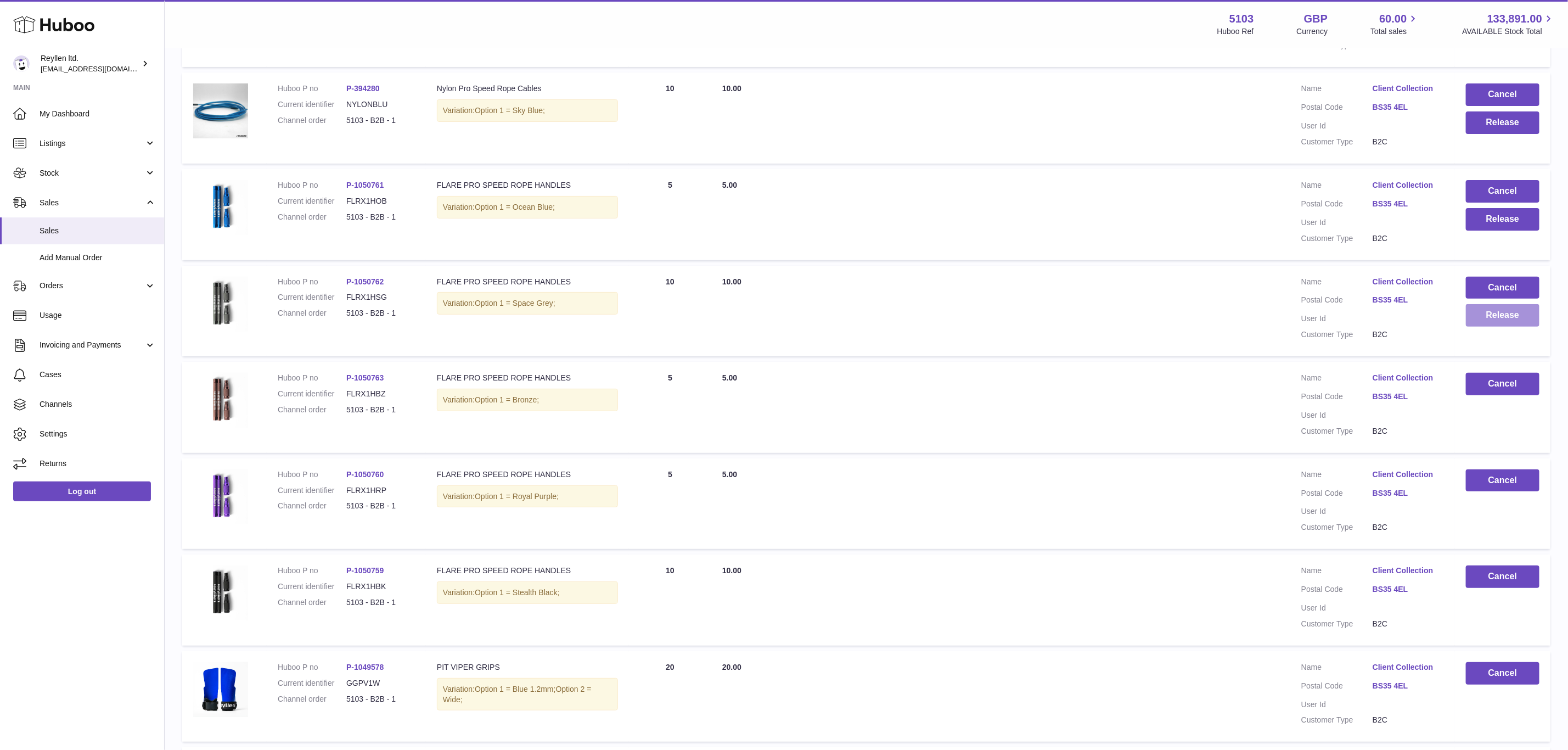
click at [1502, 304] on button "Release" at bounding box center [1502, 315] width 74 height 23
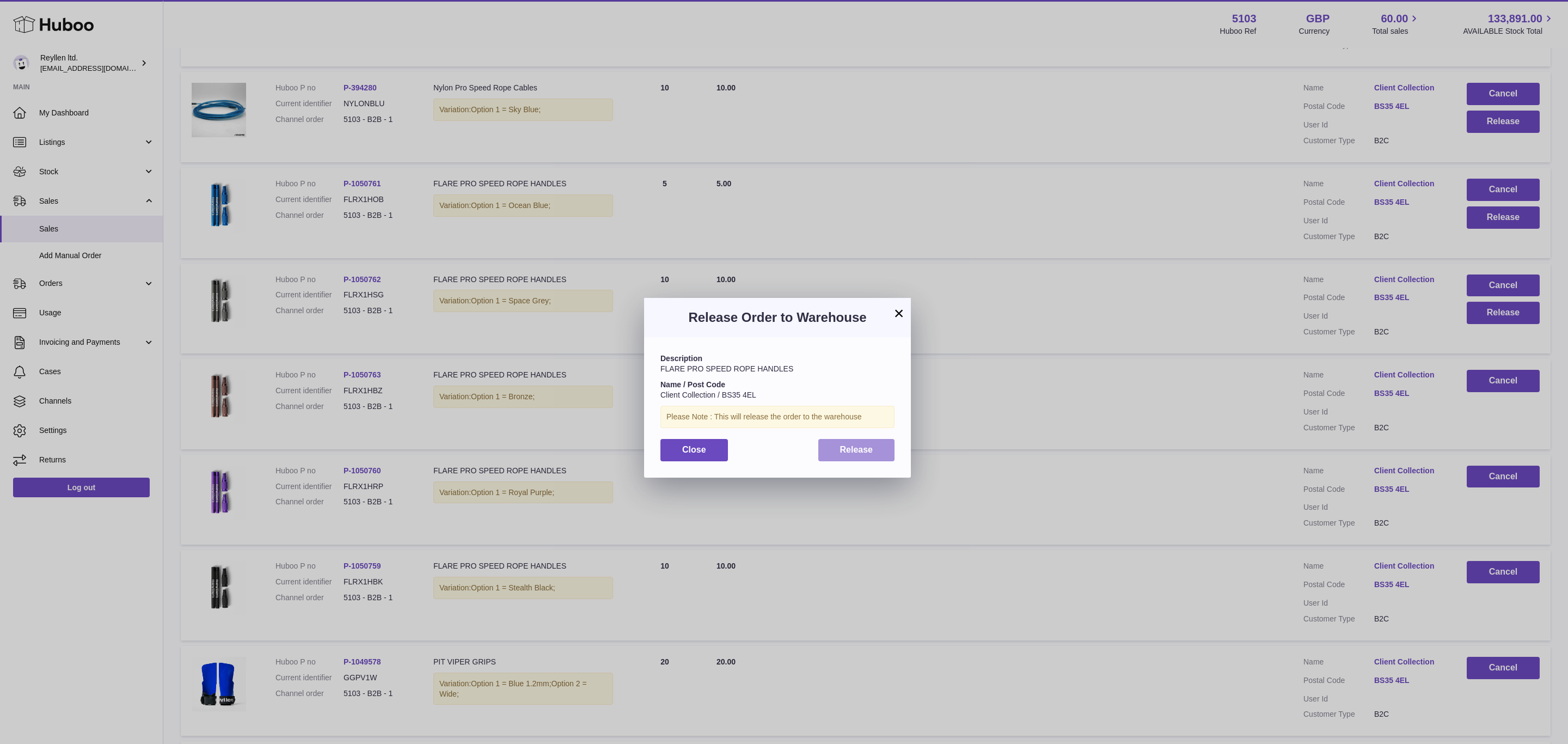
click at [853, 448] on span "Release" at bounding box center [857, 450] width 34 height 9
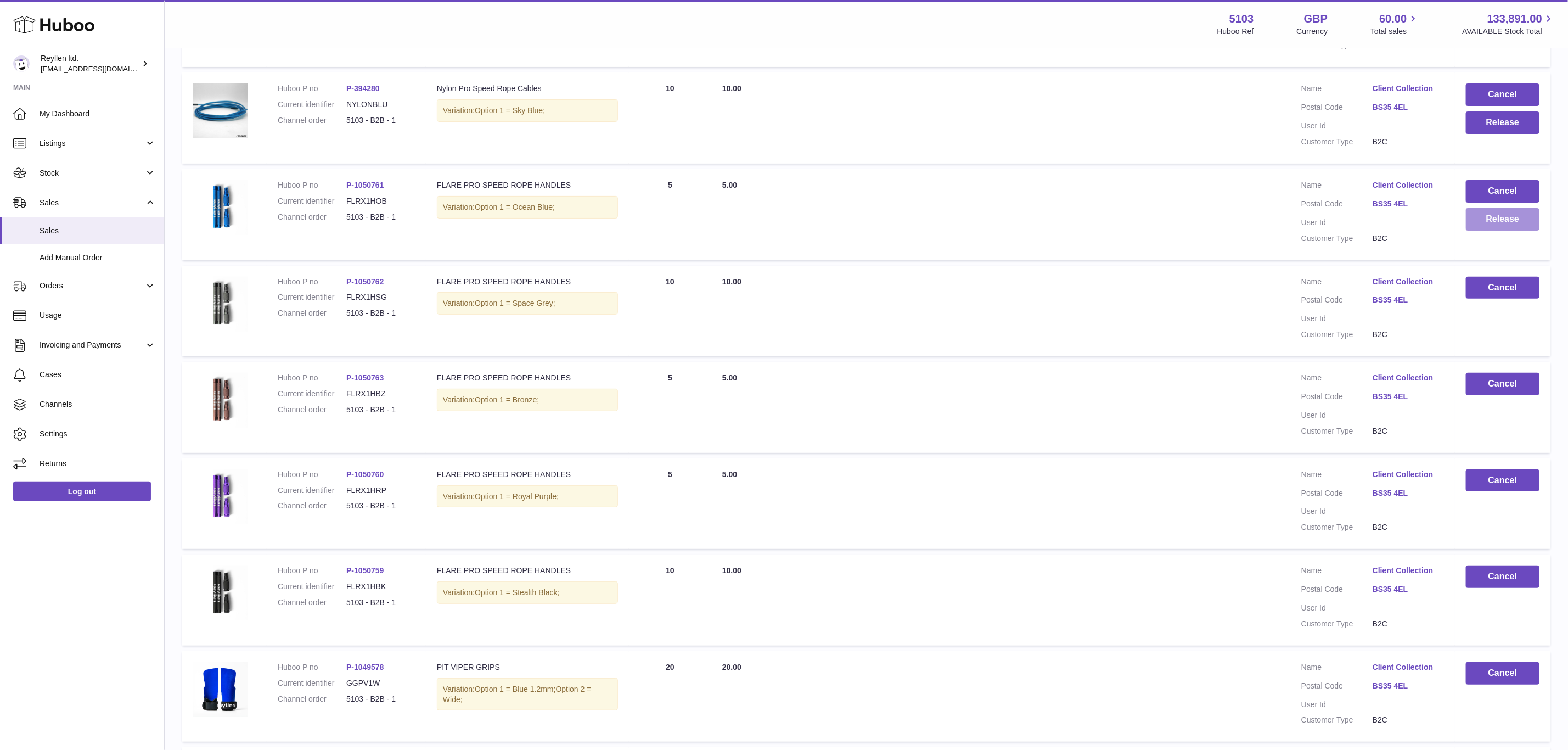
click at [1492, 208] on button "Release" at bounding box center [1502, 220] width 74 height 23
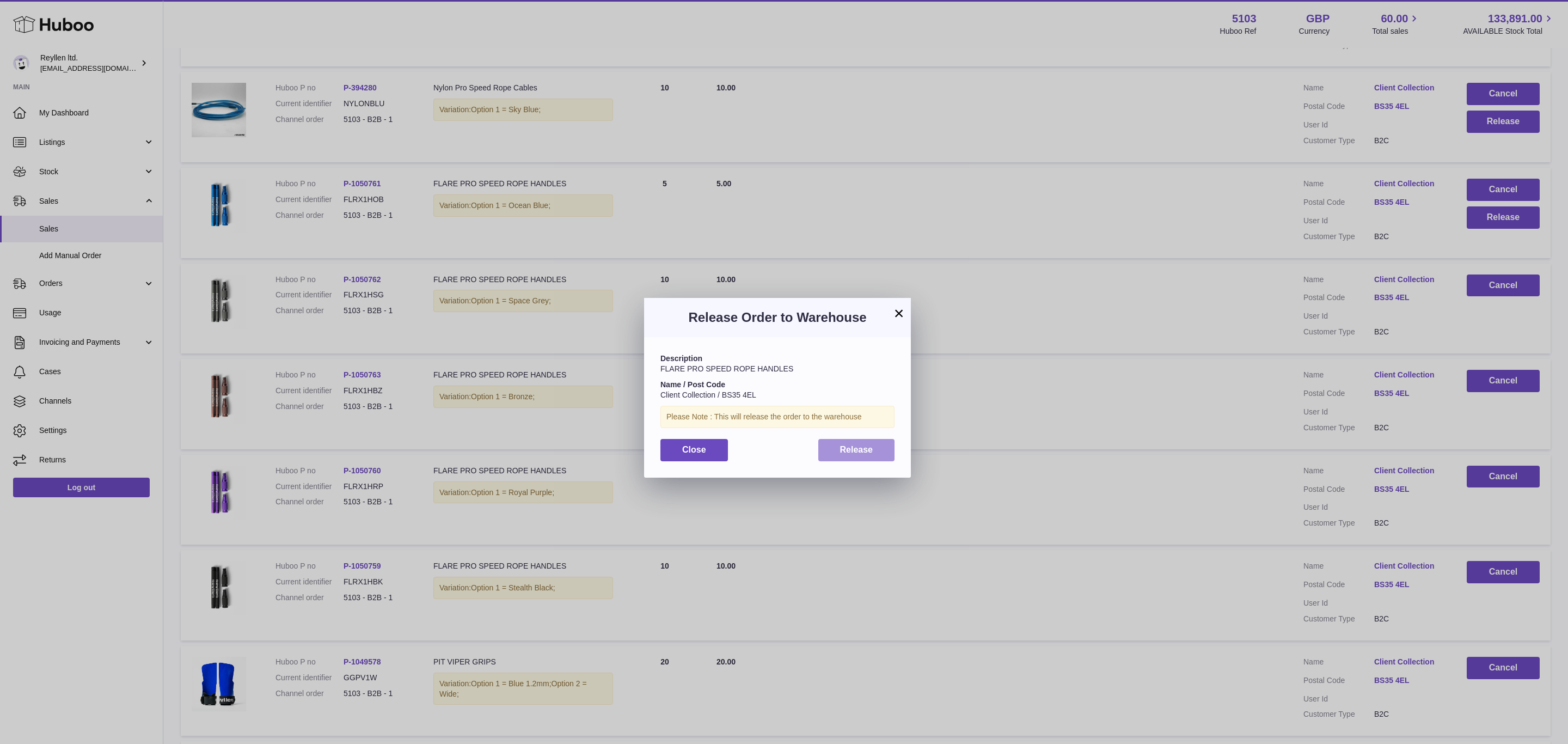
click at [877, 444] on button "Release" at bounding box center [856, 450] width 77 height 22
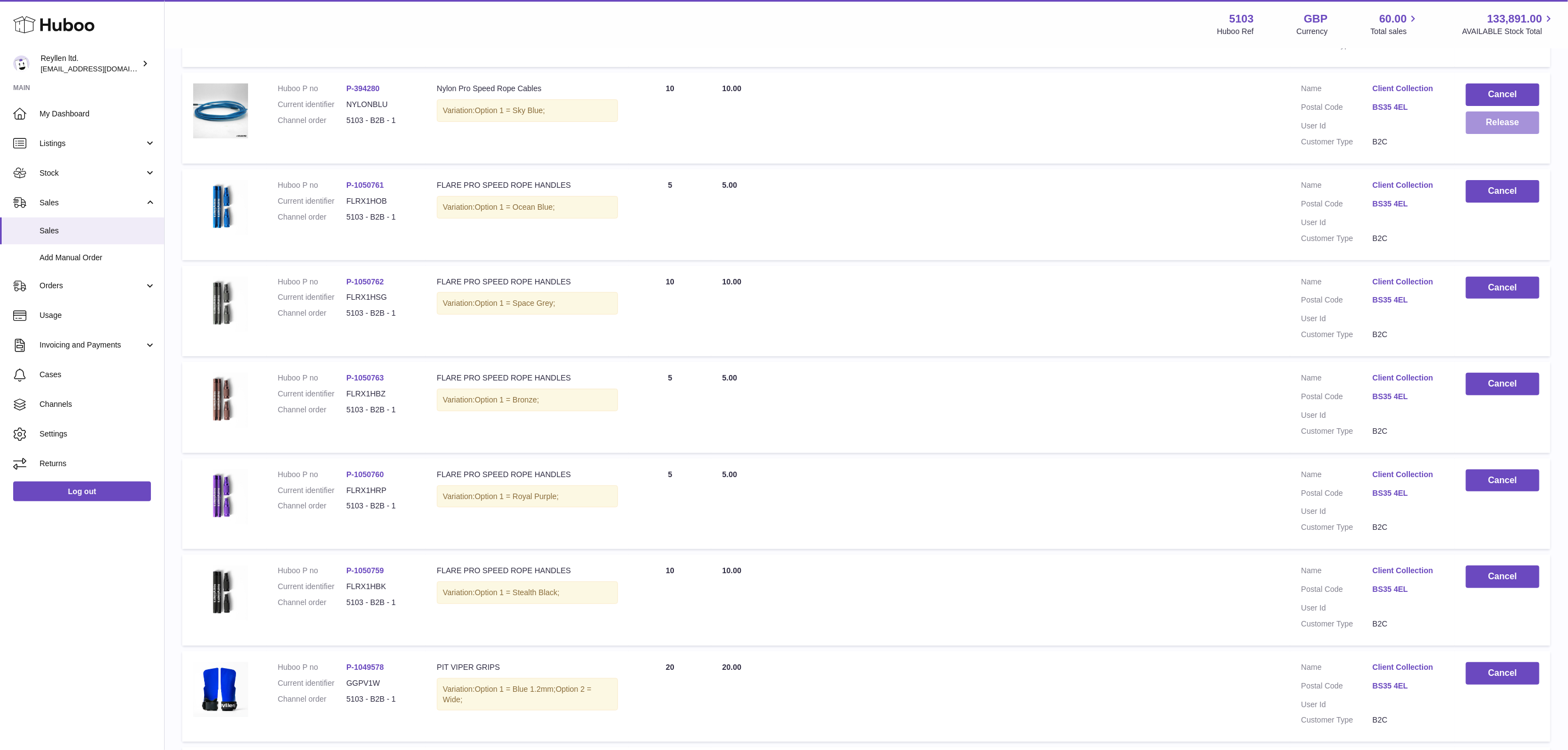
click at [1481, 111] on button "Release" at bounding box center [1502, 122] width 74 height 23
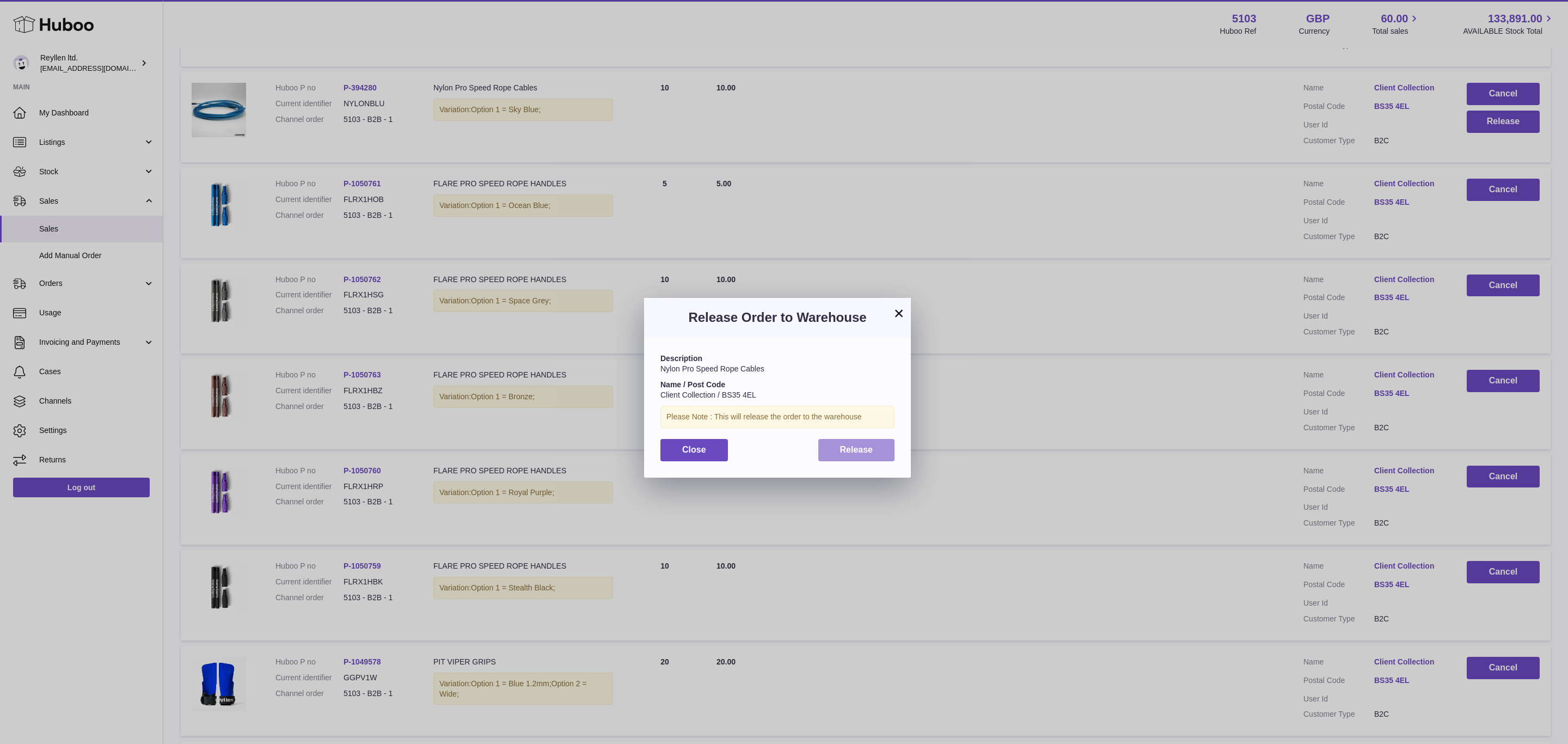
click at [863, 453] on span "Release" at bounding box center [857, 450] width 34 height 9
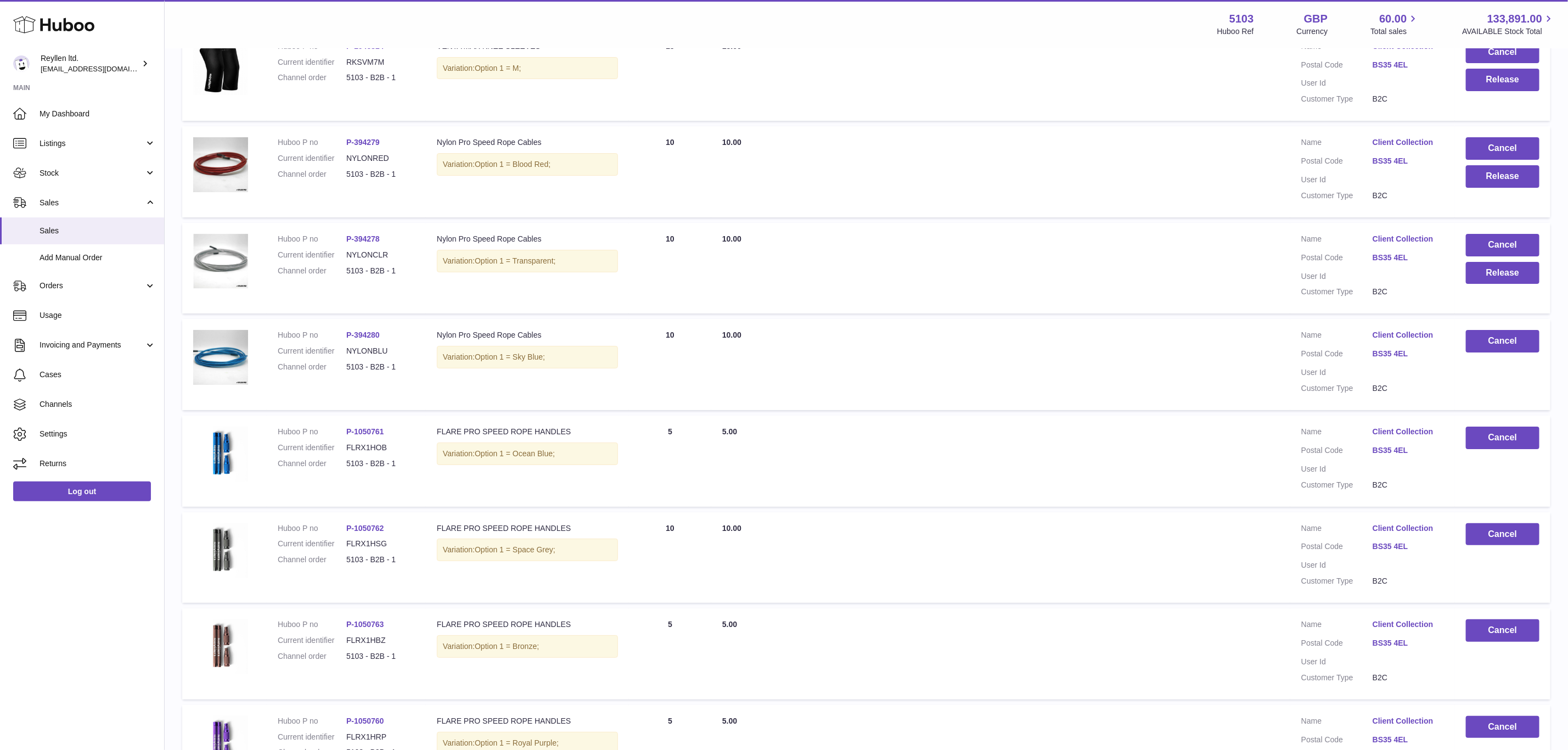
scroll to position [3040, 0]
click at [1502, 262] on button "Release" at bounding box center [1502, 273] width 74 height 23
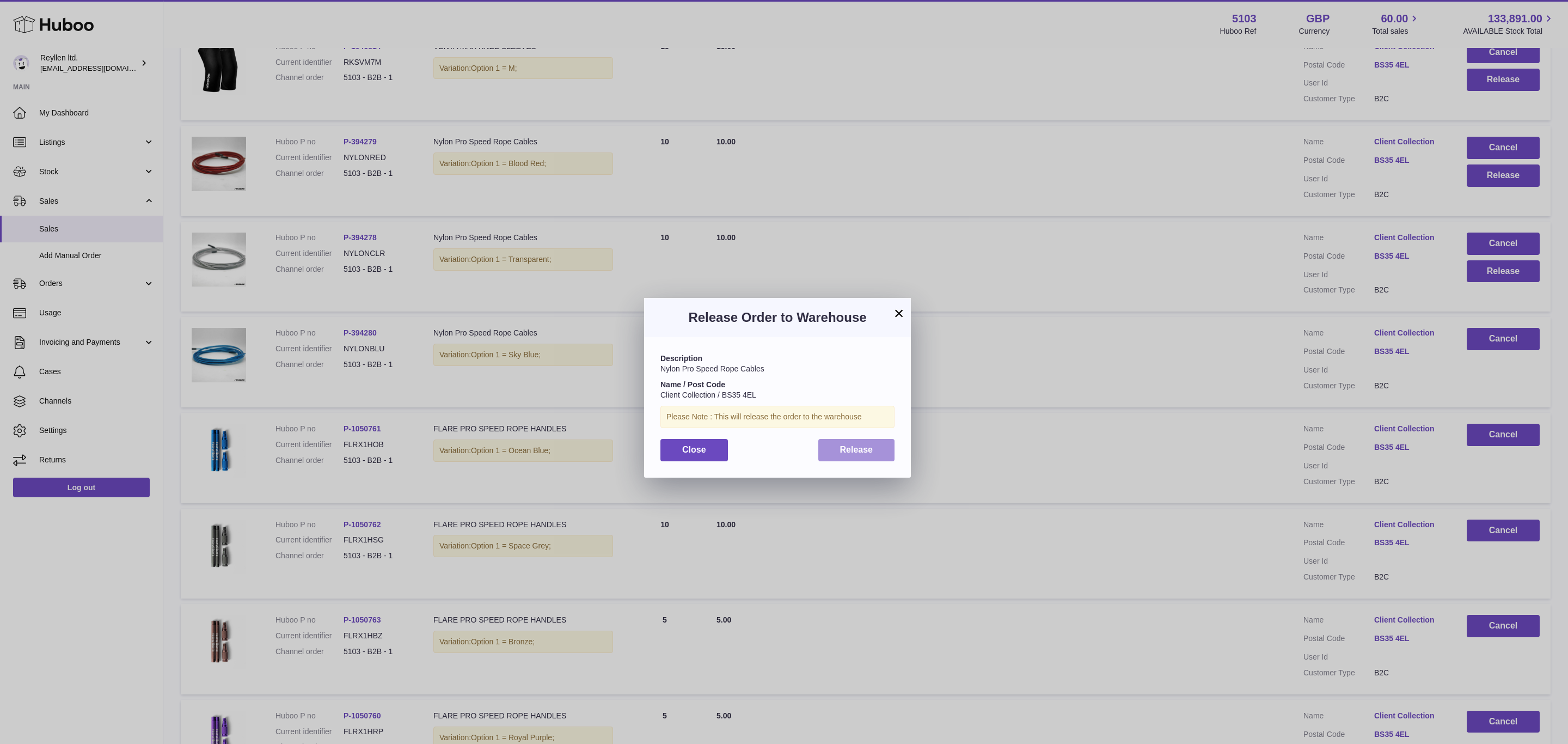
click at [843, 445] on span "Release" at bounding box center [857, 450] width 34 height 9
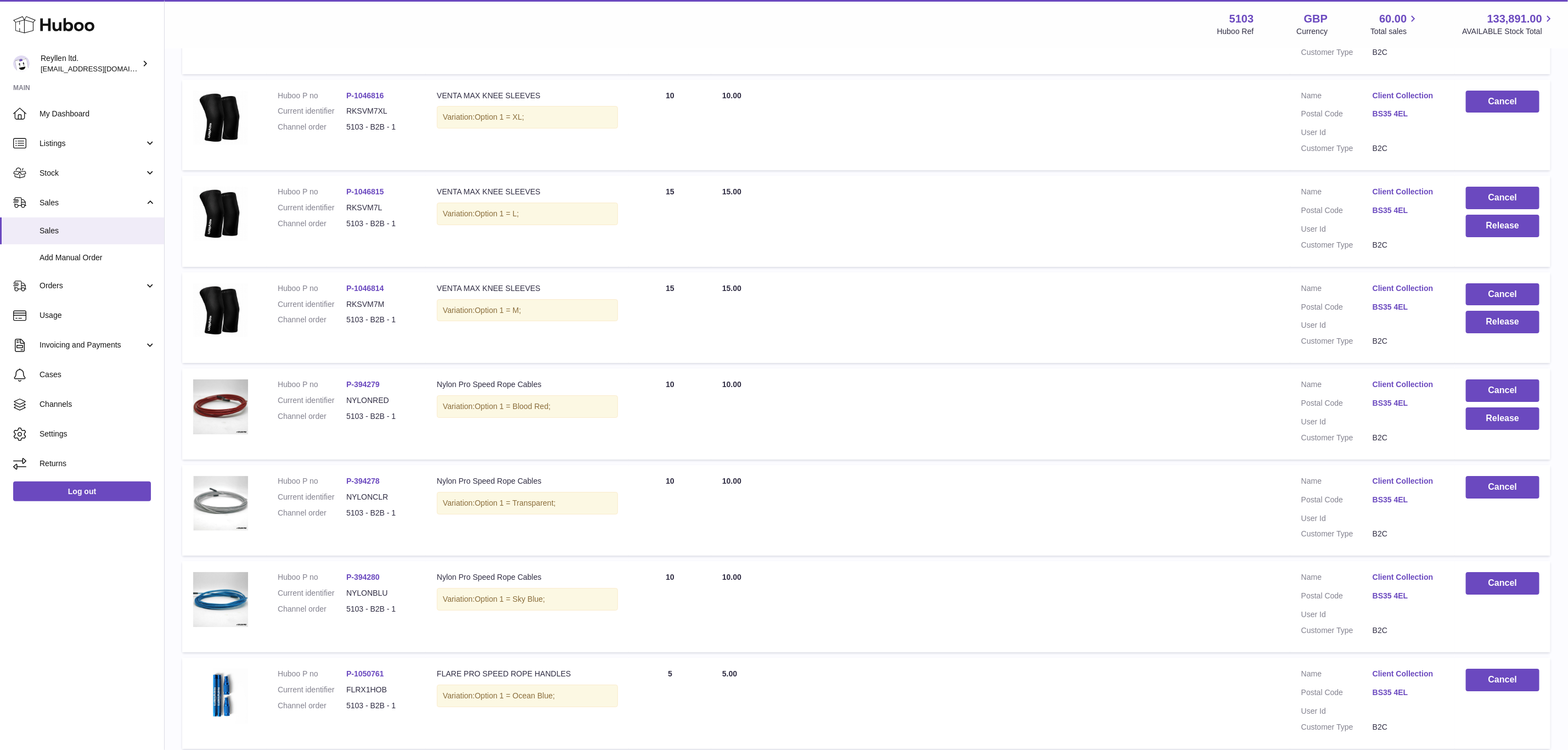
scroll to position [2793, 0]
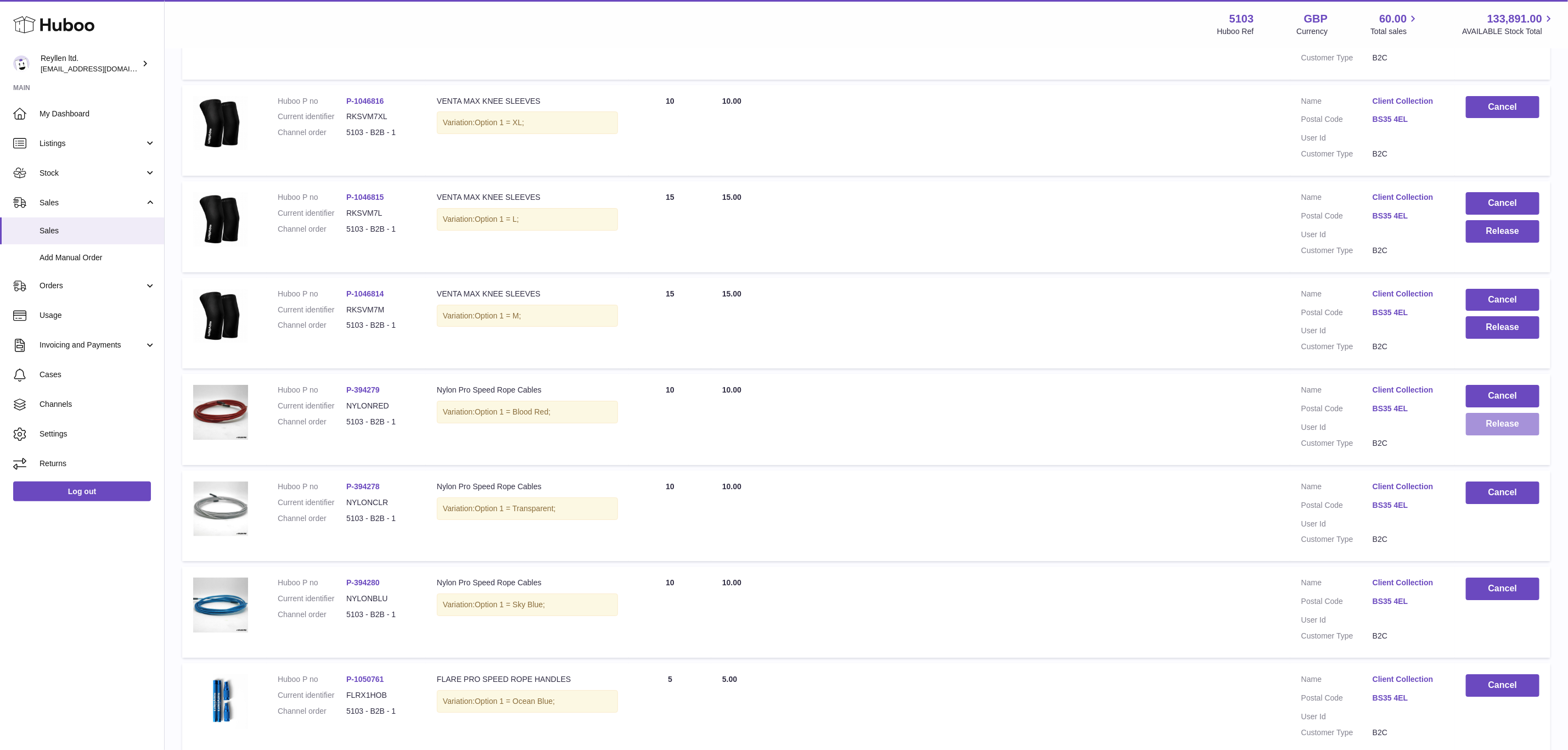
click at [1505, 413] on button "Release" at bounding box center [1502, 424] width 74 height 23
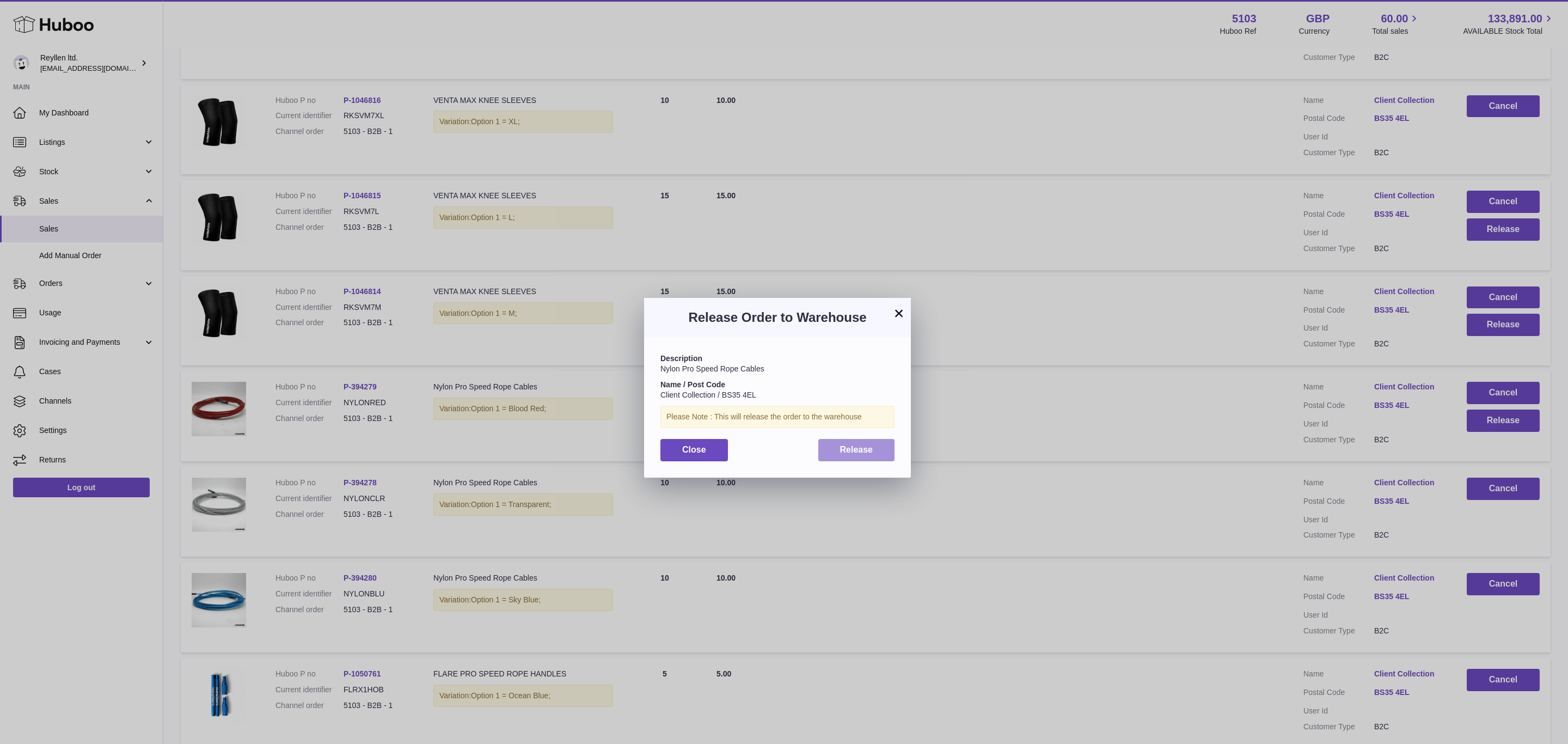
click at [852, 454] on span "Release" at bounding box center [857, 450] width 34 height 9
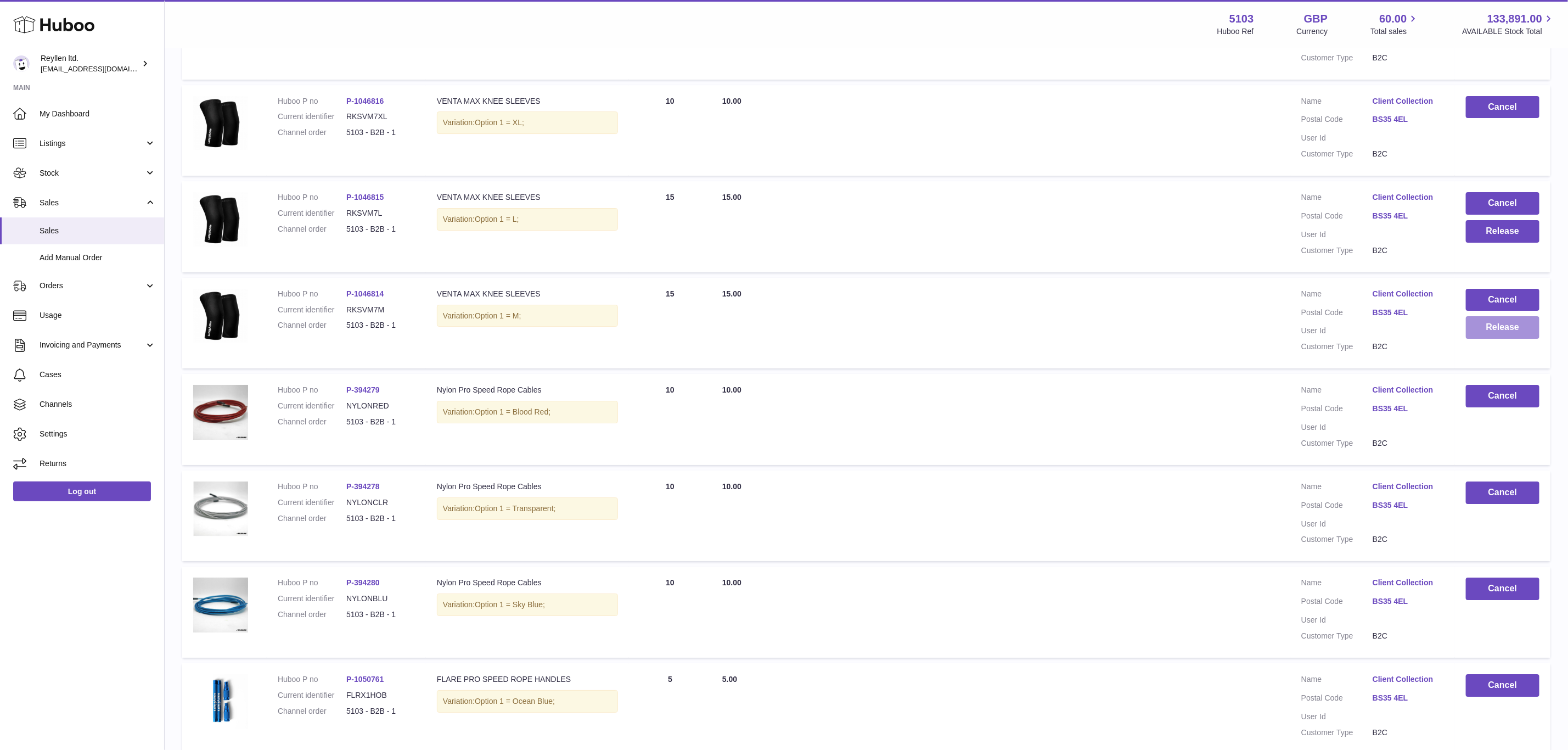
click at [1512, 316] on button "Release" at bounding box center [1502, 327] width 74 height 23
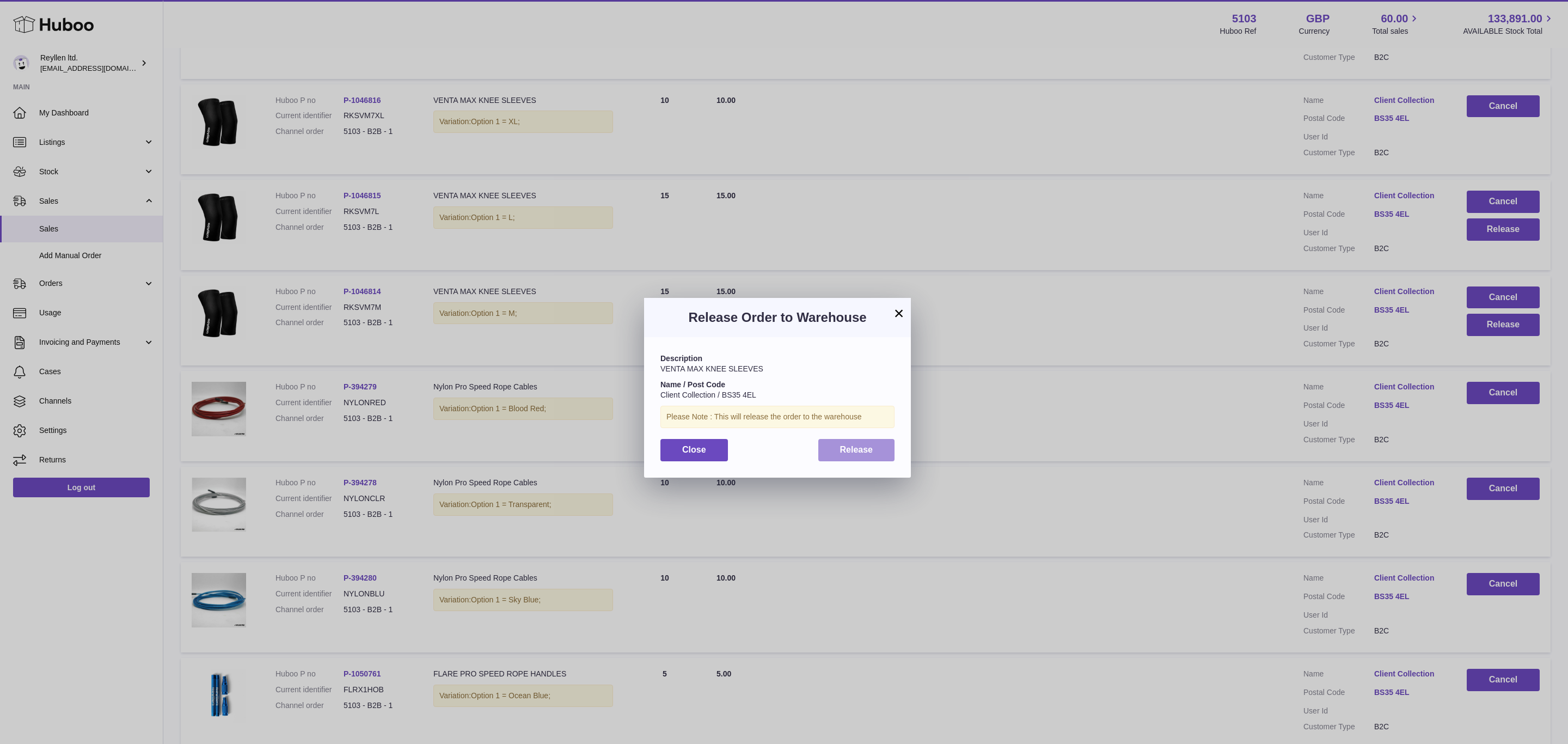
click at [827, 451] on button "Release" at bounding box center [856, 450] width 77 height 22
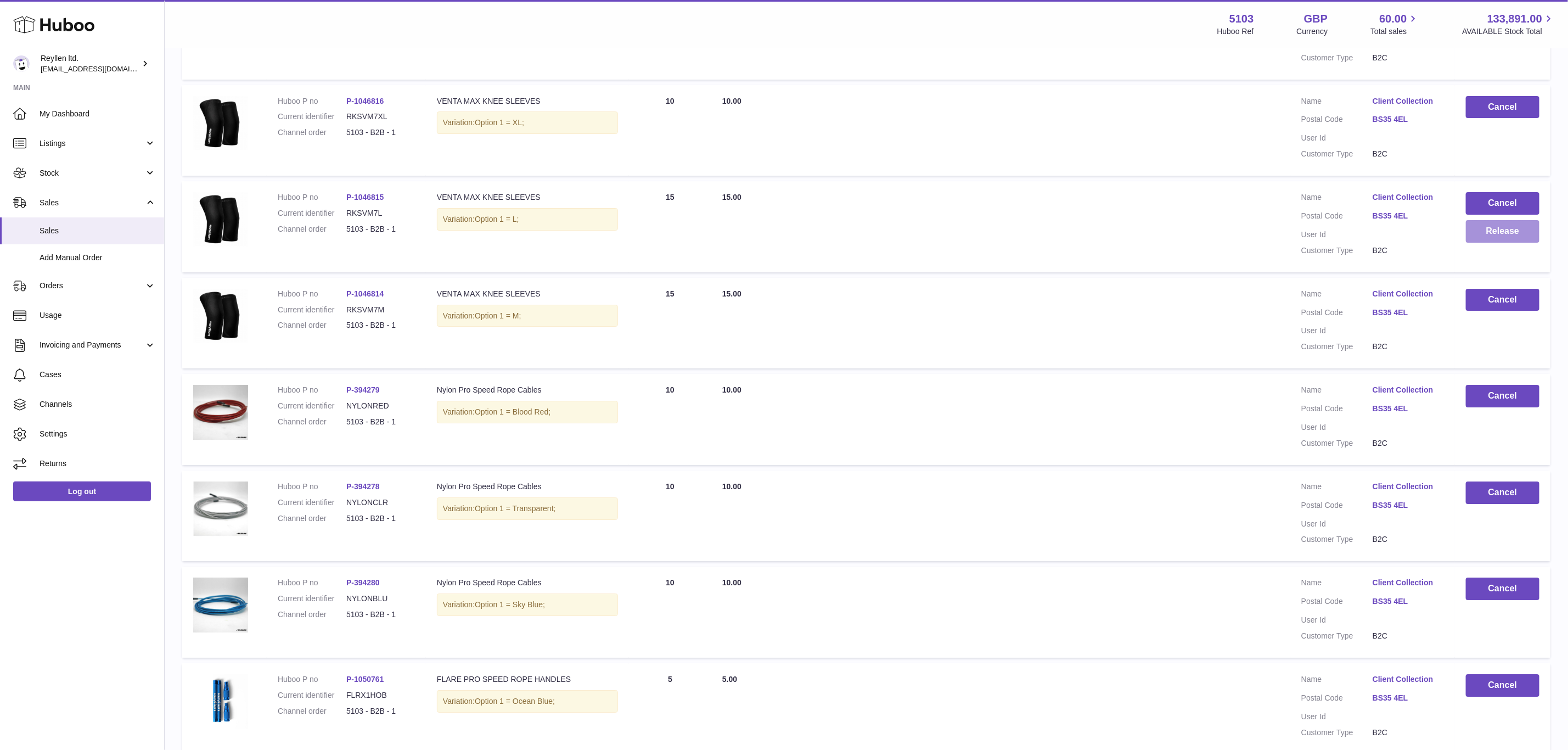
click at [1502, 220] on button "Release" at bounding box center [1502, 232] width 74 height 23
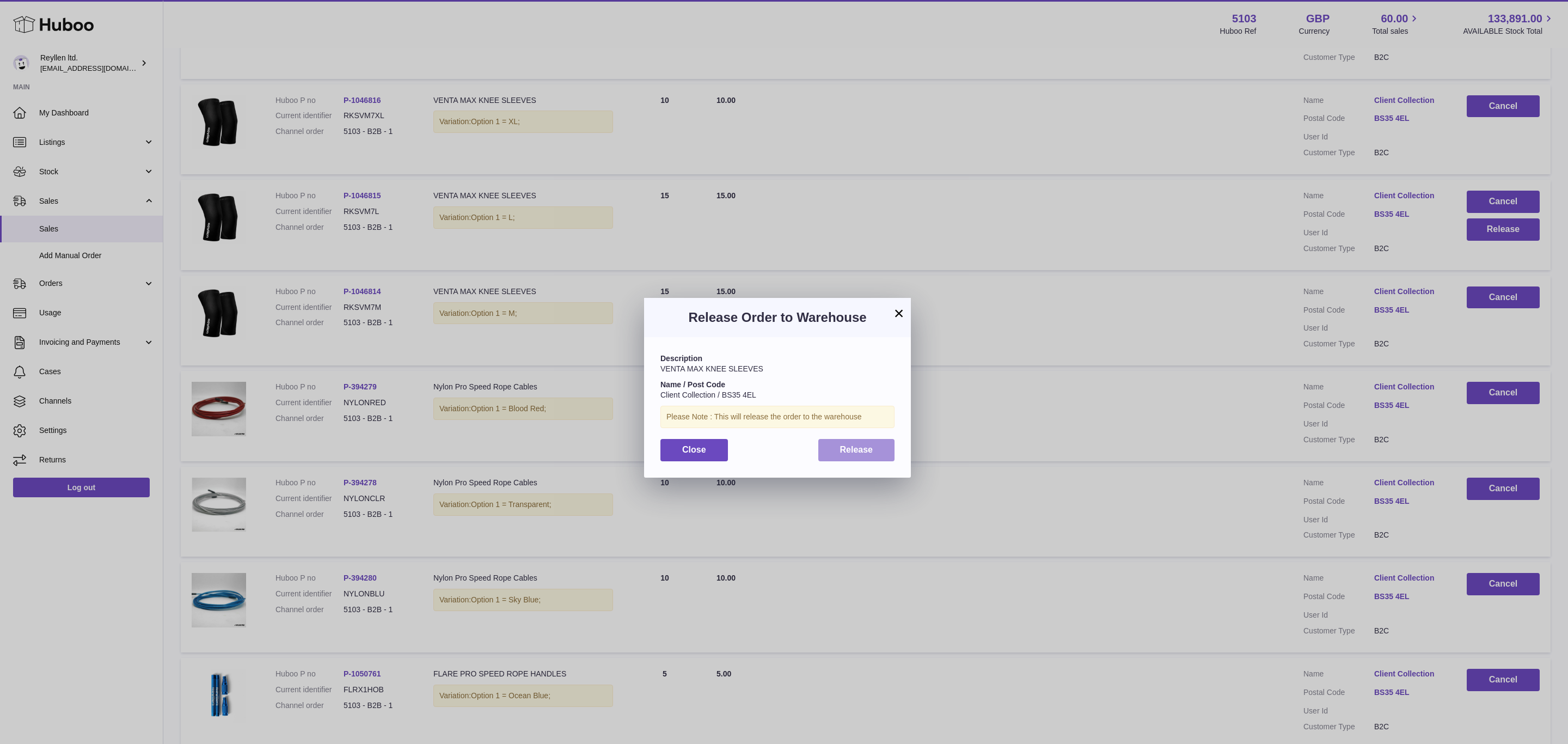
click at [863, 445] on span "Release" at bounding box center [857, 450] width 34 height 9
